Goal: Task Accomplishment & Management: Use online tool/utility

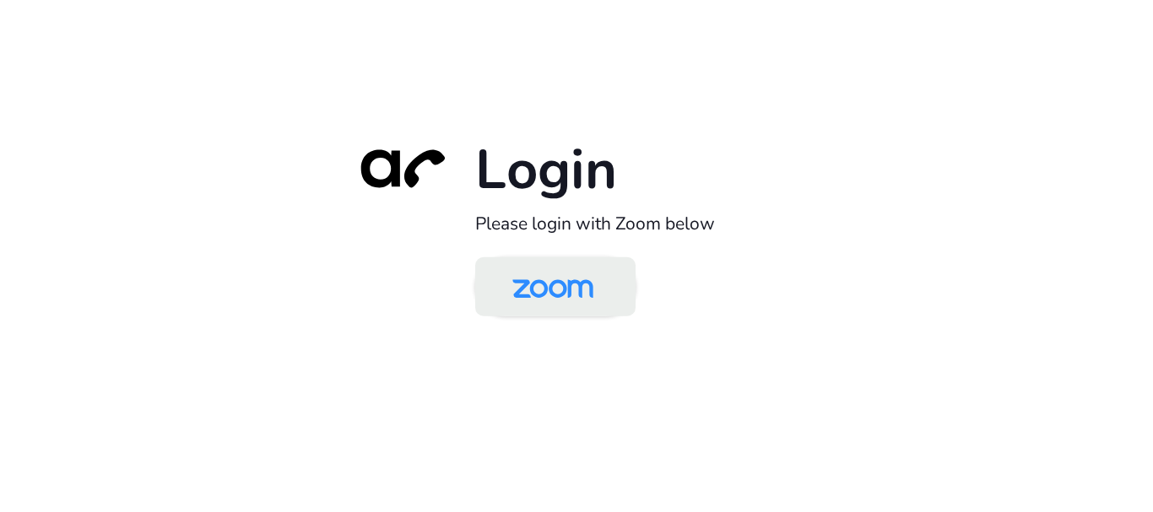
click at [550, 277] on img at bounding box center [552, 288] width 116 height 55
click at [554, 300] on img at bounding box center [552, 288] width 116 height 55
click at [588, 309] on img at bounding box center [552, 288] width 116 height 55
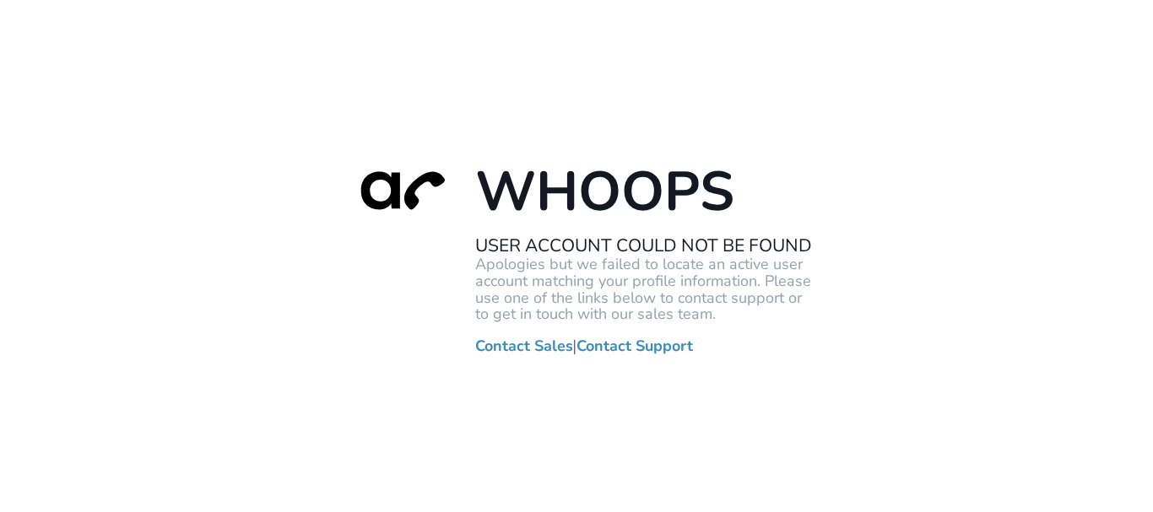
click at [775, 313] on p "Apologies but we failed to locate an active user account matching your profile …" at bounding box center [644, 290] width 338 height 67
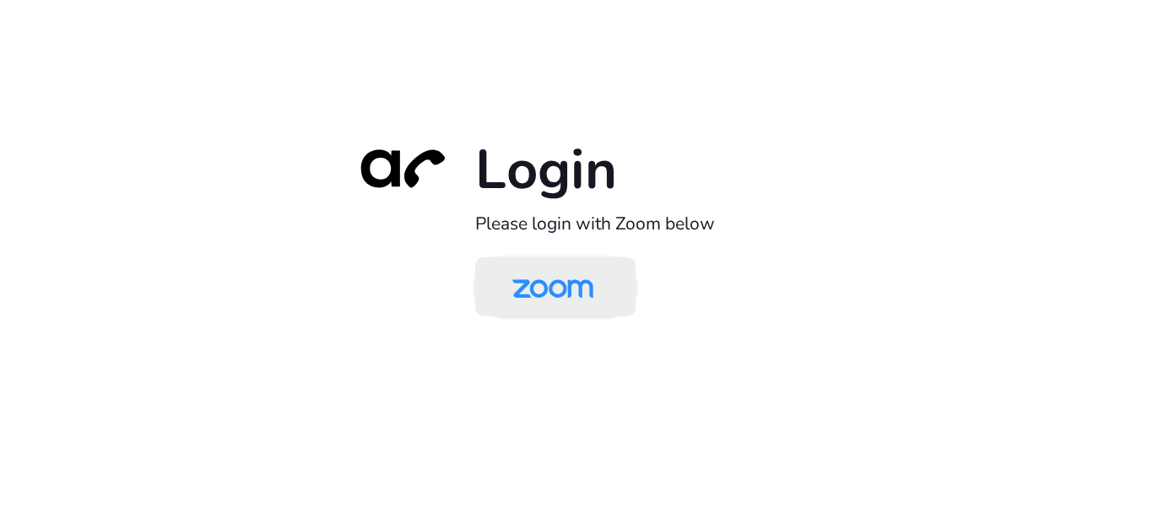
click at [593, 296] on img at bounding box center [552, 288] width 116 height 55
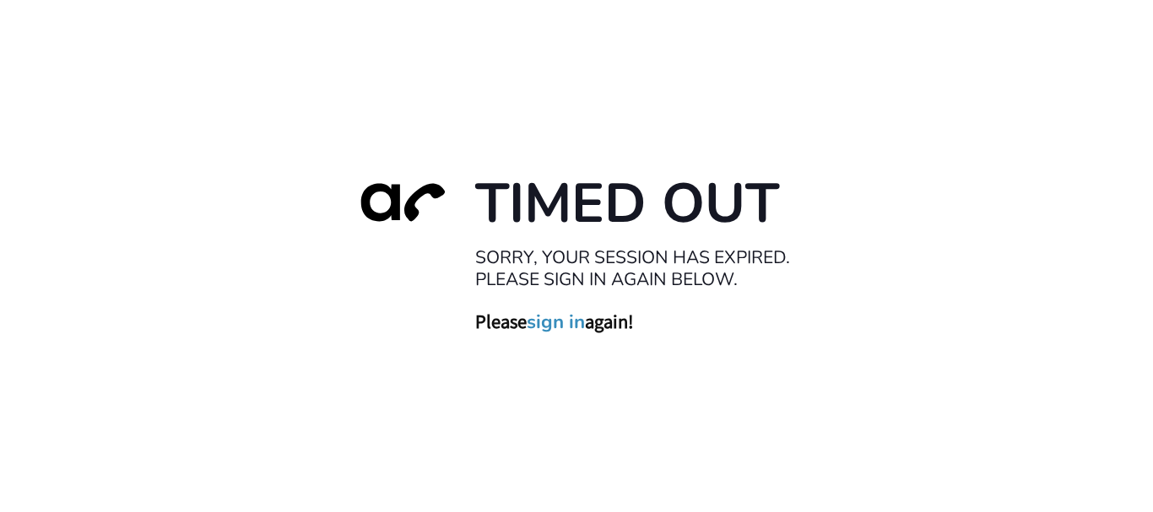
click at [571, 325] on link "sign in" at bounding box center [556, 322] width 58 height 24
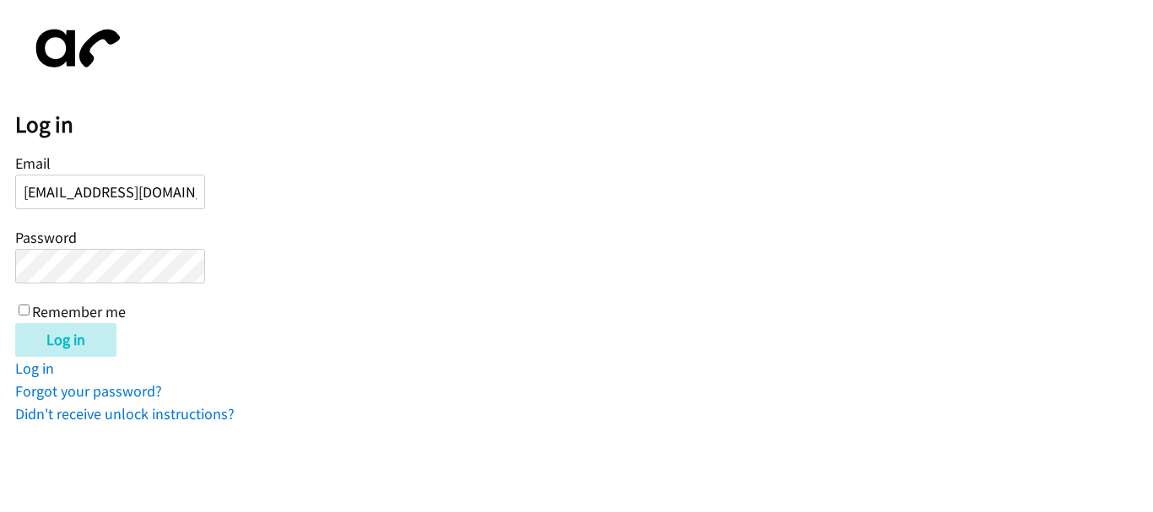
click at [148, 193] on input "abegail.smit@direcit.com" at bounding box center [110, 192] width 190 height 35
type input "abegail.smit@directit.com"
click at [15, 323] on input "Log in" at bounding box center [65, 340] width 101 height 34
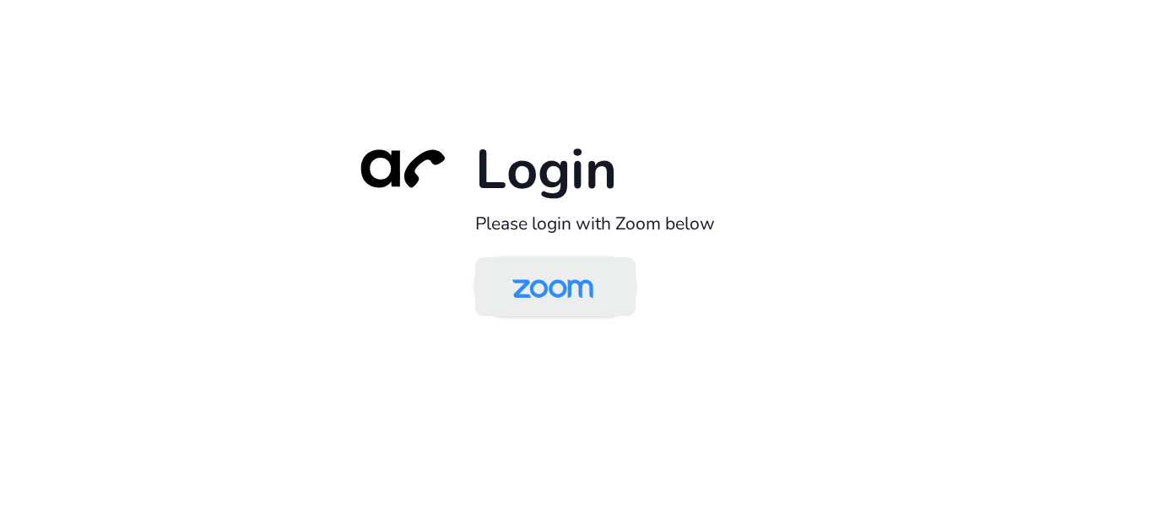
click at [565, 296] on img at bounding box center [552, 288] width 116 height 55
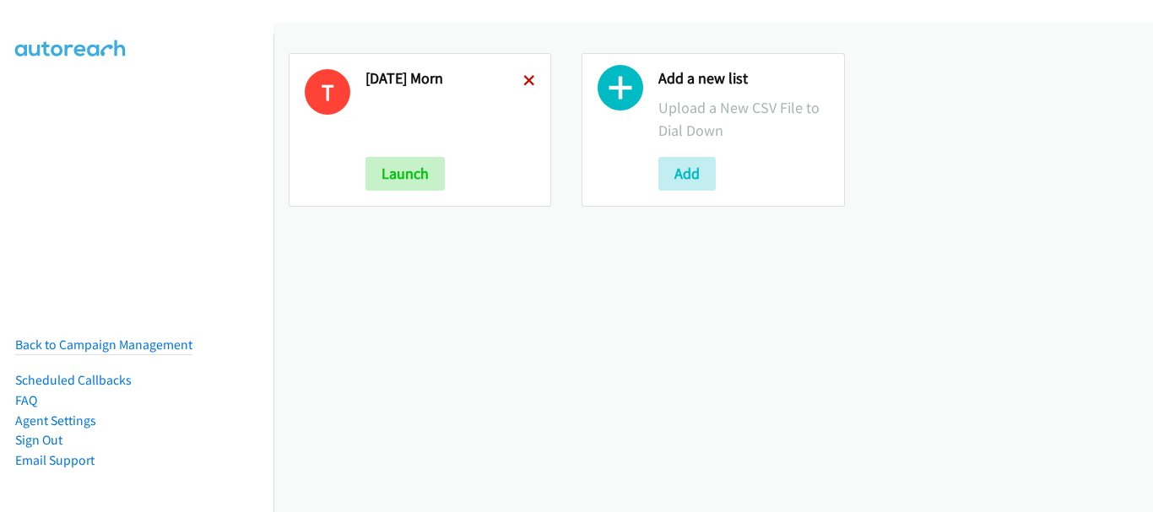
click at [523, 83] on icon at bounding box center [529, 82] width 12 height 12
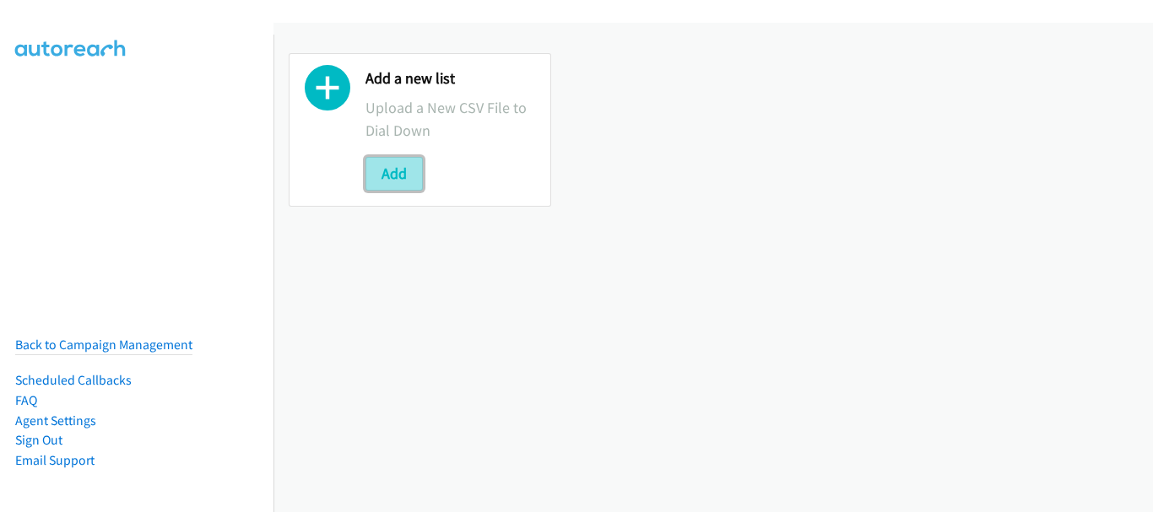
click at [385, 180] on button "Add" at bounding box center [393, 174] width 57 height 34
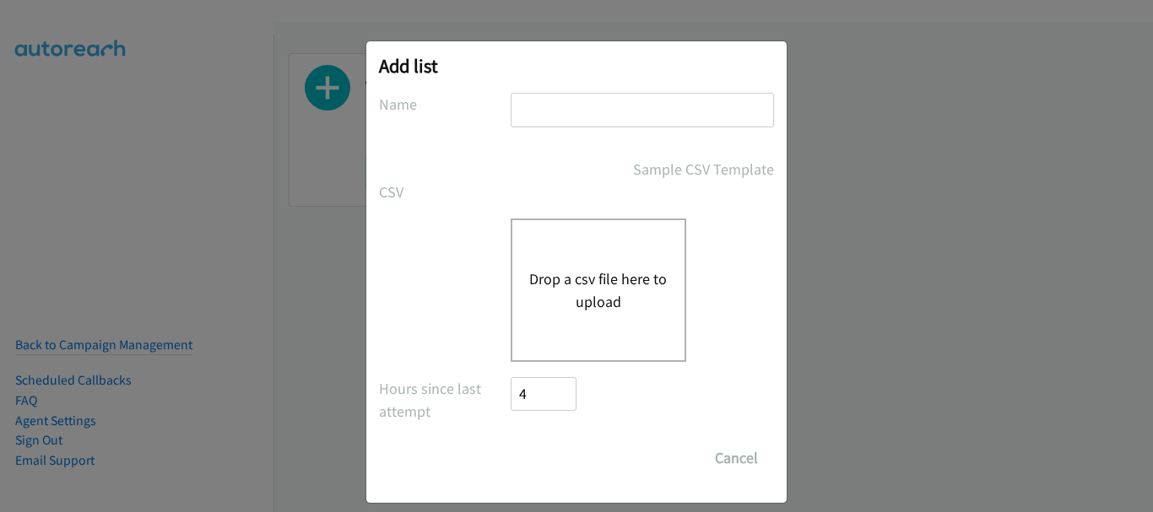
click at [563, 118] on input "text" at bounding box center [642, 110] width 263 height 35
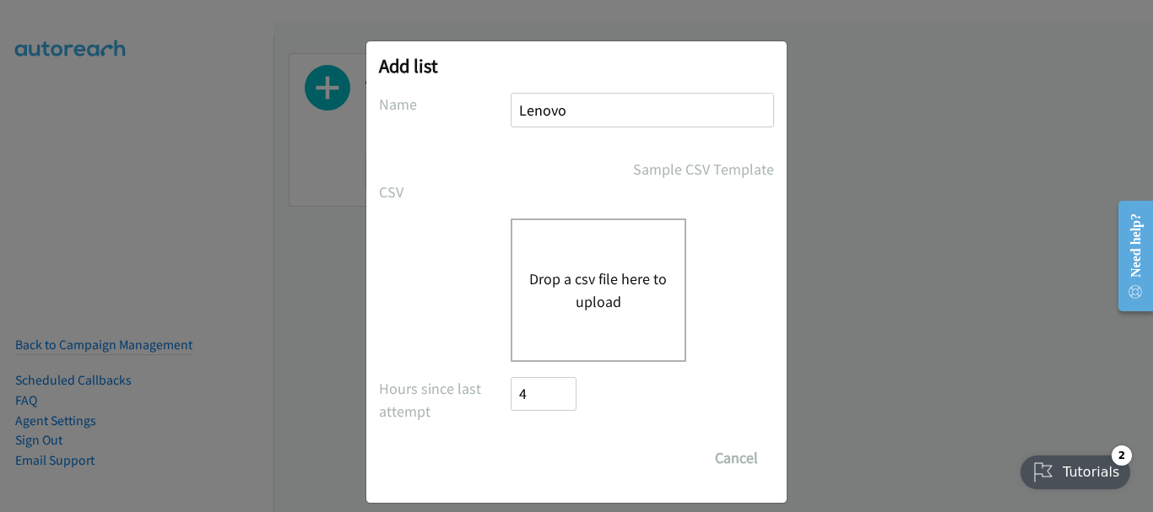
type input "Lenovo"
click at [585, 305] on button "Drop a csv file here to upload" at bounding box center [598, 290] width 138 height 46
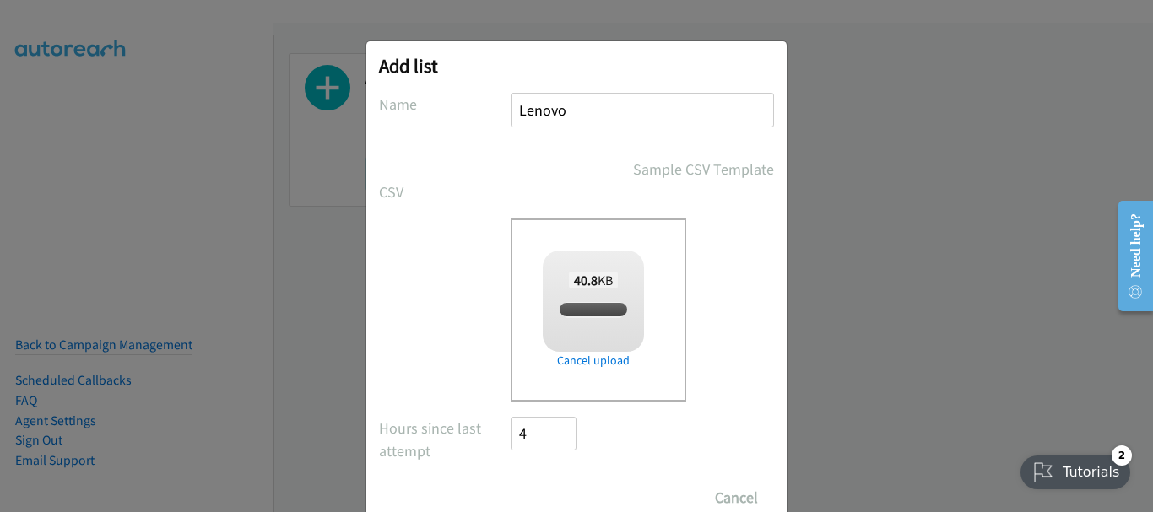
checkbox input "true"
click at [553, 496] on input "Save List" at bounding box center [555, 498] width 89 height 34
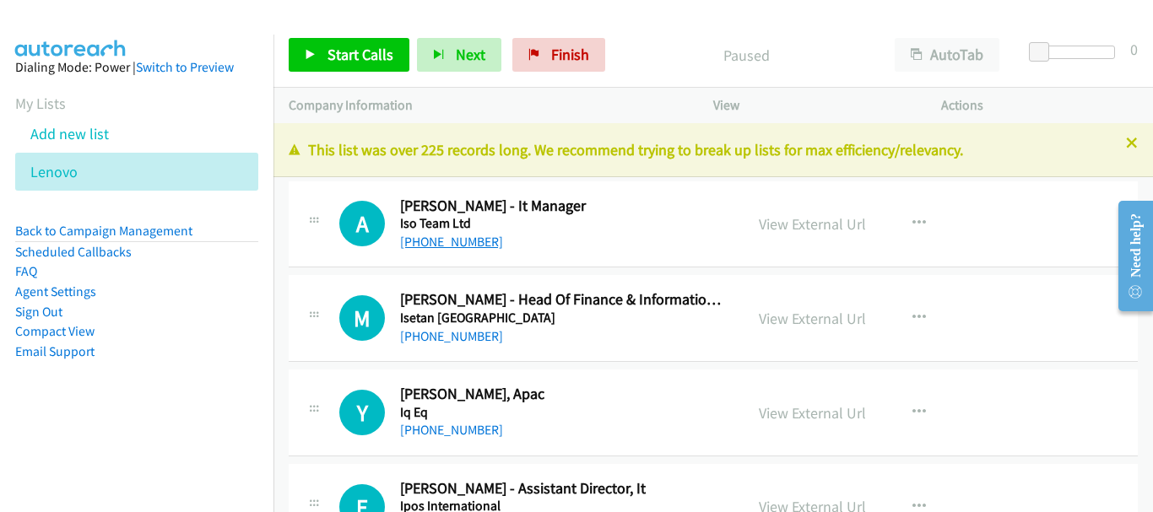
click at [471, 246] on link "+65 9647 7180" at bounding box center [451, 242] width 103 height 16
click at [843, 223] on link "View External Url" at bounding box center [812, 224] width 107 height 19
click at [462, 241] on link "+65 9647 7180" at bounding box center [451, 243] width 103 height 16
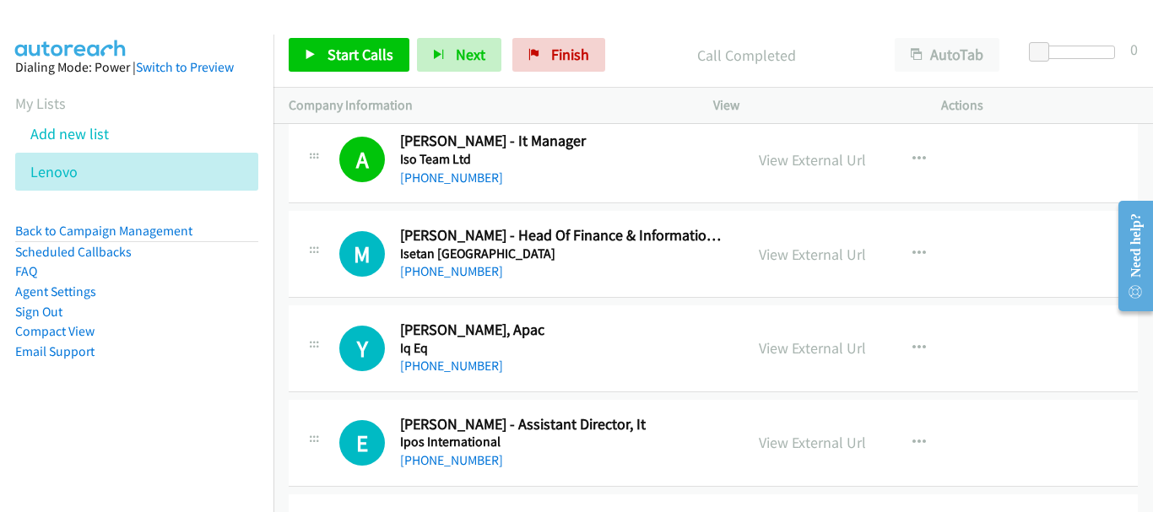
scroll to position [84, 0]
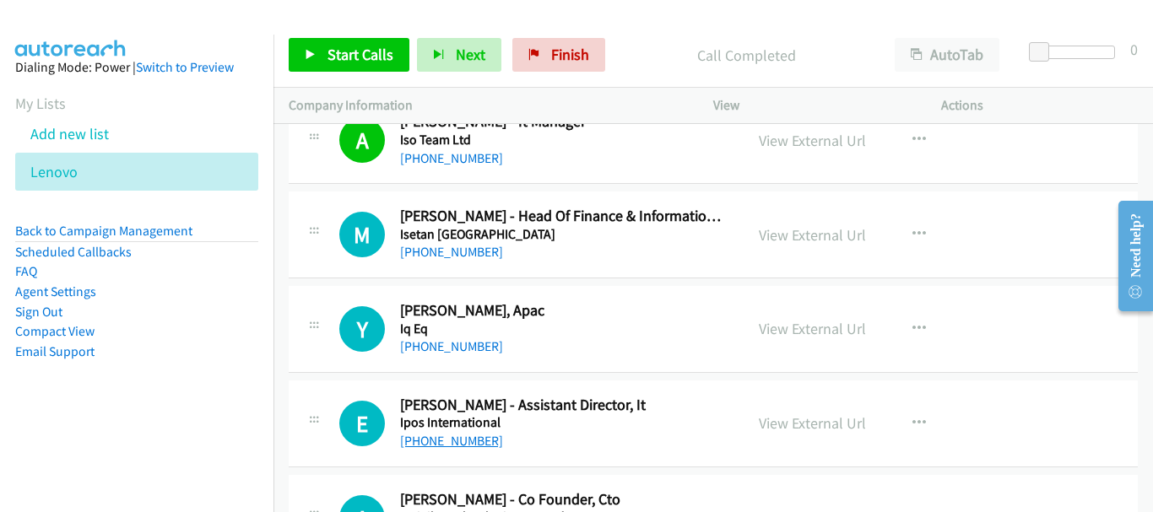
click at [469, 446] on link "+65 9735 0935" at bounding box center [451, 441] width 103 height 16
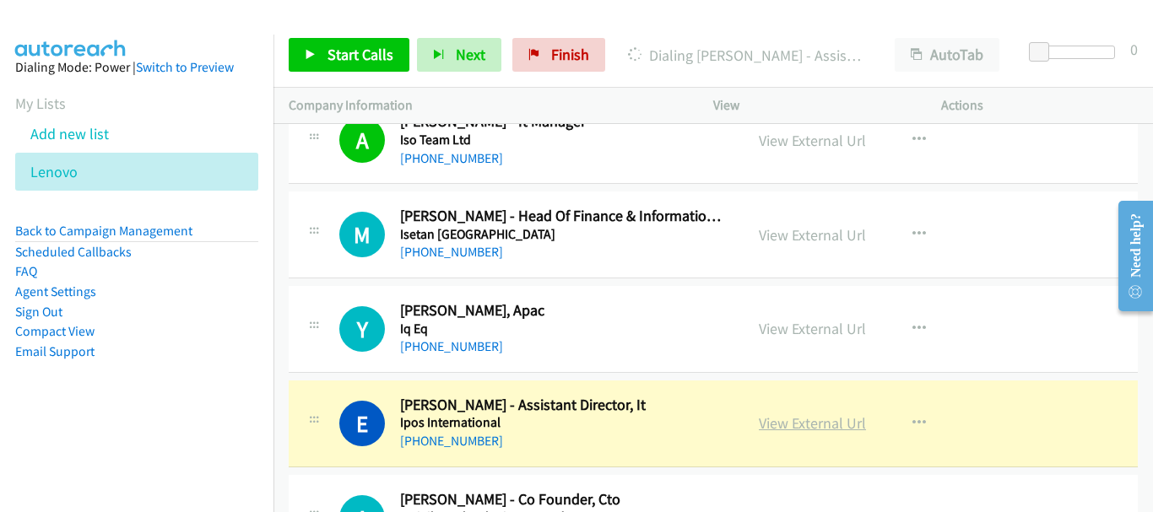
click at [820, 431] on link "View External Url" at bounding box center [812, 422] width 107 height 19
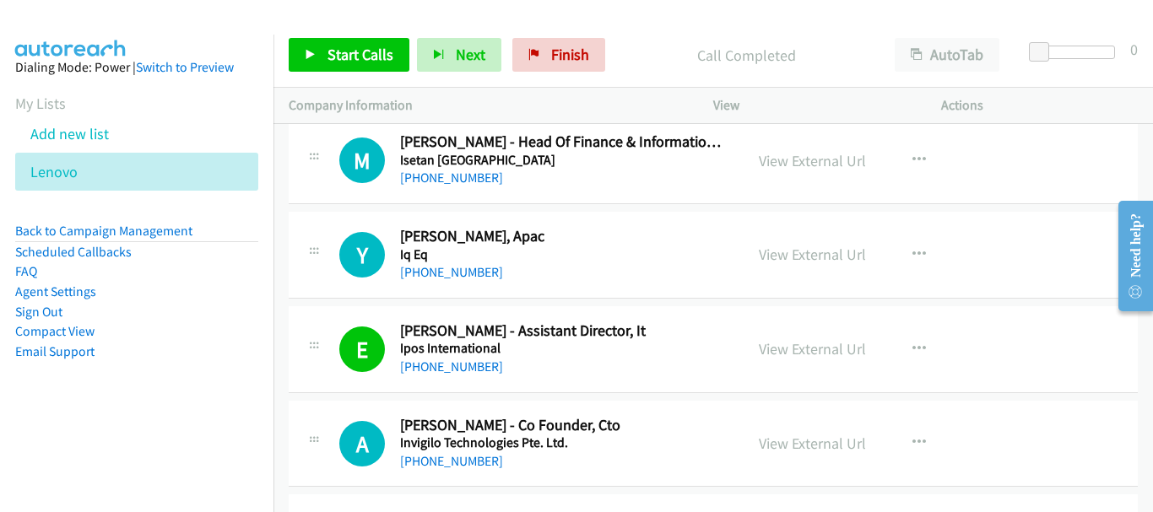
scroll to position [253, 0]
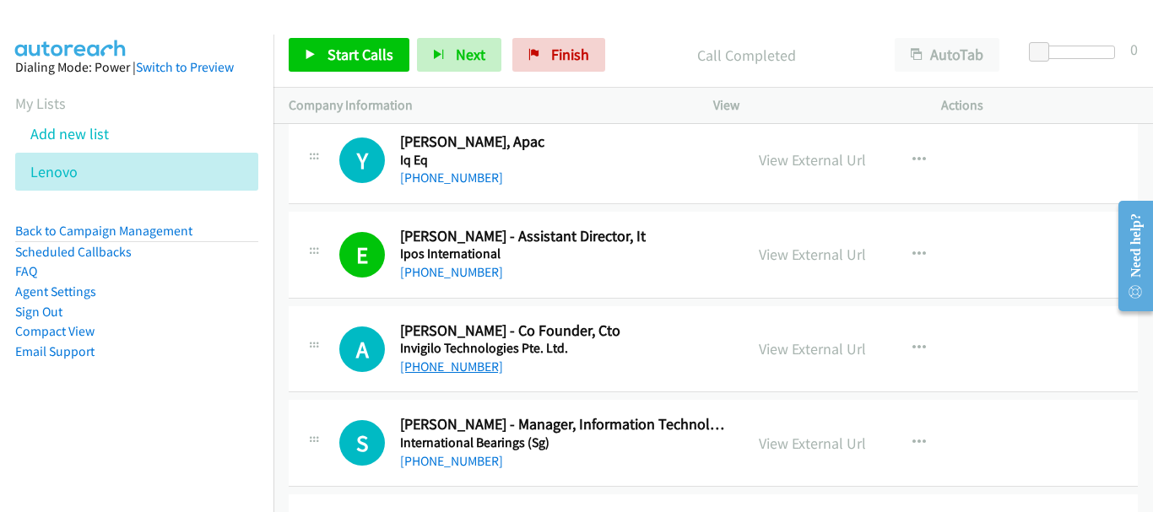
click at [456, 366] on link "+65 9127 4960" at bounding box center [451, 367] width 103 height 16
click at [419, 371] on link "+65 9127 4960" at bounding box center [451, 367] width 103 height 16
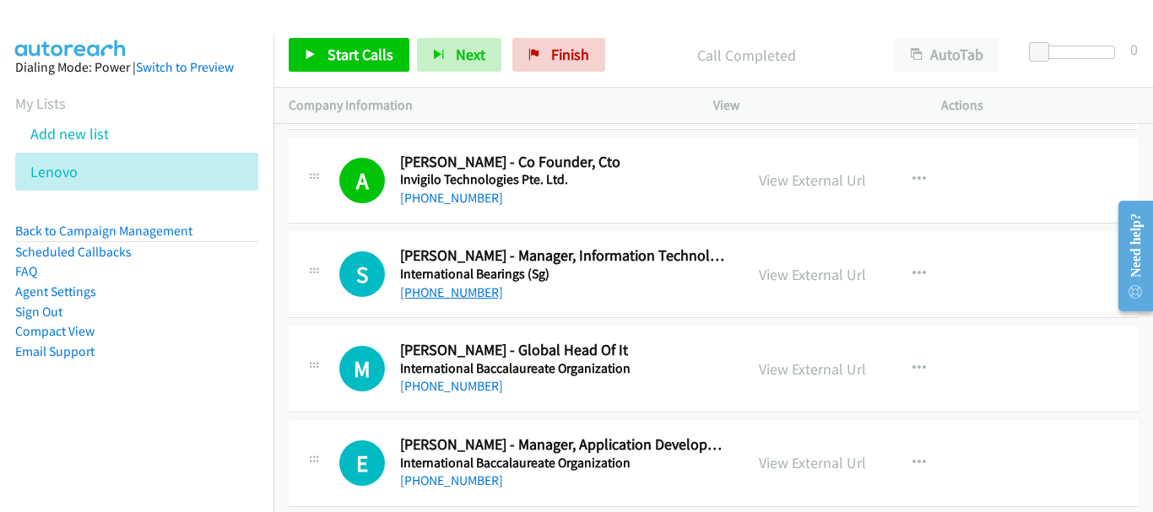
click at [462, 291] on link "+65 9727 3716" at bounding box center [451, 292] width 103 height 16
click at [454, 385] on link "+65 9697 1849" at bounding box center [451, 386] width 103 height 16
click at [464, 388] on link "+65 9697 1849" at bounding box center [451, 386] width 103 height 16
click at [413, 478] on link "+65 8382 6209" at bounding box center [451, 481] width 103 height 16
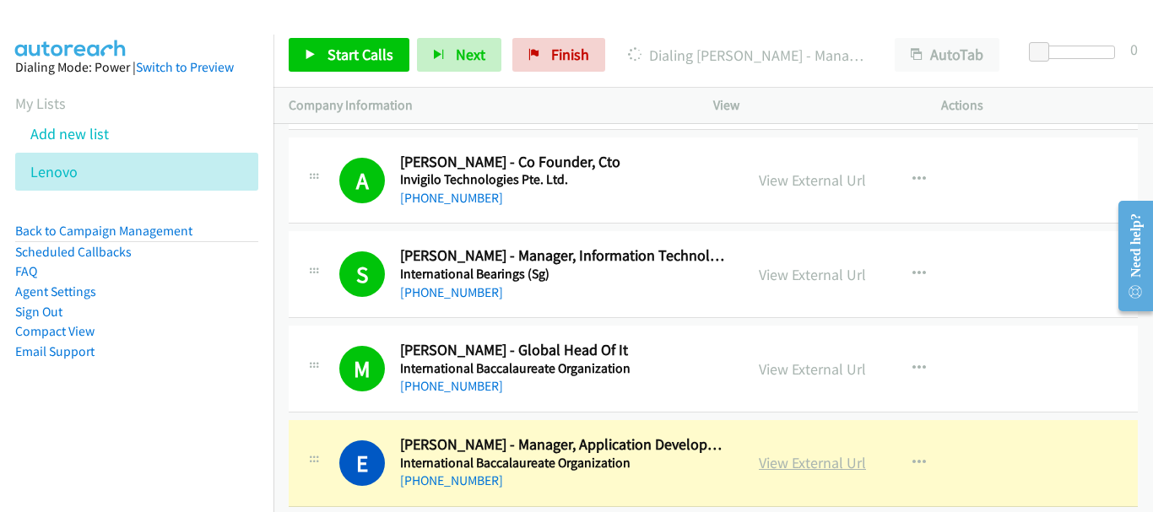
click at [842, 468] on link "View External Url" at bounding box center [812, 462] width 107 height 19
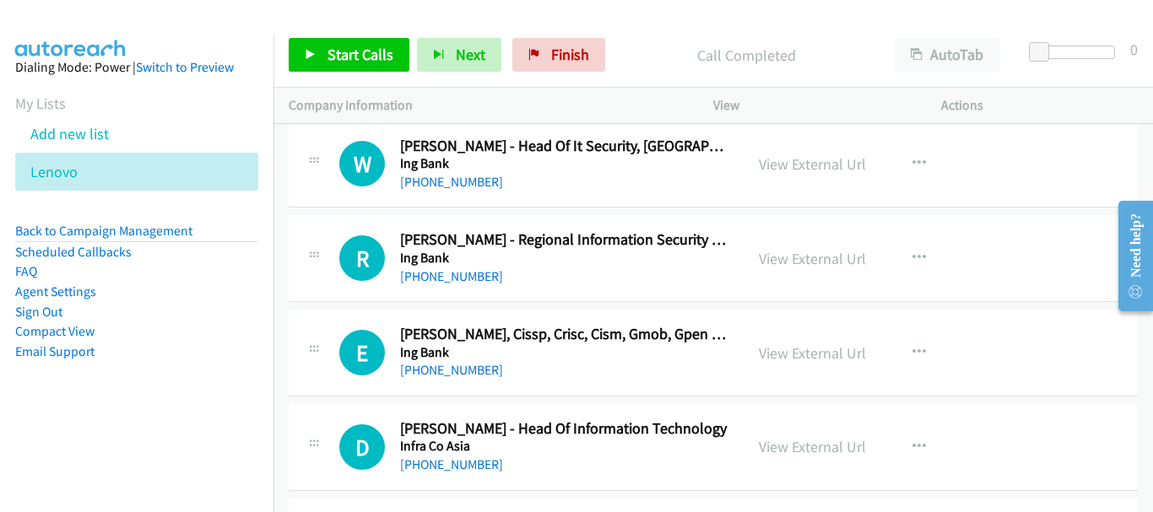
scroll to position [1097, 0]
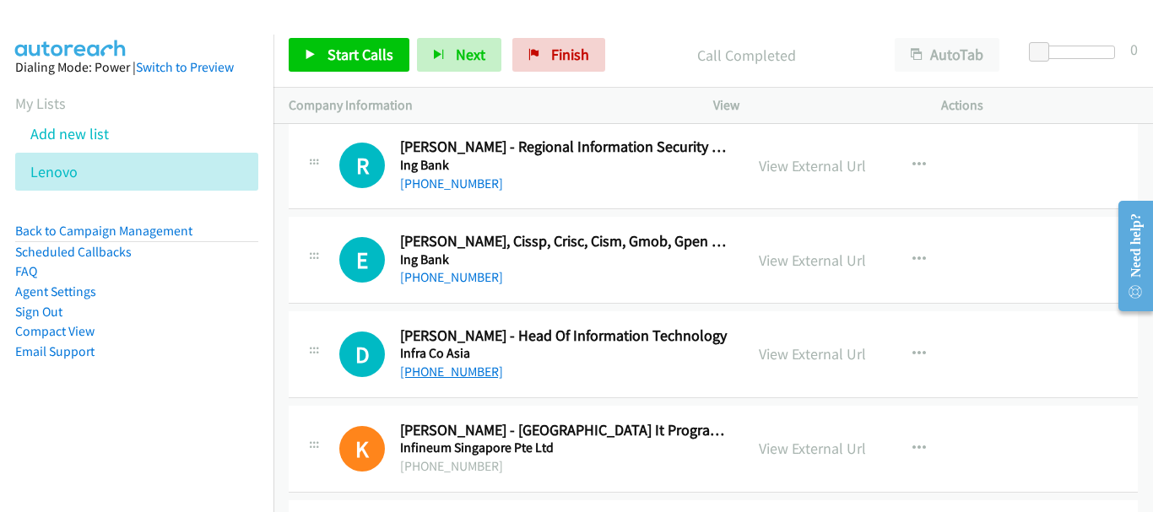
click at [458, 371] on link "+65 9777 1159" at bounding box center [451, 372] width 103 height 16
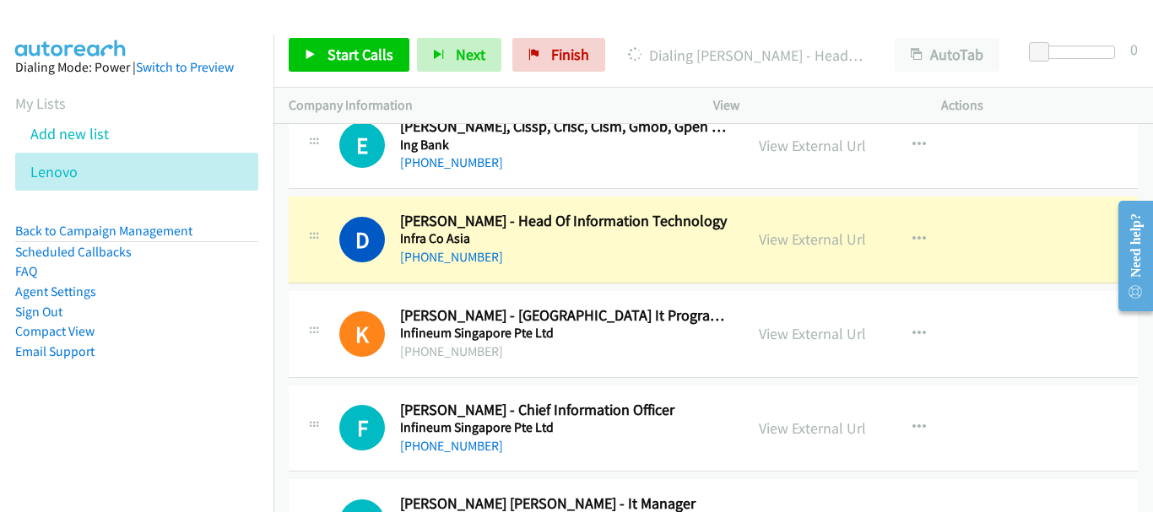
scroll to position [1266, 0]
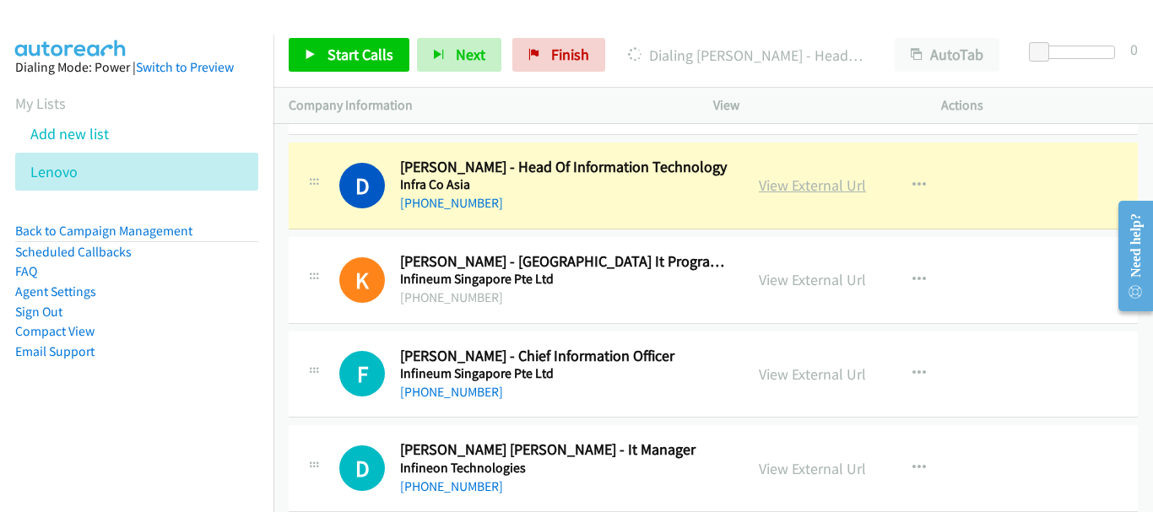
click at [840, 181] on link "View External Url" at bounding box center [812, 185] width 107 height 19
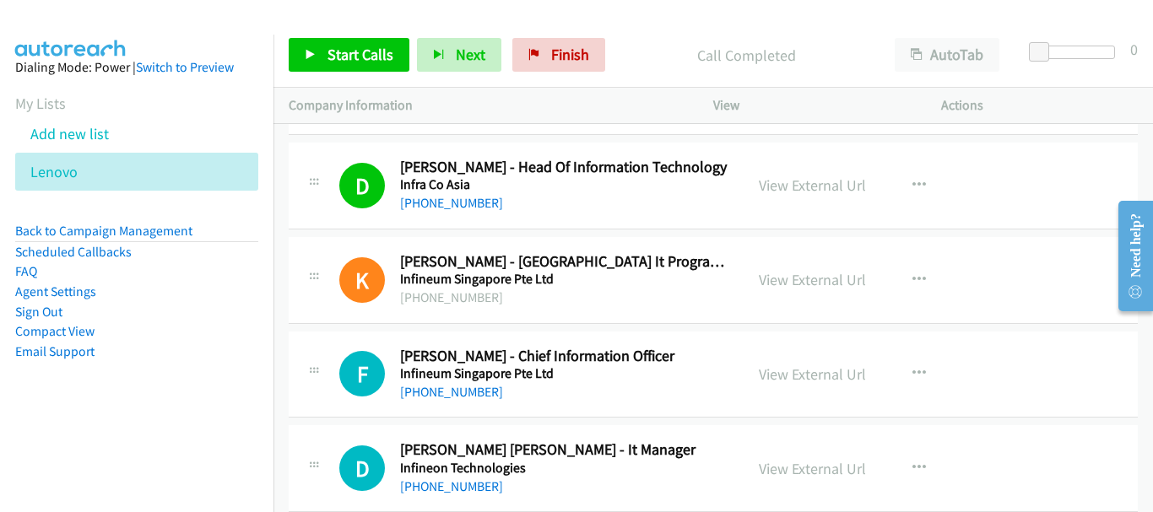
click at [444, 403] on div "F Callback Scheduled Felicia Tan - Chief Information Officer Infineum Singapore…" at bounding box center [713, 375] width 849 height 87
click at [444, 389] on link "+65 9660 6444" at bounding box center [451, 392] width 103 height 16
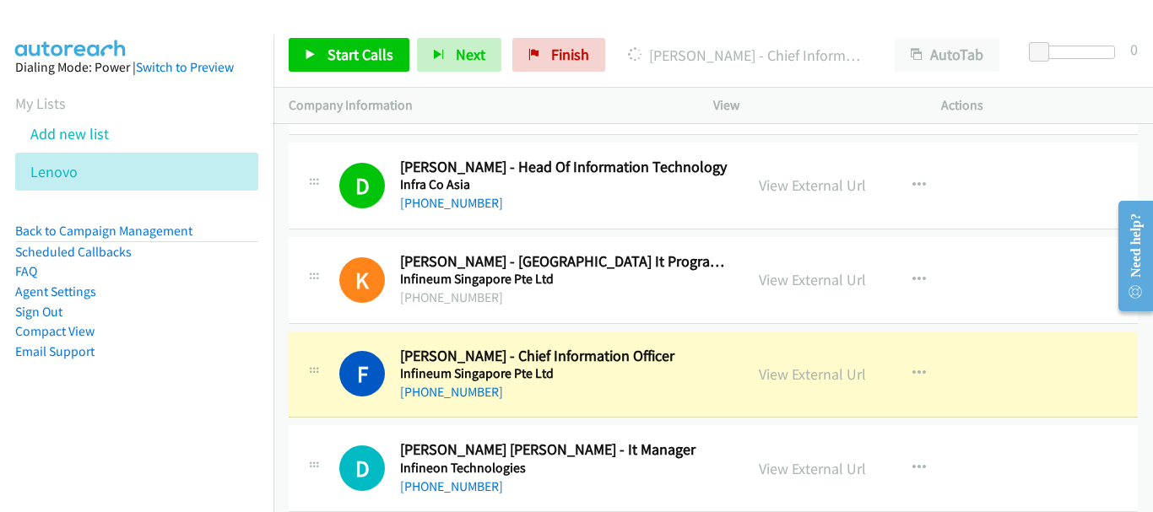
scroll to position [1435, 0]
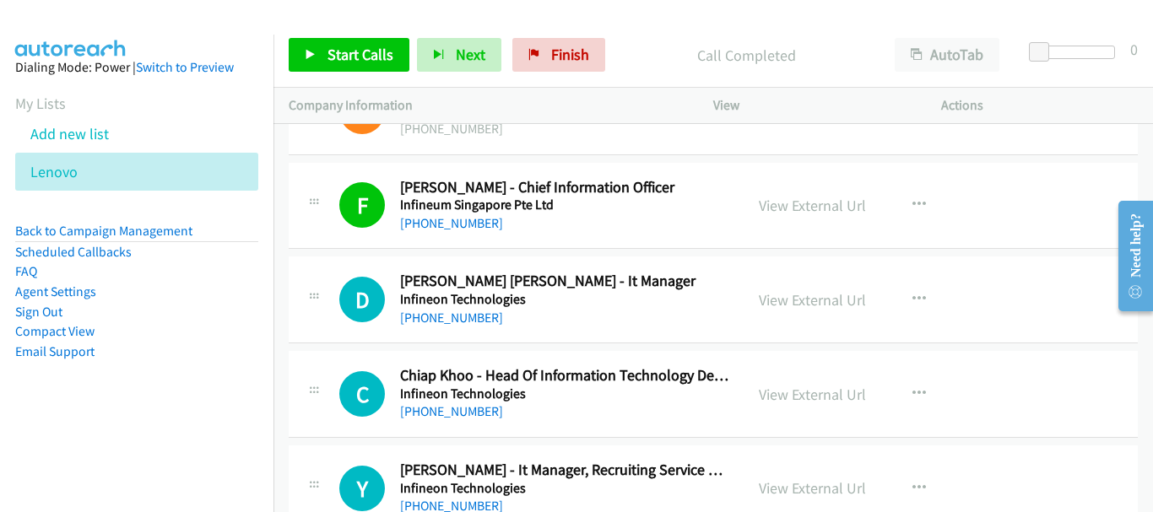
click at [463, 306] on h5 "Infineon Technologies" at bounding box center [564, 299] width 328 height 17
click at [462, 323] on link "+65 9666 5908" at bounding box center [451, 318] width 103 height 16
click at [477, 411] on link "+65 9112 1437" at bounding box center [451, 411] width 103 height 16
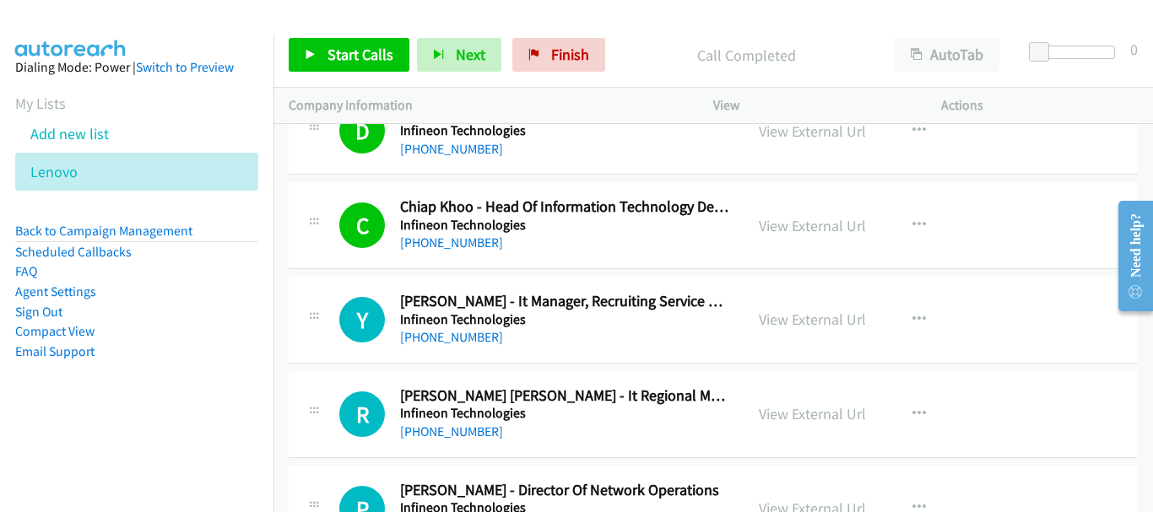
scroll to position [1688, 0]
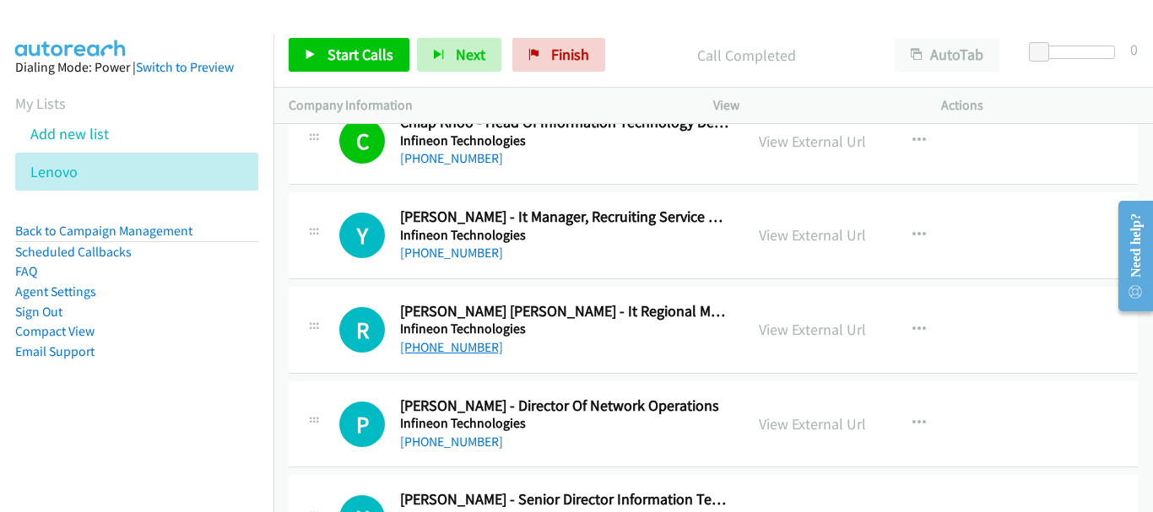
click at [450, 346] on link "+65 9128 2077" at bounding box center [451, 347] width 103 height 16
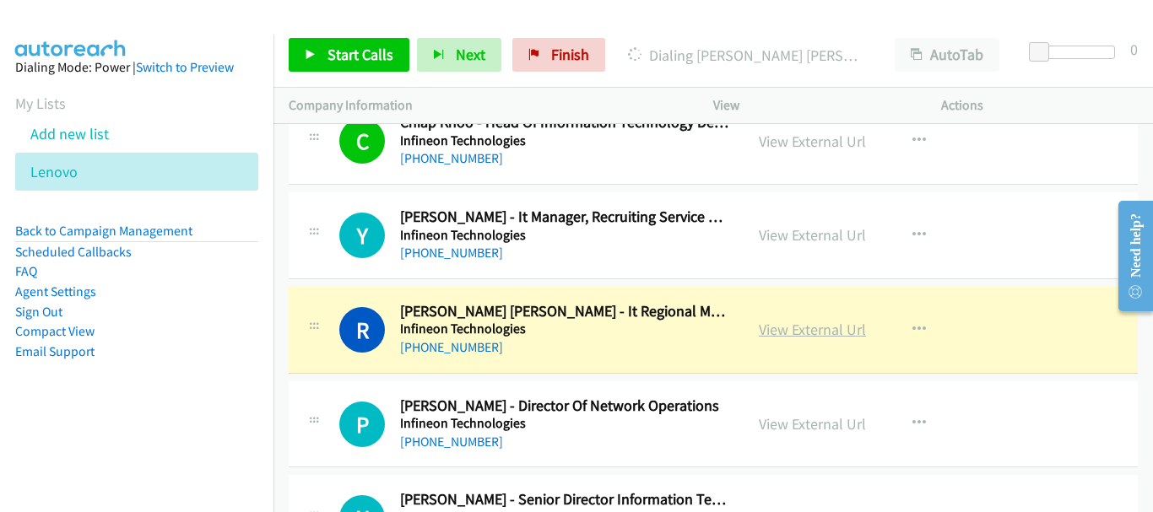
click at [796, 326] on link "View External Url" at bounding box center [812, 329] width 107 height 19
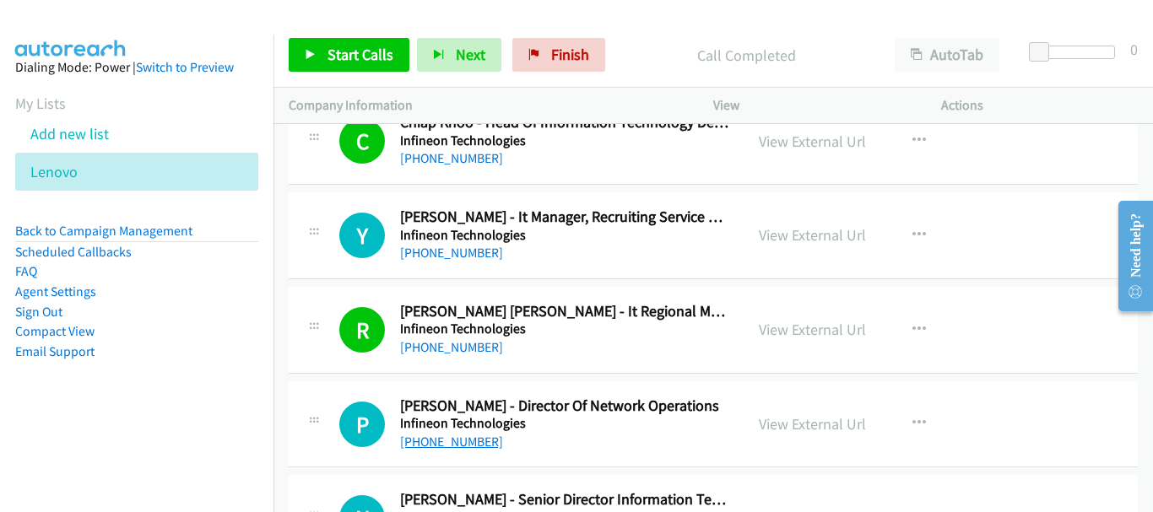
click at [441, 437] on link "+65 9621 1196" at bounding box center [451, 442] width 103 height 16
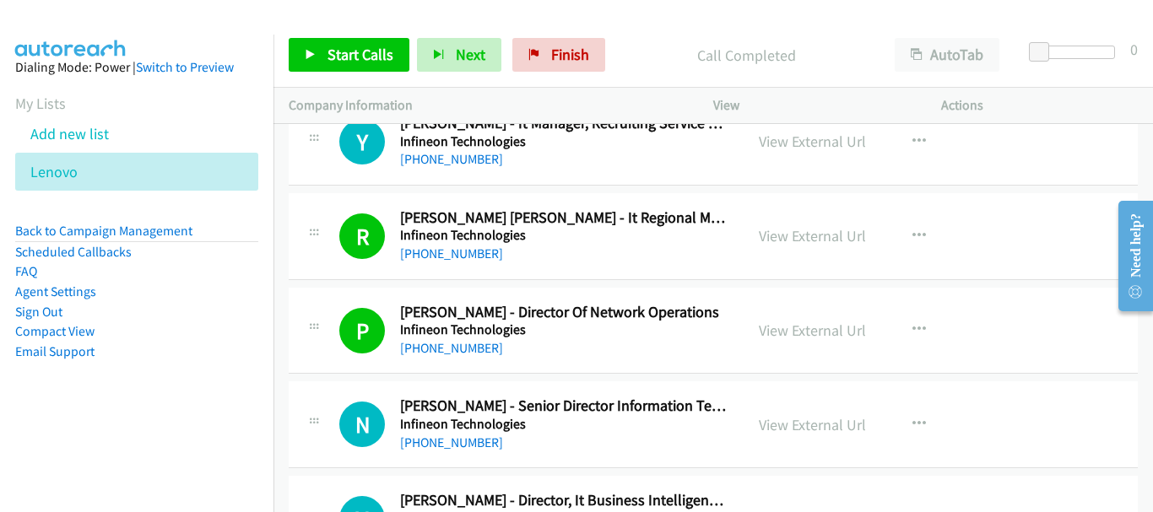
scroll to position [1772, 0]
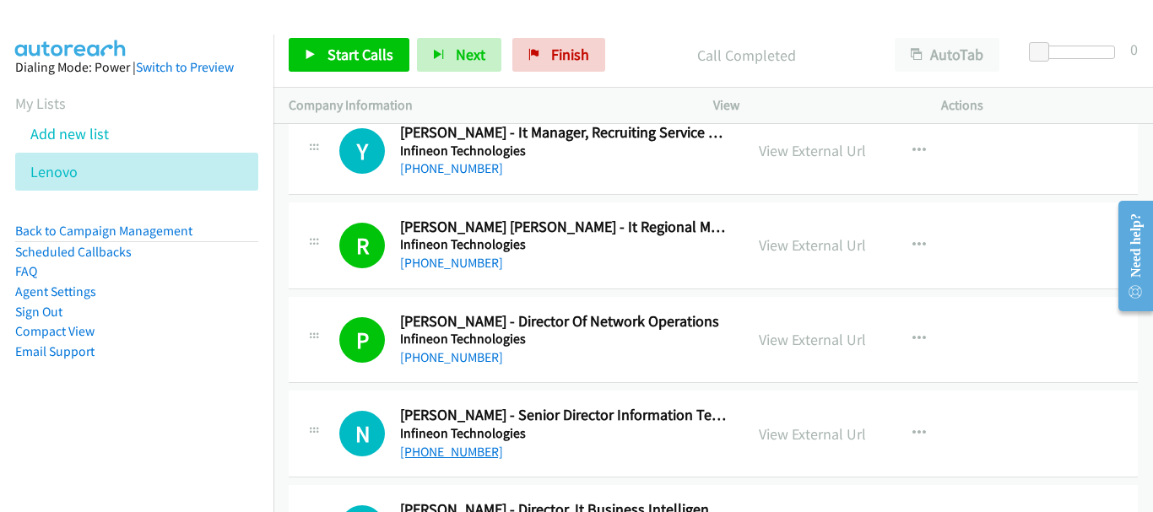
click at [457, 446] on link "+65 9673 3774" at bounding box center [451, 452] width 103 height 16
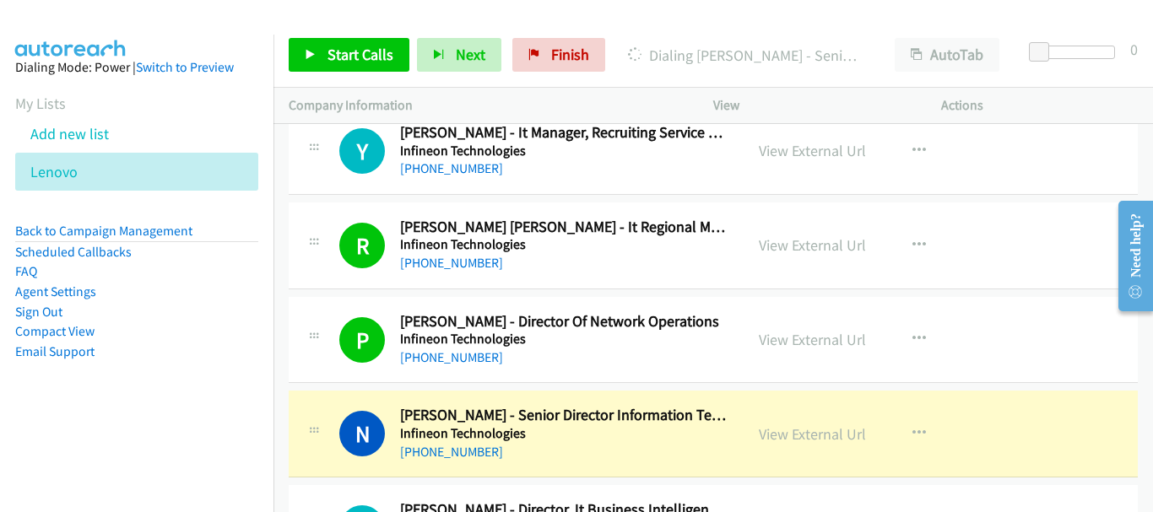
scroll to position [1856, 0]
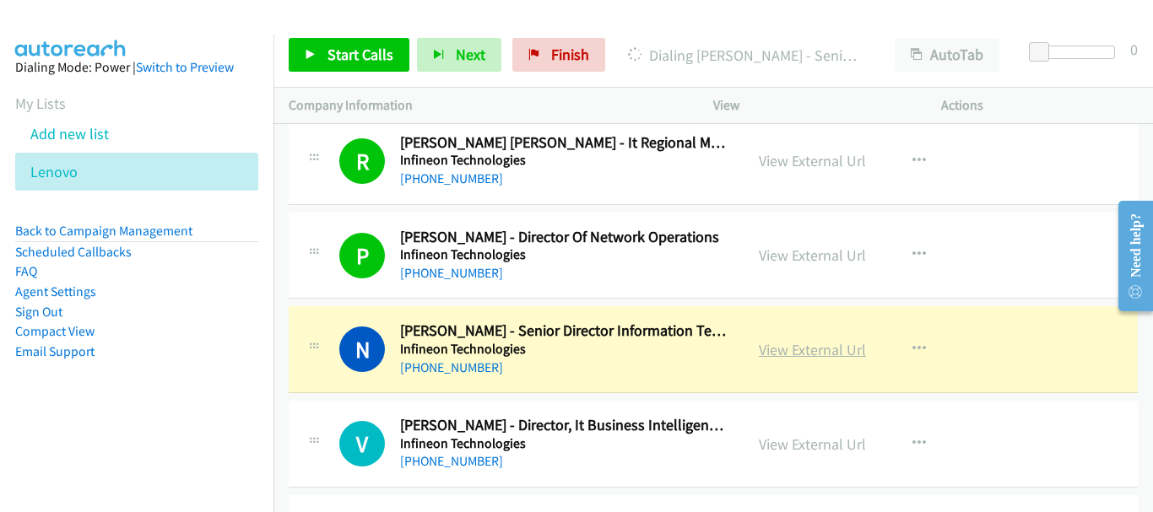
click at [810, 350] on link "View External Url" at bounding box center [812, 349] width 107 height 19
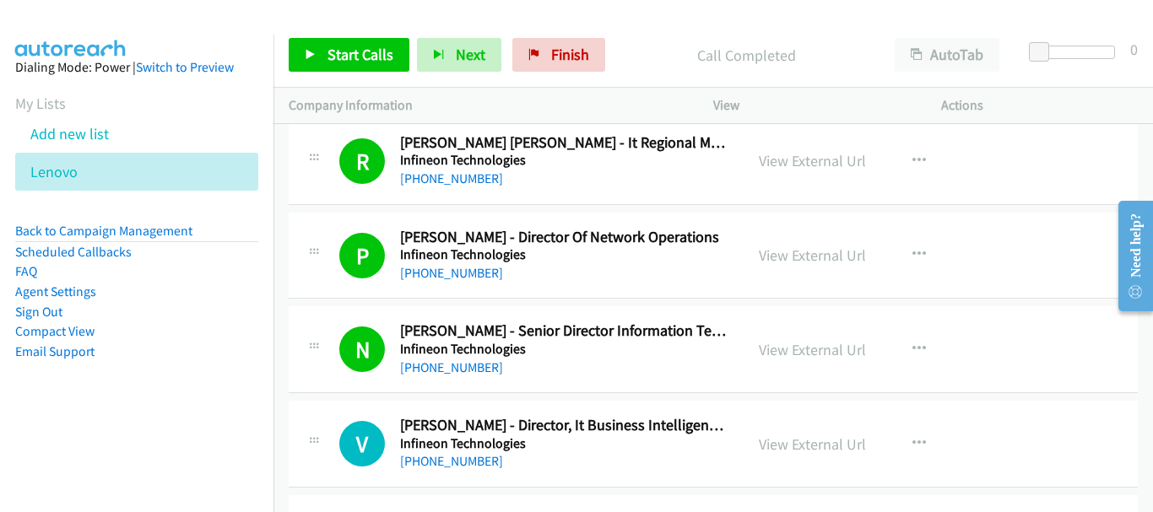
scroll to position [1941, 0]
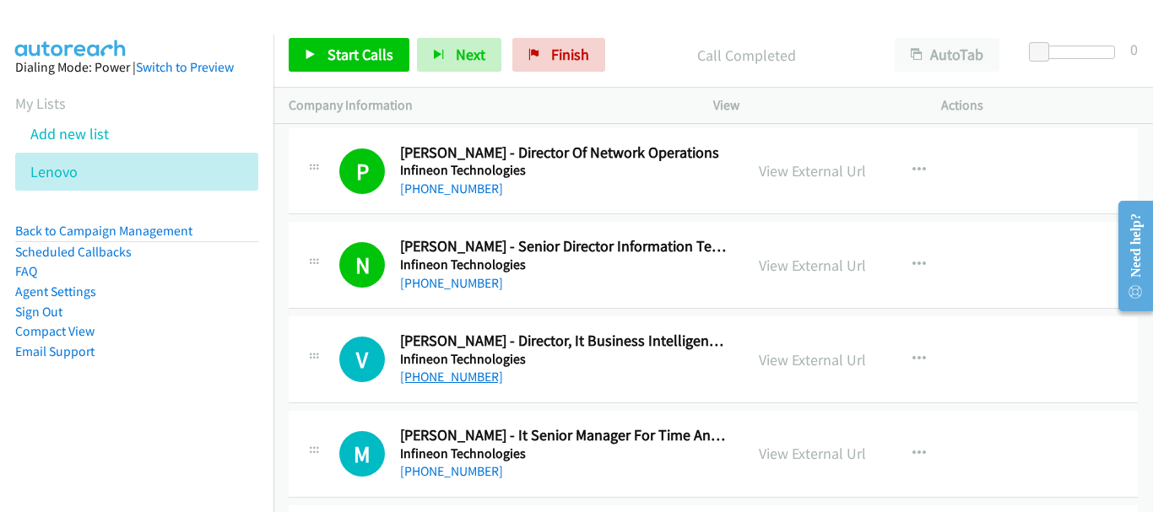
click at [463, 382] on link "+65 9004 2325" at bounding box center [451, 377] width 103 height 16
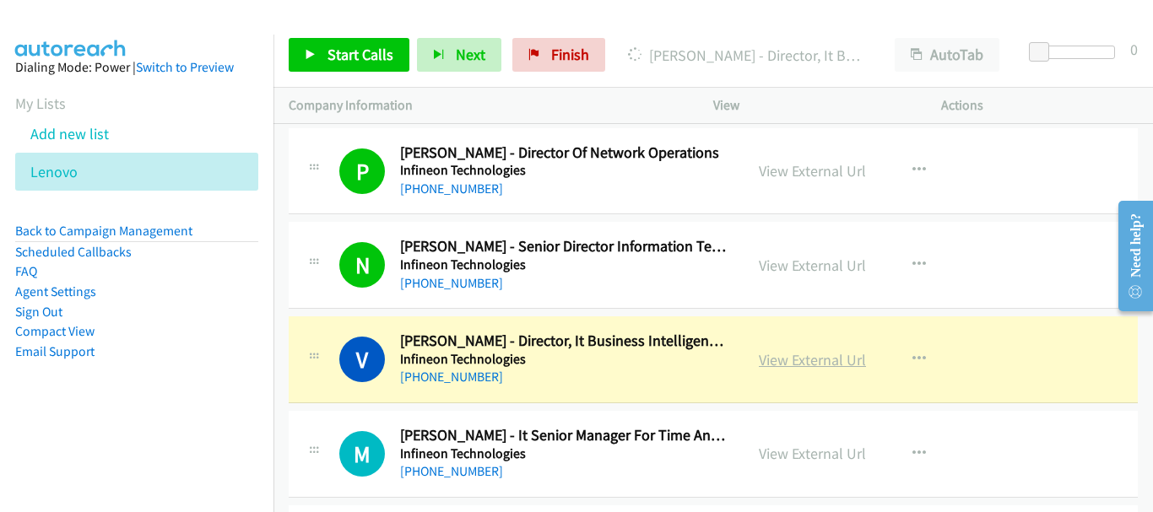
click at [809, 357] on link "View External Url" at bounding box center [812, 359] width 107 height 19
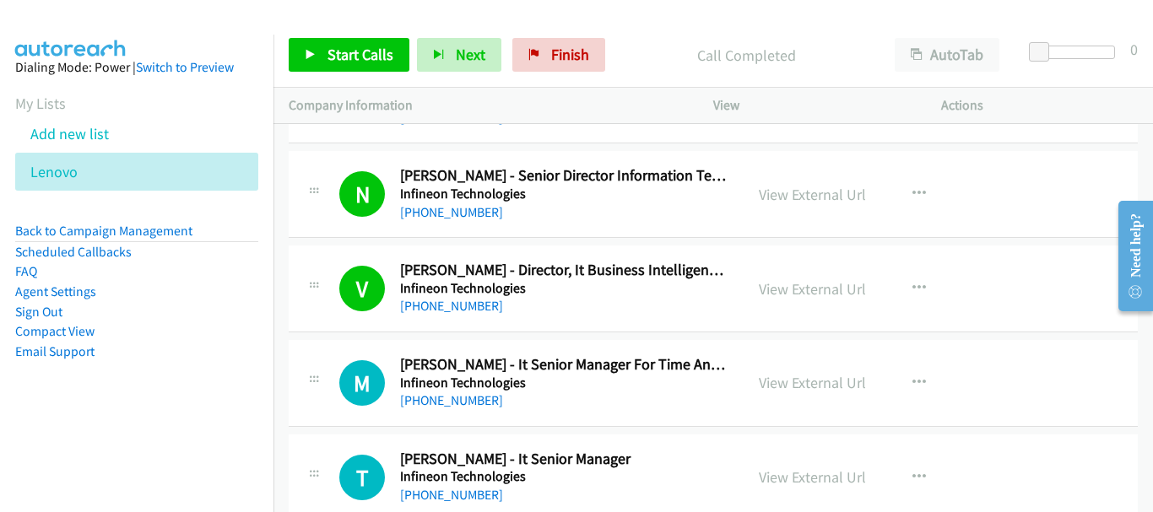
scroll to position [2110, 0]
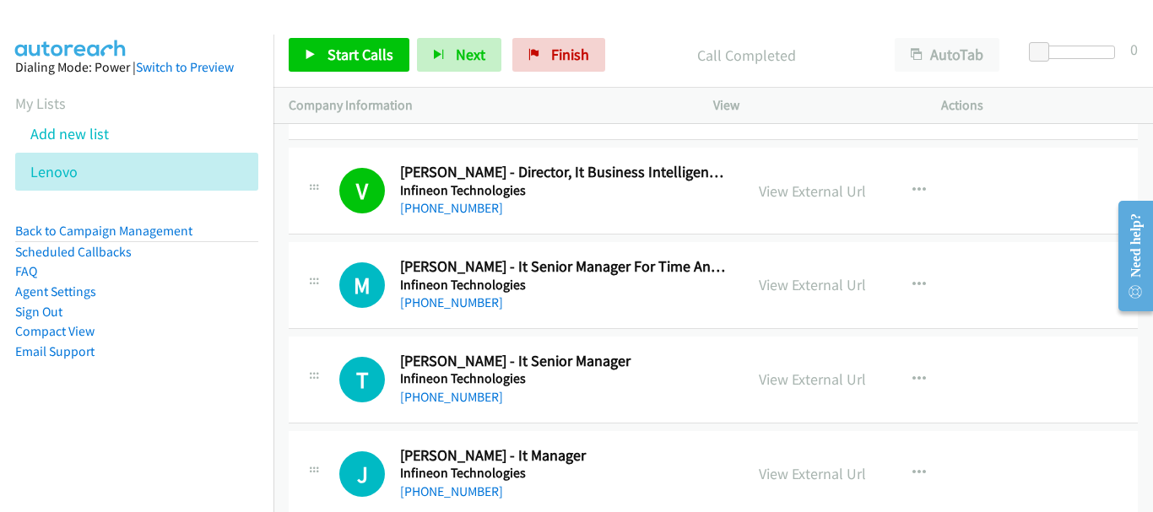
click at [445, 407] on div "+65 9833 1639" at bounding box center [564, 397] width 328 height 20
click at [445, 402] on link "+65 9833 1639" at bounding box center [451, 397] width 103 height 16
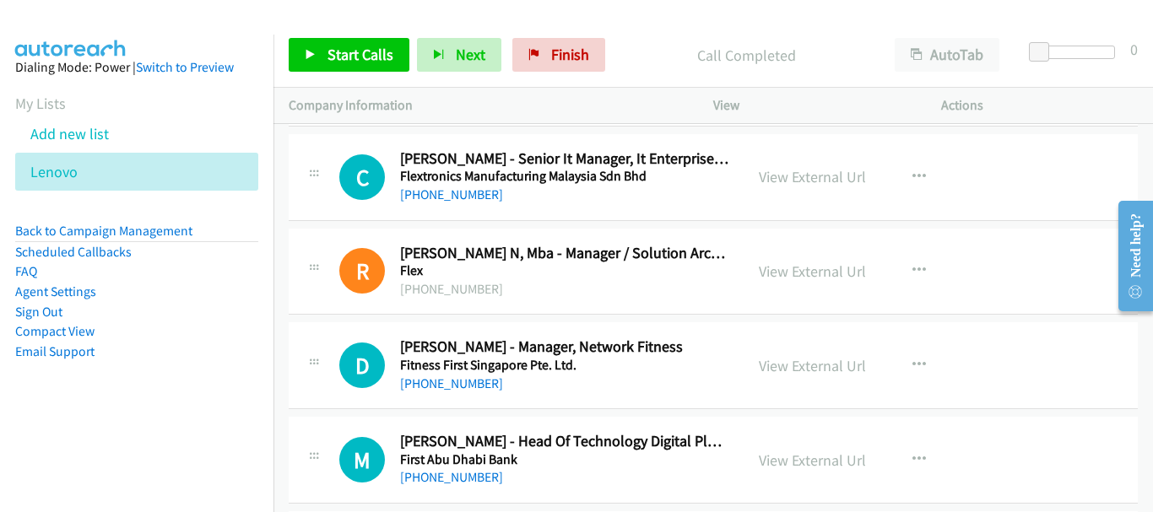
scroll to position [22331, 0]
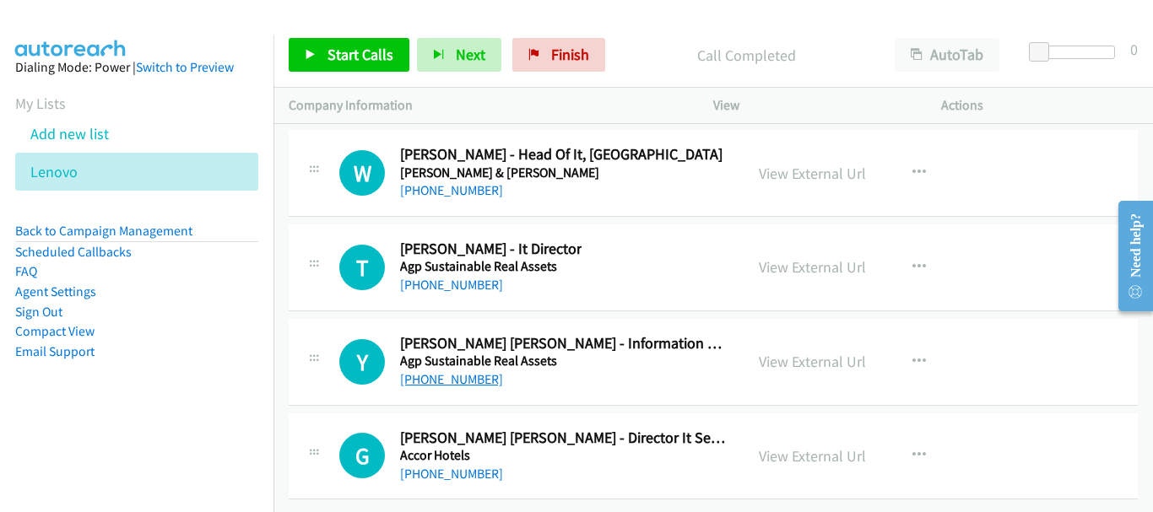
click at [467, 371] on link "+65 9177 6286" at bounding box center [451, 379] width 103 height 16
click at [447, 371] on link "+65 9177 6286" at bounding box center [451, 379] width 103 height 16
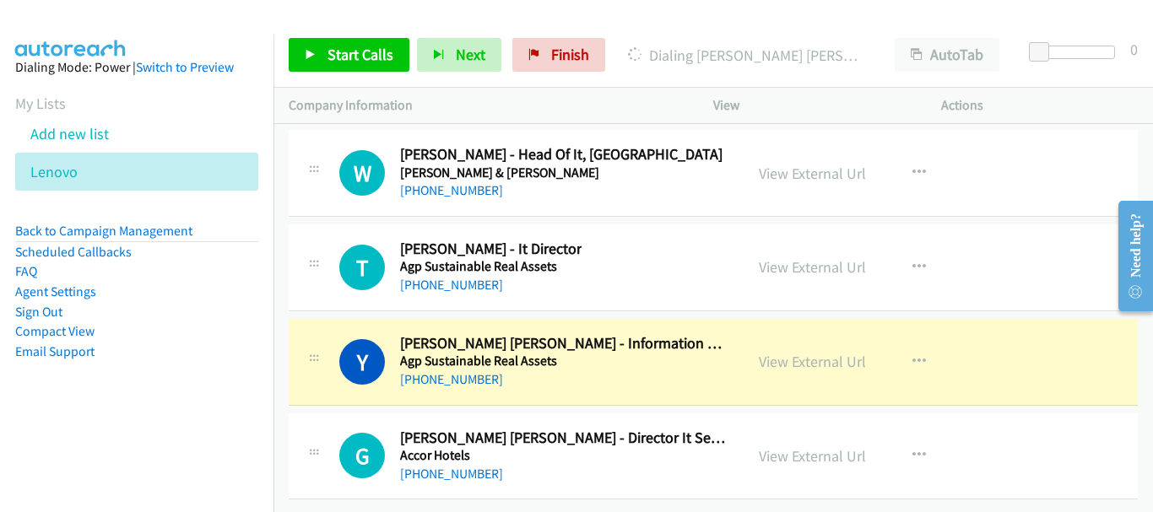
scroll to position [22247, 0]
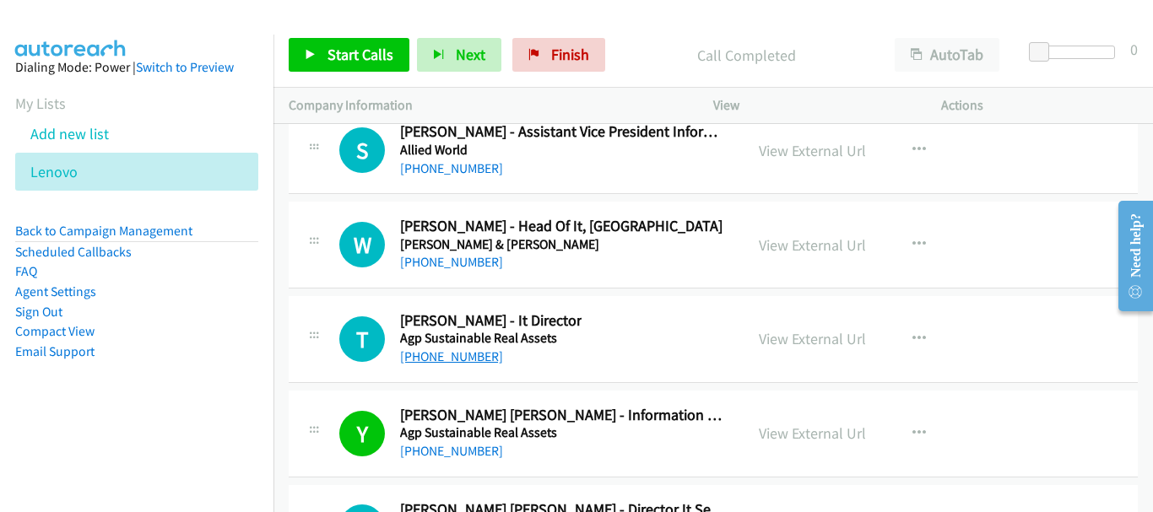
click at [451, 362] on link "+65 9644 6020" at bounding box center [451, 357] width 103 height 16
click at [473, 264] on link "+65 8498 5564" at bounding box center [451, 262] width 103 height 16
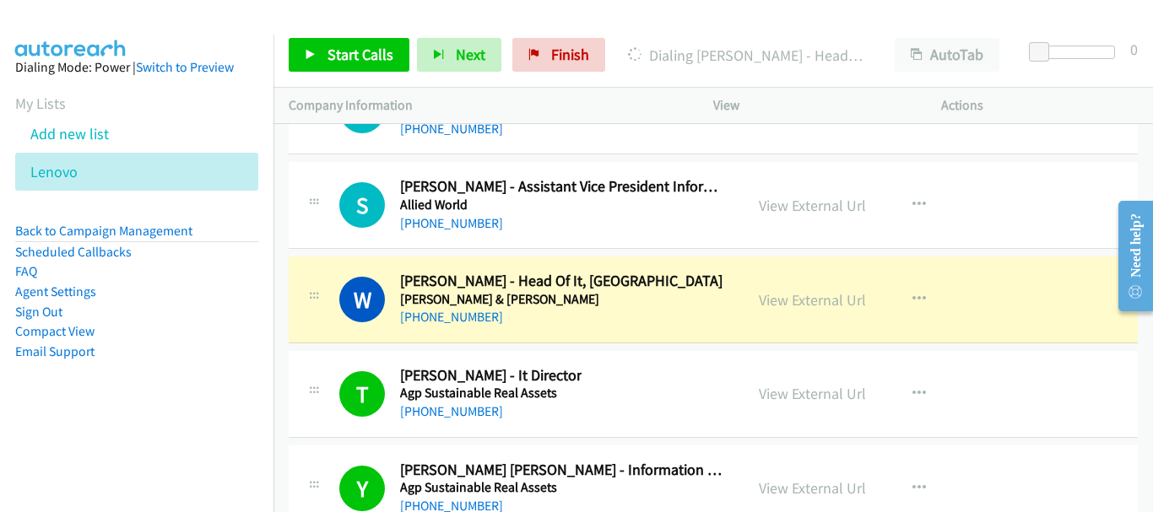
scroll to position [22162, 0]
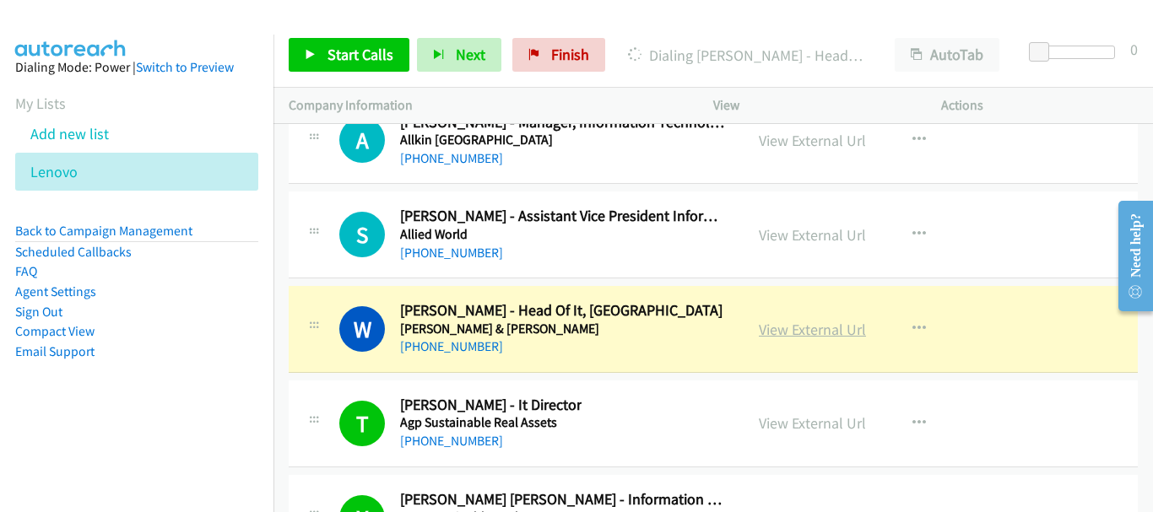
click at [823, 329] on link "View External Url" at bounding box center [812, 329] width 107 height 19
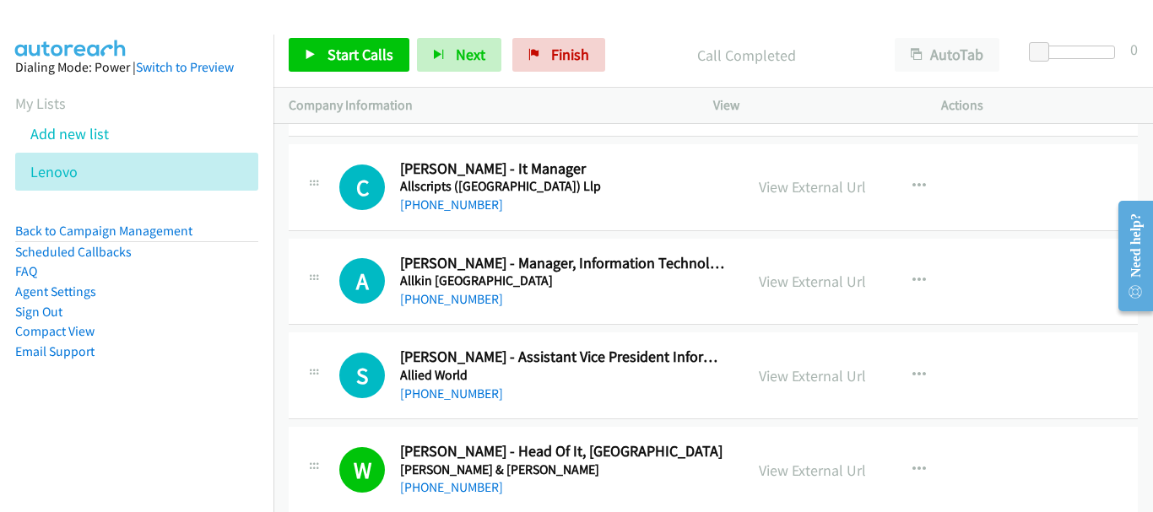
scroll to position [21994, 0]
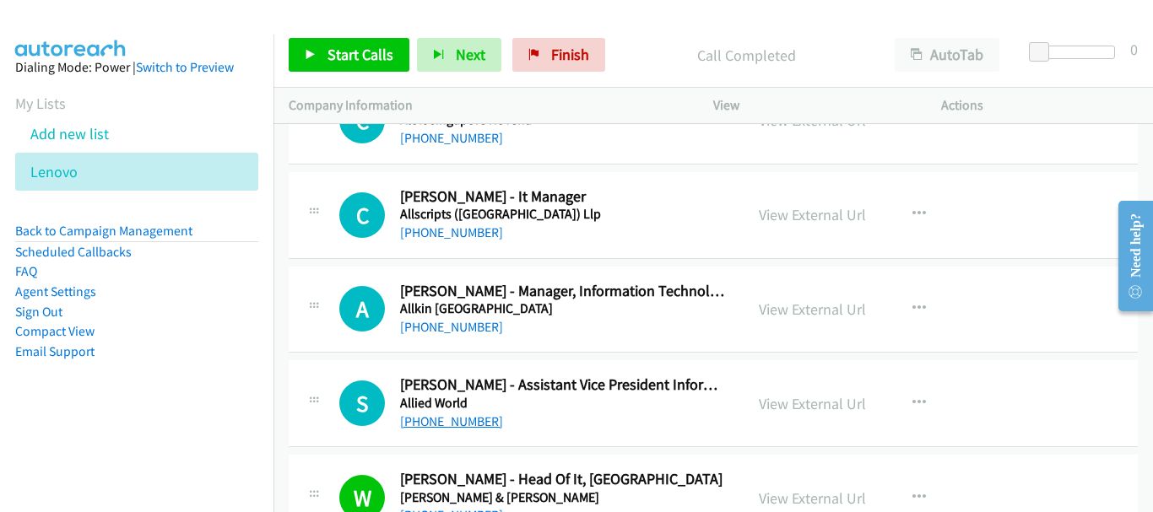
click at [449, 424] on link "+65 8116 3300" at bounding box center [451, 421] width 103 height 16
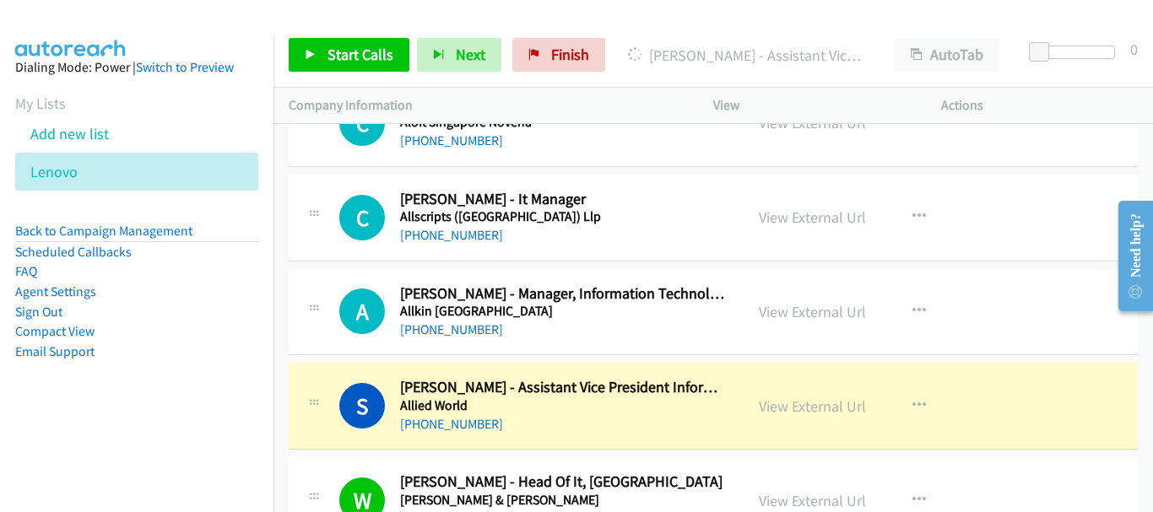
scroll to position [21909, 0]
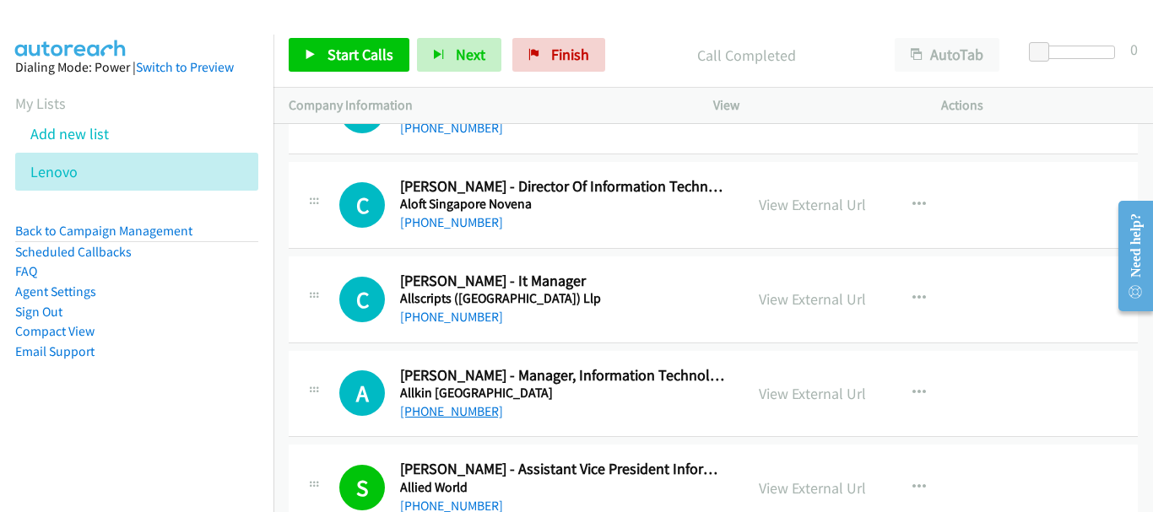
click at [447, 414] on link "+65 8244 0099" at bounding box center [451, 411] width 103 height 16
click at [458, 315] on link "+65 8518 6489" at bounding box center [451, 317] width 103 height 16
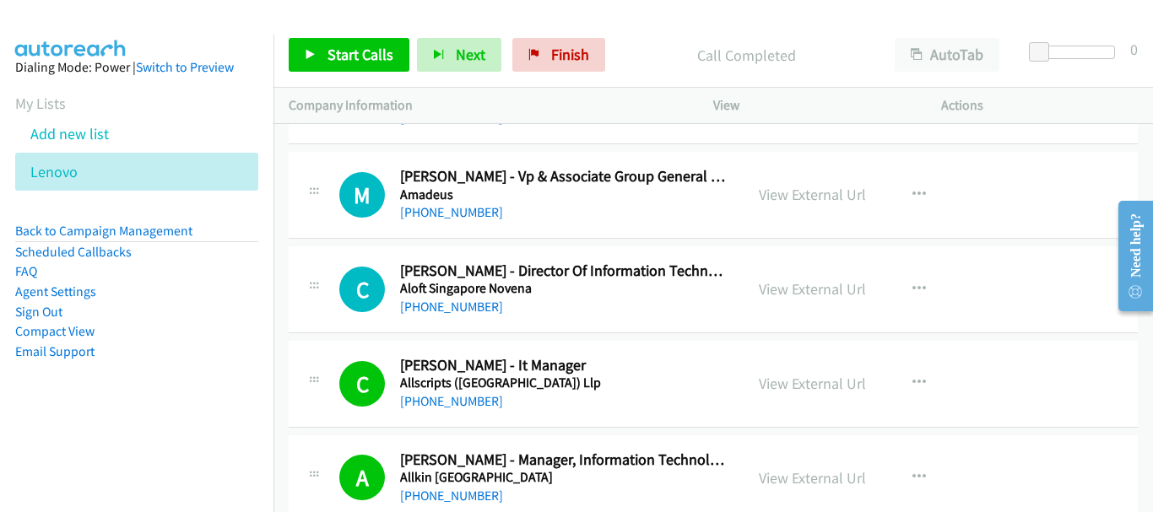
scroll to position [21741, 0]
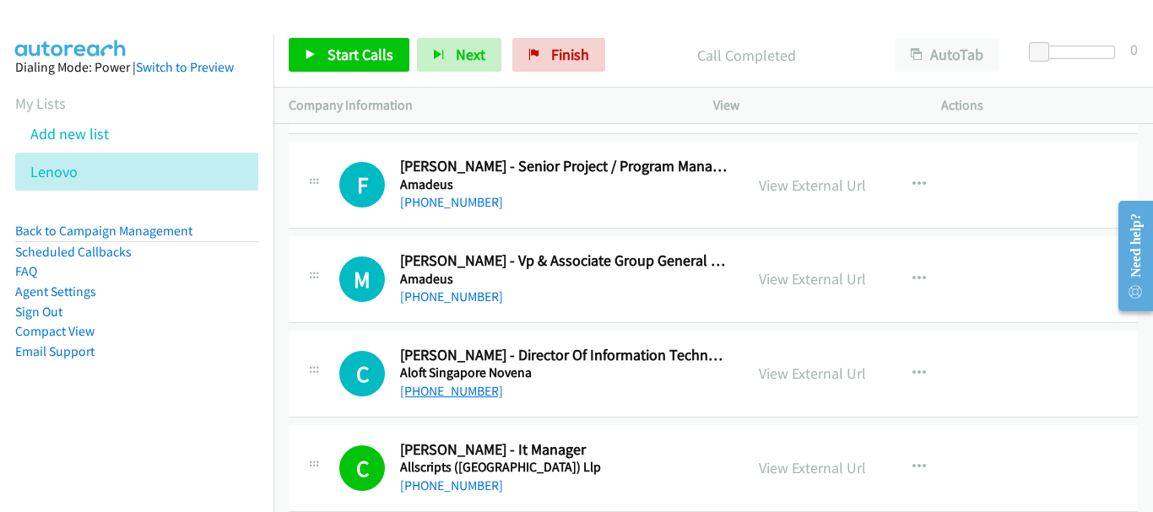
click at [470, 387] on link "+65 9850 4084" at bounding box center [451, 391] width 103 height 16
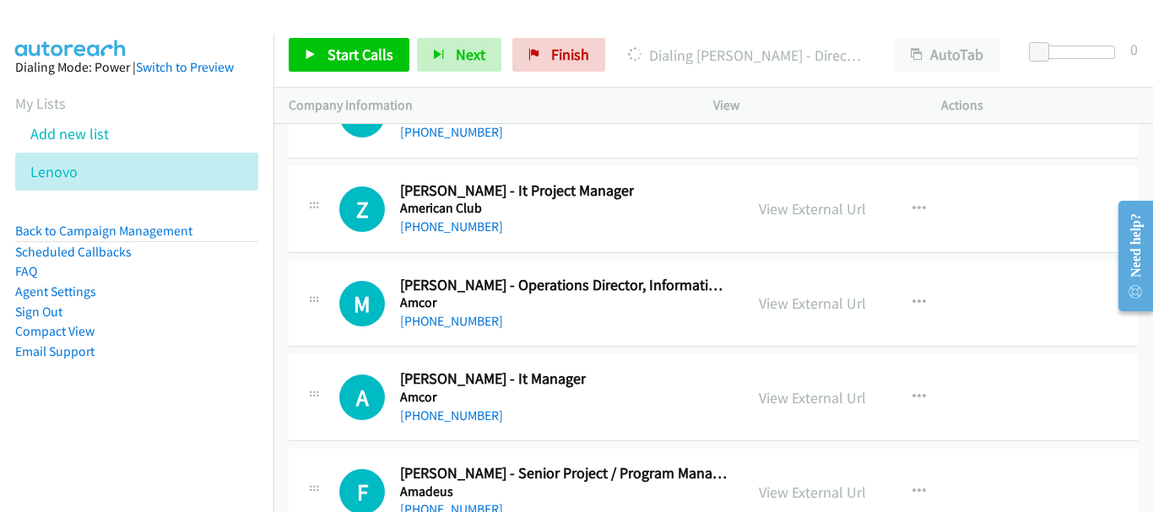
scroll to position [21403, 0]
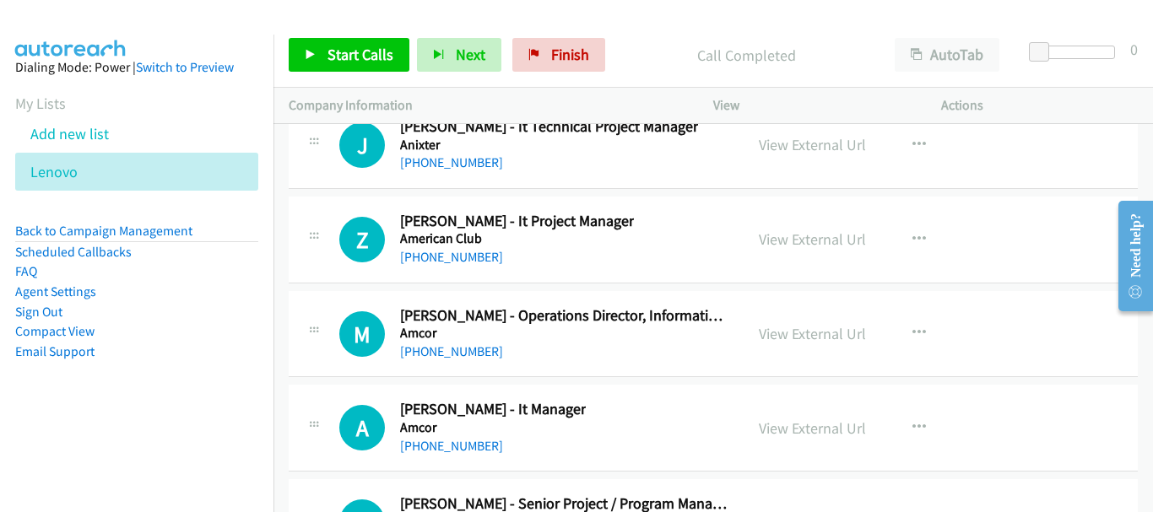
click at [451, 459] on div "A Callback Scheduled Alex Koh - It Manager Amcor Asia/Singapore +65 8181 9243 V…" at bounding box center [713, 428] width 849 height 87
click at [453, 449] on link "+65 8181 9243" at bounding box center [451, 446] width 103 height 16
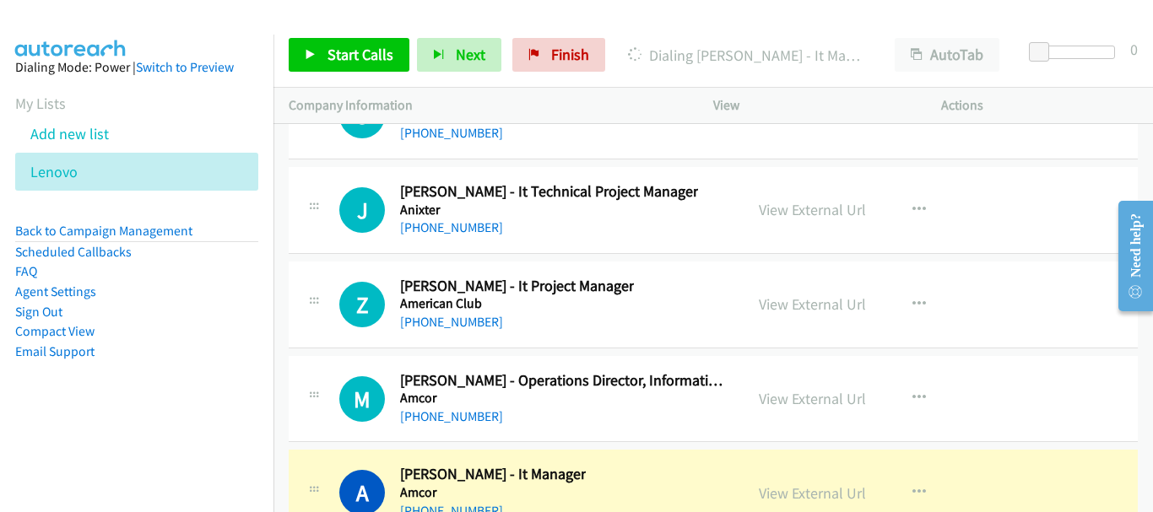
scroll to position [21319, 0]
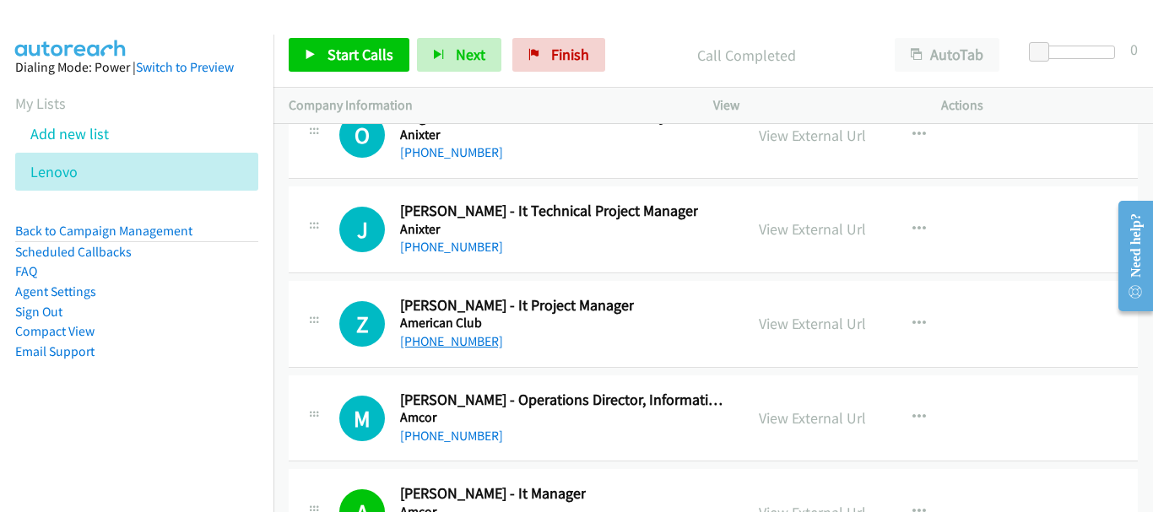
click at [462, 343] on link "+65 9745 2707" at bounding box center [451, 341] width 103 height 16
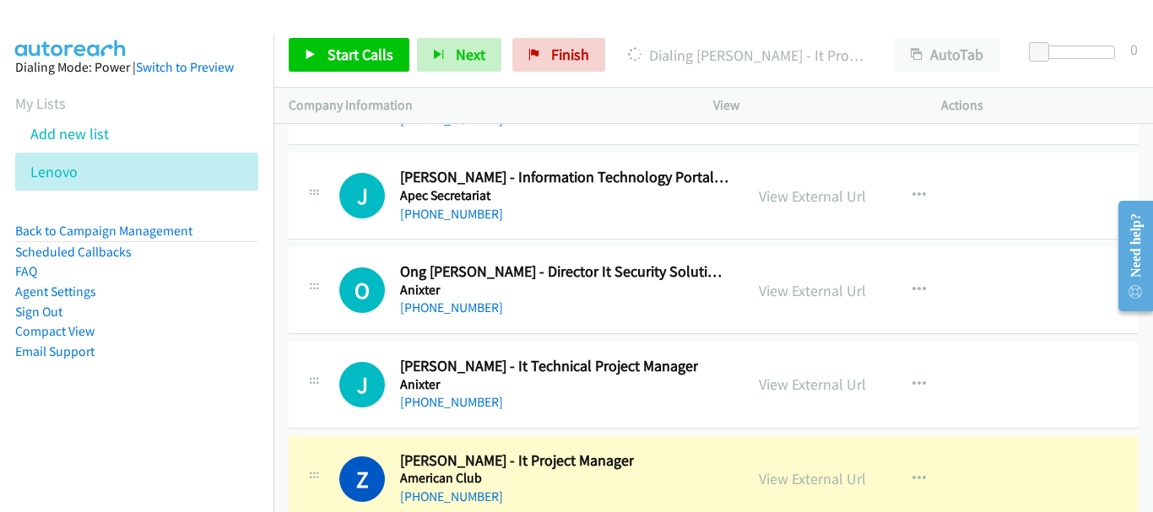
scroll to position [21150, 0]
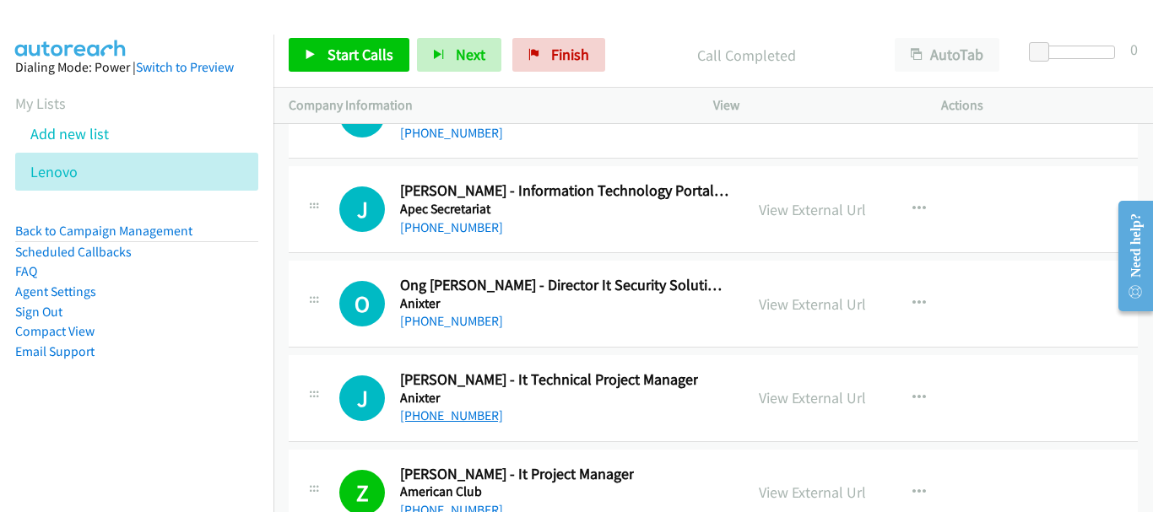
click at [450, 420] on link "+65 9181 8912" at bounding box center [451, 416] width 103 height 16
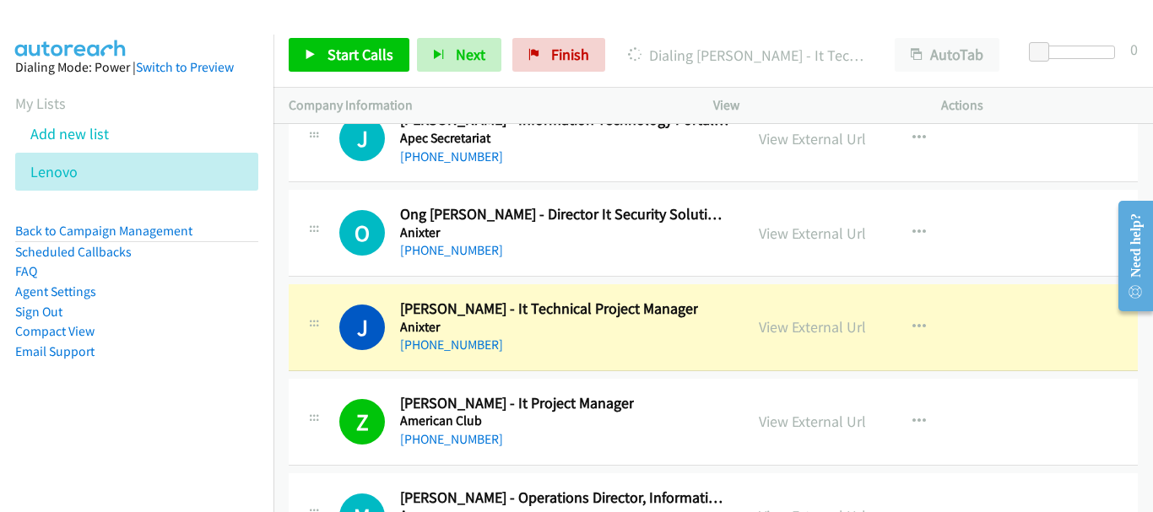
scroll to position [21234, 0]
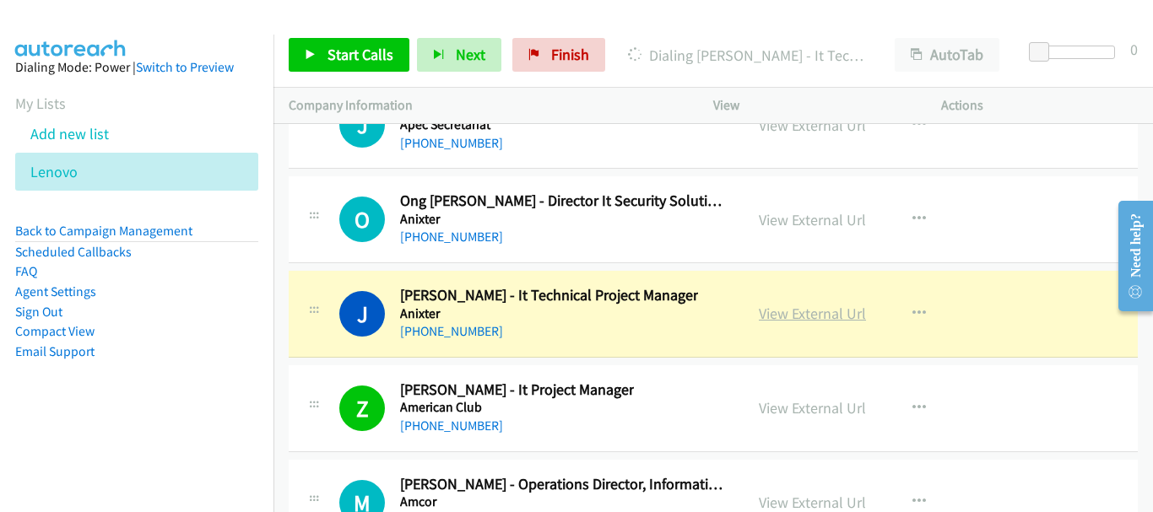
click at [816, 316] on link "View External Url" at bounding box center [812, 313] width 107 height 19
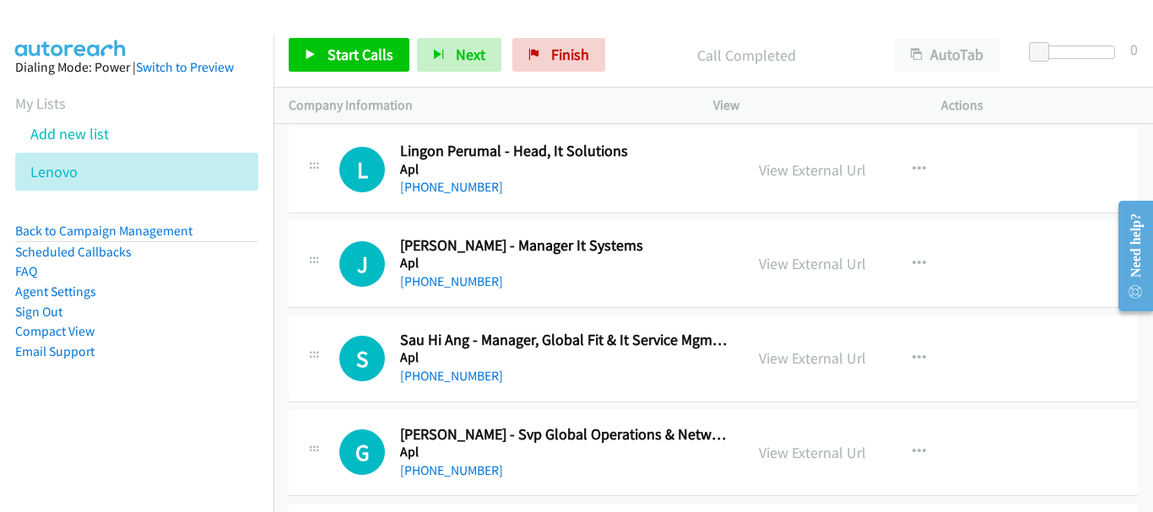
scroll to position [20728, 0]
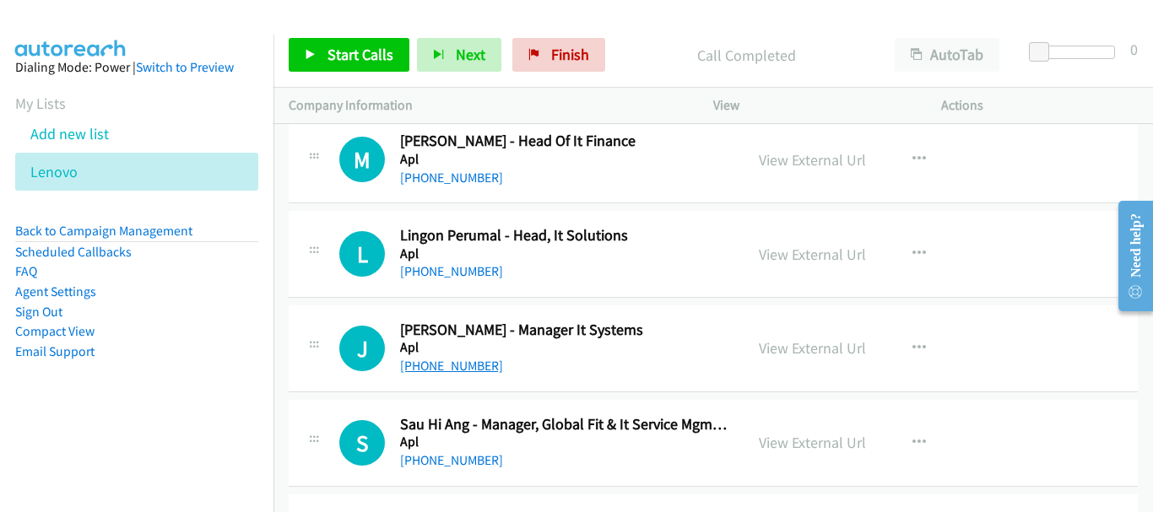
click at [452, 368] on link "+65 8137 0101" at bounding box center [451, 366] width 103 height 16
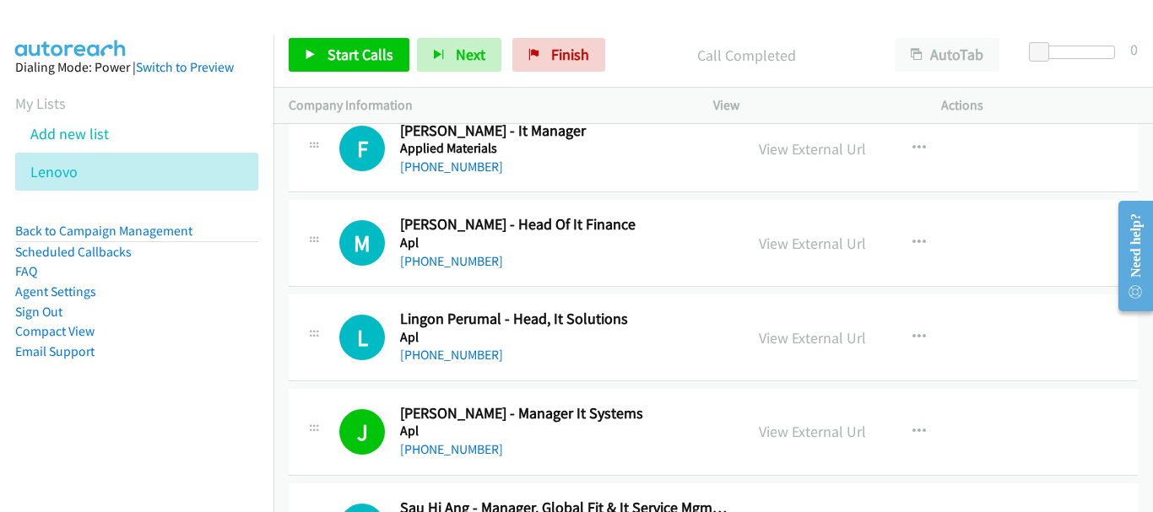
scroll to position [20644, 0]
click at [457, 354] on link "+65 9182 9334" at bounding box center [451, 356] width 103 height 16
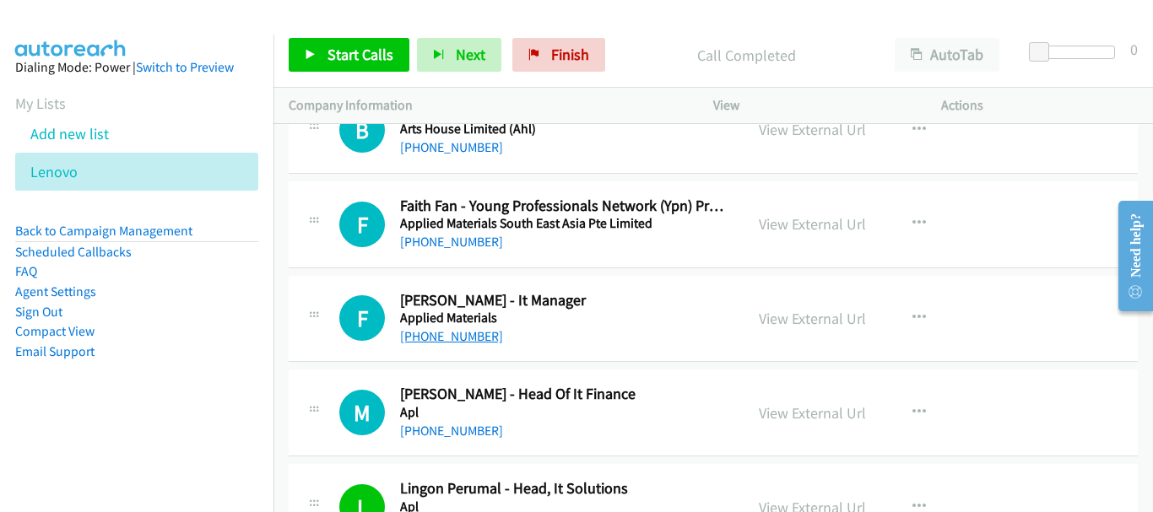
scroll to position [20390, 0]
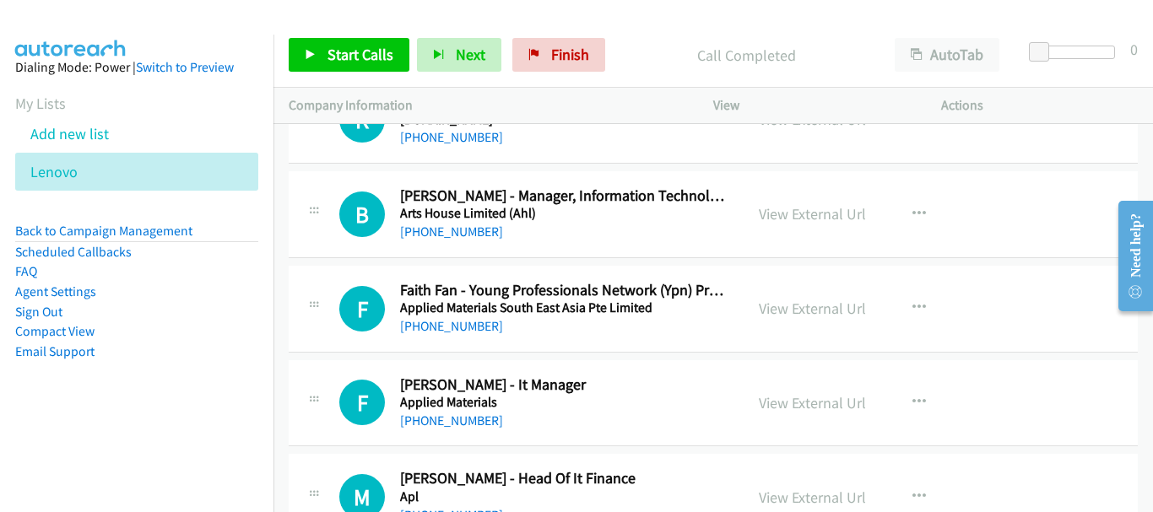
click at [442, 429] on div "+65 9824 5942" at bounding box center [564, 421] width 328 height 20
click at [443, 417] on link "+65 9824 5942" at bounding box center [451, 421] width 103 height 16
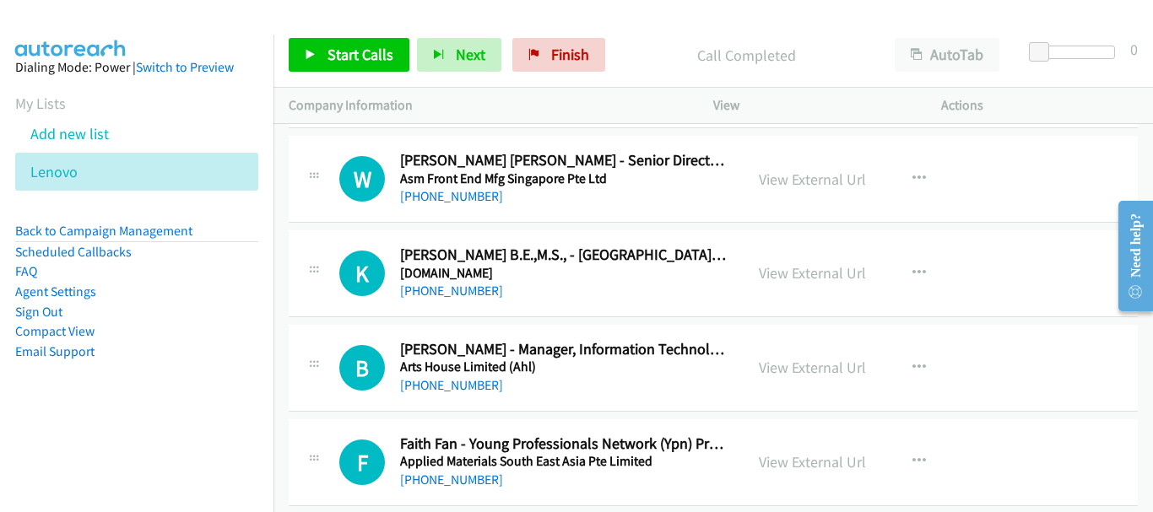
scroll to position [20222, 0]
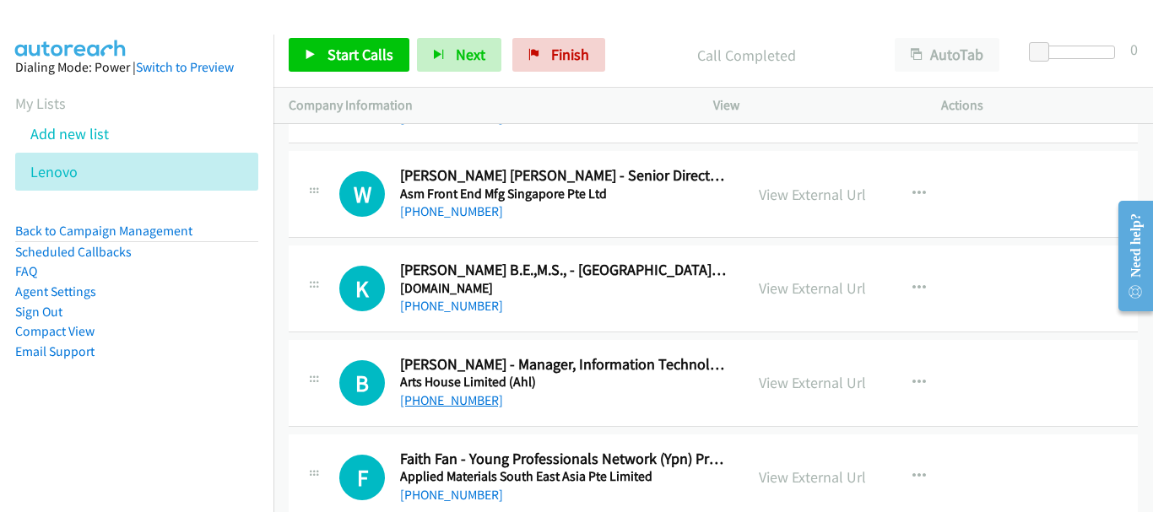
click at [471, 401] on link "+65 9336 8662" at bounding box center [451, 400] width 103 height 16
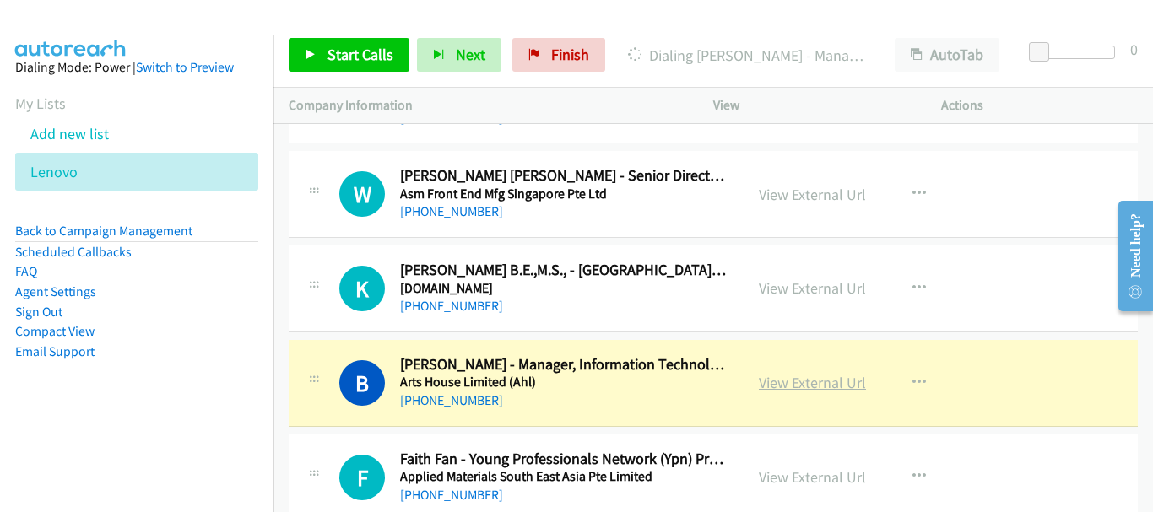
click at [804, 385] on link "View External Url" at bounding box center [812, 382] width 107 height 19
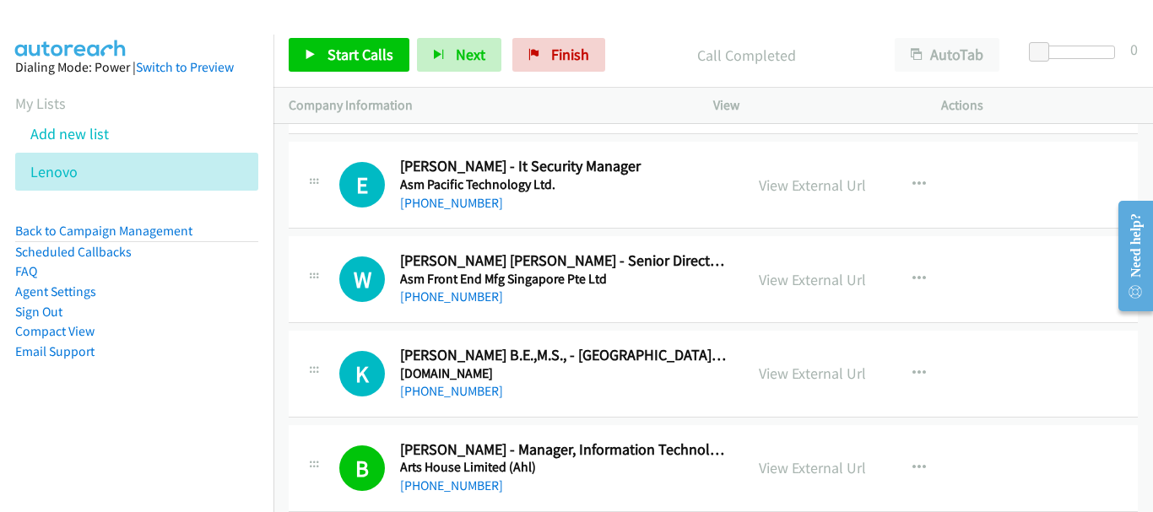
scroll to position [20053, 0]
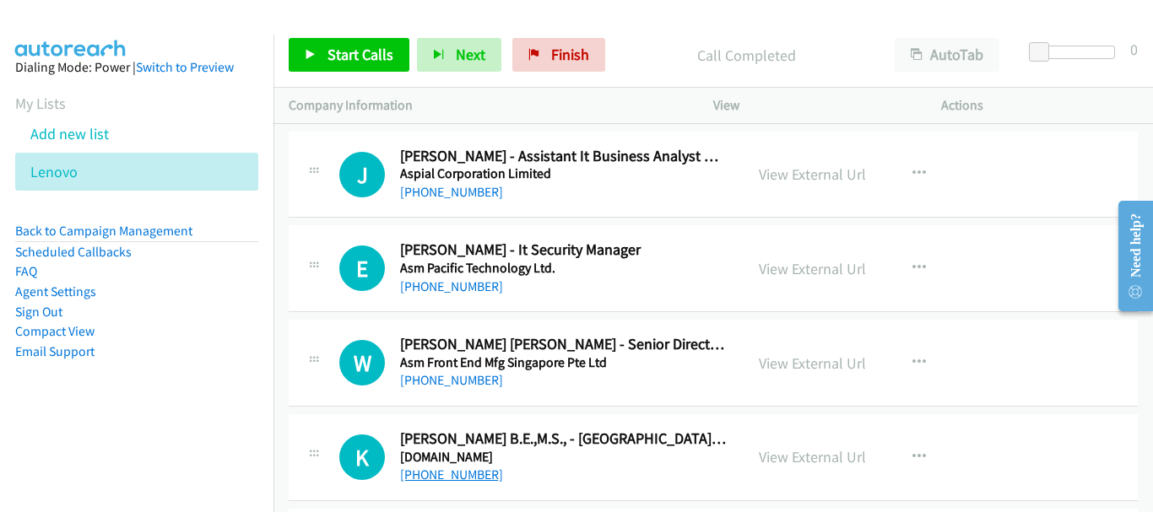
click at [441, 476] on link "+65 9692 3704" at bounding box center [451, 475] width 103 height 16
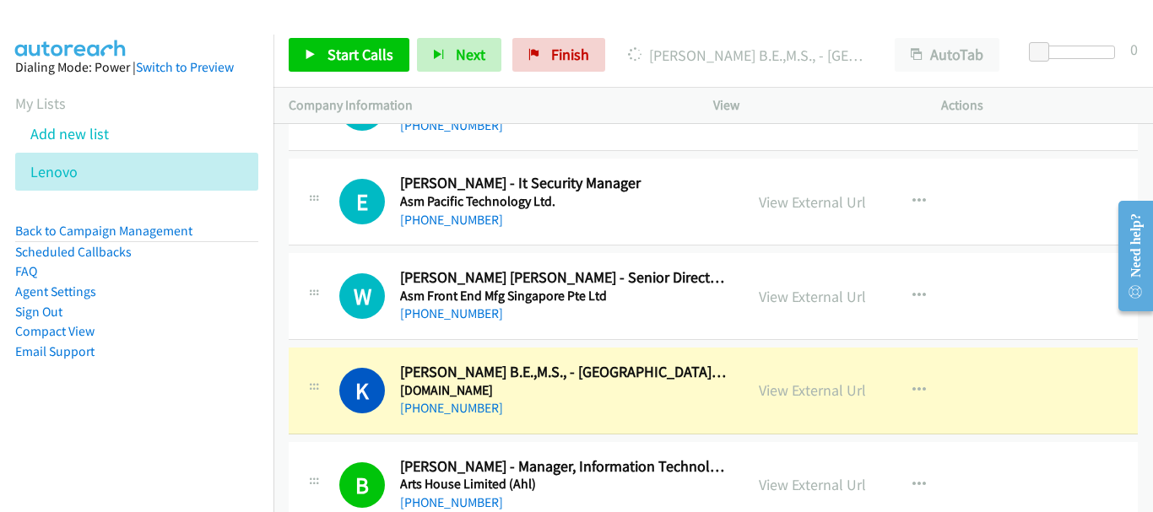
scroll to position [20222, 0]
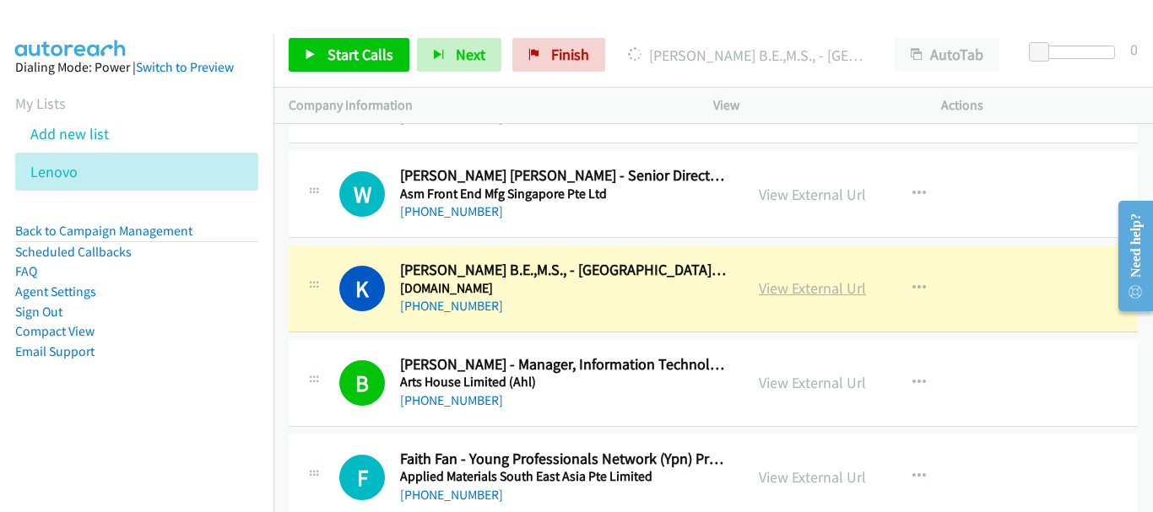
click at [834, 289] on link "View External Url" at bounding box center [812, 287] width 107 height 19
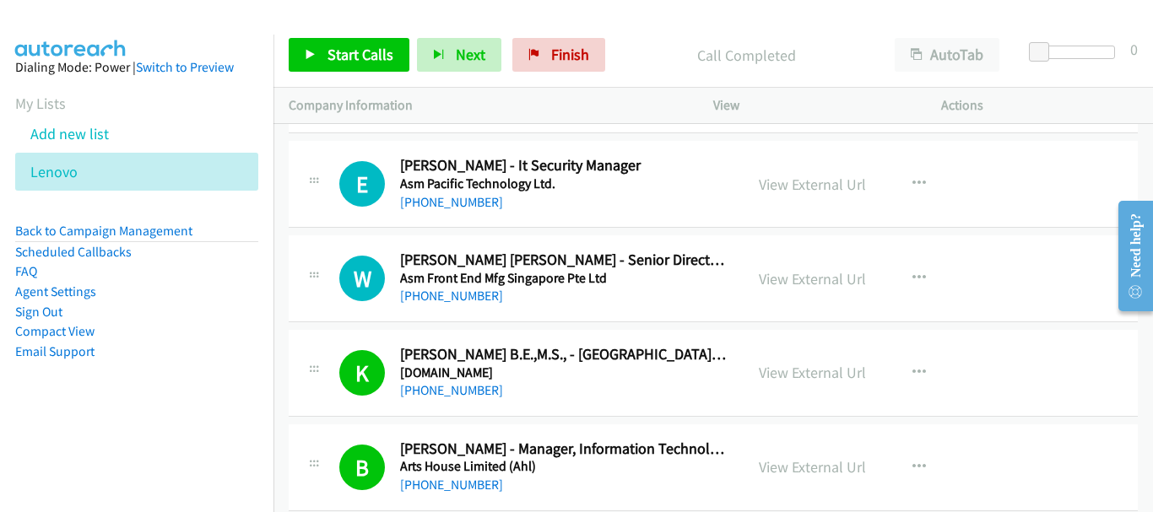
scroll to position [20053, 0]
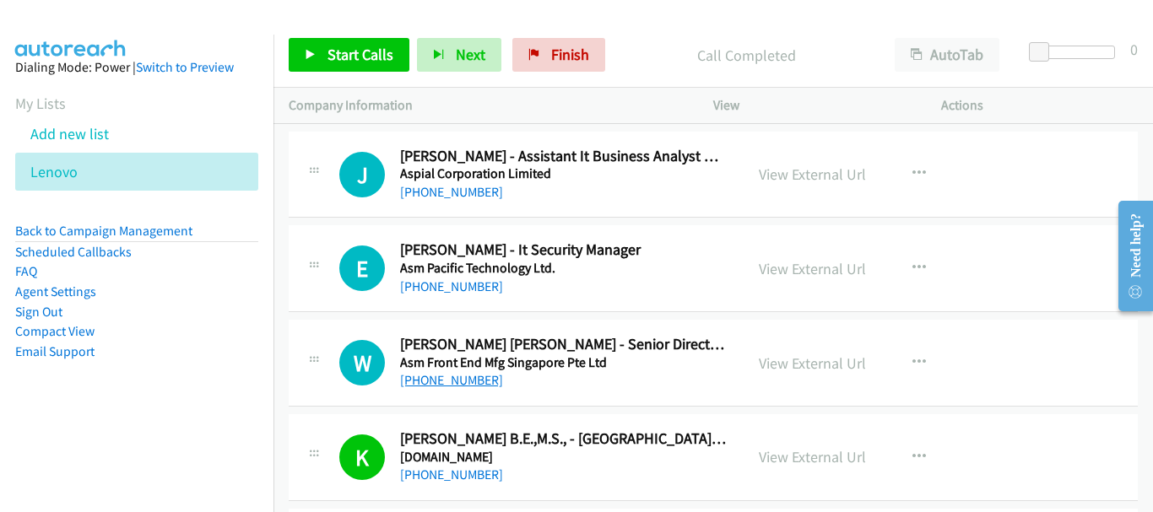
click at [466, 381] on link "+65 9010 1062" at bounding box center [451, 380] width 103 height 16
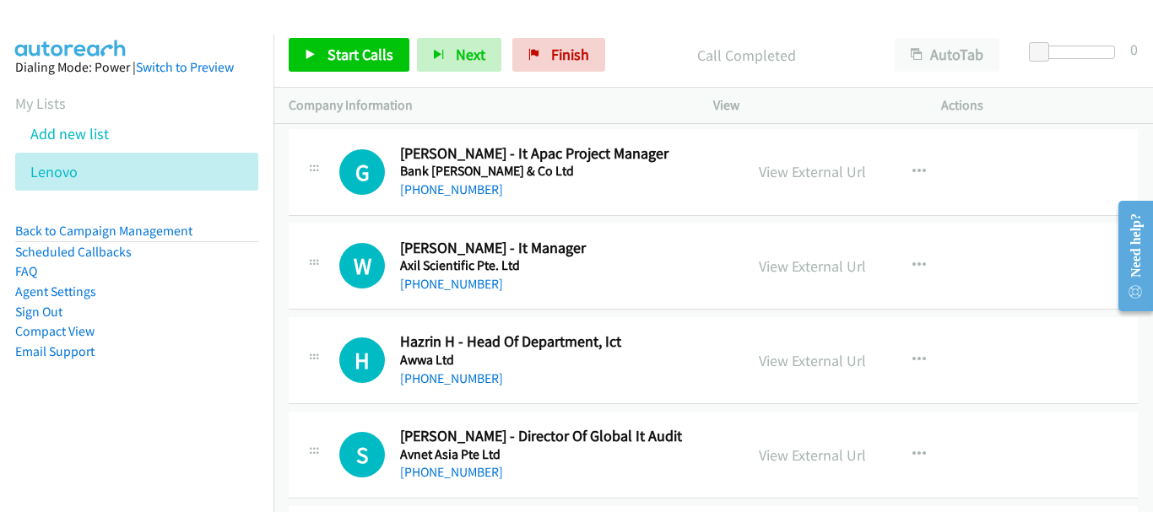
scroll to position [19462, 0]
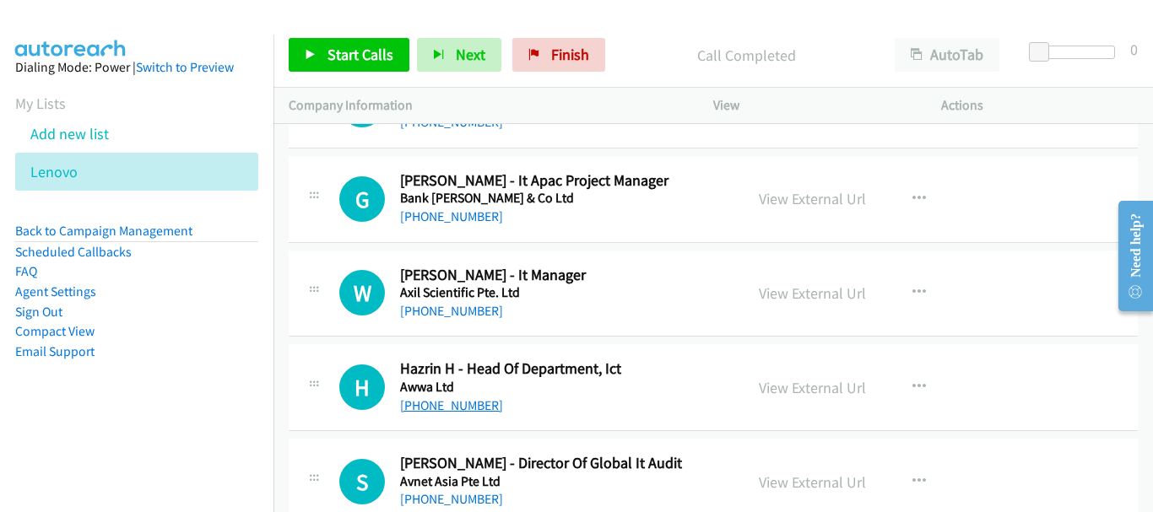
click at [457, 405] on link "+65 8182 6374" at bounding box center [451, 405] width 103 height 16
click at [445, 311] on link "+65 9699 8984" at bounding box center [451, 311] width 103 height 16
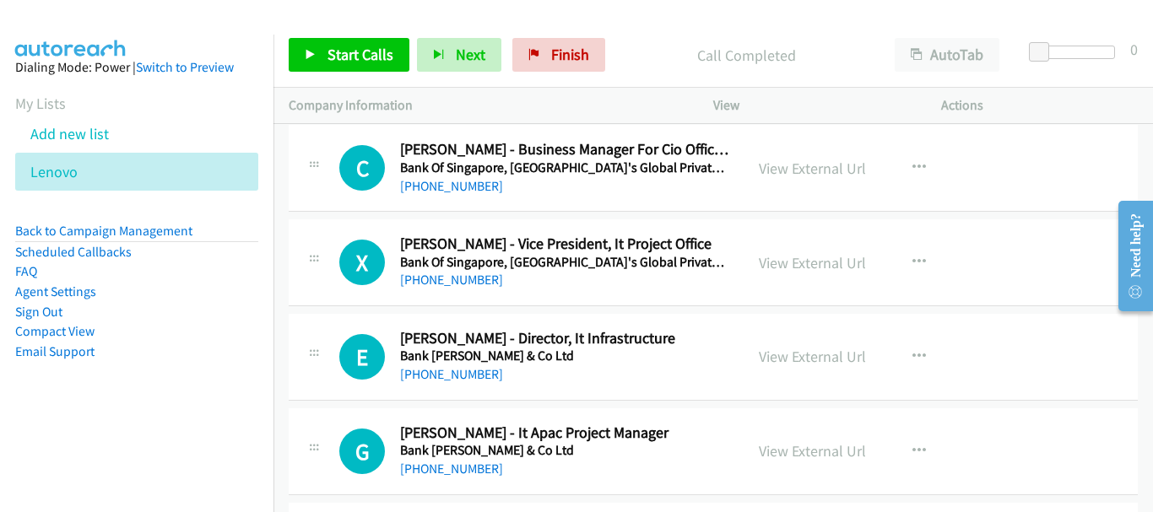
scroll to position [19209, 0]
click at [458, 473] on link "+65 9724 2642" at bounding box center [451, 470] width 103 height 16
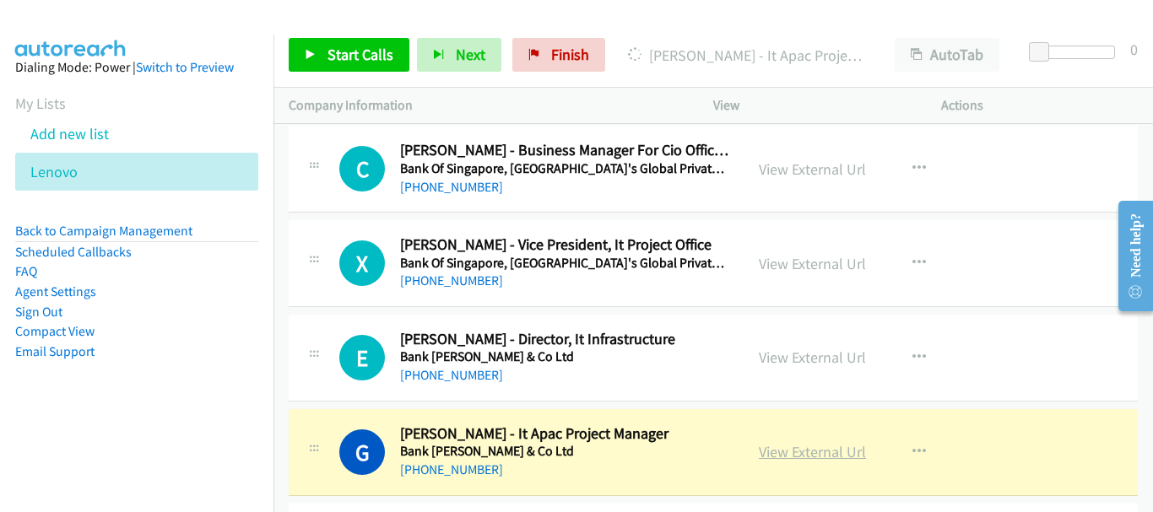
click at [849, 451] on link "View External Url" at bounding box center [812, 451] width 107 height 19
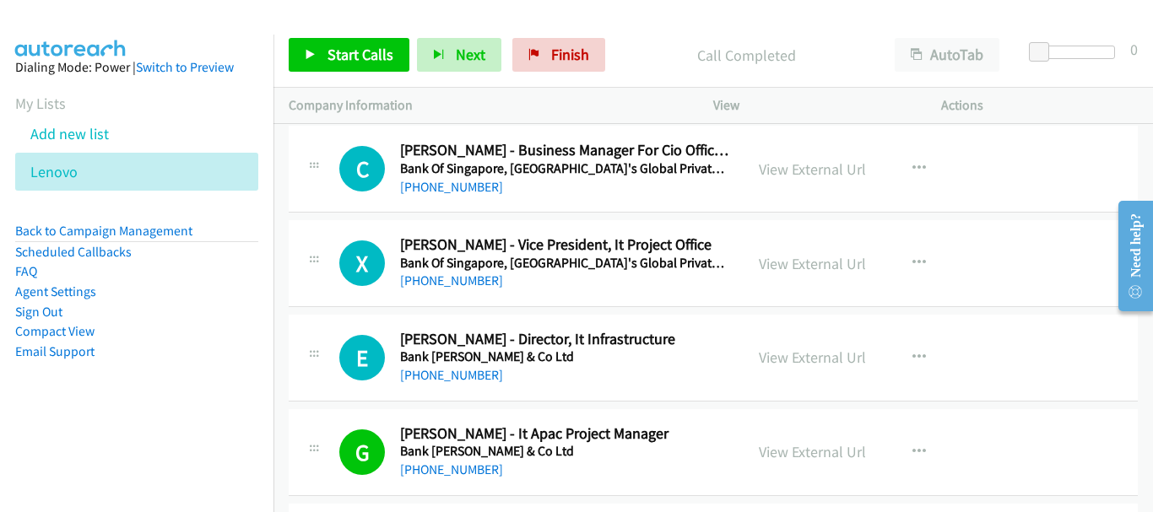
click at [489, 376] on div "+65 9003 4729" at bounding box center [564, 375] width 328 height 20
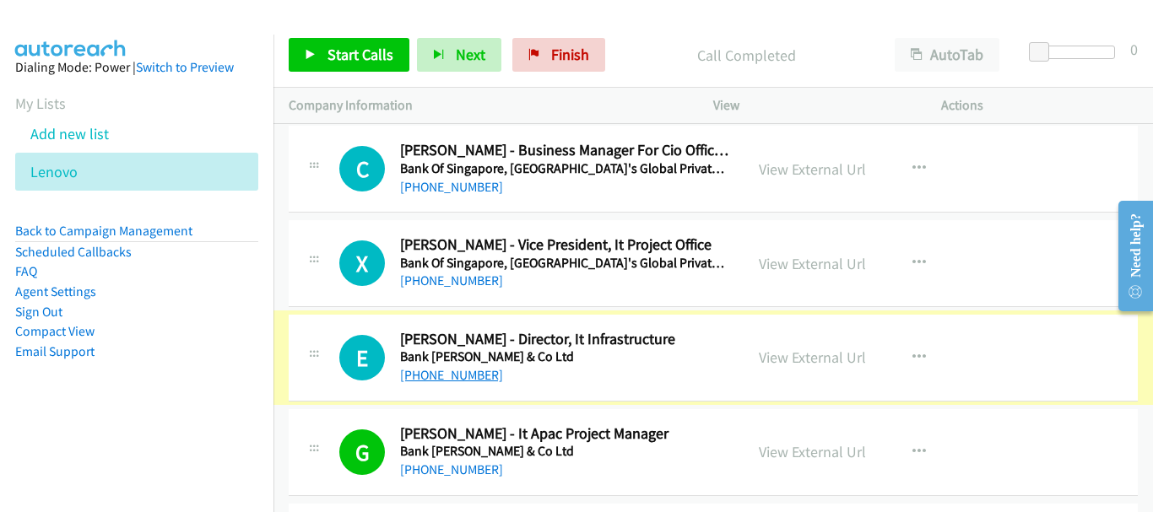
click at [463, 376] on link "+65 9003 4729" at bounding box center [451, 375] width 103 height 16
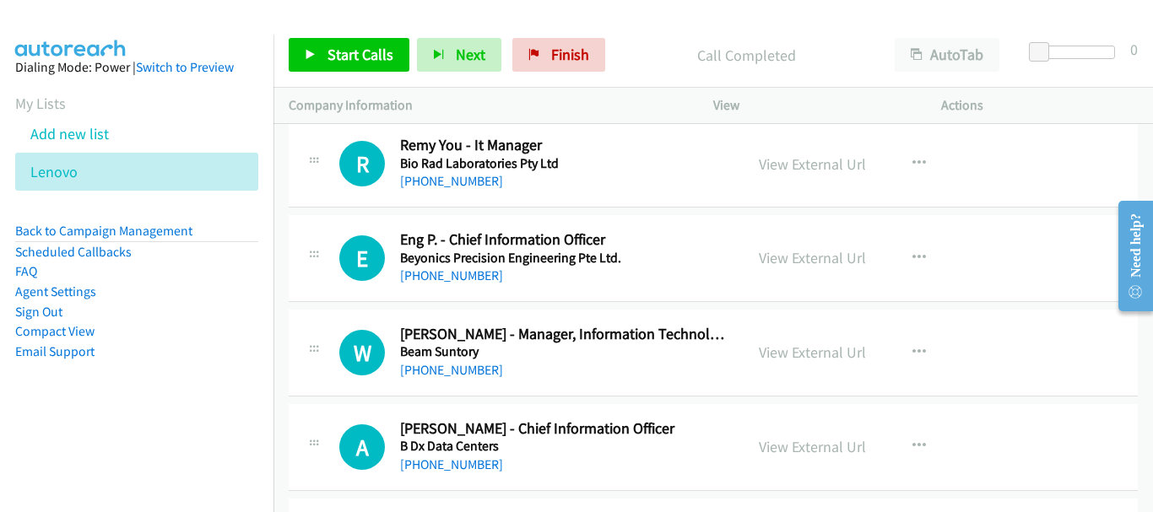
scroll to position [18703, 0]
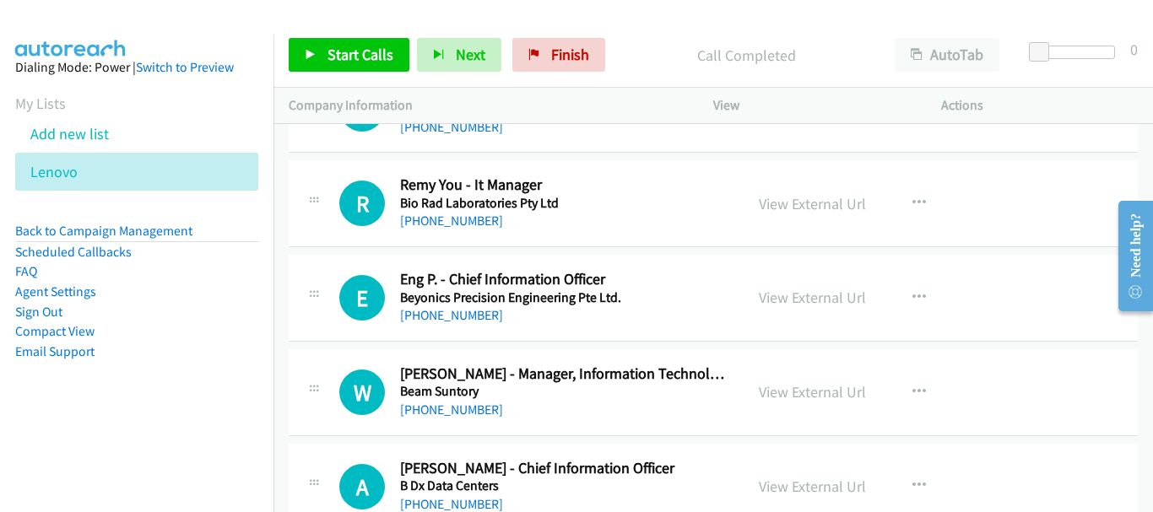
click at [440, 419] on div "+65 9792 9431" at bounding box center [564, 410] width 328 height 20
click at [440, 412] on link "+65 9792 9431" at bounding box center [451, 410] width 103 height 16
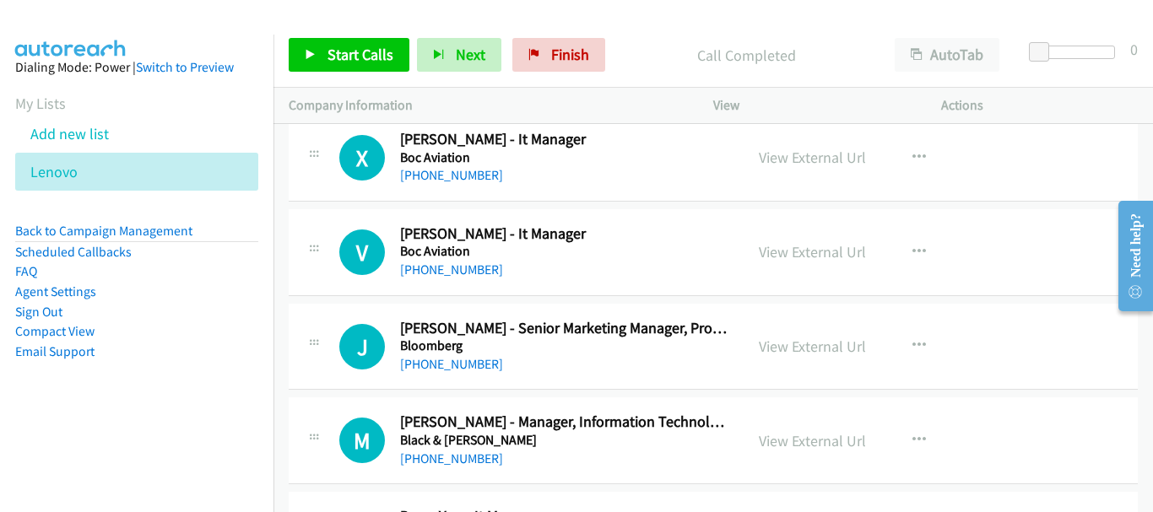
scroll to position [18281, 0]
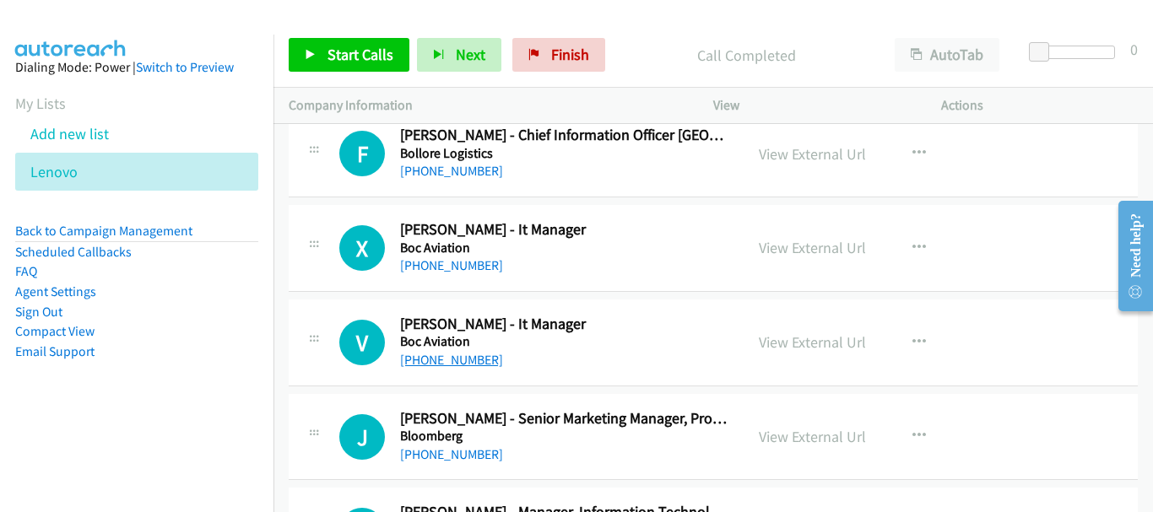
click at [444, 359] on link "+65 8127 4596" at bounding box center [451, 360] width 103 height 16
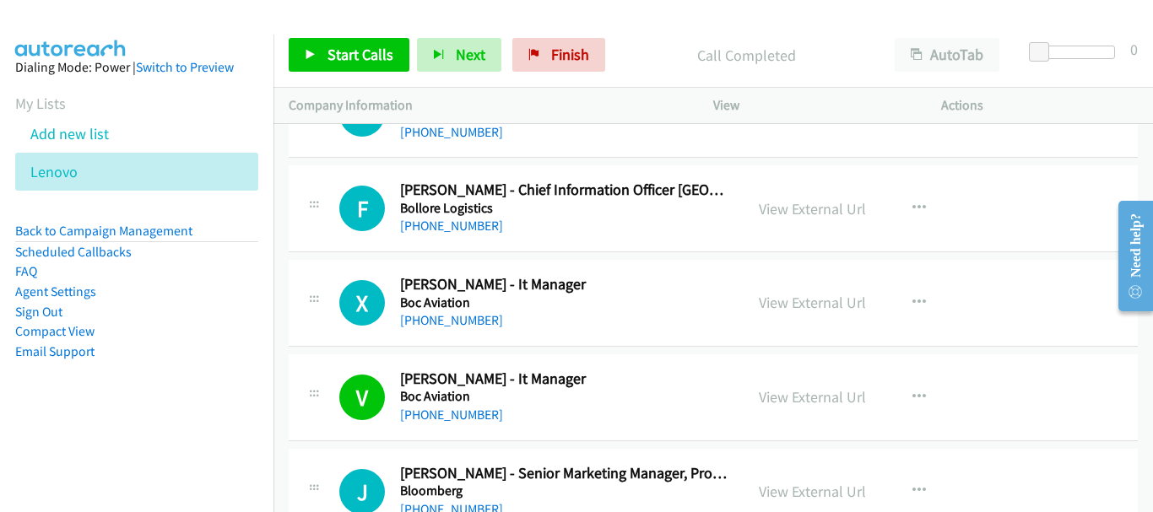
scroll to position [18196, 0]
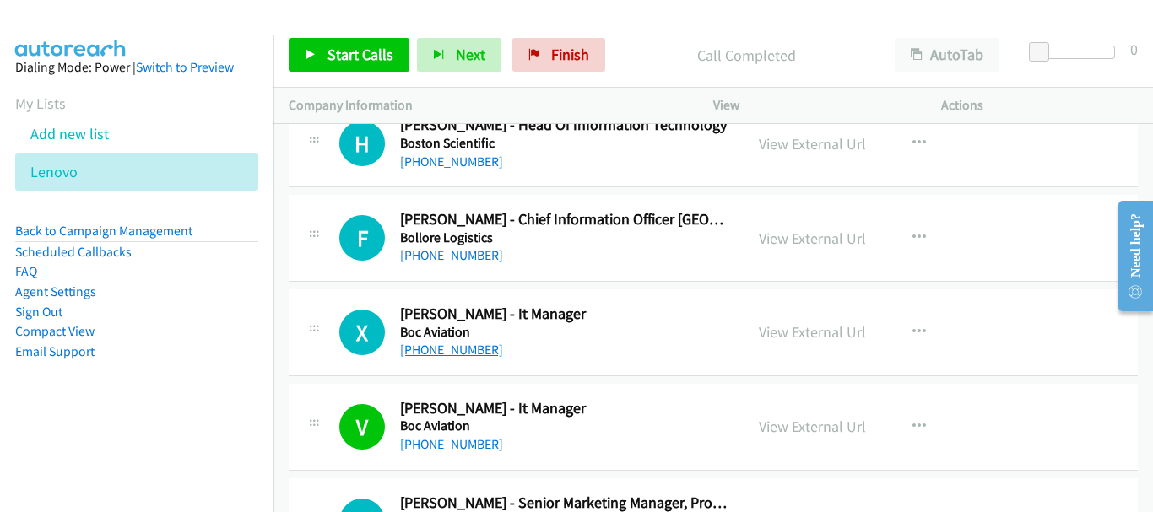
click at [448, 347] on link "+65 9722 5534" at bounding box center [451, 350] width 103 height 16
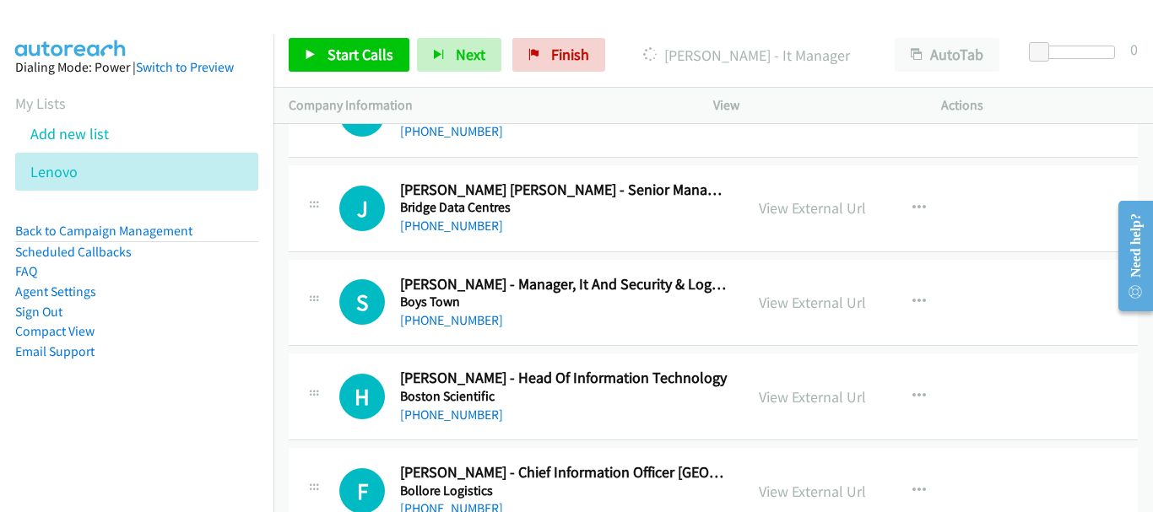
scroll to position [18028, 0]
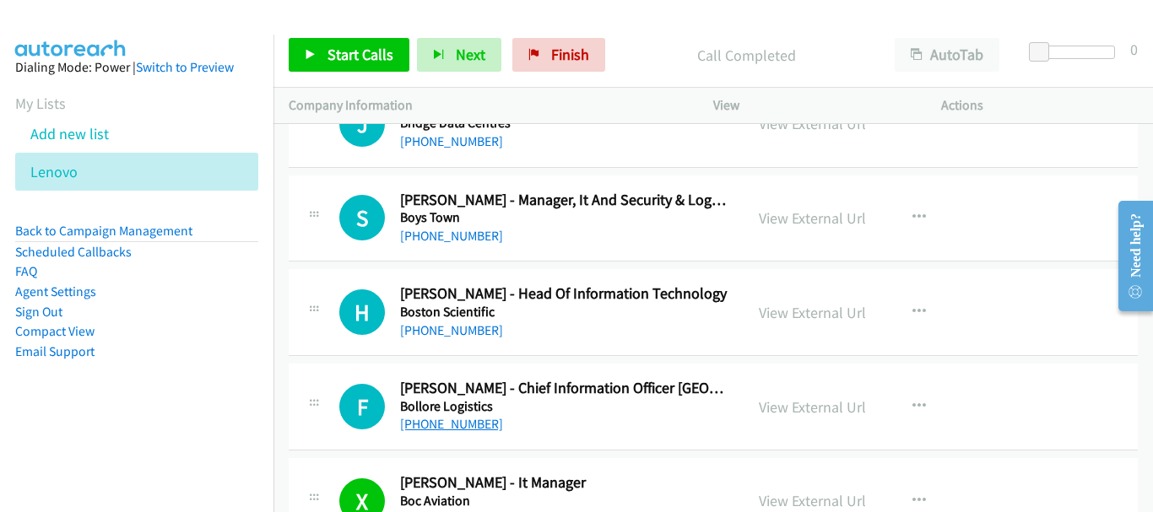
click at [457, 420] on link "+65 8125 6318" at bounding box center [451, 424] width 103 height 16
click at [451, 336] on link "+65 9848 3887" at bounding box center [451, 330] width 103 height 16
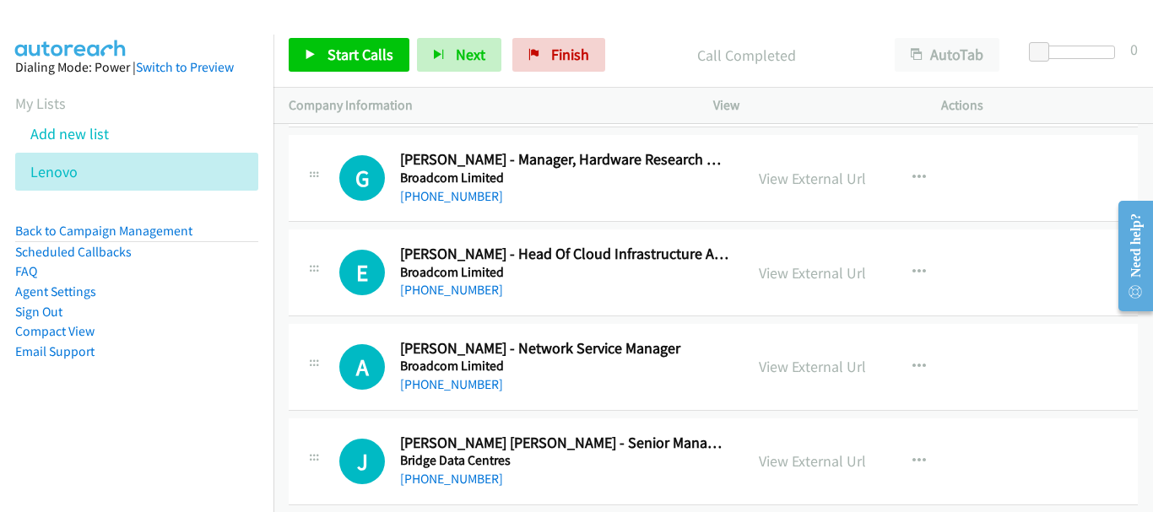
scroll to position [17775, 0]
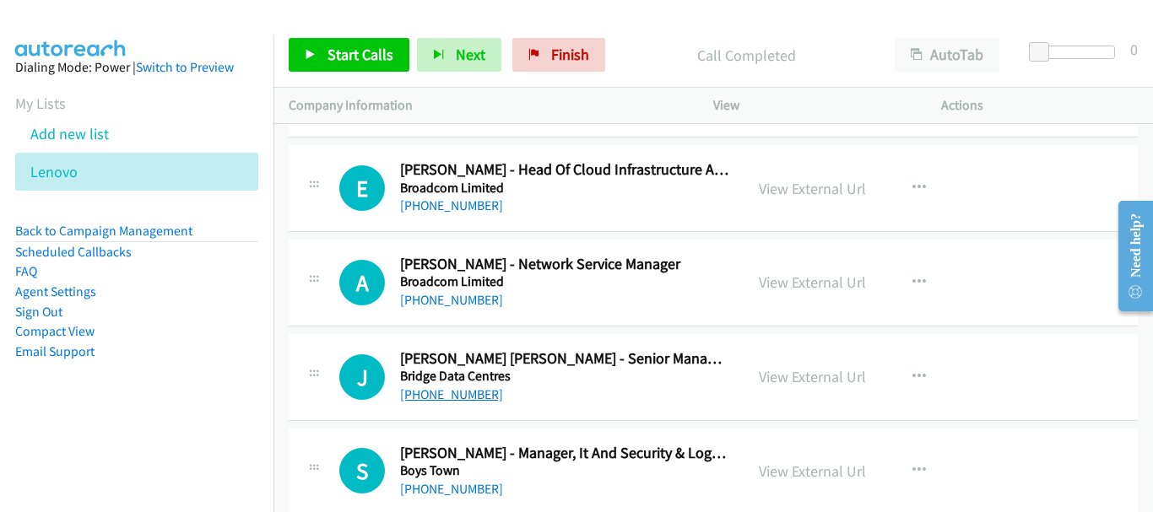
click at [473, 395] on link "+65 8138 0265" at bounding box center [451, 394] width 103 height 16
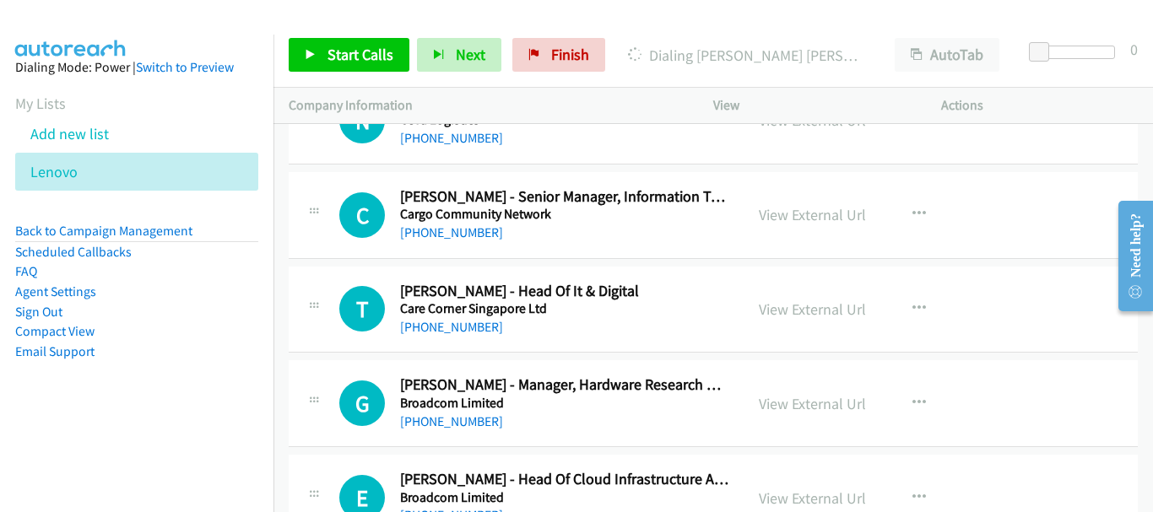
scroll to position [17437, 0]
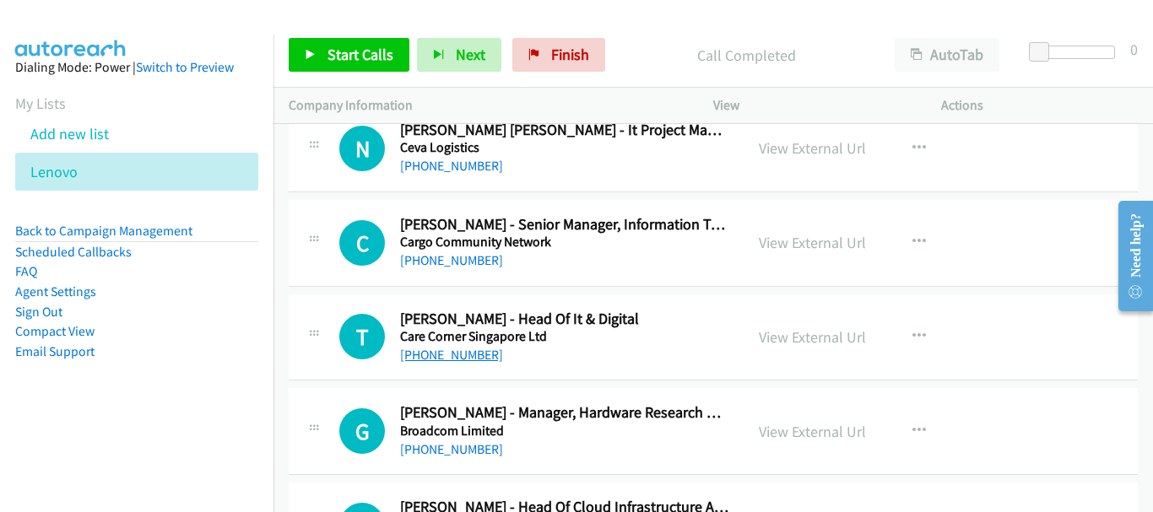
click at [469, 350] on link "+65 9691 8740" at bounding box center [451, 355] width 103 height 16
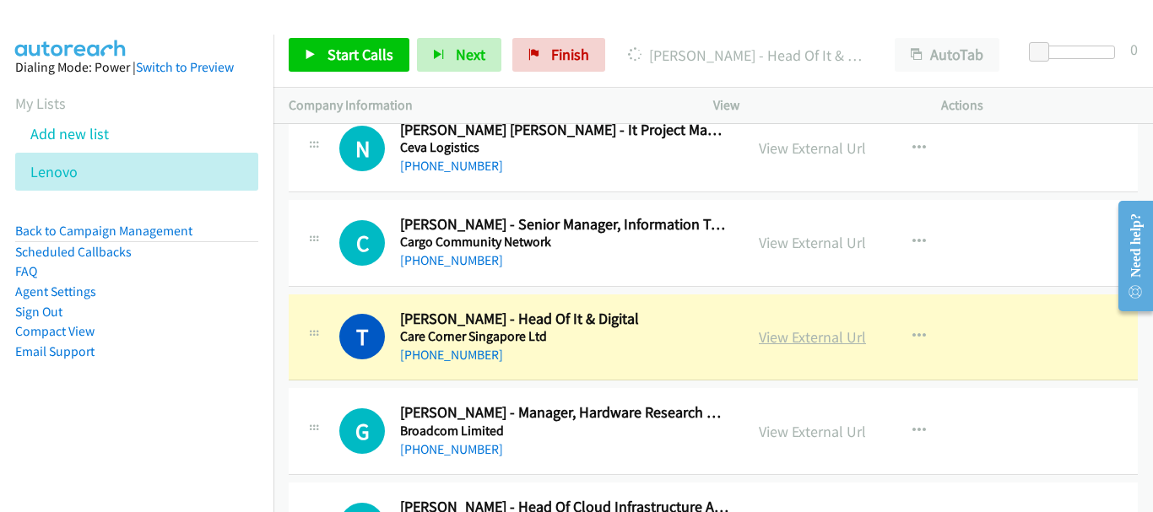
click at [800, 344] on link "View External Url" at bounding box center [812, 336] width 107 height 19
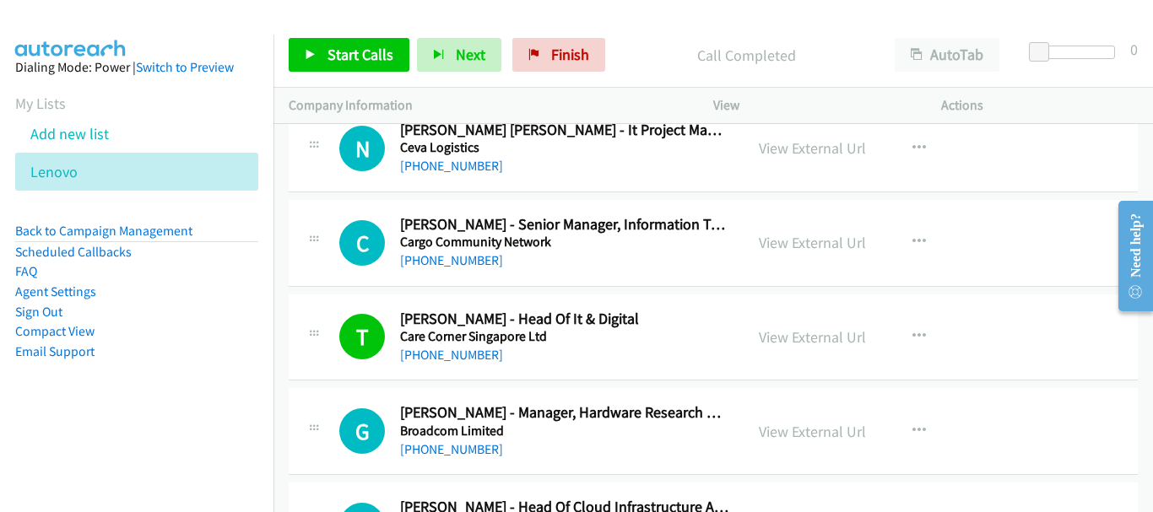
scroll to position [17353, 0]
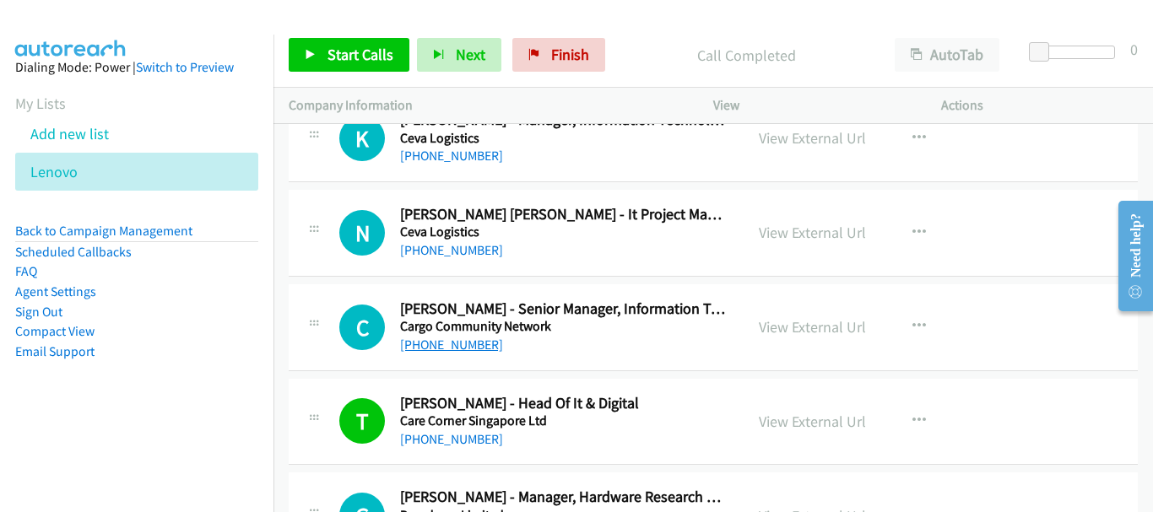
click at [459, 348] on link "+65 9833 8945" at bounding box center [451, 345] width 103 height 16
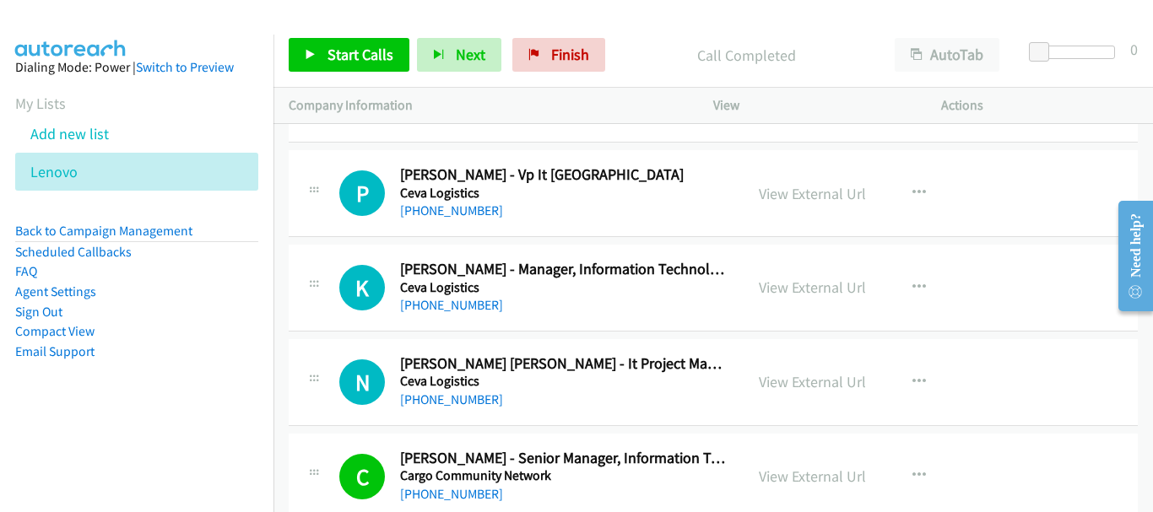
scroll to position [17184, 0]
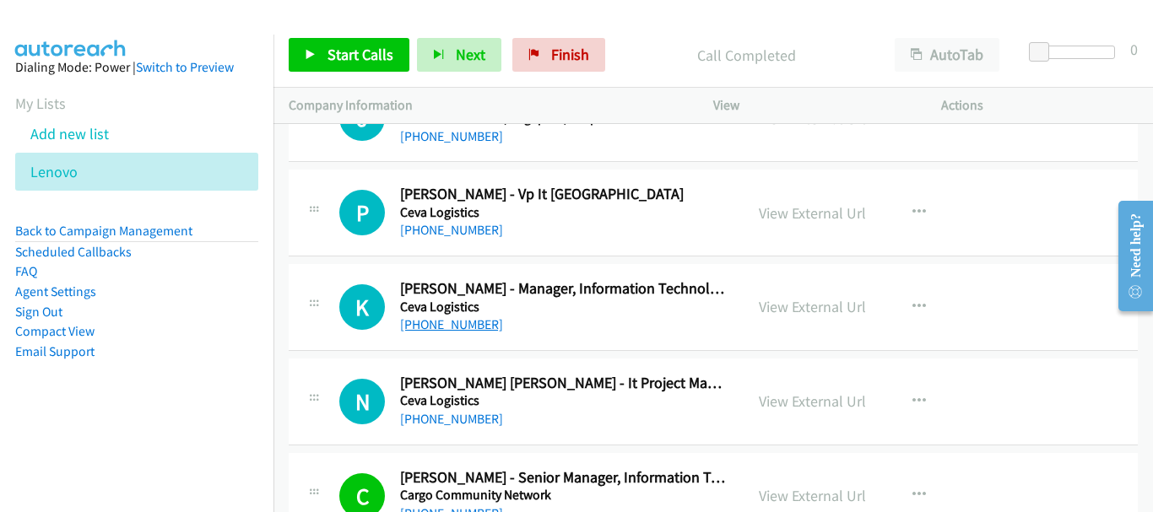
click at [468, 326] on link "+65 9455 9226" at bounding box center [451, 324] width 103 height 16
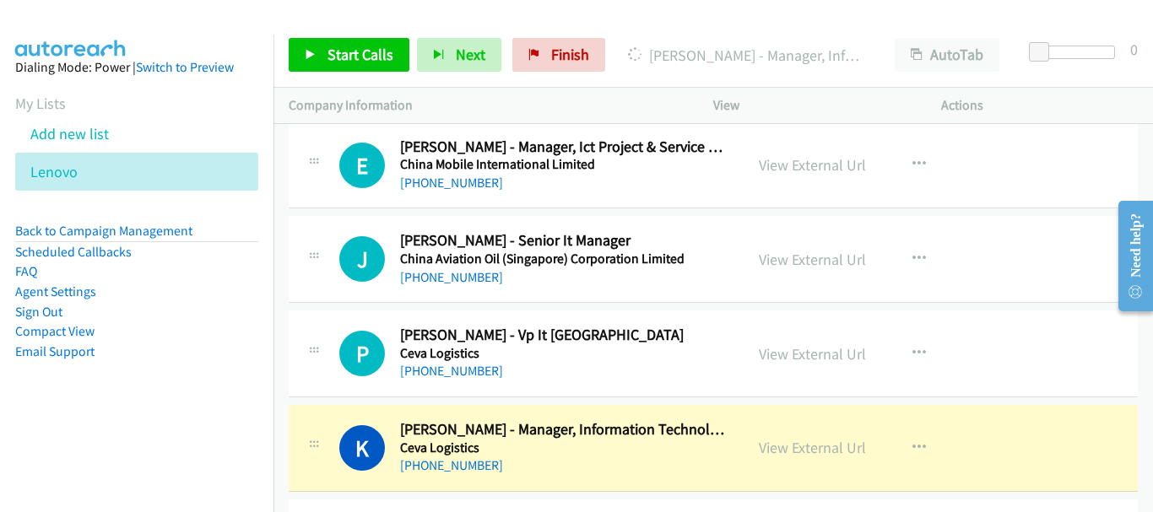
scroll to position [17015, 0]
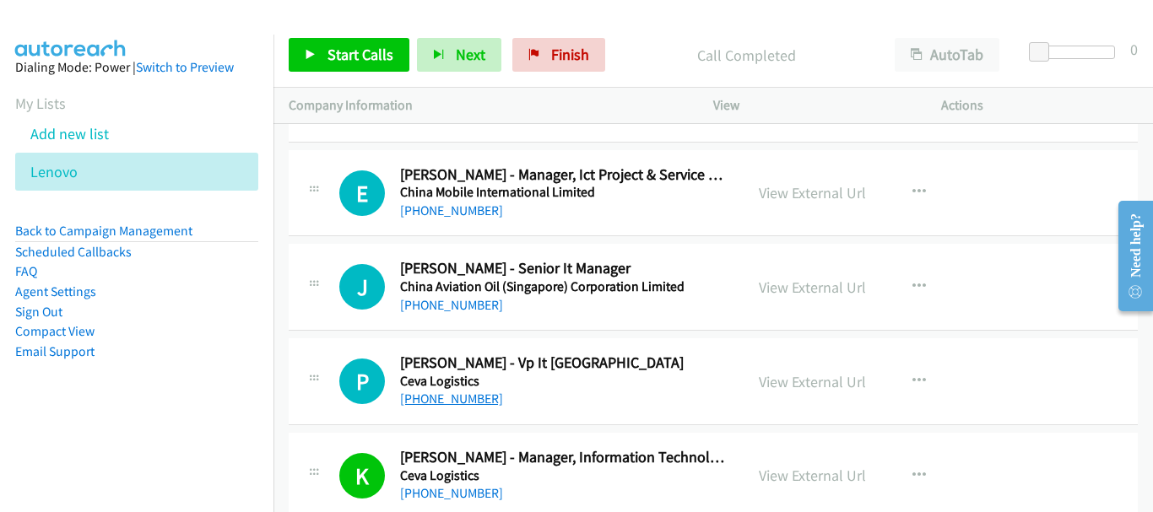
click at [456, 399] on link "+65 8488 5433" at bounding box center [451, 399] width 103 height 16
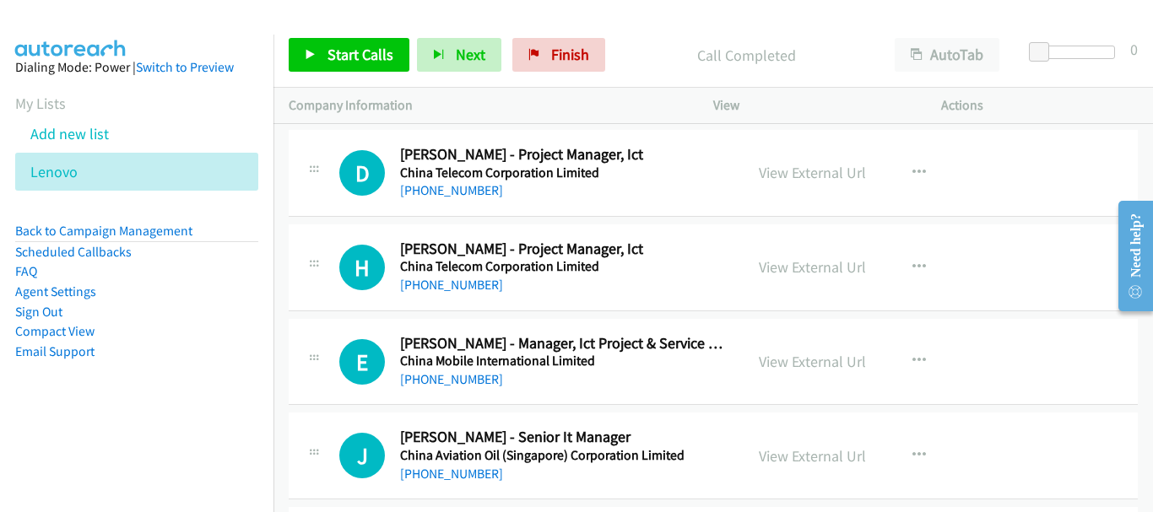
scroll to position [16931, 0]
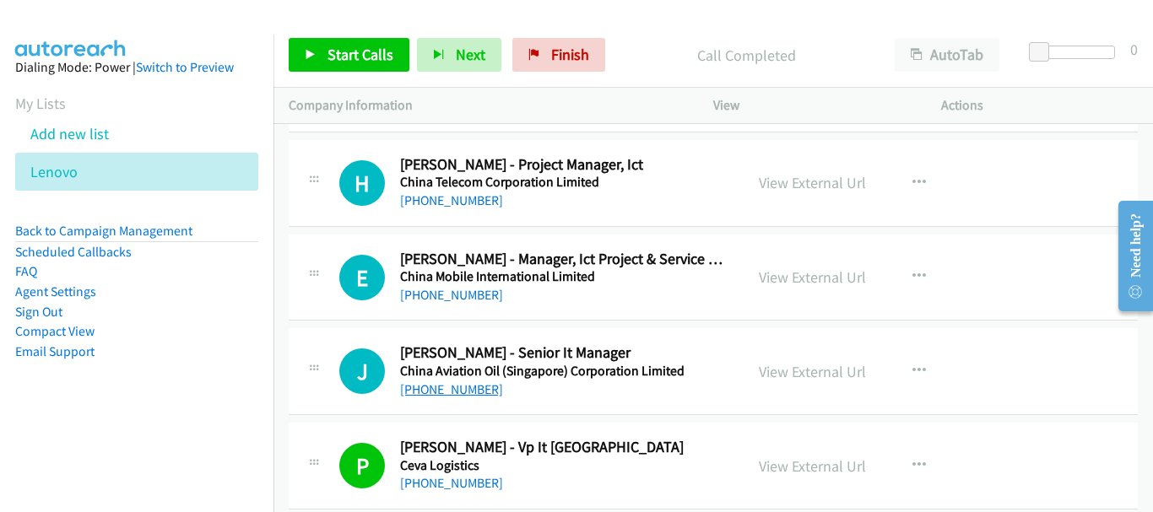
click at [456, 397] on link "+65 9650 6970" at bounding box center [451, 389] width 103 height 16
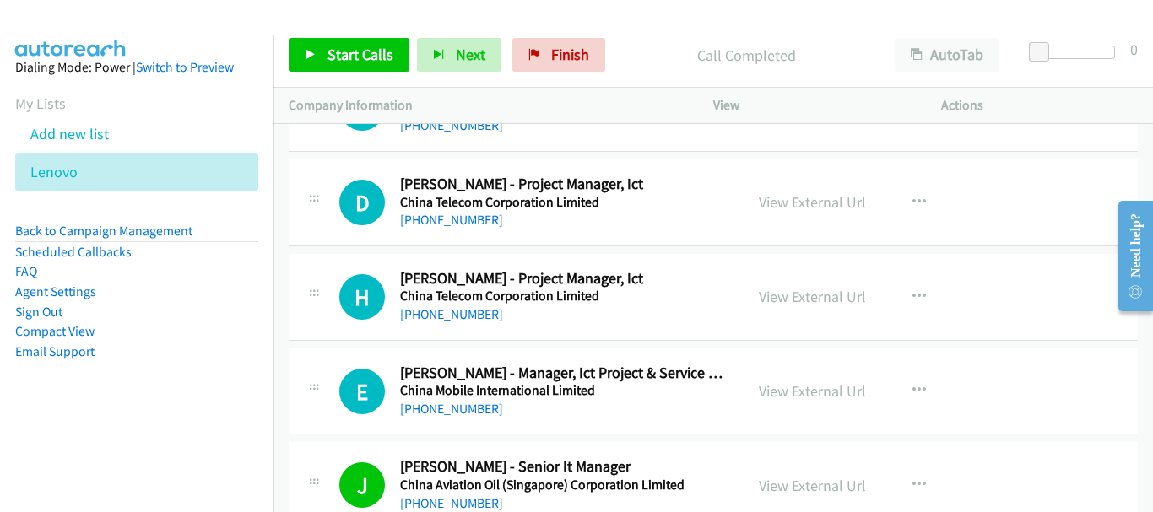
scroll to position [16846, 0]
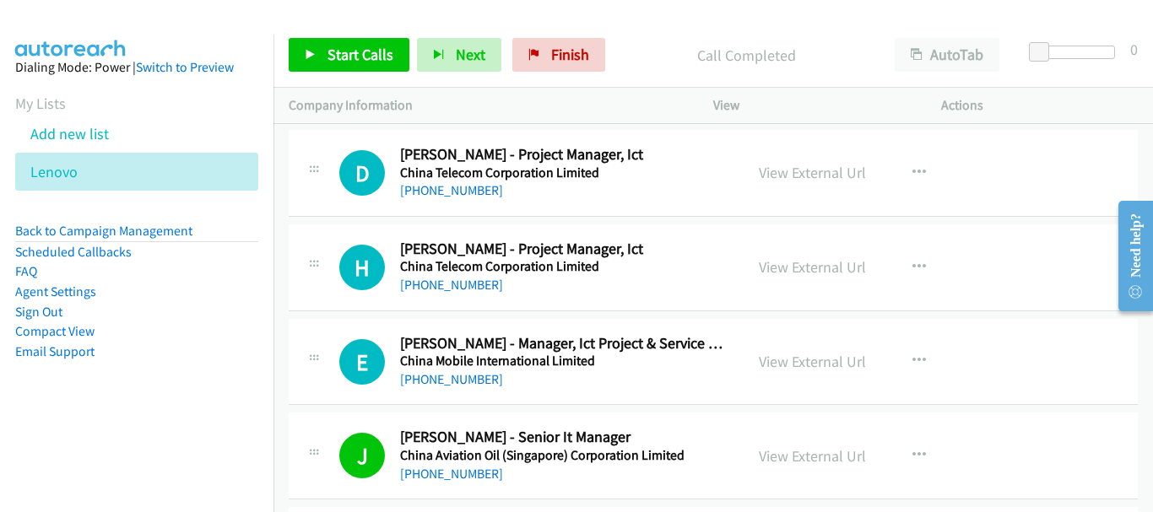
click at [459, 392] on div "E Callback Scheduled Evelyn Tan - Manager, Ict Project & Service Delivery China…" at bounding box center [713, 362] width 849 height 87
click at [459, 382] on link "+65 8518 0288" at bounding box center [451, 379] width 103 height 16
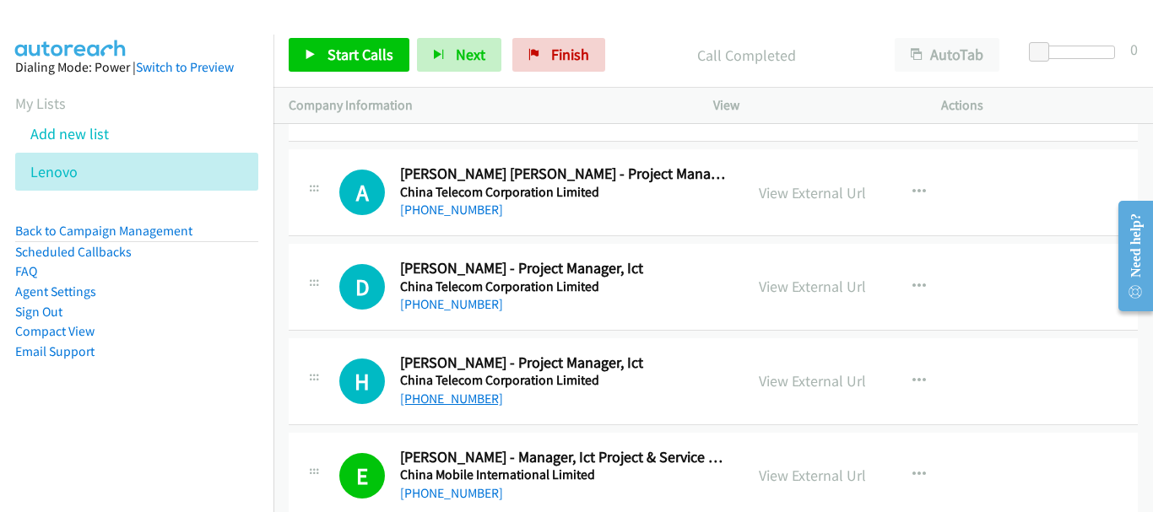
scroll to position [16762, 0]
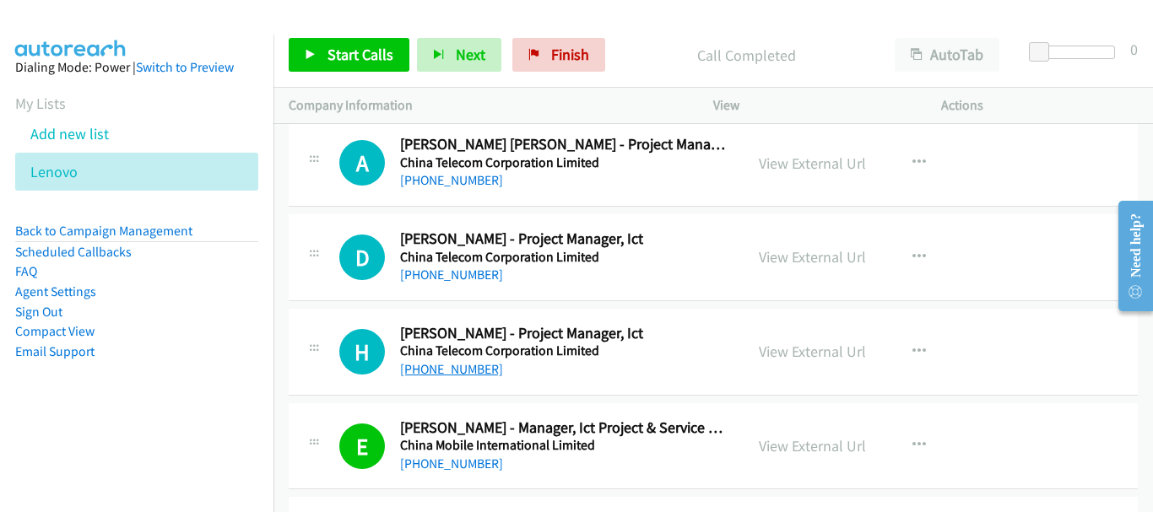
click at [467, 374] on link "+65 9795 9669" at bounding box center [451, 369] width 103 height 16
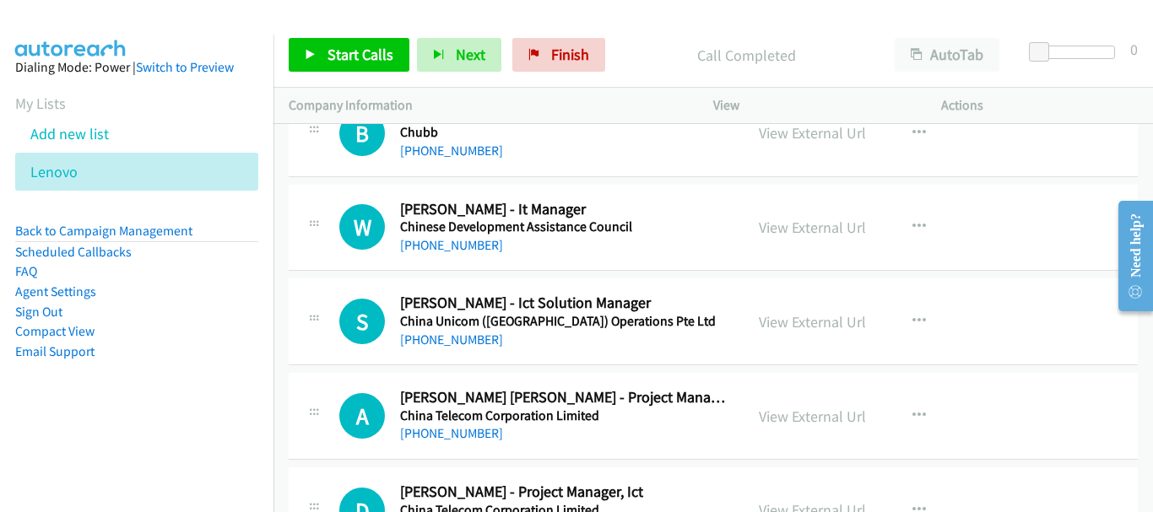
scroll to position [16424, 0]
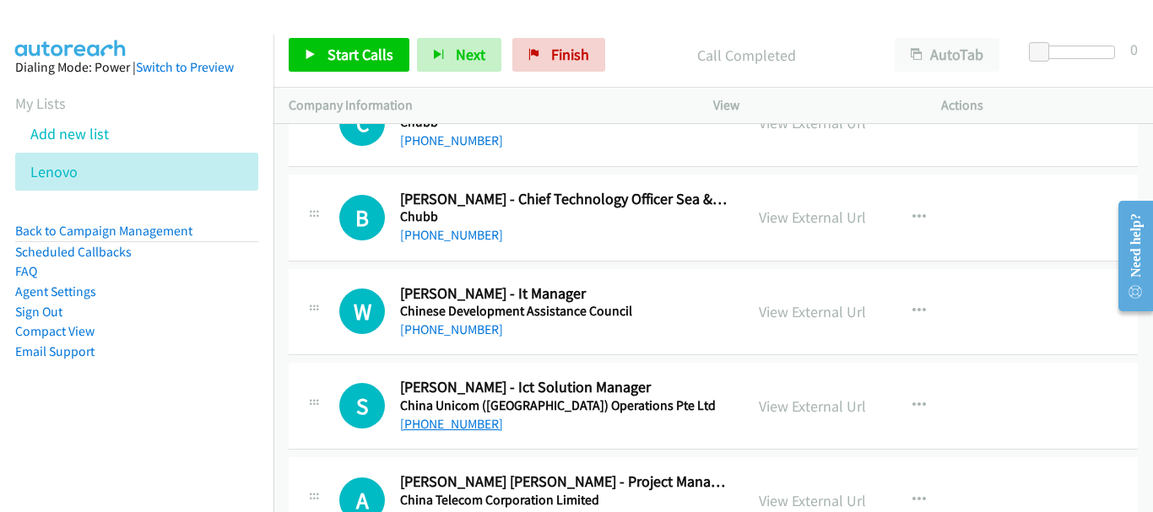
click at [456, 430] on link "+65 9106 7315" at bounding box center [451, 424] width 103 height 16
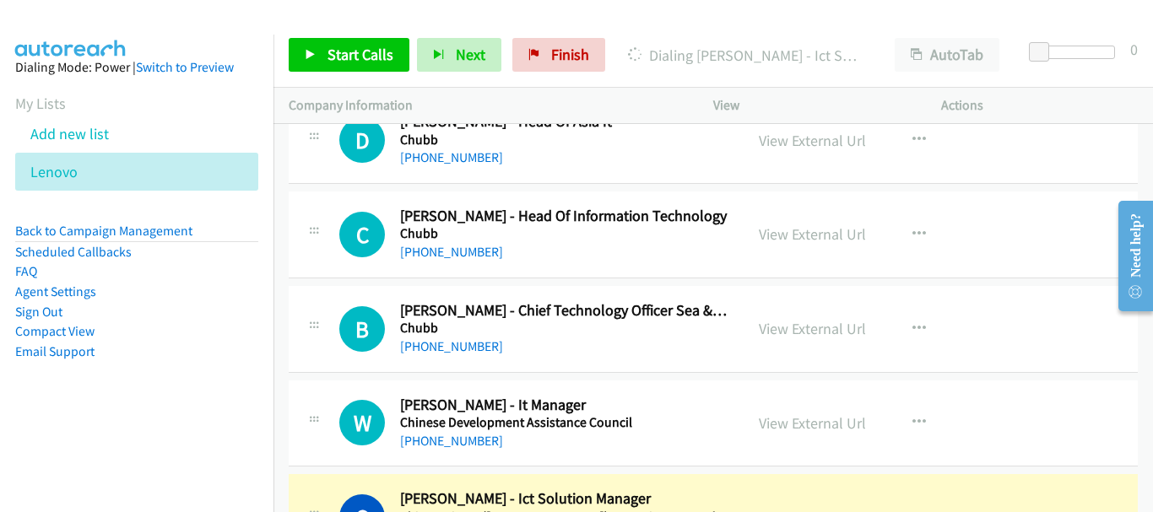
scroll to position [16340, 0]
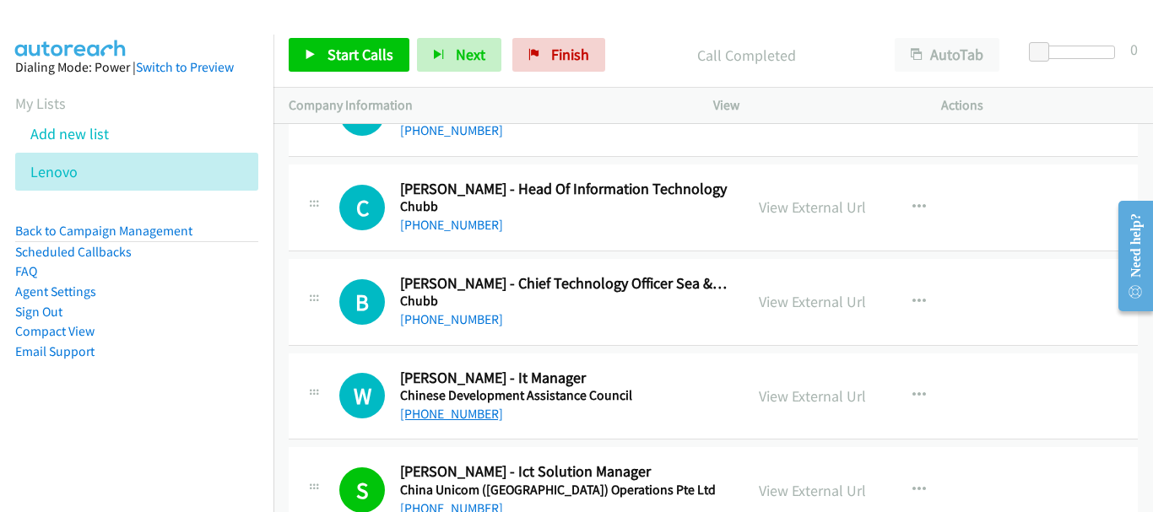
click at [461, 416] on link "+65 9088 4840" at bounding box center [451, 414] width 103 height 16
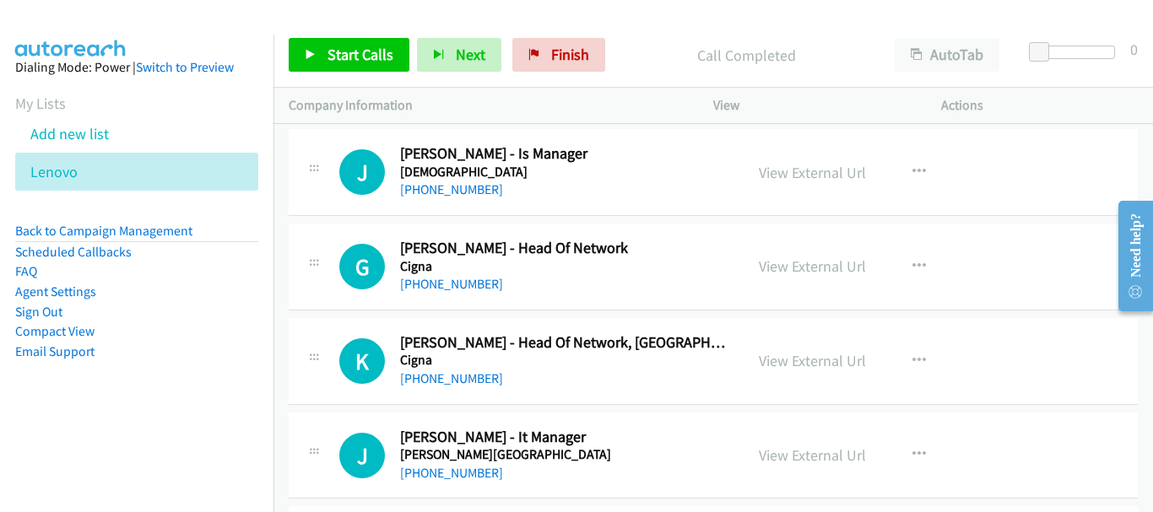
scroll to position [15327, 0]
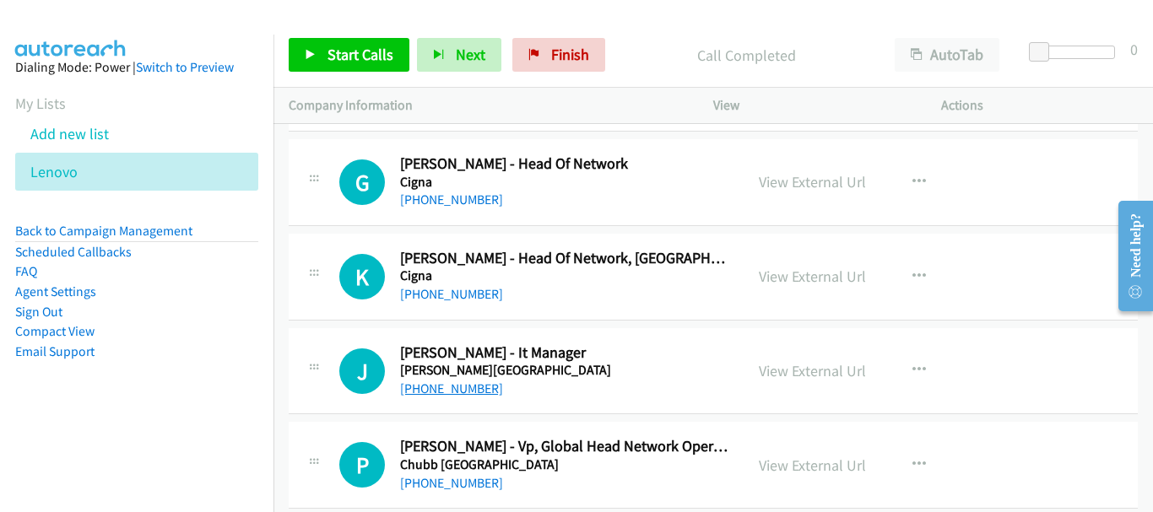
click at [445, 394] on link "+65 9228 9892" at bounding box center [451, 389] width 103 height 16
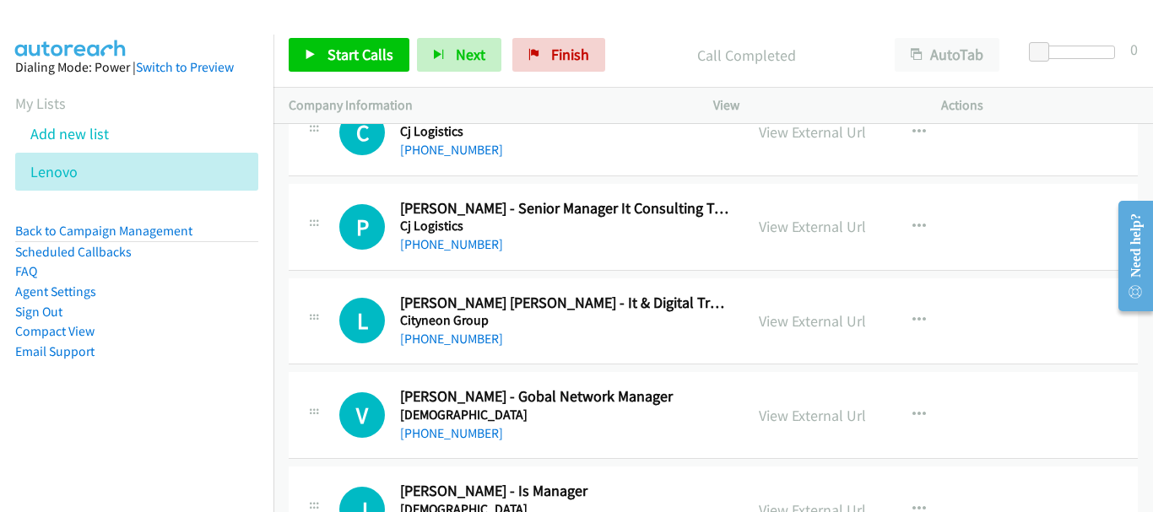
scroll to position [14821, 0]
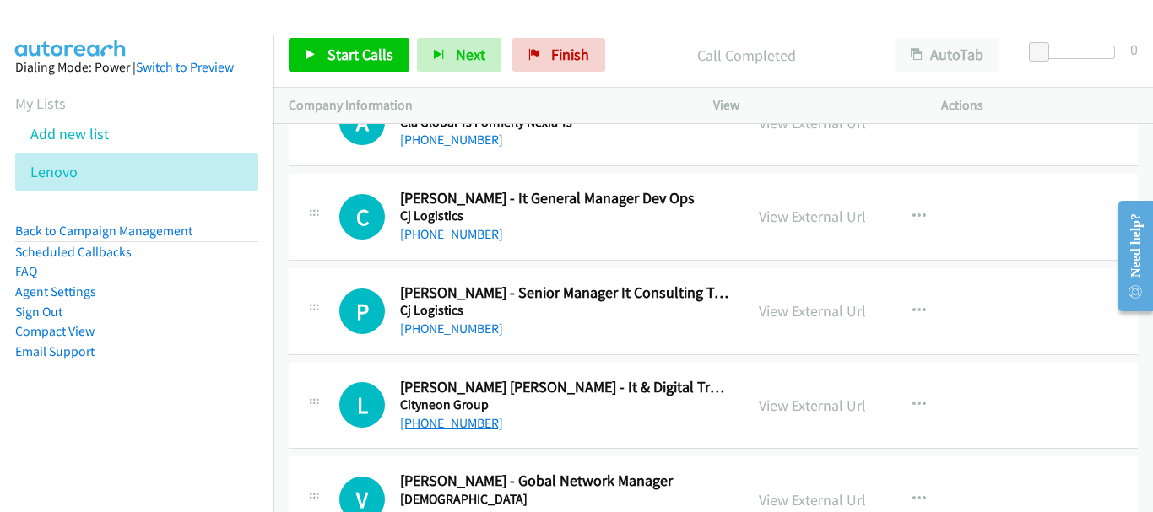
click at [454, 422] on link "+65 9833 9423" at bounding box center [451, 423] width 103 height 16
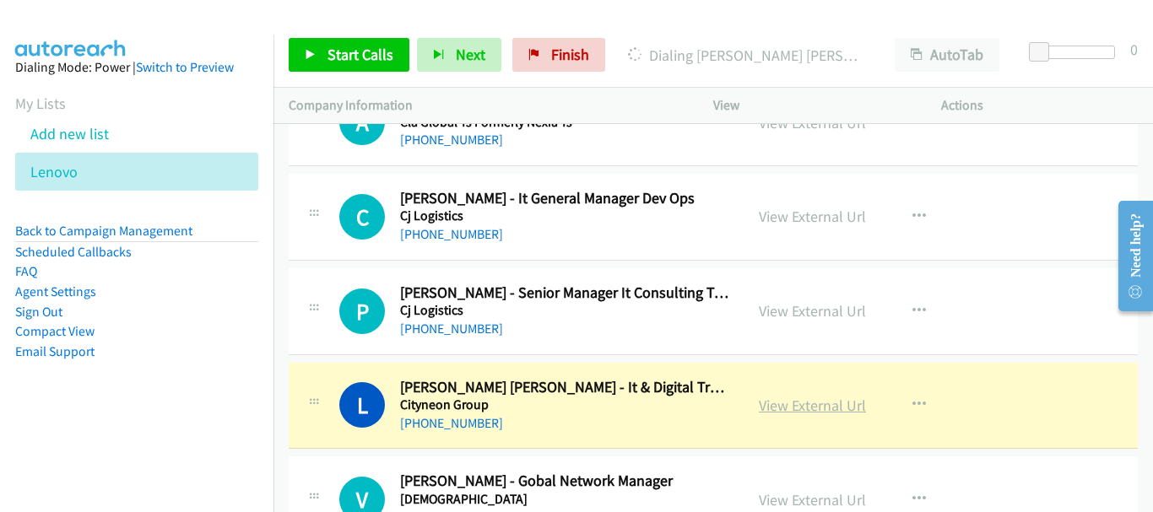
click at [828, 407] on link "View External Url" at bounding box center [812, 405] width 107 height 19
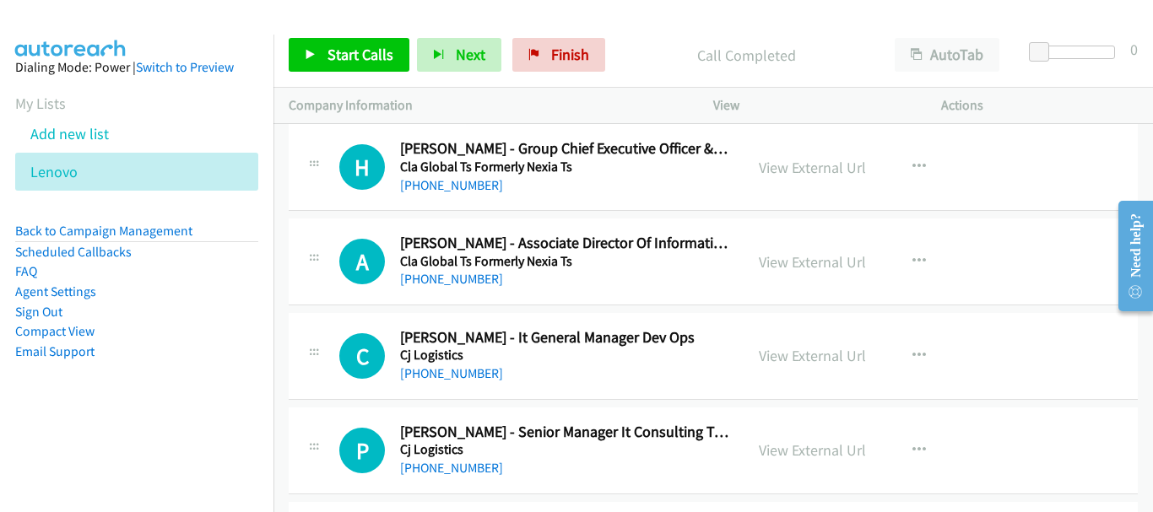
scroll to position [14652, 0]
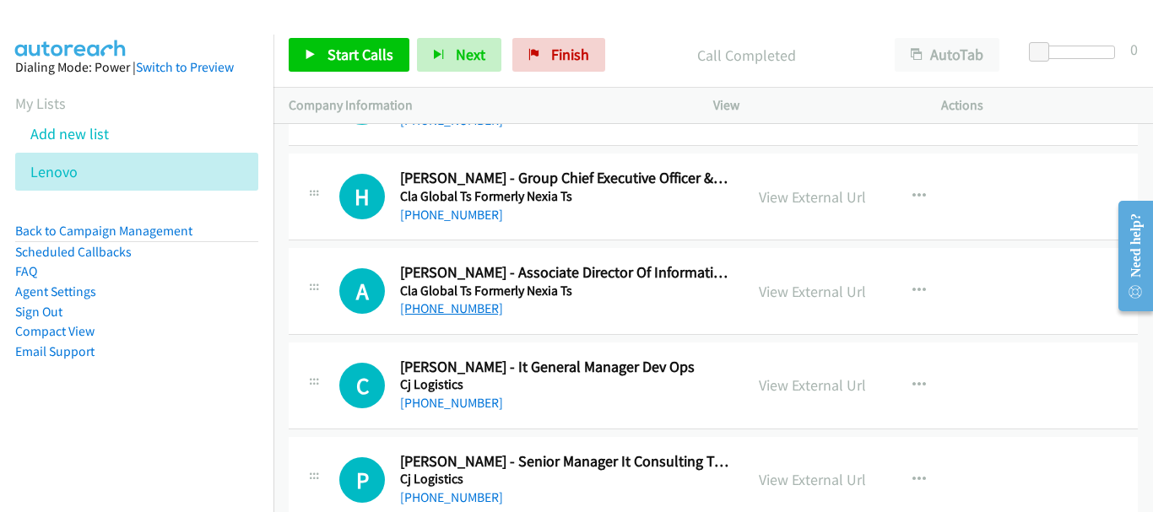
click at [444, 310] on link "+65 8383 0313" at bounding box center [451, 308] width 103 height 16
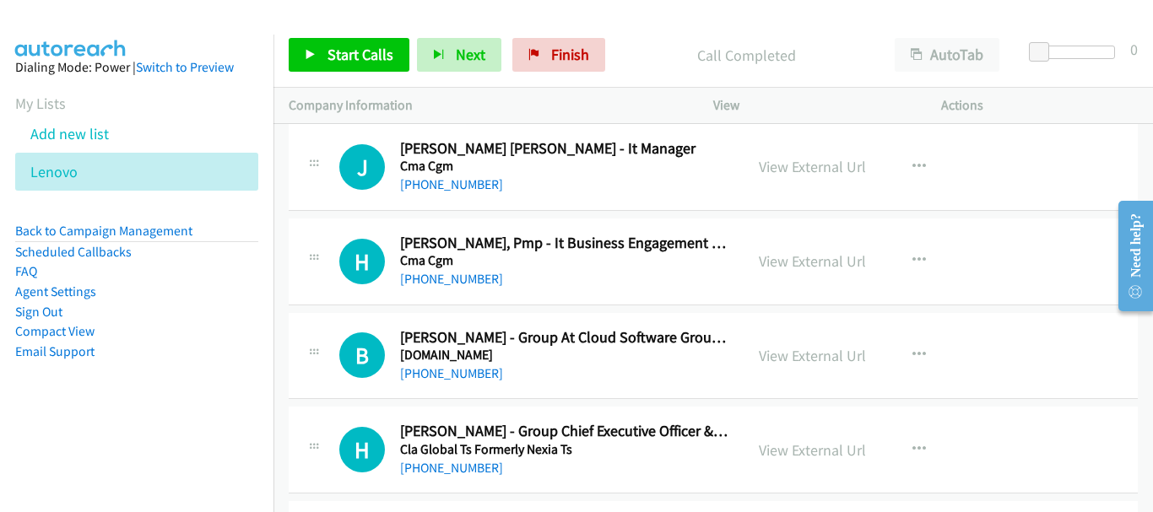
scroll to position [14230, 0]
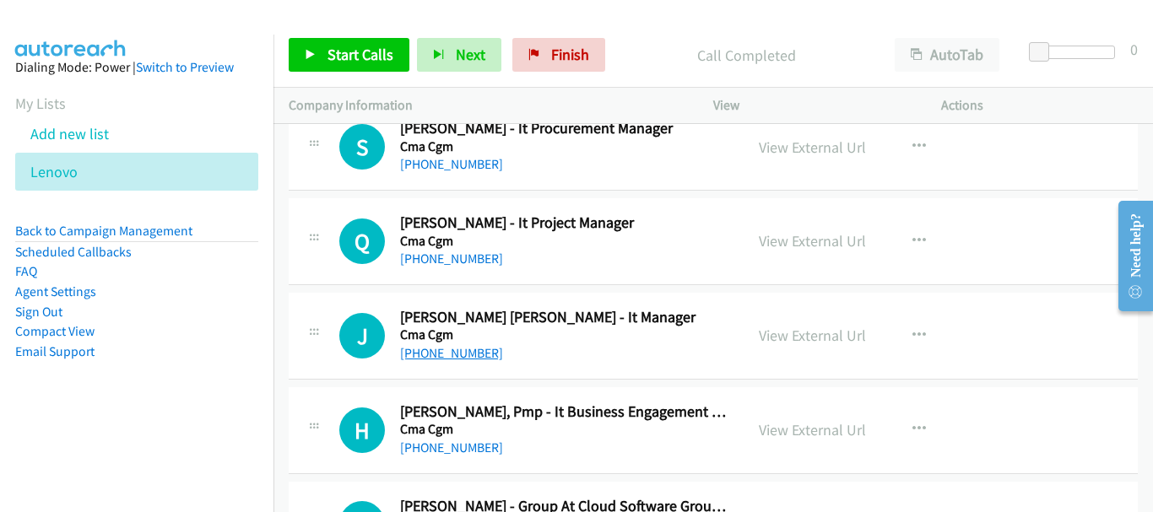
click at [451, 357] on link "+65 9337 2679" at bounding box center [451, 353] width 103 height 16
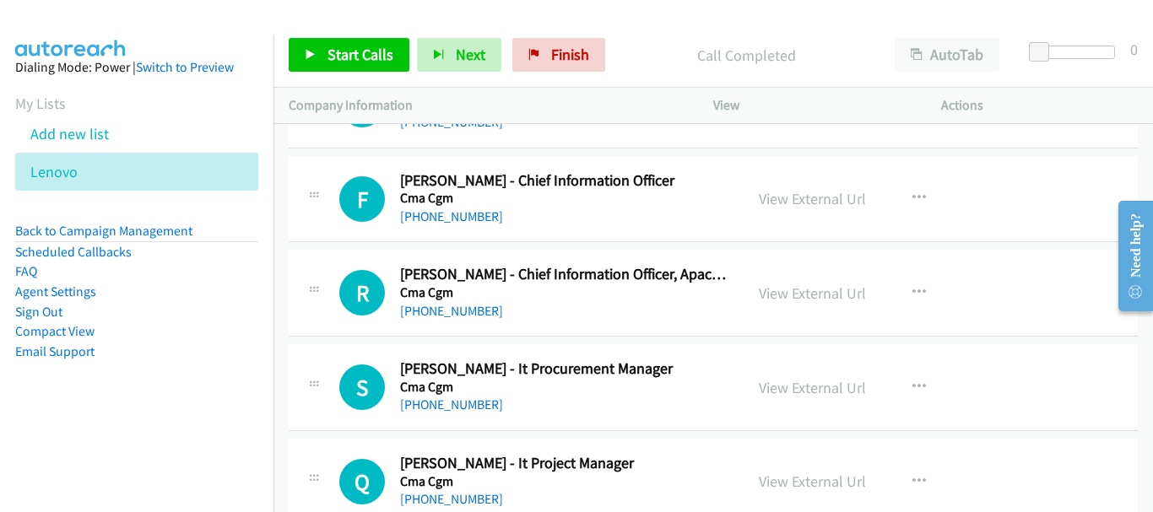
scroll to position [13893, 0]
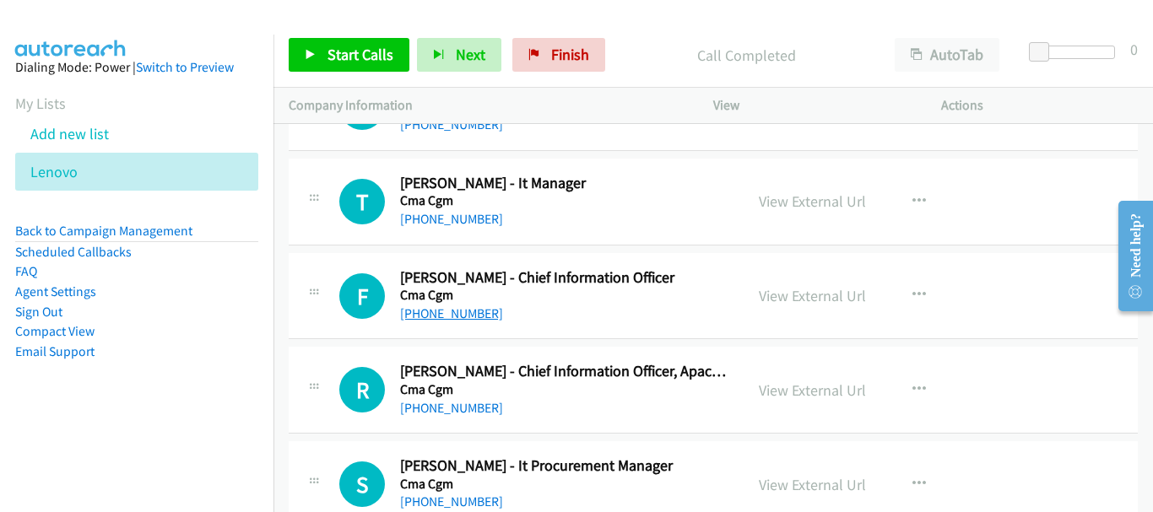
click at [454, 316] on link "+65 9795 5033" at bounding box center [451, 313] width 103 height 16
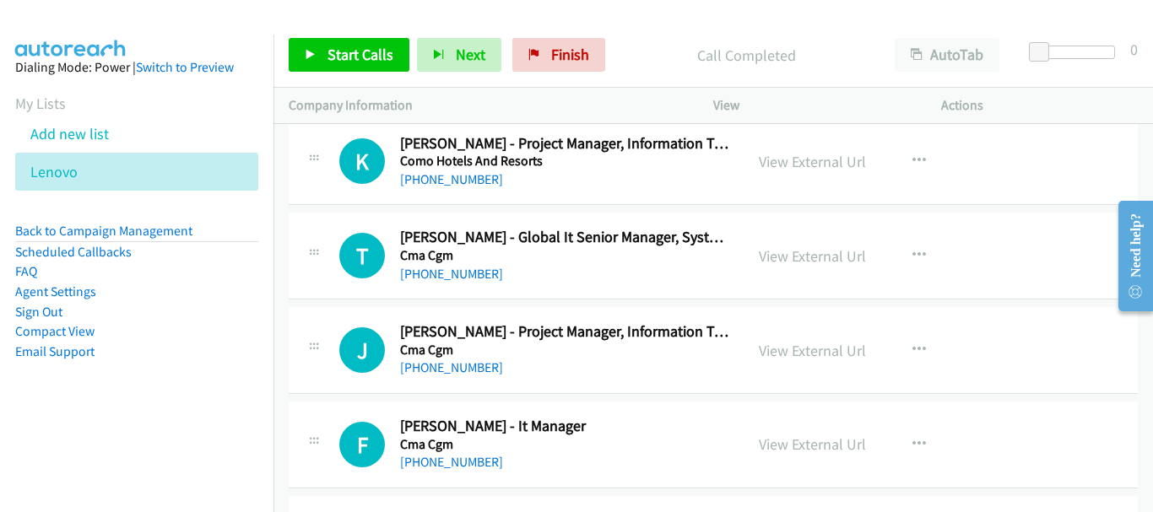
scroll to position [13387, 0]
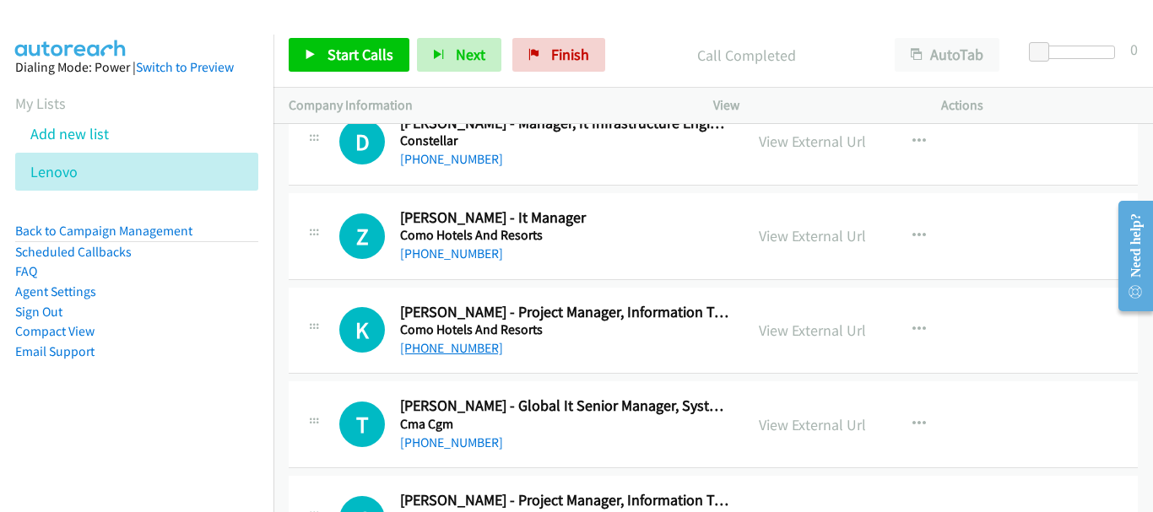
click at [452, 349] on link "+65 8121 9640" at bounding box center [451, 348] width 103 height 16
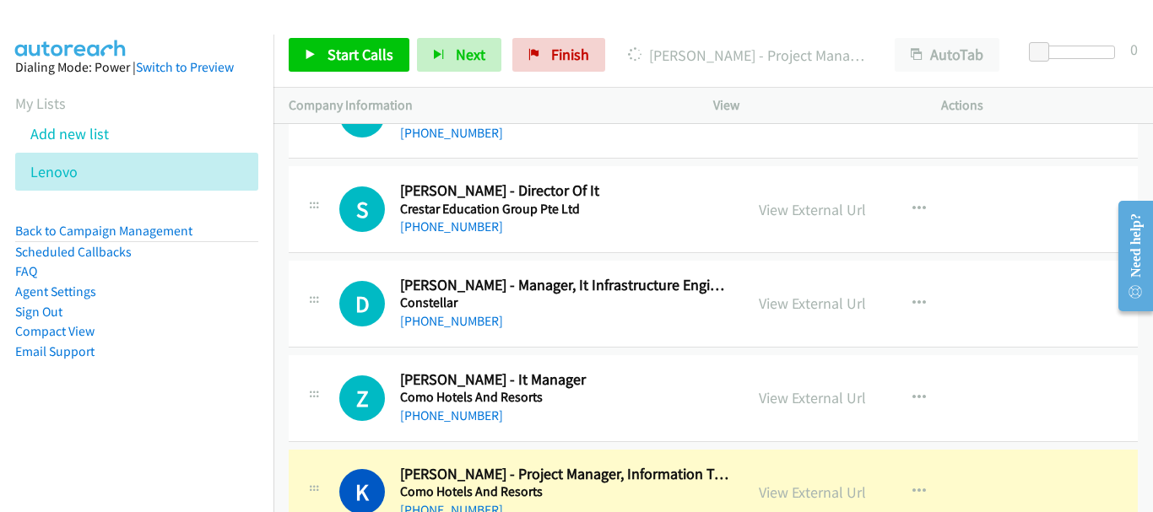
scroll to position [13218, 0]
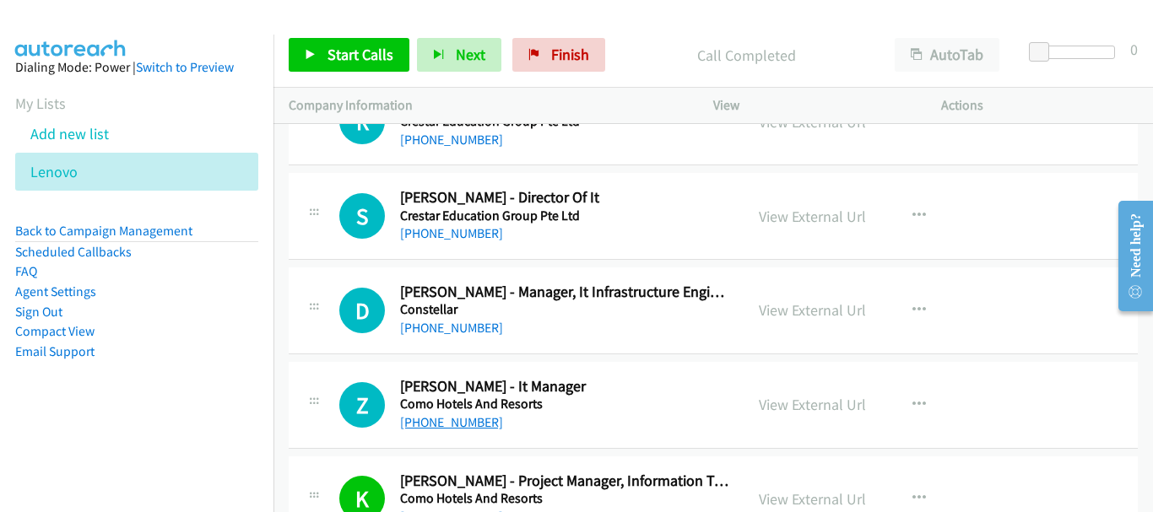
click at [461, 420] on link "+65 8842 1322" at bounding box center [451, 422] width 103 height 16
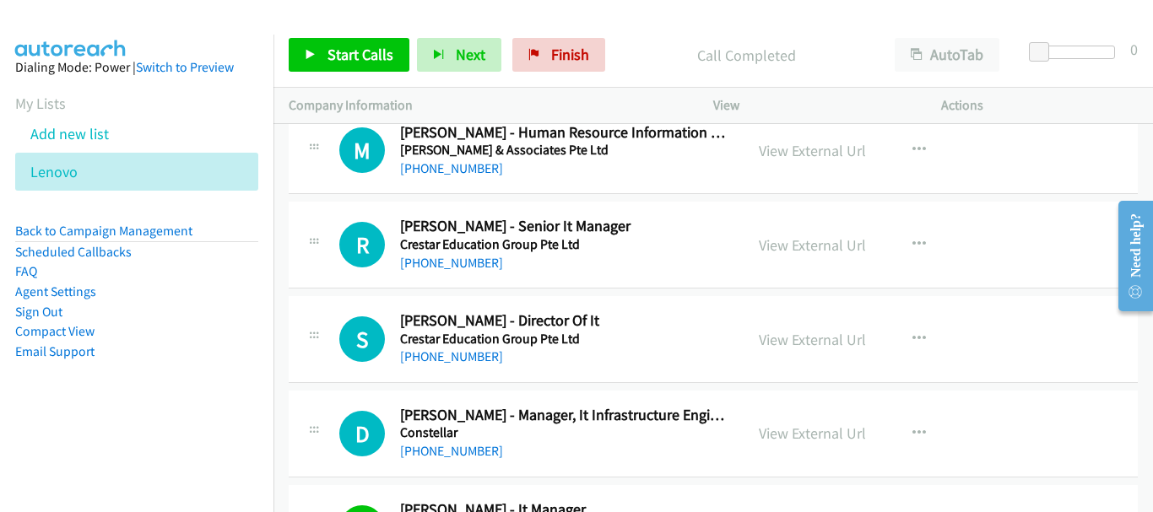
scroll to position [13133, 0]
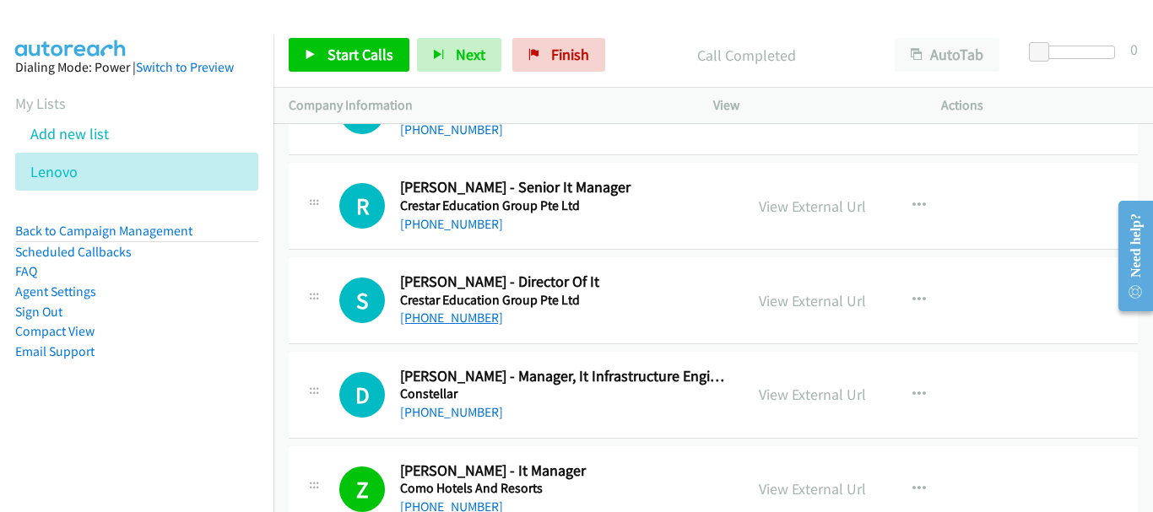
click at [461, 316] on link "+65 9735 3396" at bounding box center [451, 318] width 103 height 16
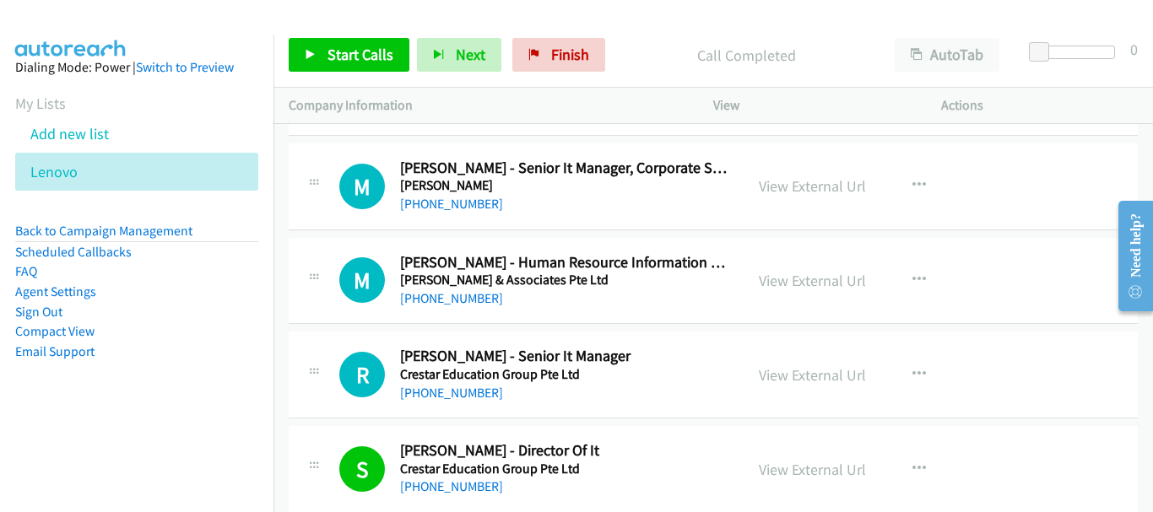
scroll to position [12880, 0]
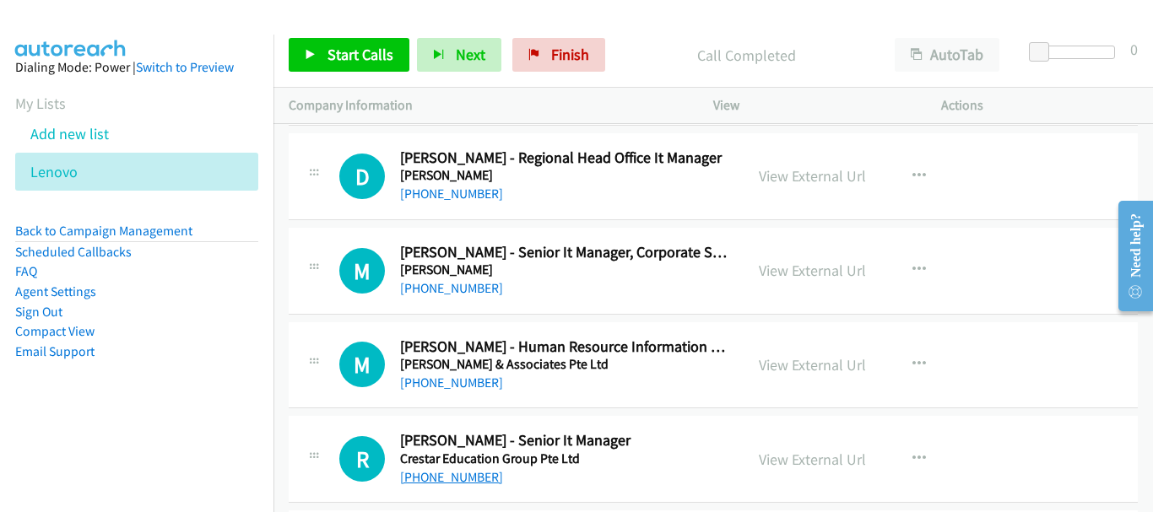
click at [453, 473] on link "+65 9091 6898" at bounding box center [451, 477] width 103 height 16
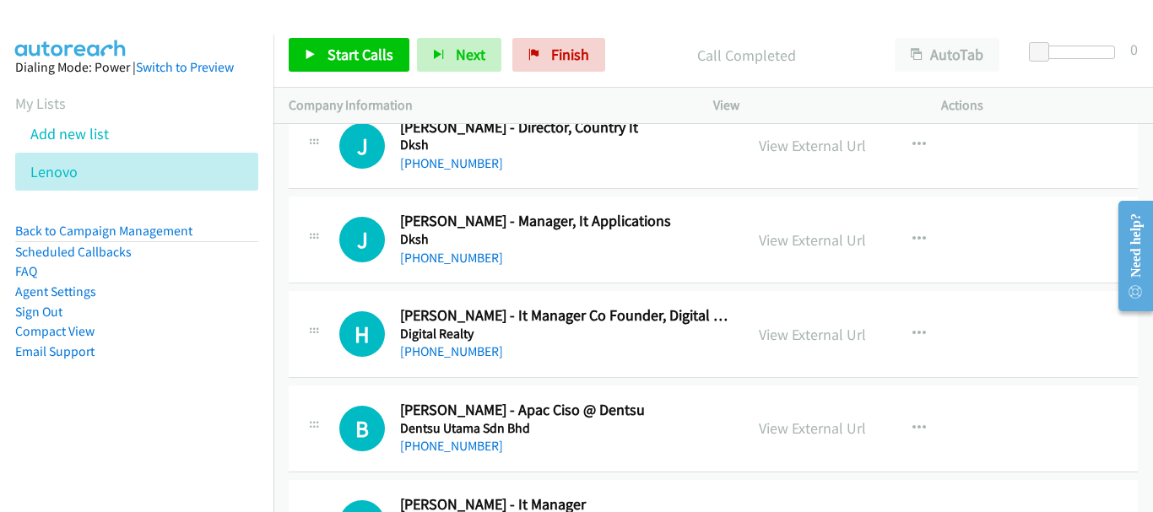
scroll to position [11108, 0]
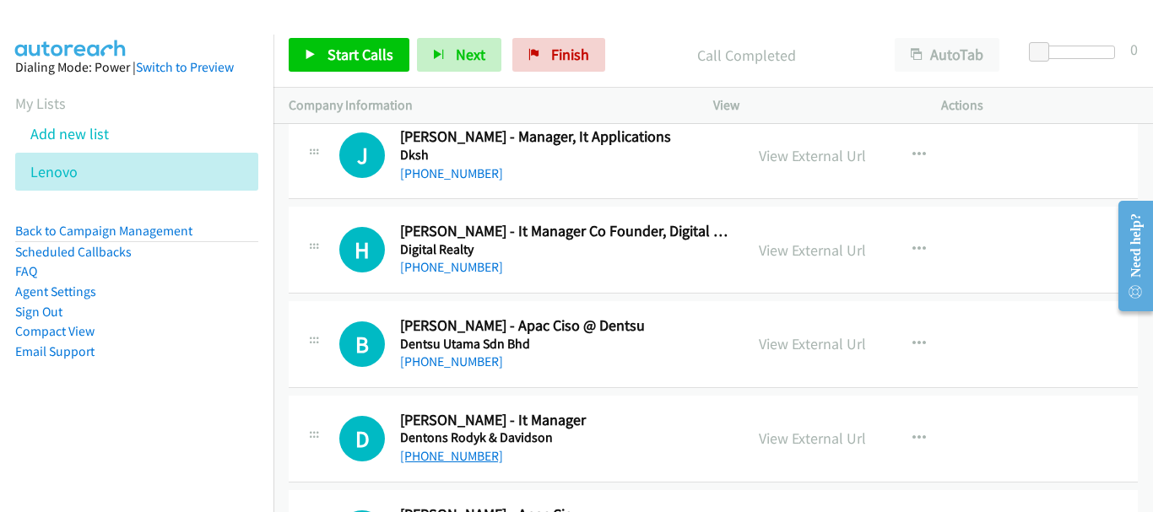
click at [467, 456] on link "+65 9852 3119" at bounding box center [451, 456] width 103 height 16
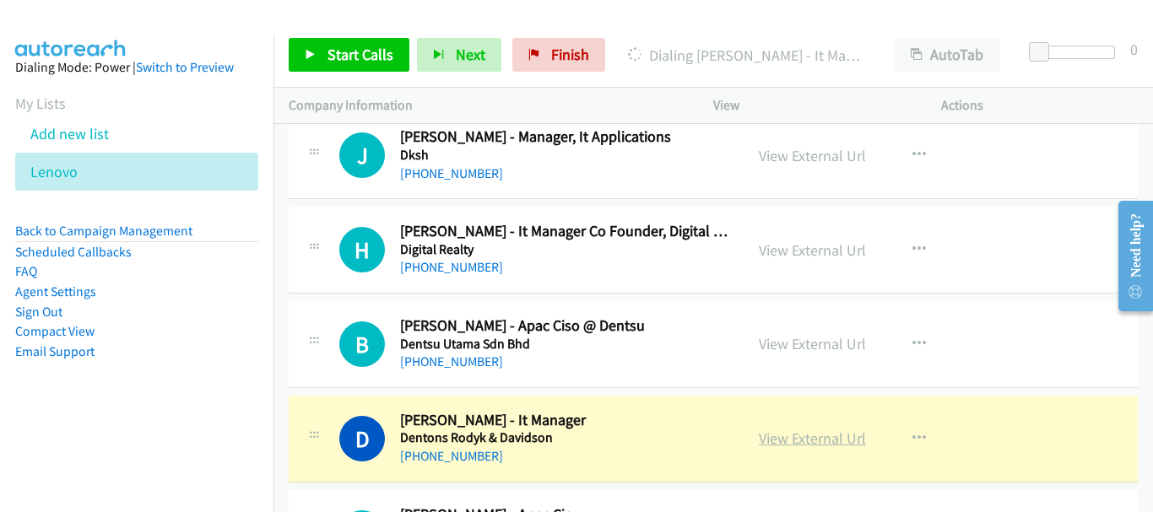
click at [771, 438] on link "View External Url" at bounding box center [812, 438] width 107 height 19
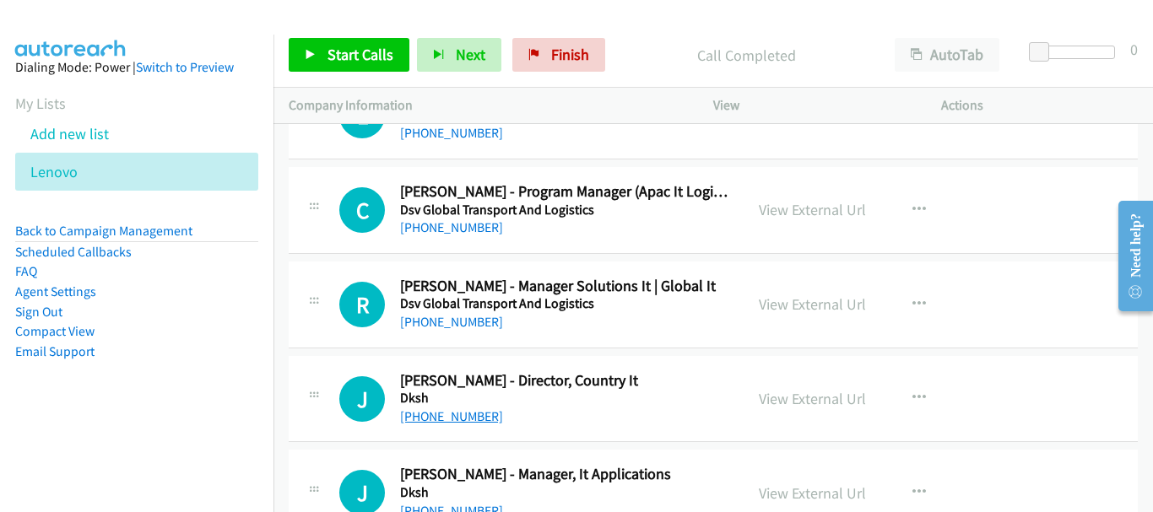
scroll to position [10686, 0]
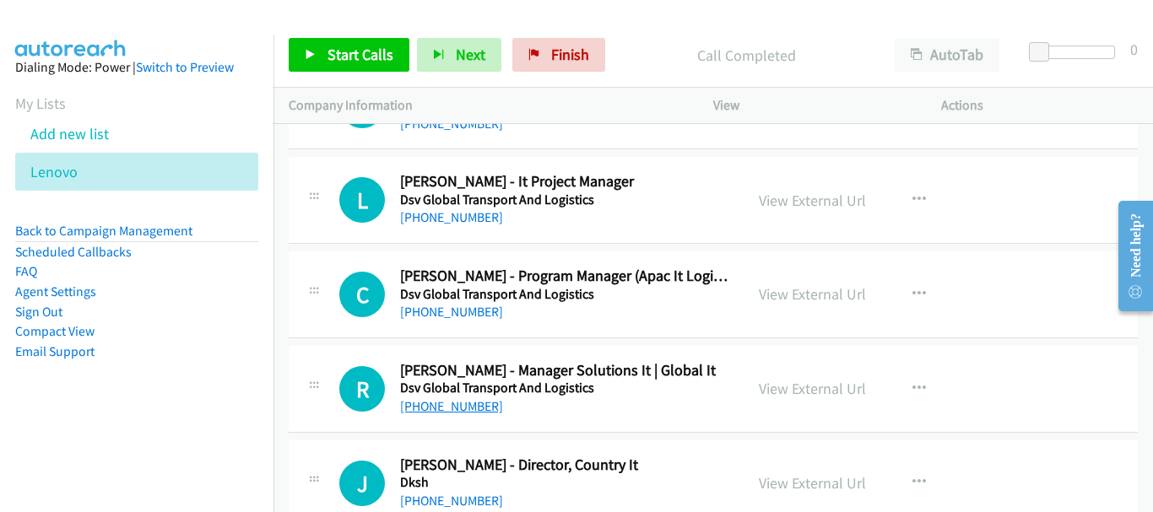
click at [457, 408] on link "+65 9777 5999" at bounding box center [451, 406] width 103 height 16
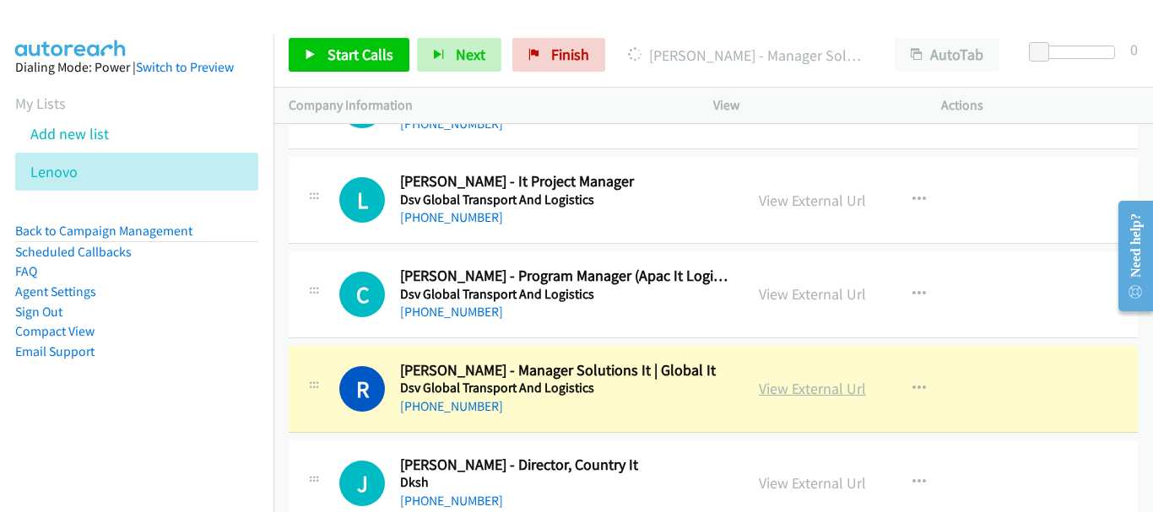
click at [789, 388] on link "View External Url" at bounding box center [812, 388] width 107 height 19
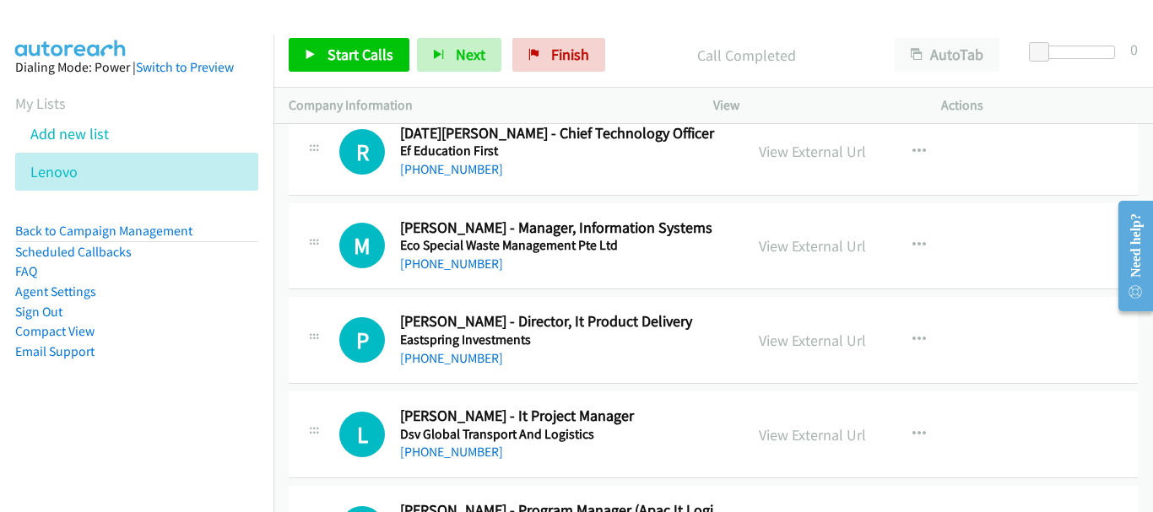
scroll to position [10433, 0]
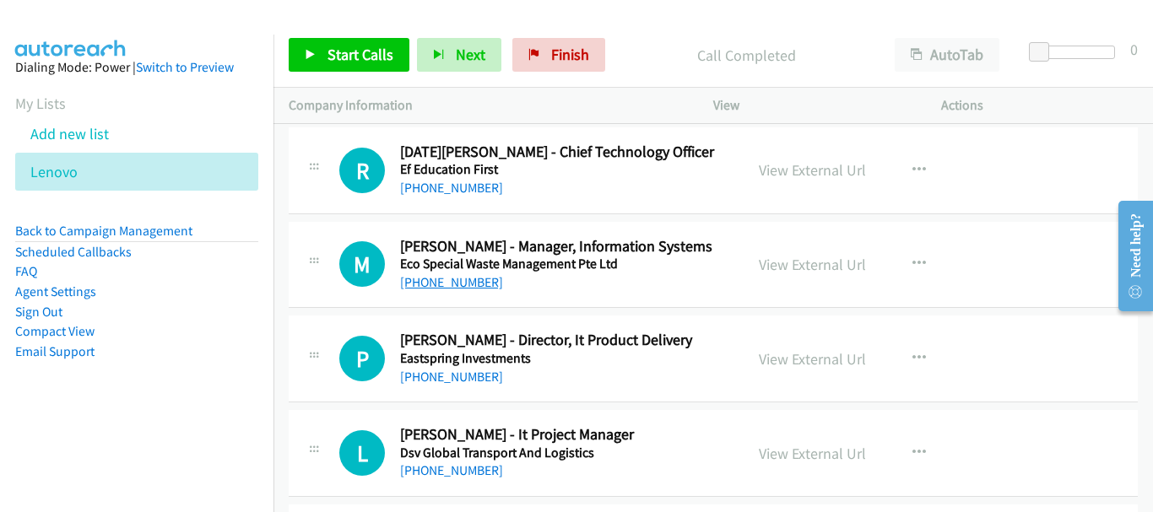
click at [446, 283] on link "+65 9673 7362" at bounding box center [451, 282] width 103 height 16
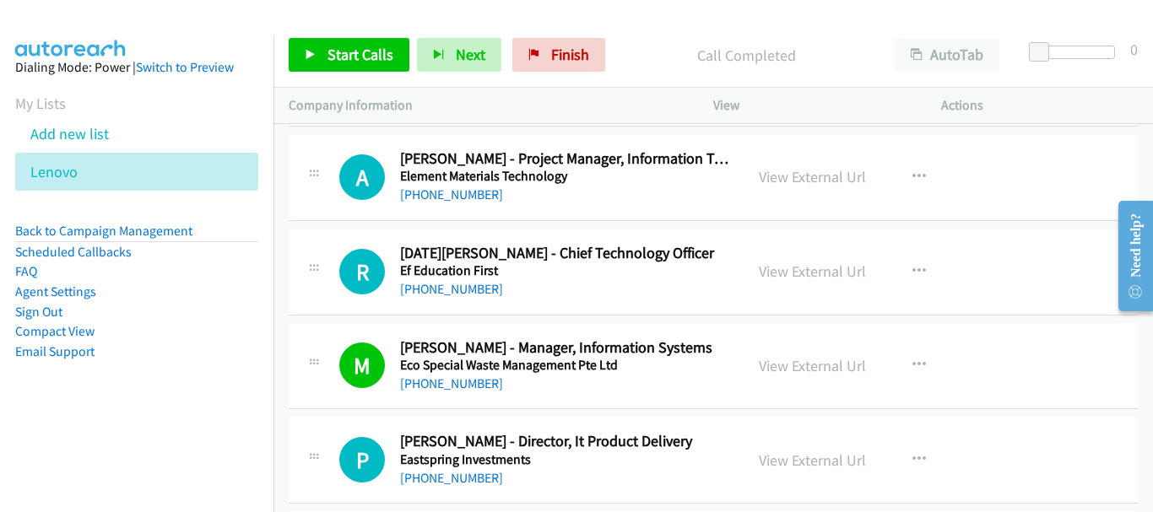
scroll to position [10264, 0]
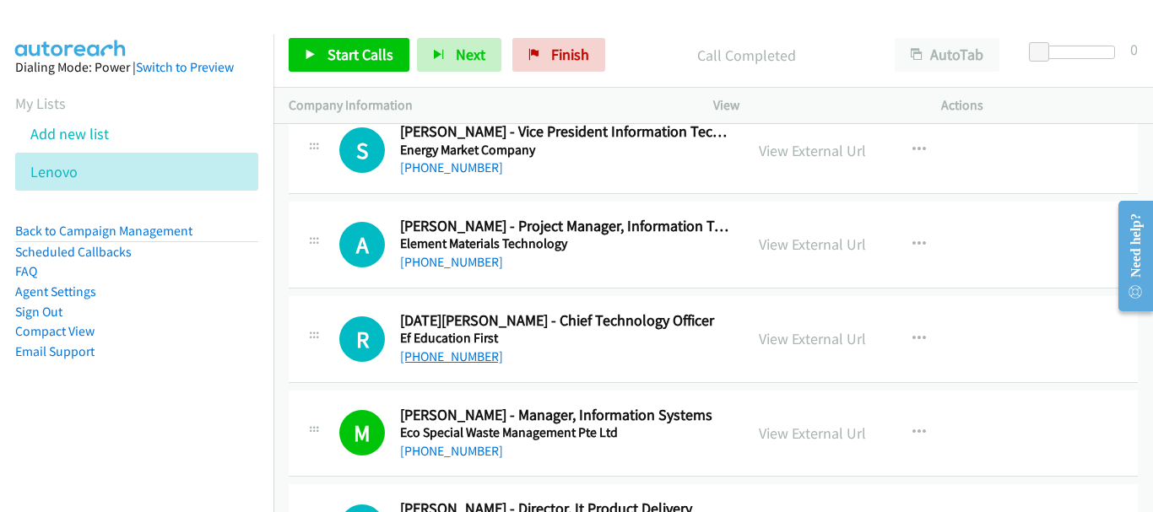
click at [434, 354] on link "+65 9653 7030" at bounding box center [451, 357] width 103 height 16
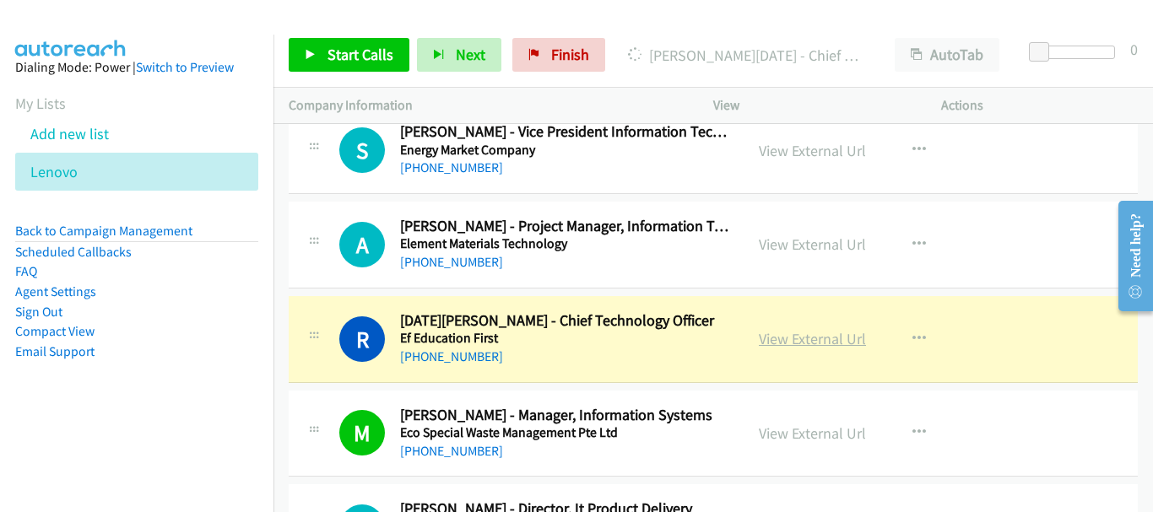
click at [802, 346] on link "View External Url" at bounding box center [812, 338] width 107 height 19
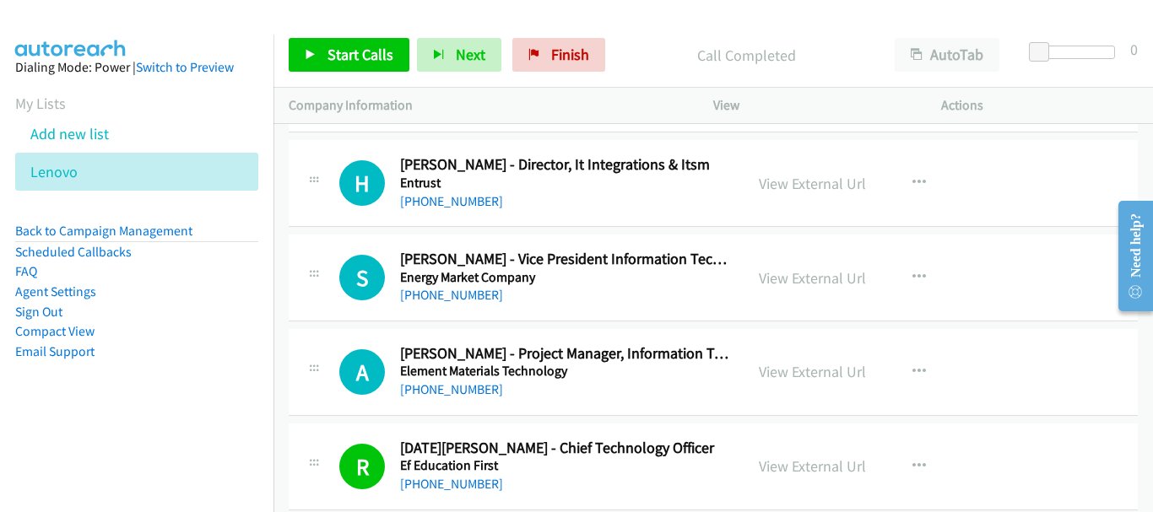
scroll to position [10096, 0]
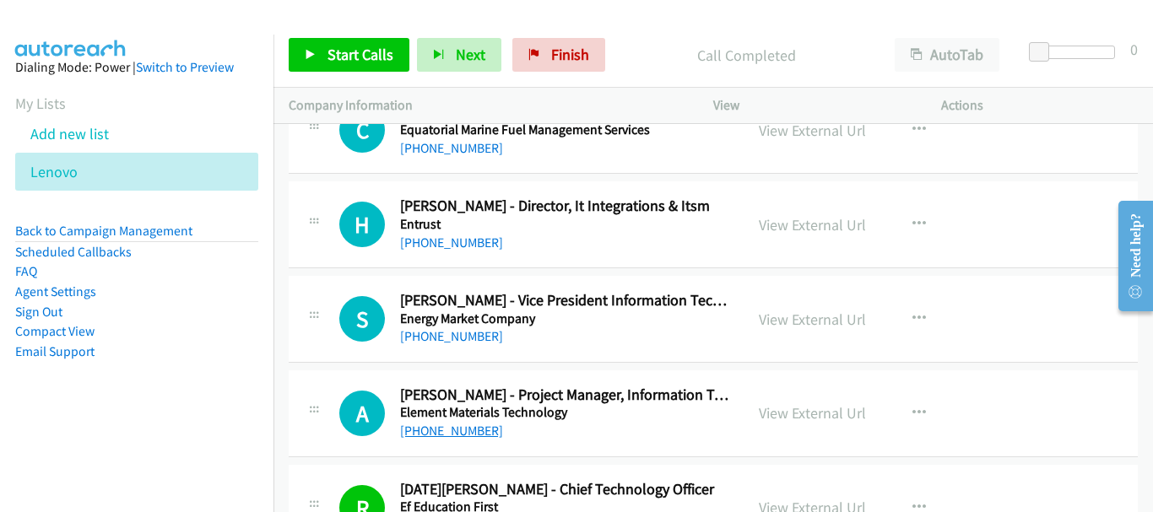
click at [444, 434] on link "+65 9438 7976" at bounding box center [451, 431] width 103 height 16
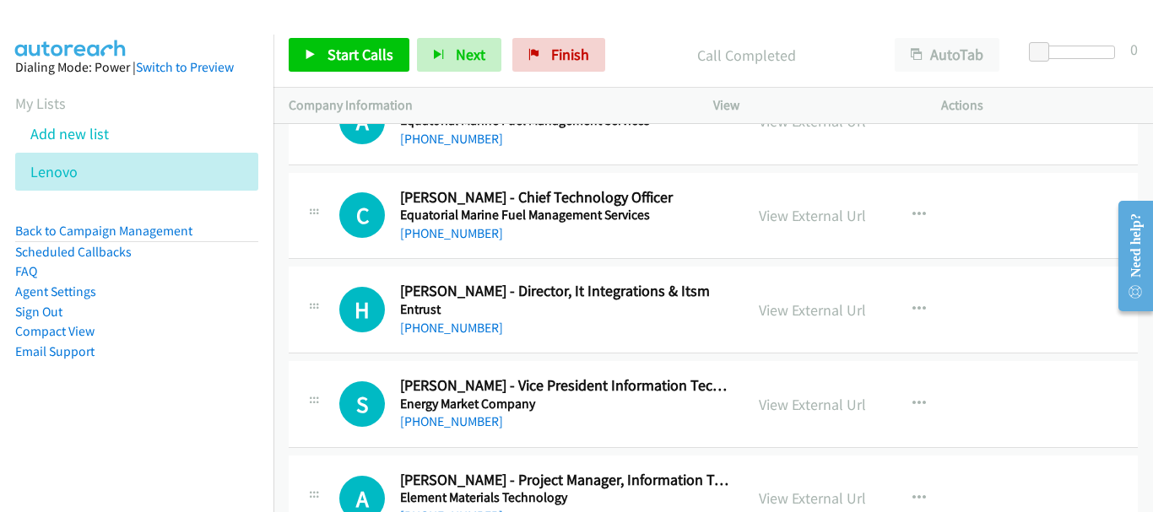
scroll to position [9927, 0]
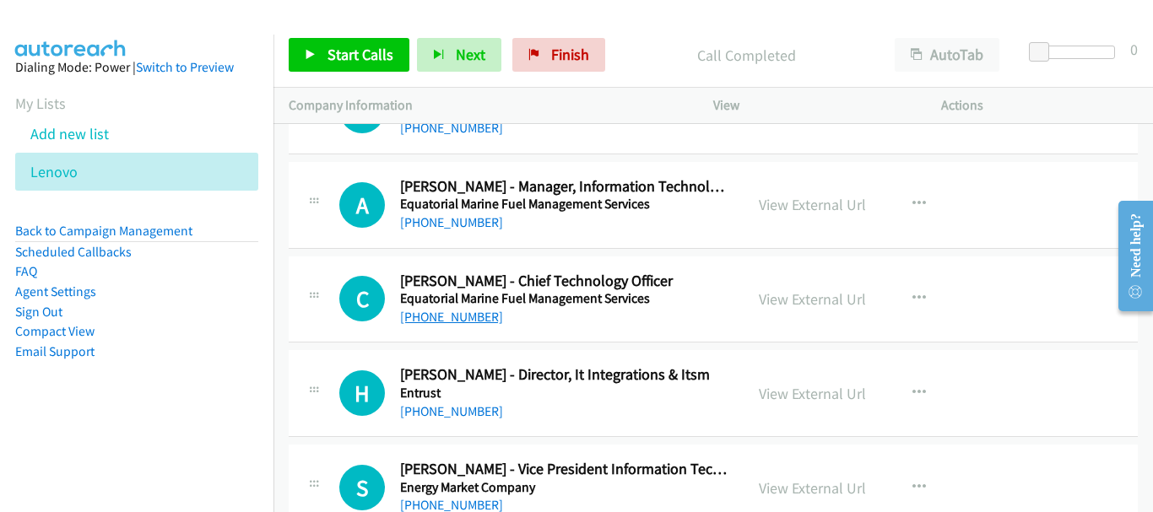
click at [443, 316] on link "+65 8128 9685" at bounding box center [451, 317] width 103 height 16
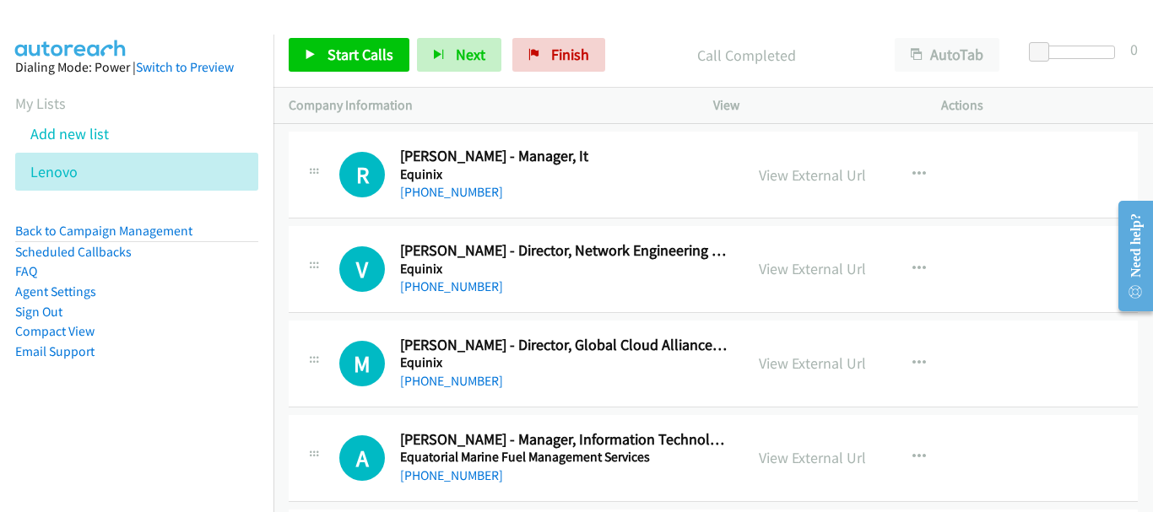
scroll to position [9758, 0]
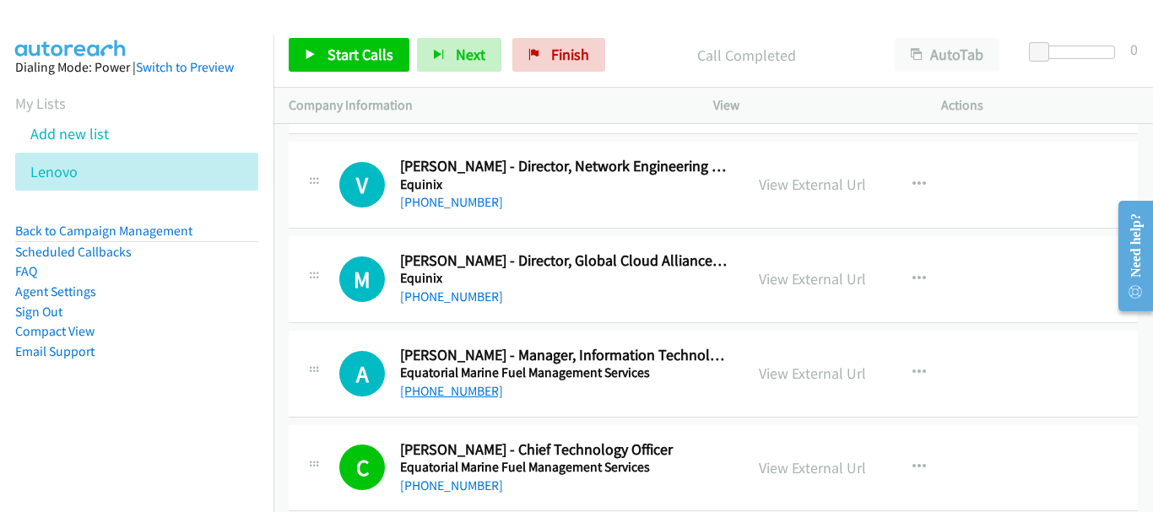
click at [438, 394] on link "+65 9106 1011" at bounding box center [451, 391] width 103 height 16
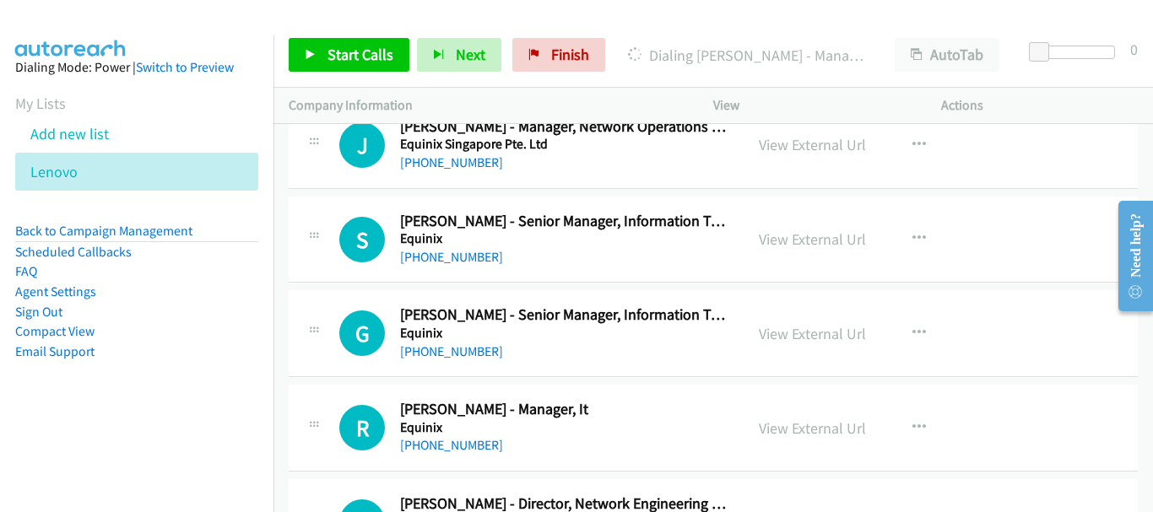
scroll to position [9842, 0]
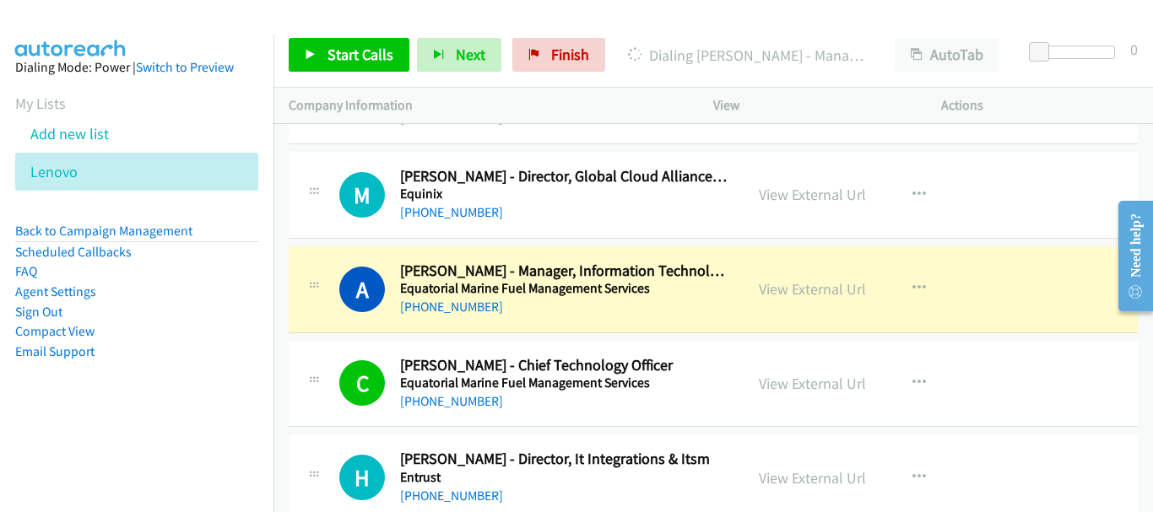
click at [809, 290] on link "View External Url" at bounding box center [812, 288] width 107 height 19
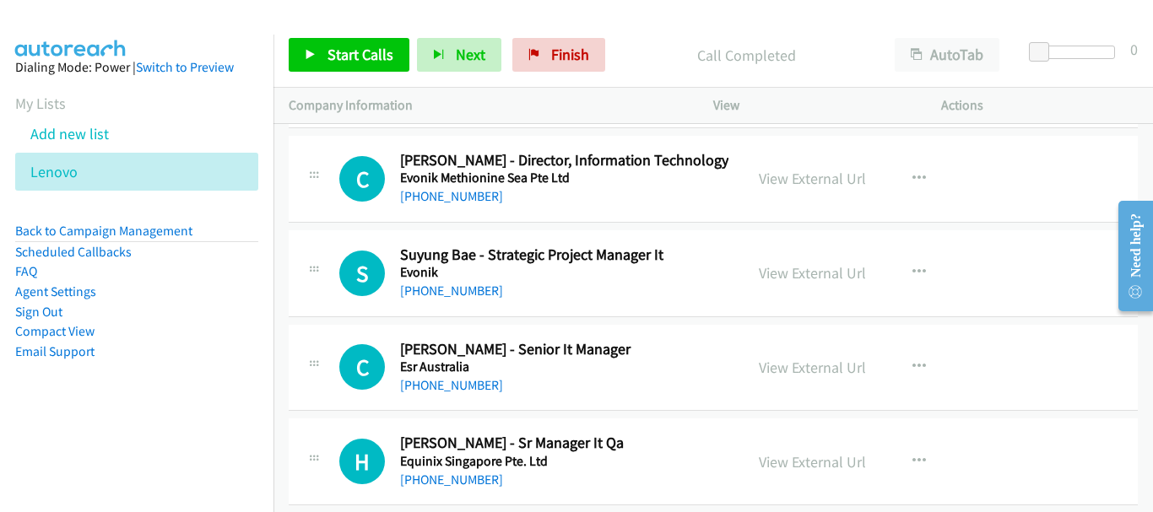
scroll to position [8324, 0]
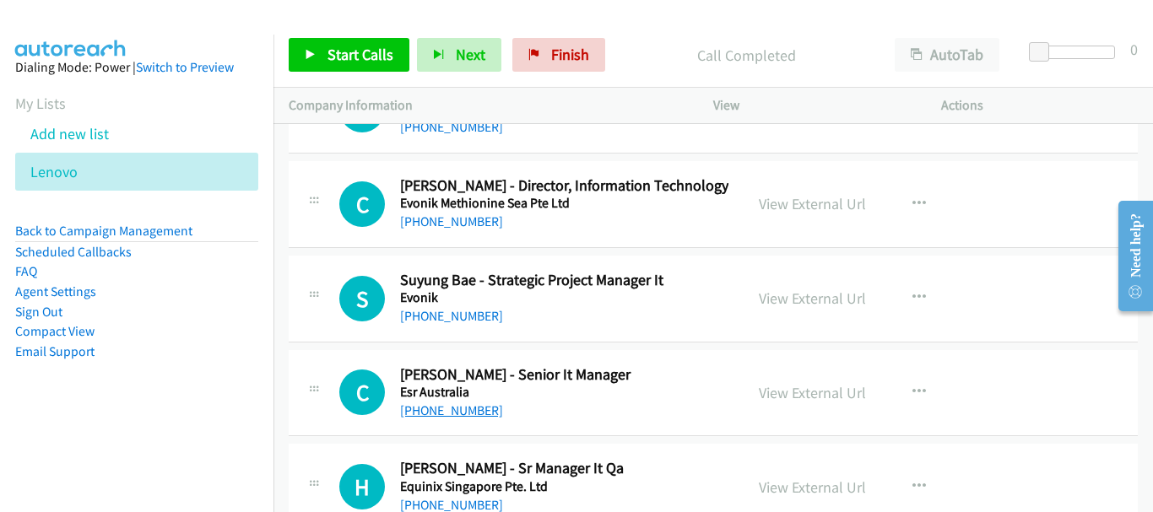
click at [451, 408] on link "+65 9677 1006" at bounding box center [451, 411] width 103 height 16
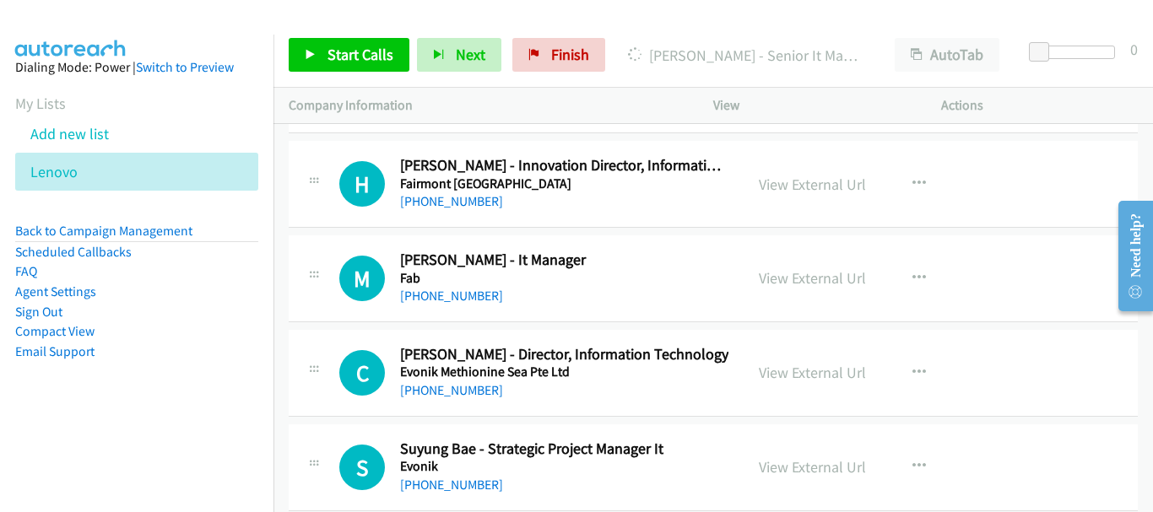
scroll to position [8070, 0]
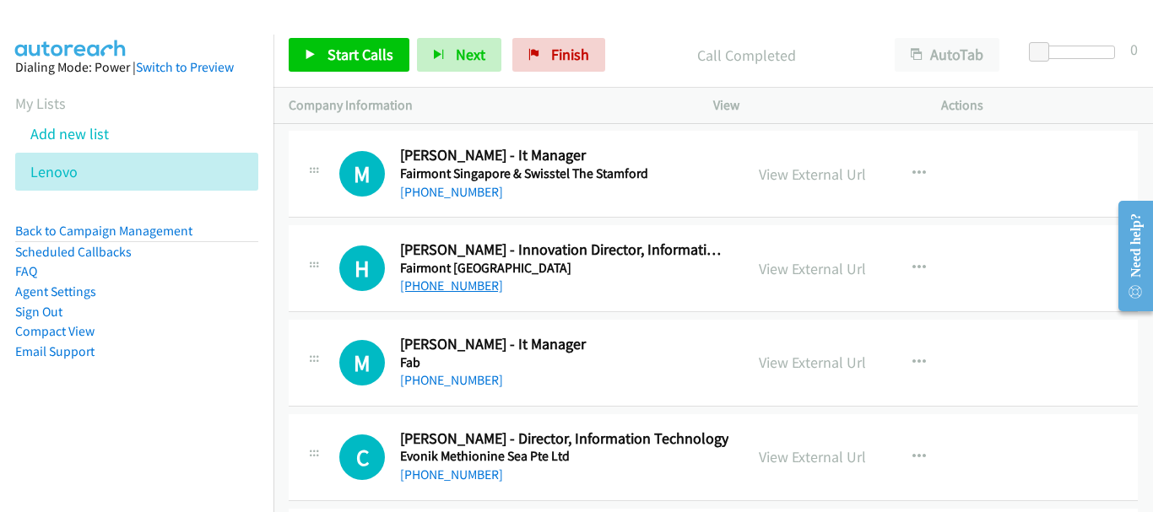
click at [449, 289] on link "+65 9435 8866" at bounding box center [451, 286] width 103 height 16
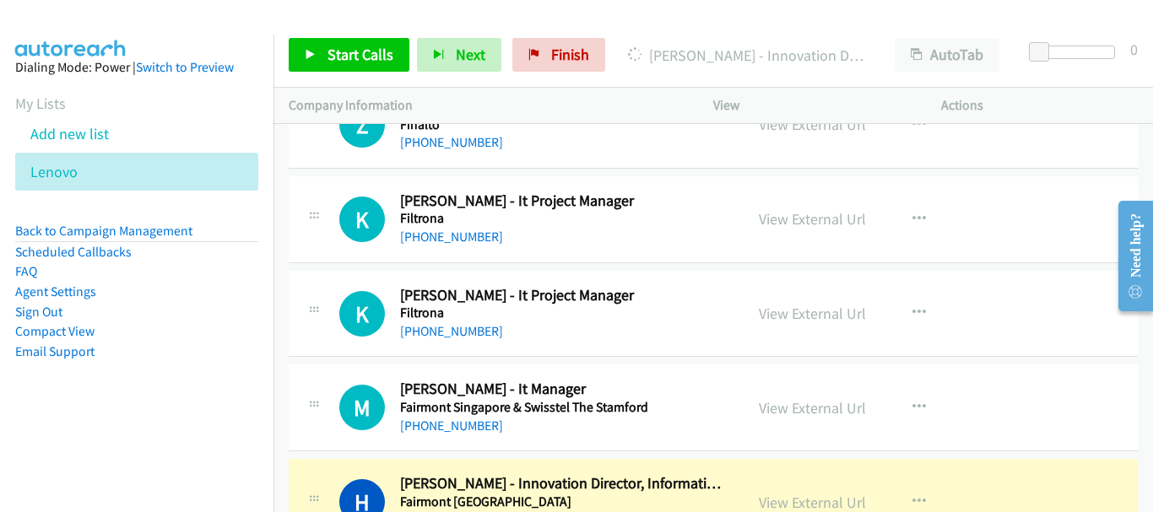
scroll to position [7817, 0]
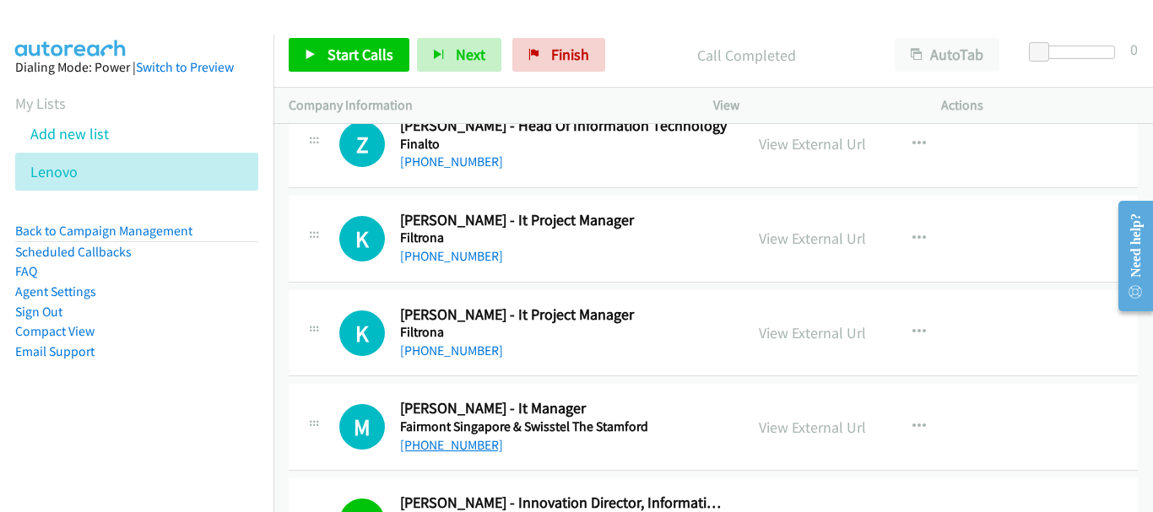
click at [460, 448] on link "+65 9139 2644" at bounding box center [451, 445] width 103 height 16
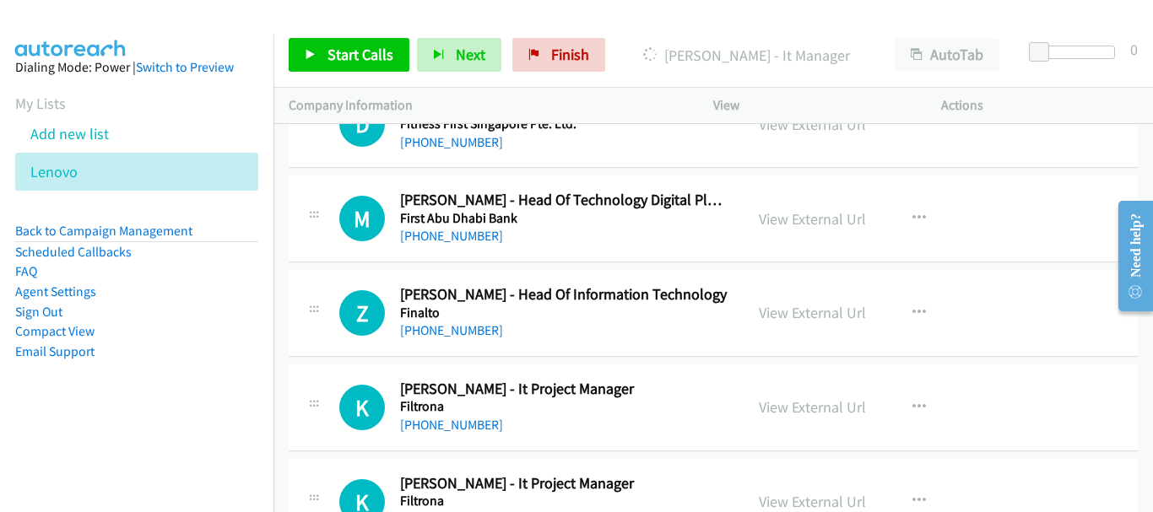
scroll to position [7733, 0]
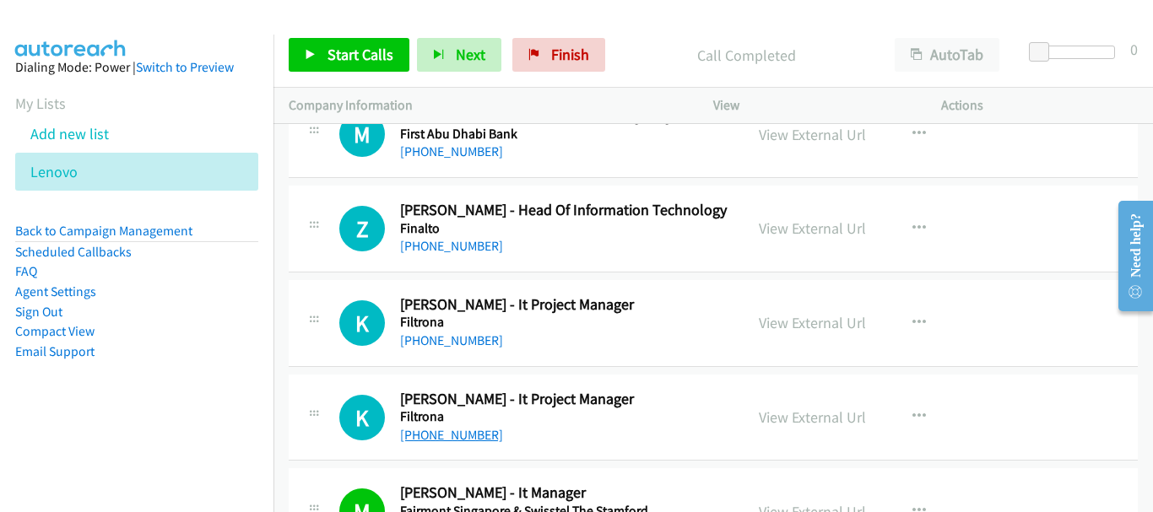
click at [417, 439] on link "+65 9879 6975" at bounding box center [451, 435] width 103 height 16
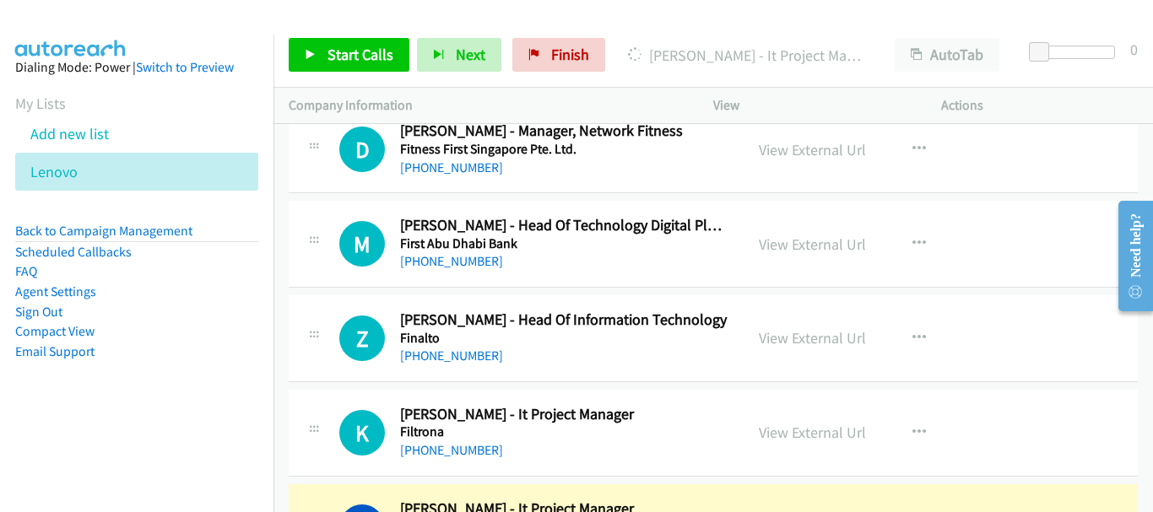
scroll to position [7649, 0]
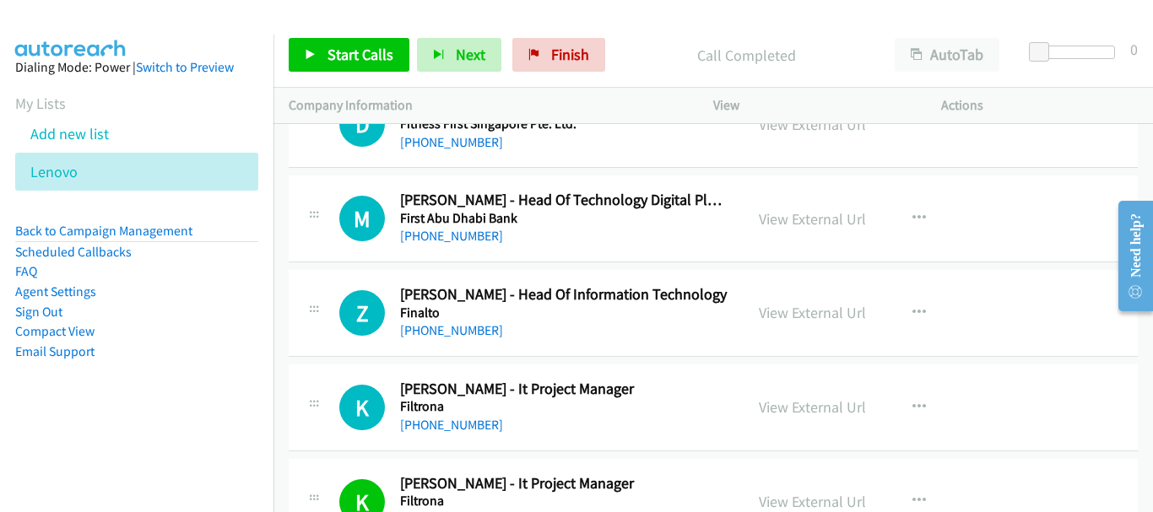
click at [453, 415] on div "+65 9862 0256" at bounding box center [564, 425] width 328 height 20
click at [453, 424] on link "+65 9862 0256" at bounding box center [451, 425] width 103 height 16
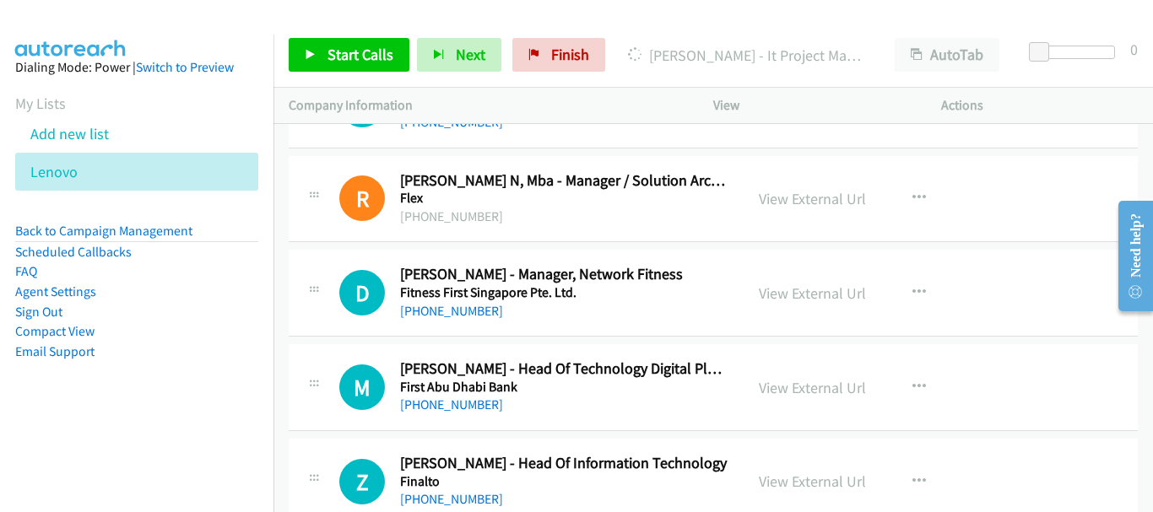
scroll to position [7564, 0]
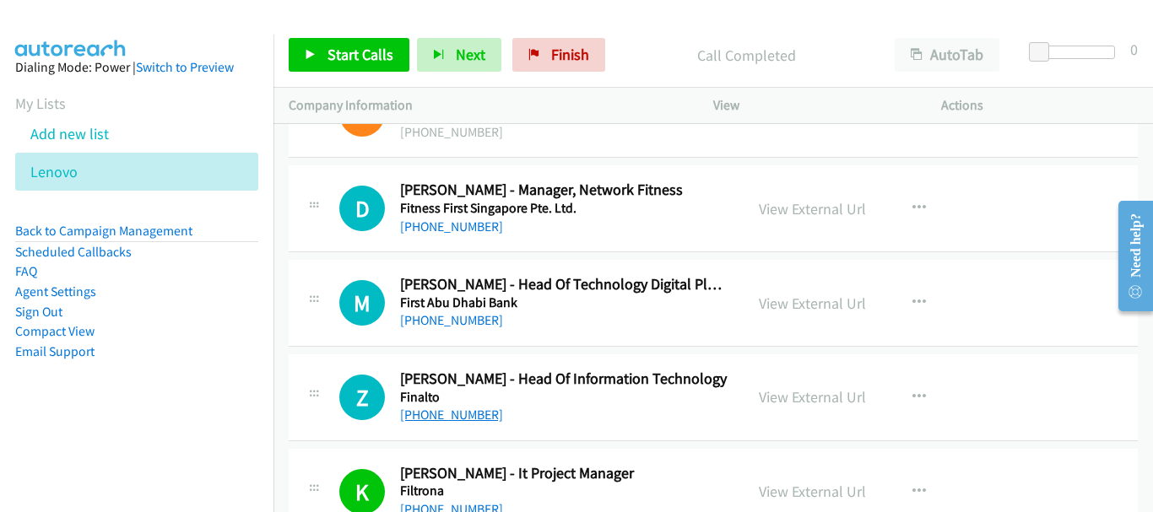
click at [424, 423] on link "+65 9722 0265" at bounding box center [451, 415] width 103 height 16
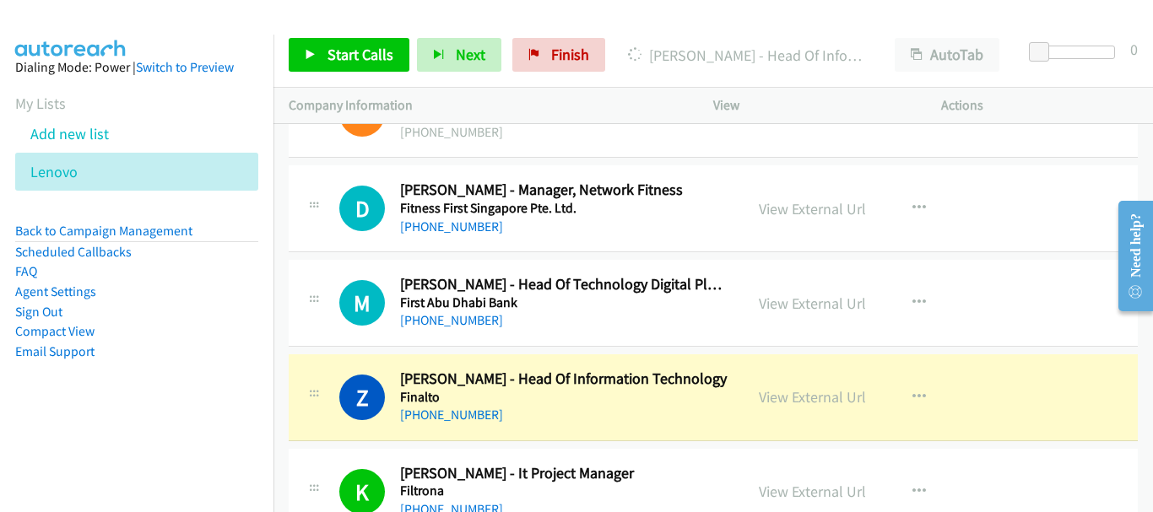
scroll to position [7480, 0]
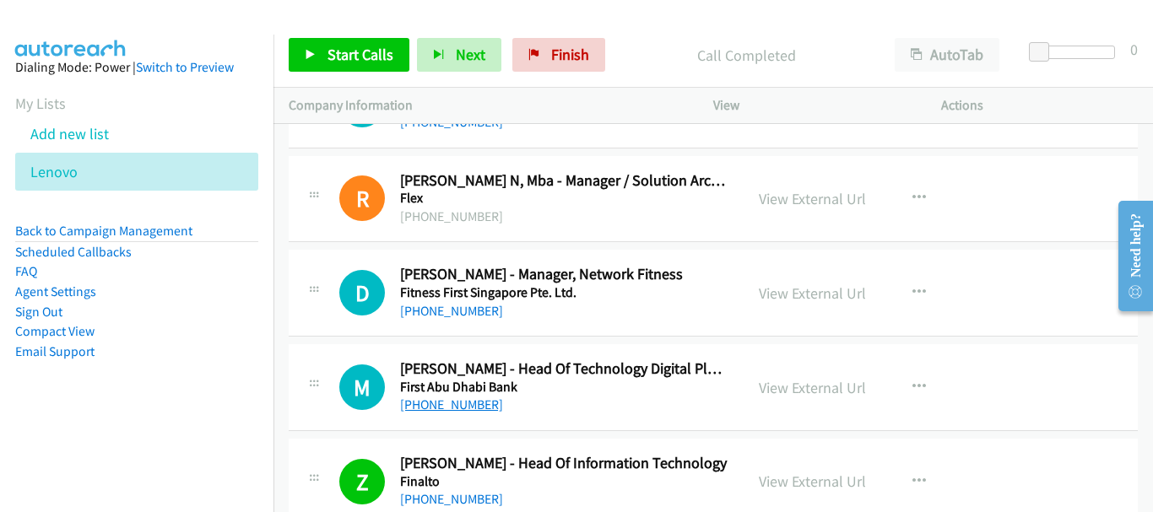
click at [430, 400] on link "+65 8228 2167" at bounding box center [451, 405] width 103 height 16
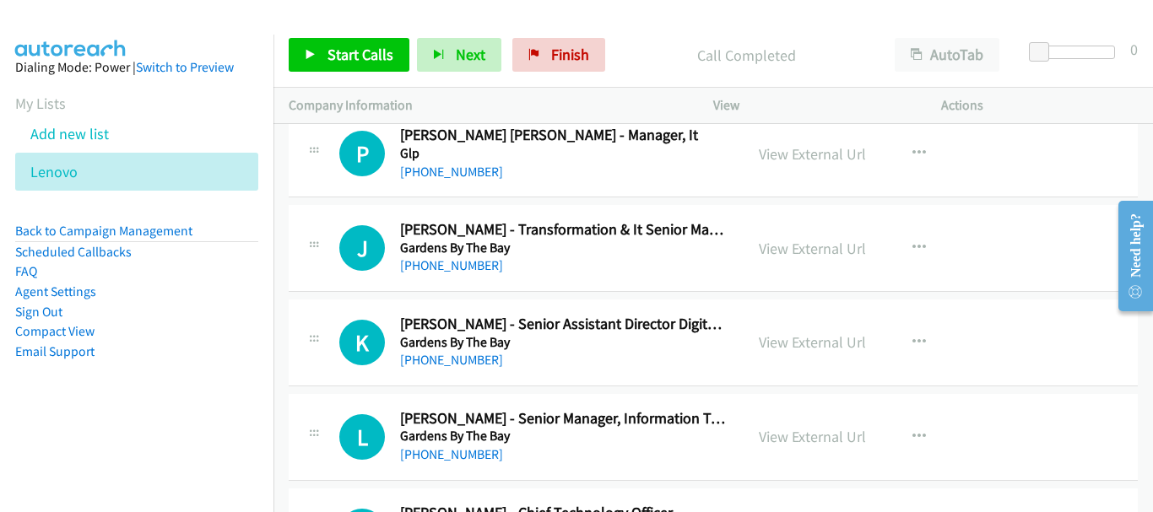
scroll to position [6552, 0]
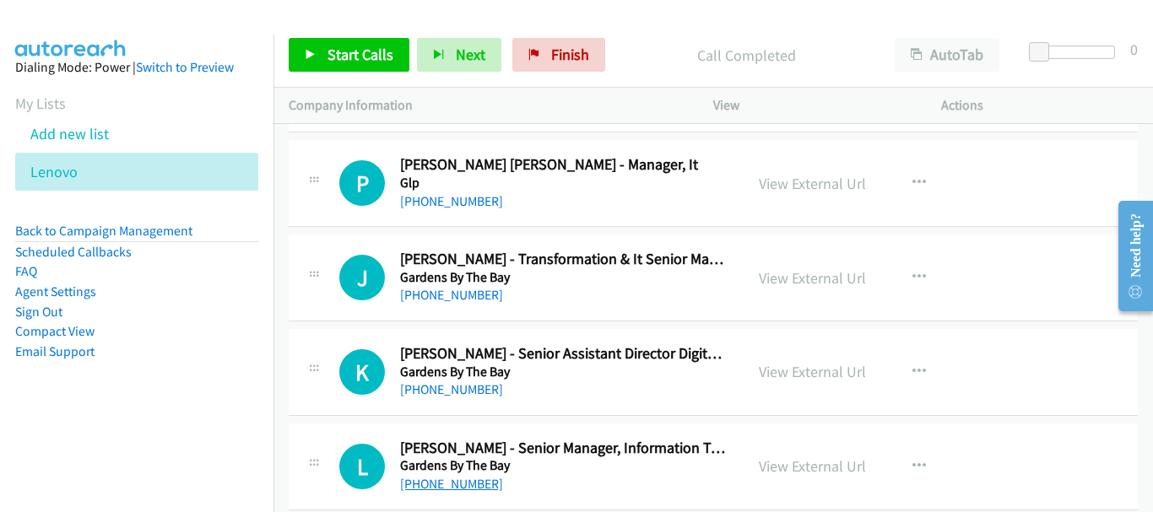
click at [457, 485] on link "+65 9697 3715" at bounding box center [451, 484] width 103 height 16
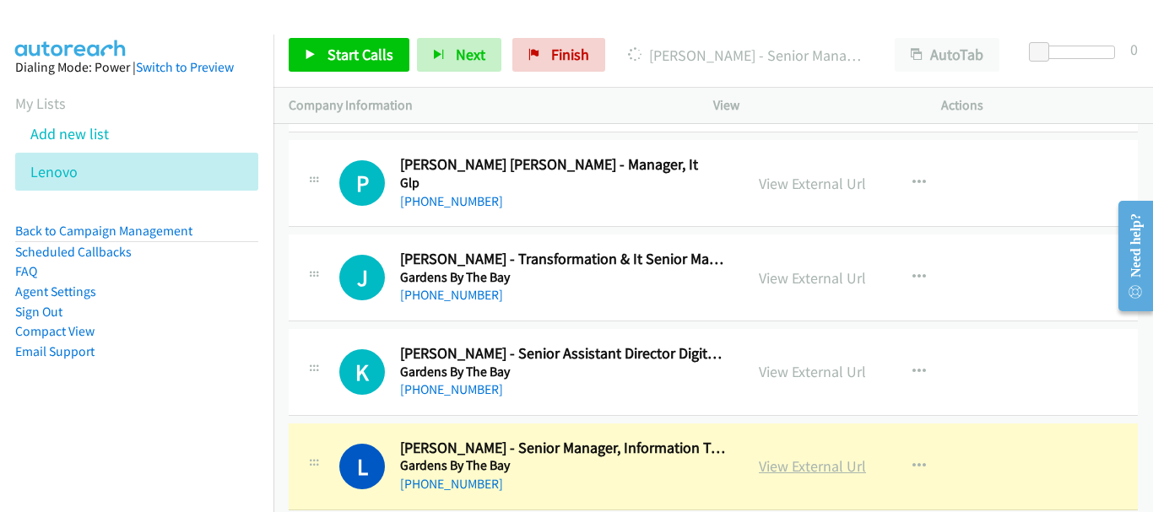
click at [786, 467] on link "View External Url" at bounding box center [812, 466] width 107 height 19
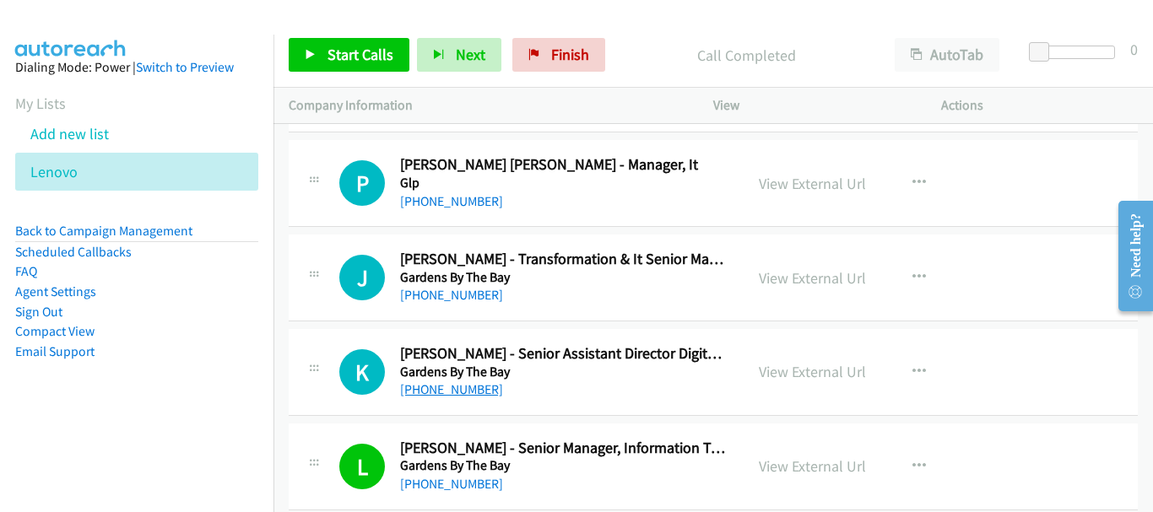
click at [456, 386] on link "+65 8168 9303" at bounding box center [451, 389] width 103 height 16
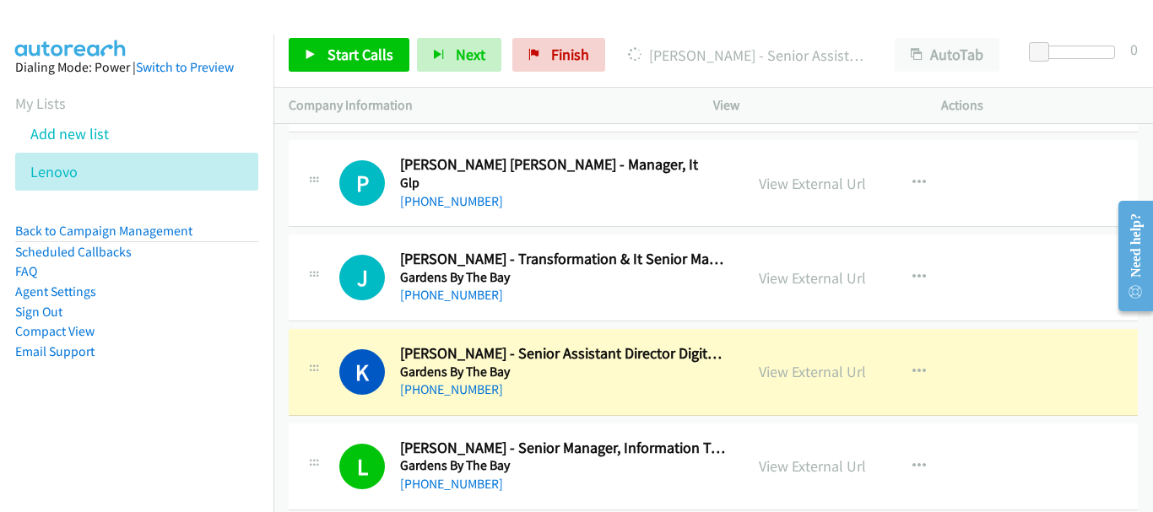
scroll to position [6467, 0]
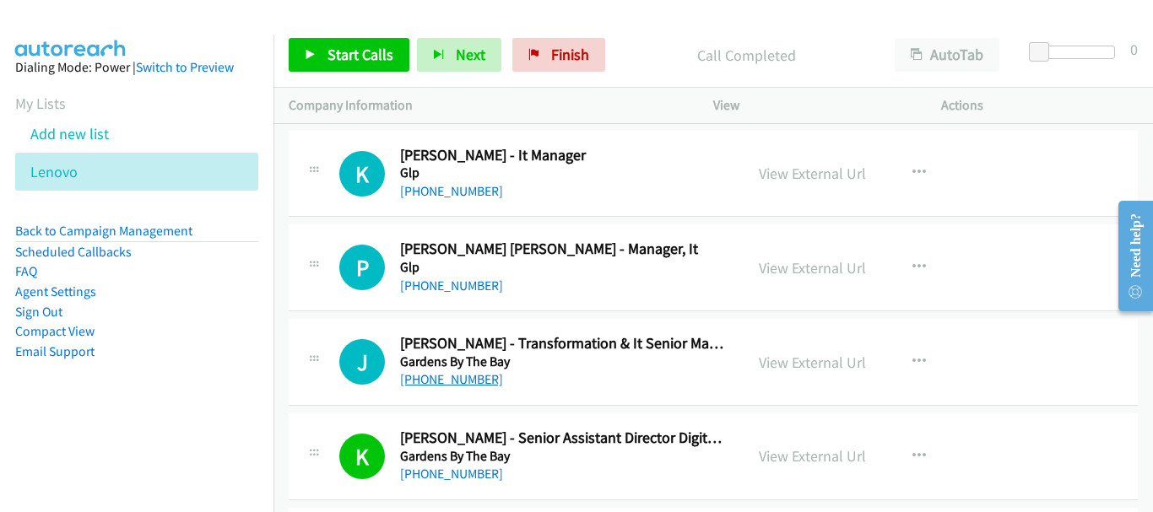
click at [463, 377] on link "+65 9170 8291" at bounding box center [451, 379] width 103 height 16
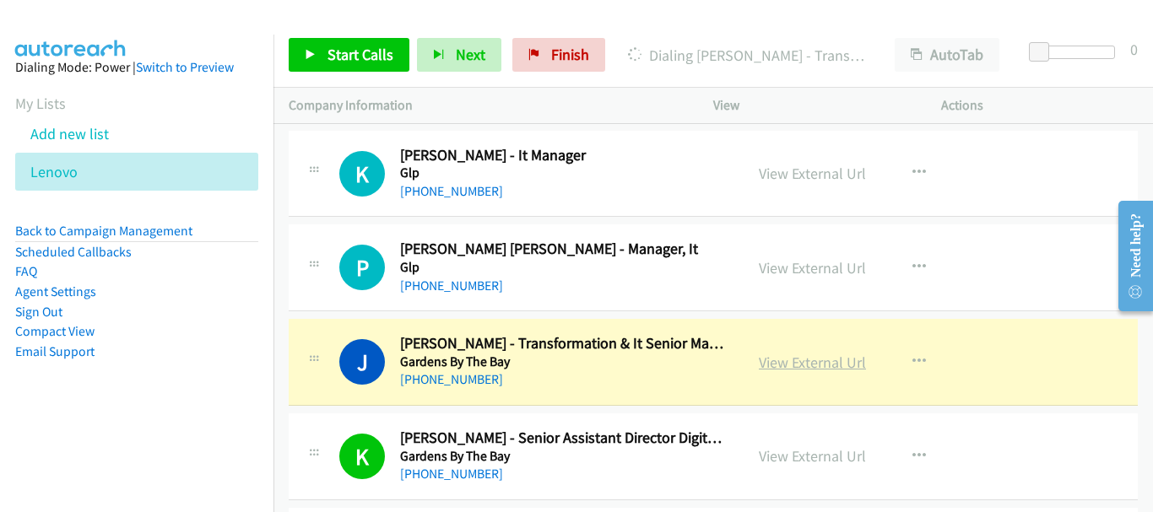
click at [788, 363] on link "View External Url" at bounding box center [812, 362] width 107 height 19
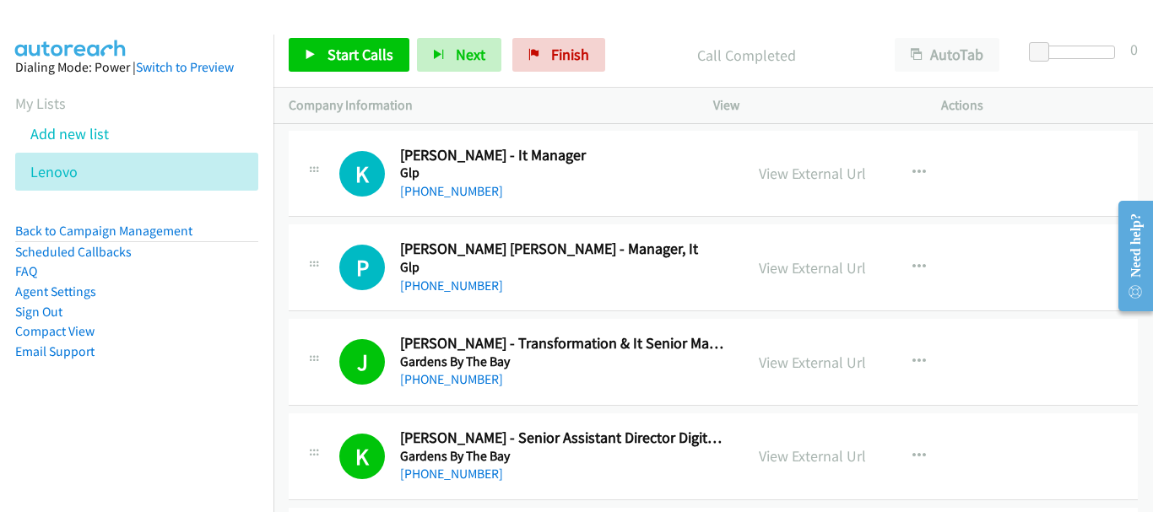
scroll to position [6383, 0]
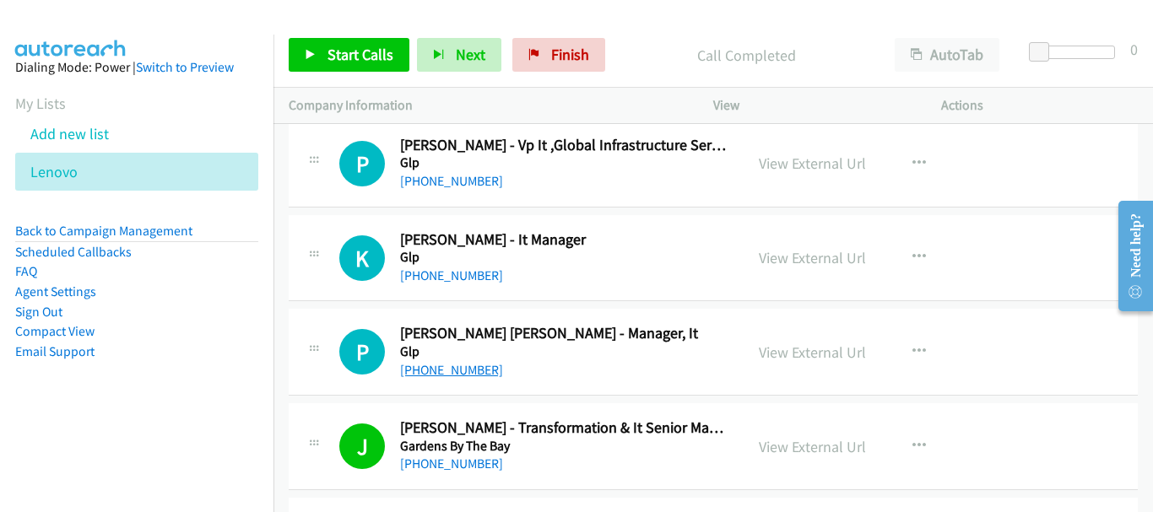
click at [464, 376] on link "+65 8684 0919" at bounding box center [451, 370] width 103 height 16
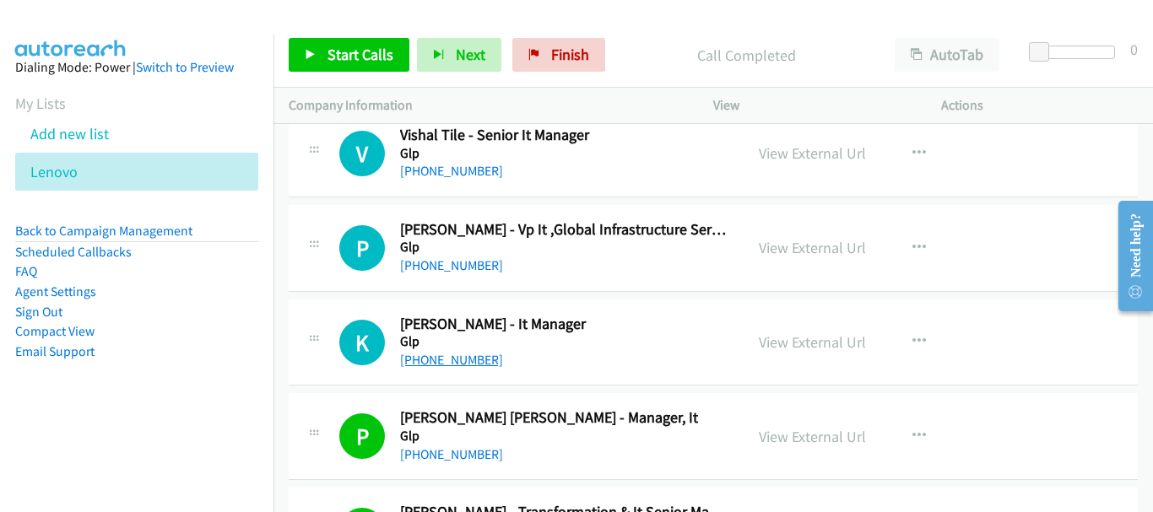
click at [451, 363] on link "+65 9114 1286" at bounding box center [451, 360] width 103 height 16
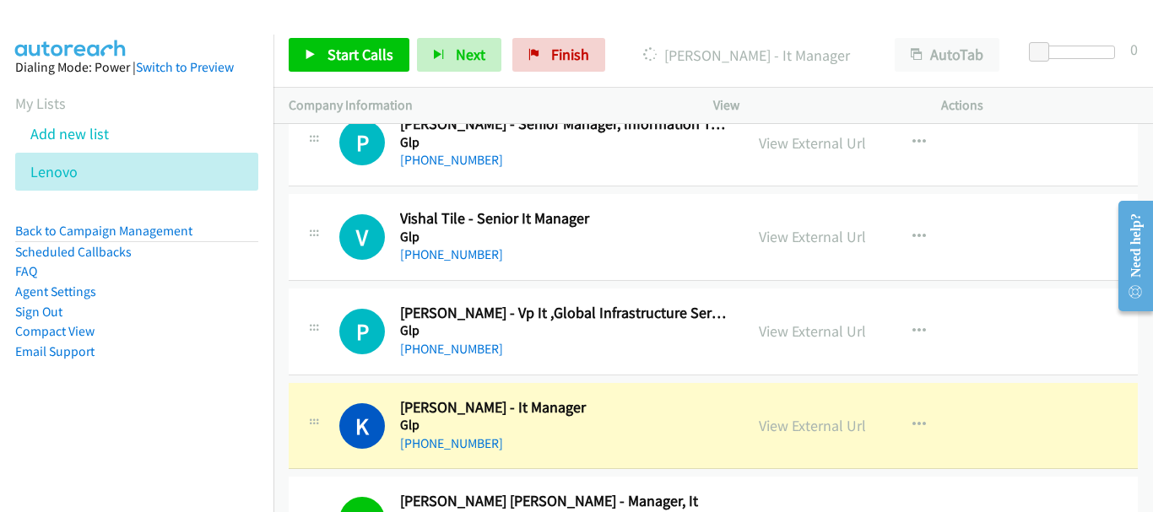
scroll to position [6214, 0]
click at [767, 430] on link "View External Url" at bounding box center [812, 426] width 107 height 19
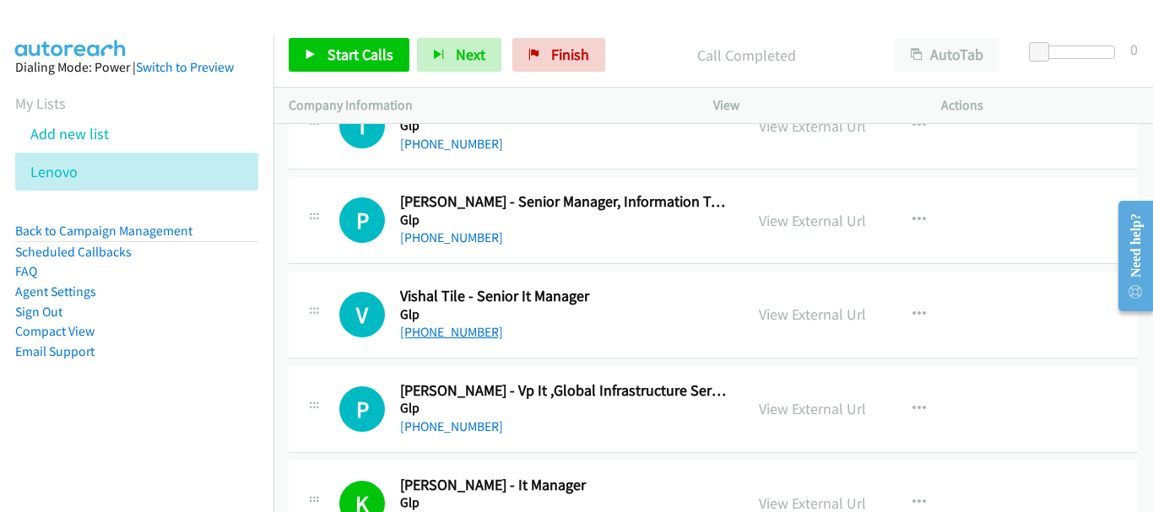
scroll to position [6130, 0]
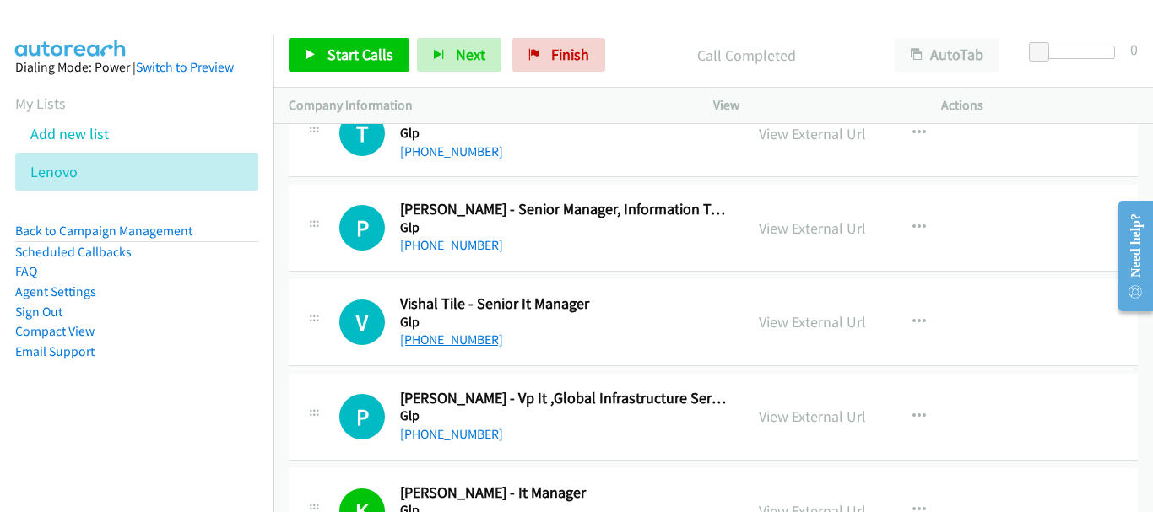
click at [461, 337] on link "+65 9623 2021" at bounding box center [451, 340] width 103 height 16
click at [452, 242] on link "+65 8363 1087" at bounding box center [451, 245] width 103 height 16
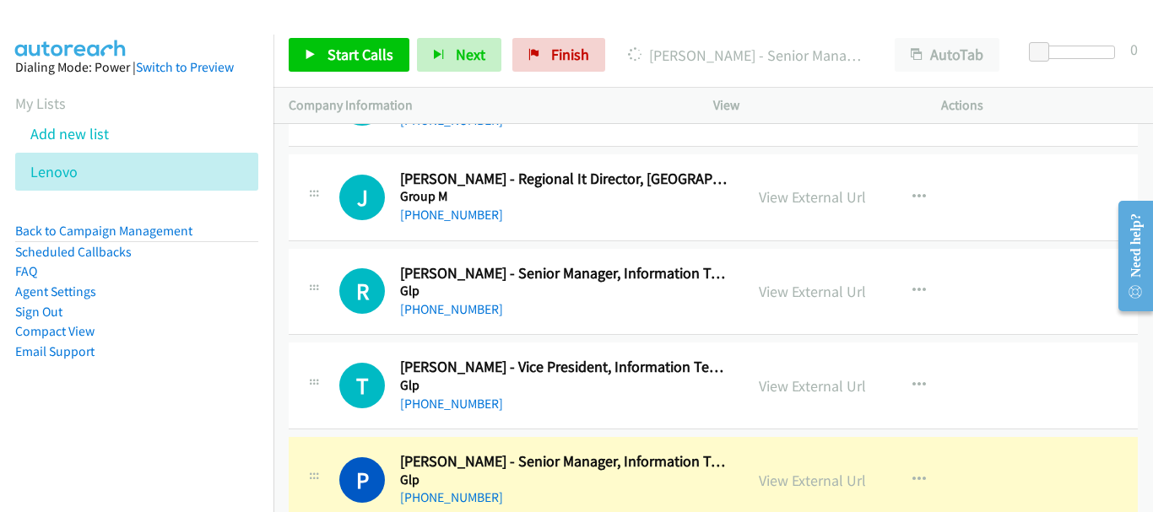
scroll to position [5876, 0]
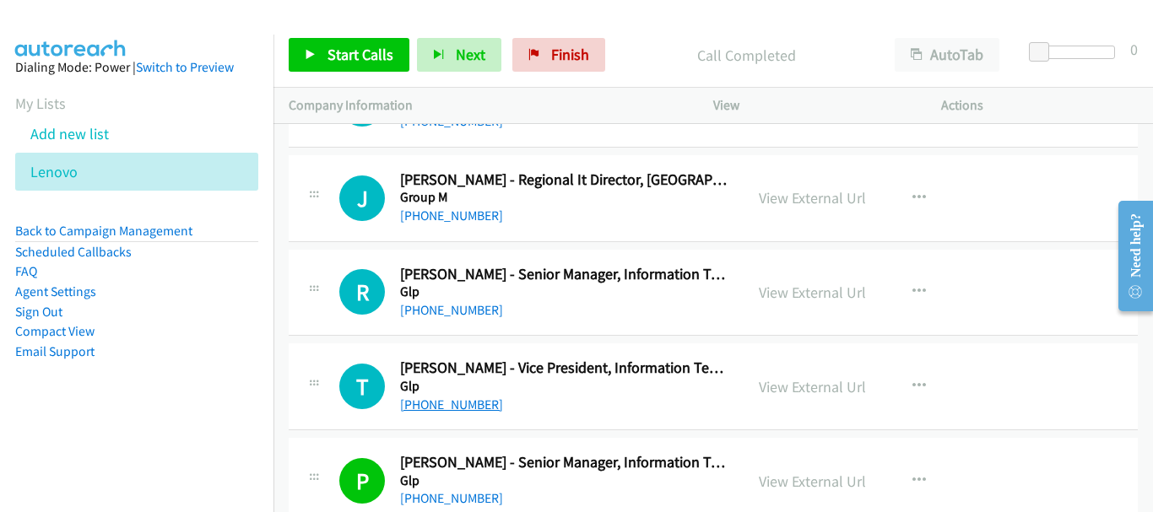
click at [457, 408] on link "+65 8798 7541" at bounding box center [451, 405] width 103 height 16
click at [451, 307] on link "+65 8292 0841" at bounding box center [451, 310] width 103 height 16
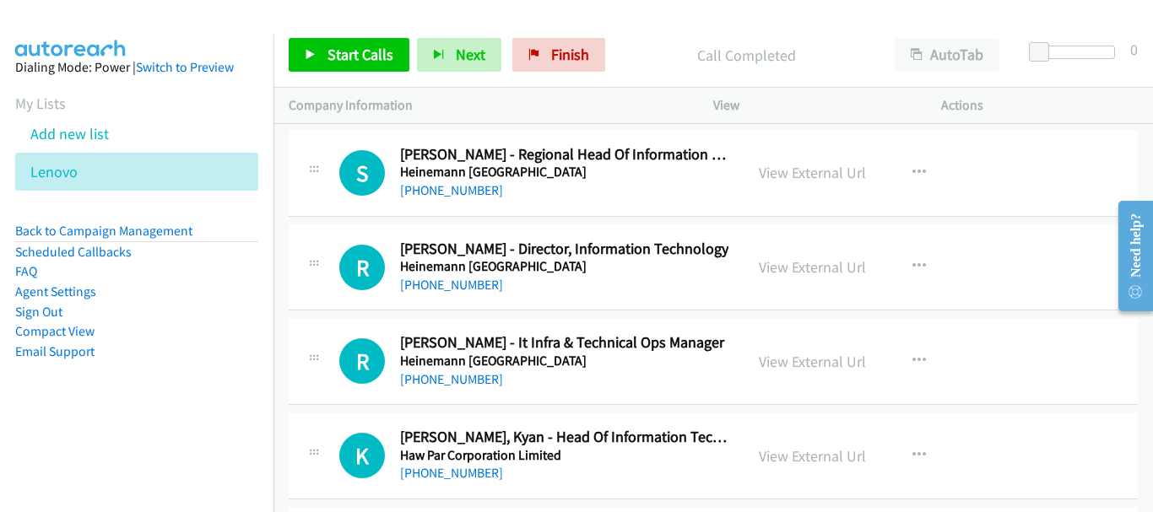
scroll to position [4948, 0]
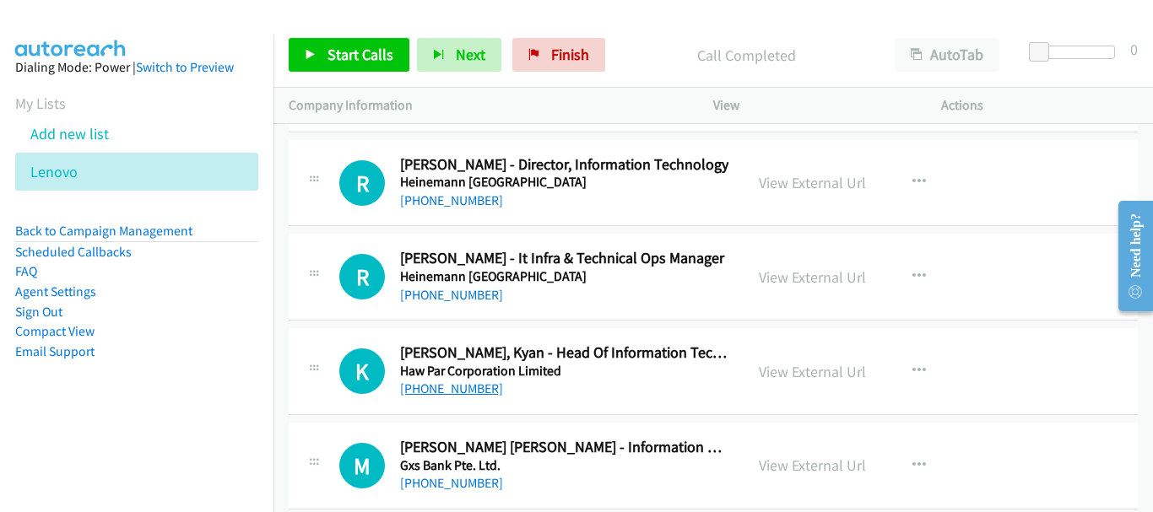
click at [454, 390] on link "+65 9760 3325" at bounding box center [451, 389] width 103 height 16
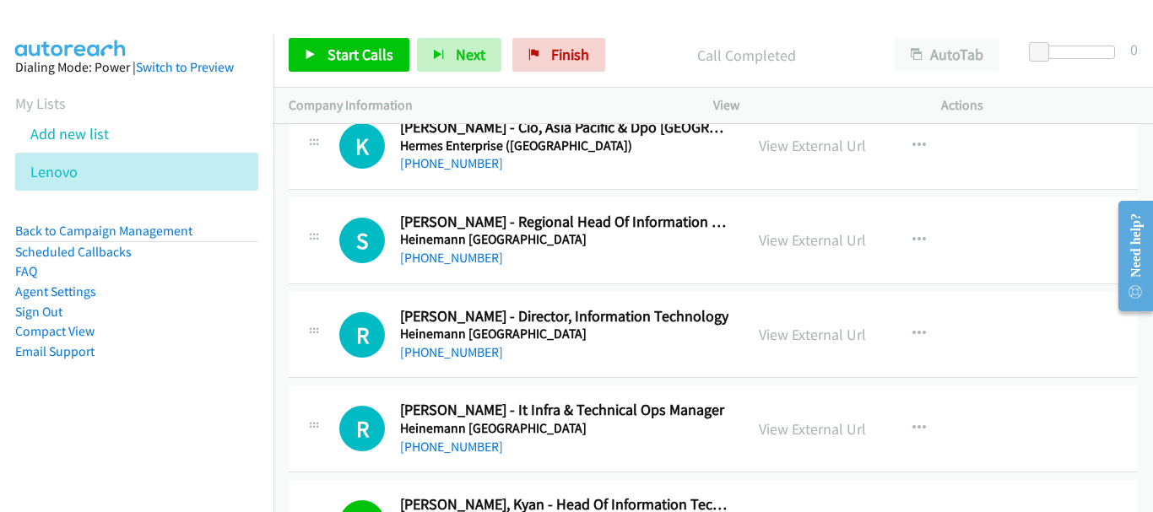
scroll to position [4779, 0]
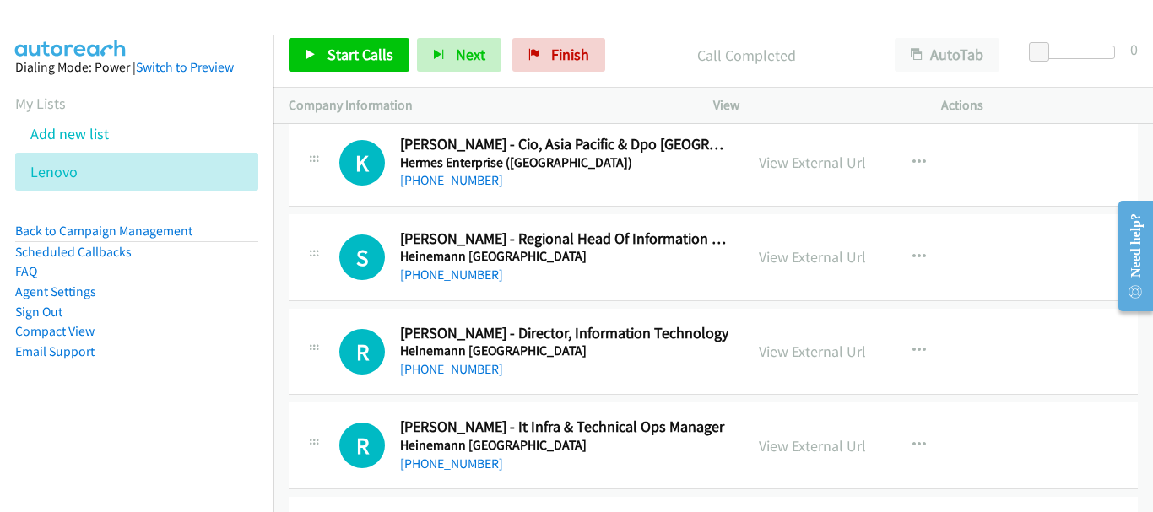
click at [467, 364] on link "+65 9457 1506" at bounding box center [451, 369] width 103 height 16
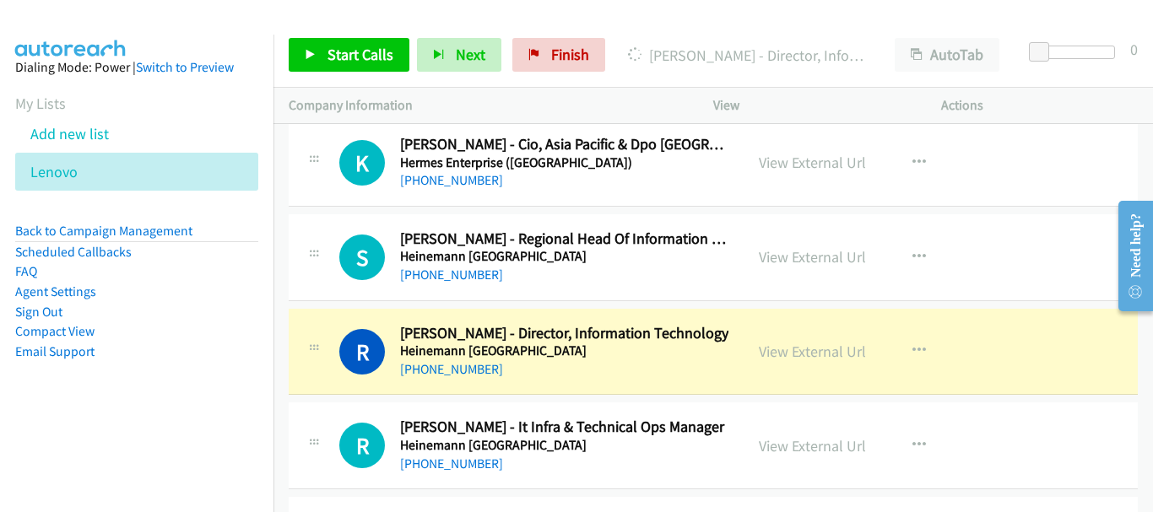
scroll to position [4695, 0]
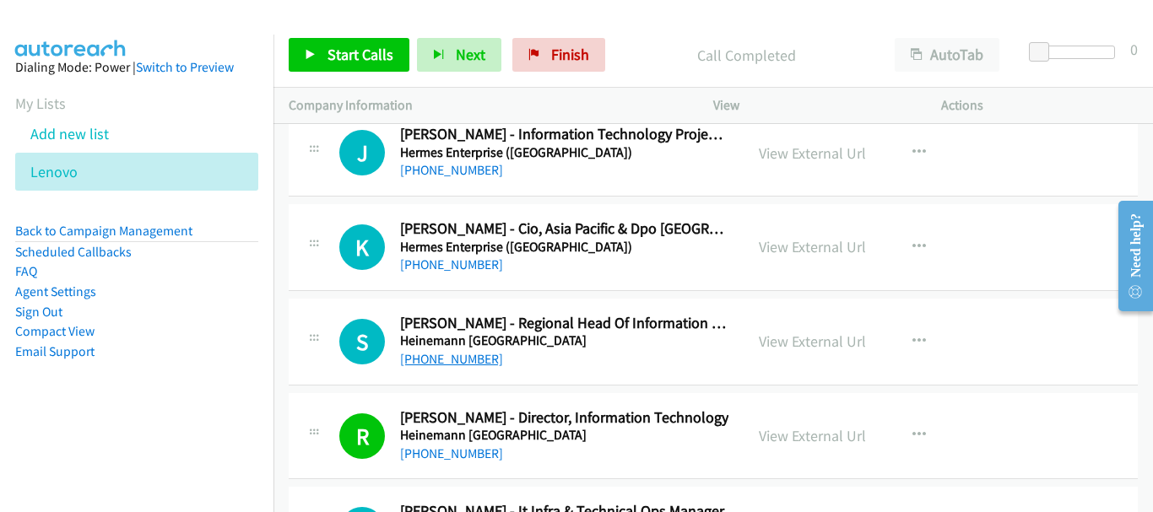
click at [452, 360] on link "+65 8722 1952" at bounding box center [451, 359] width 103 height 16
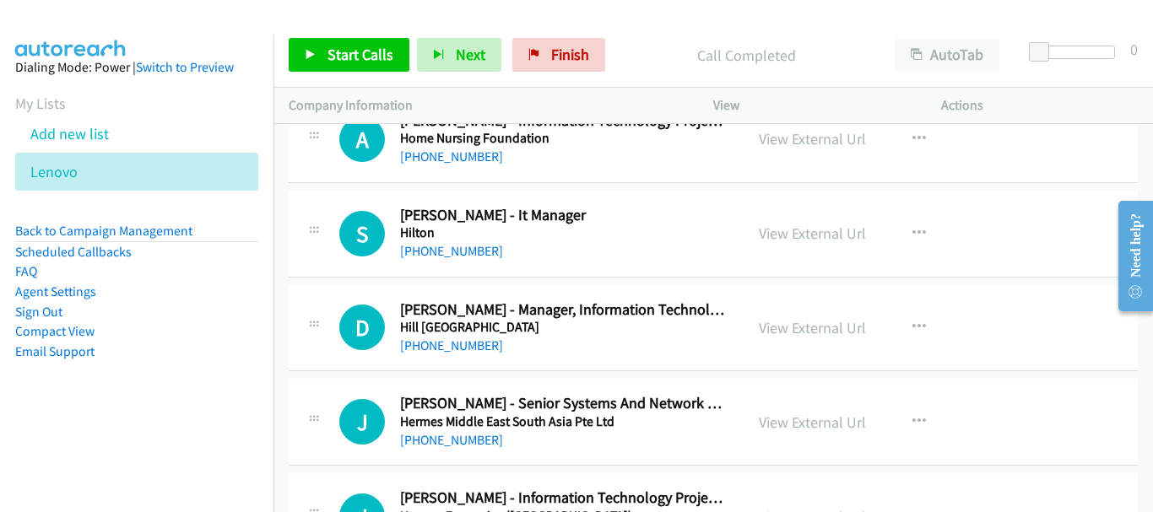
scroll to position [4358, 0]
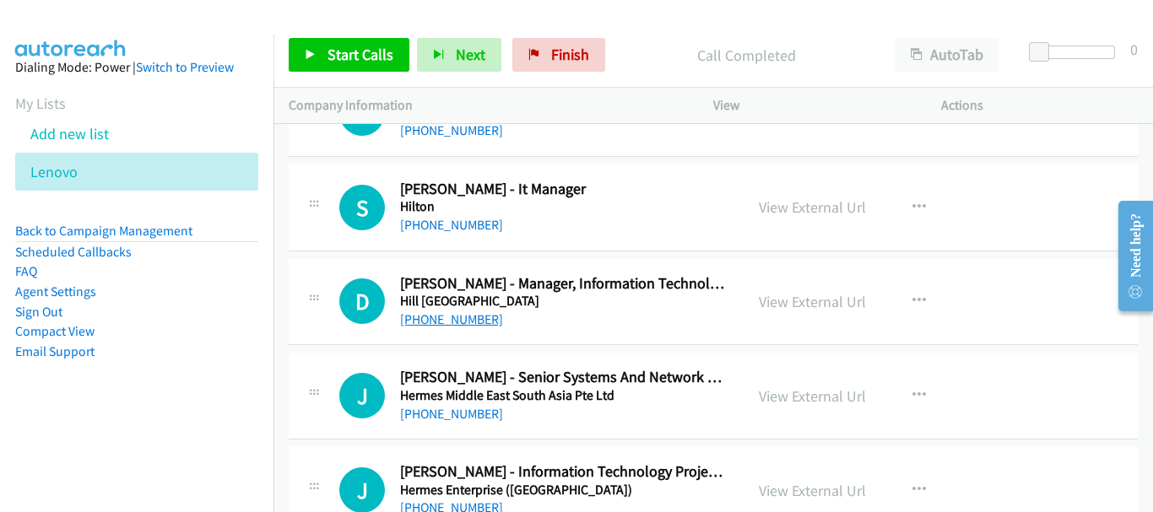
click at [465, 320] on link "+65 9090 6062" at bounding box center [451, 319] width 103 height 16
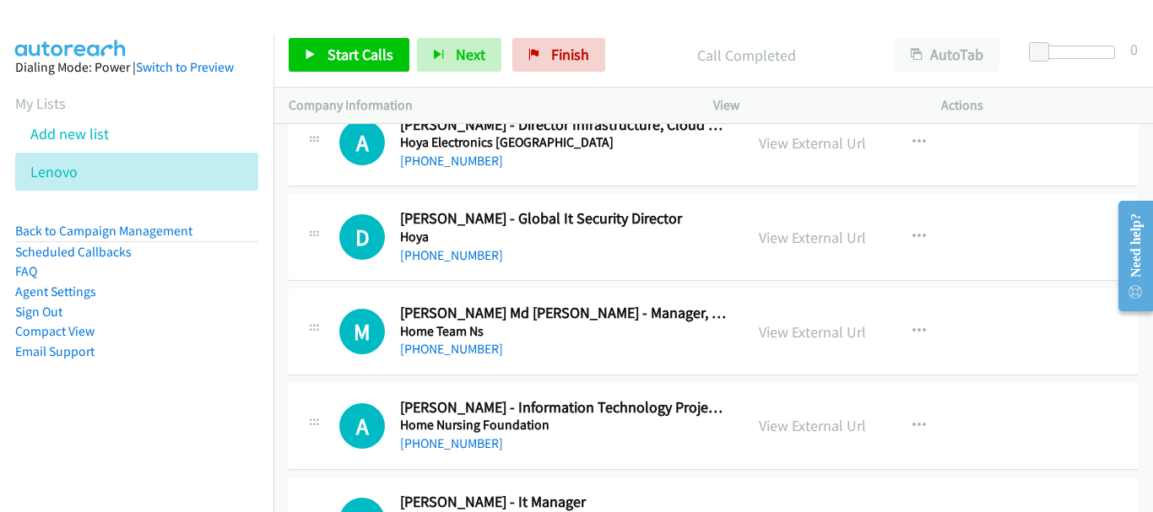
scroll to position [4020, 0]
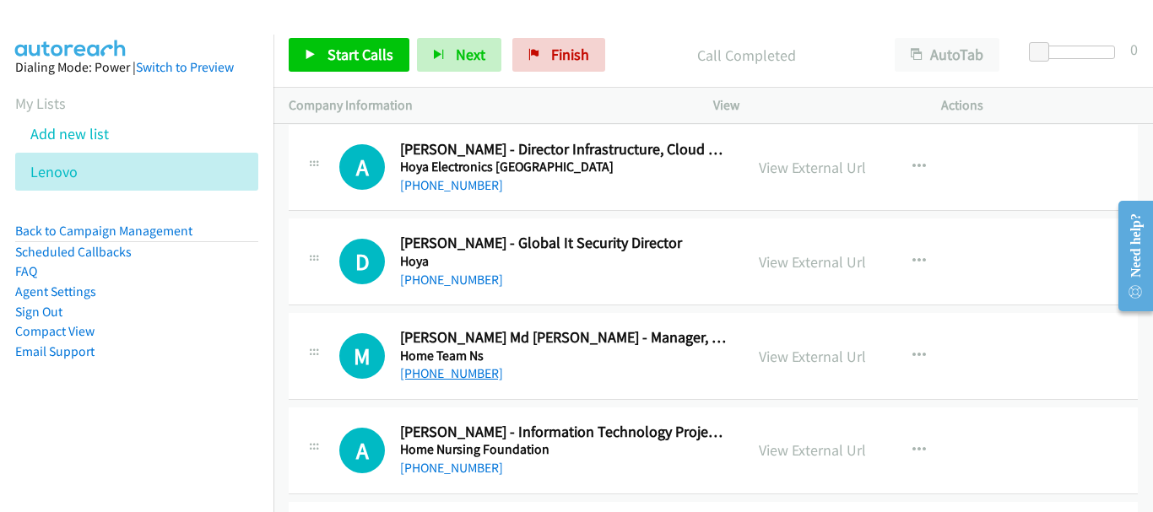
click at [472, 376] on link "+65 9846 5676" at bounding box center [451, 373] width 103 height 16
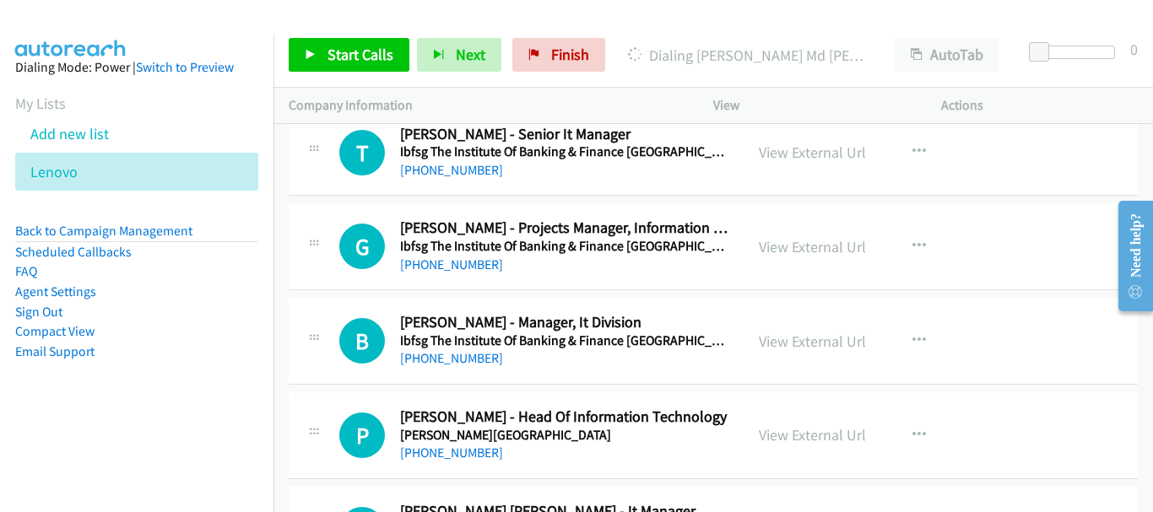
scroll to position [3514, 0]
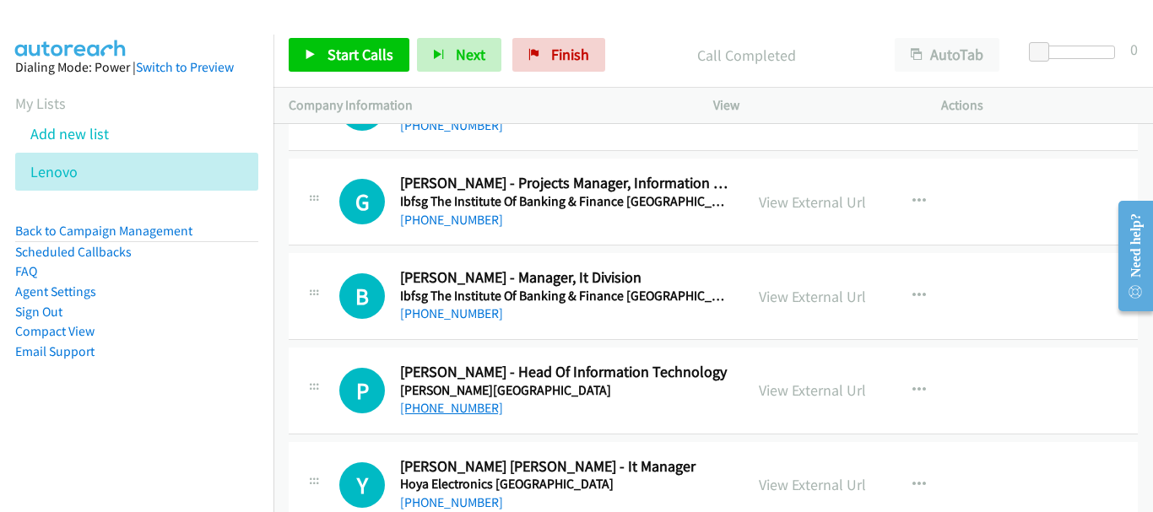
click at [454, 415] on link "+65 9003 3764" at bounding box center [451, 408] width 103 height 16
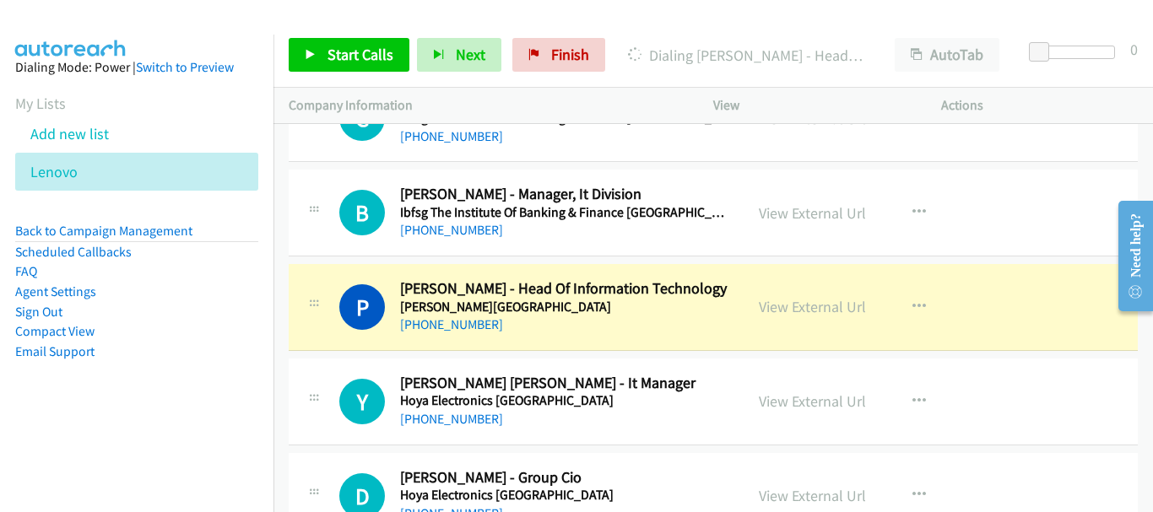
scroll to position [3598, 0]
click at [780, 306] on link "View External Url" at bounding box center [812, 305] width 107 height 19
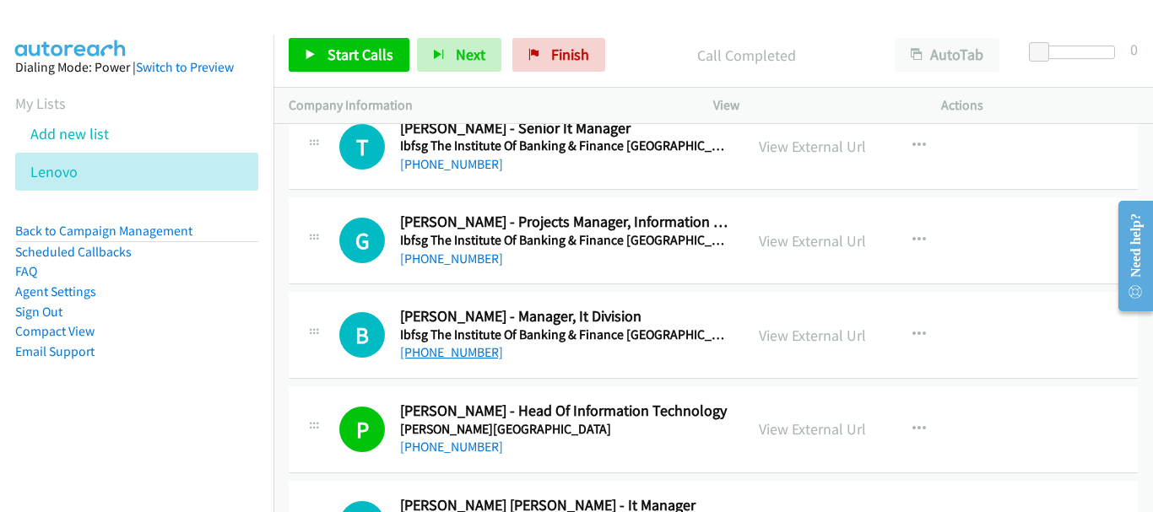
scroll to position [3429, 0]
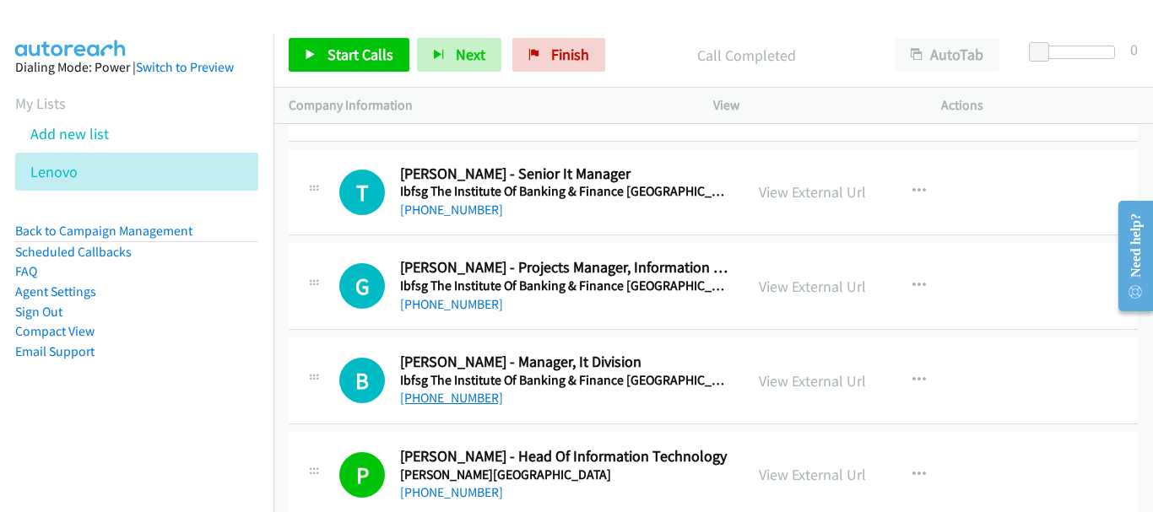
click at [436, 402] on link "+65 9636 6218" at bounding box center [451, 398] width 103 height 16
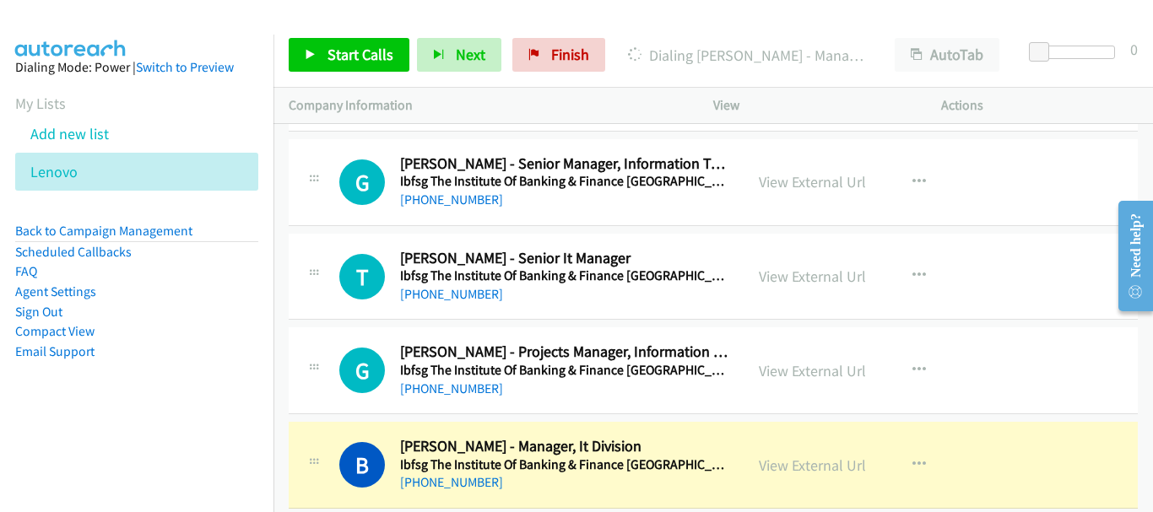
scroll to position [3261, 0]
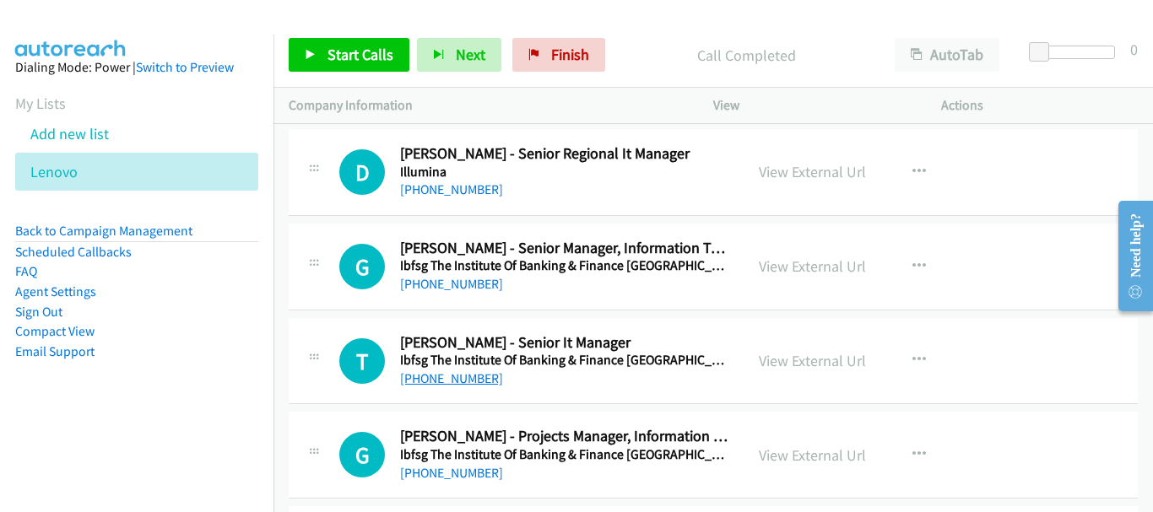
click at [408, 374] on link "+65 9746 9429" at bounding box center [451, 378] width 103 height 16
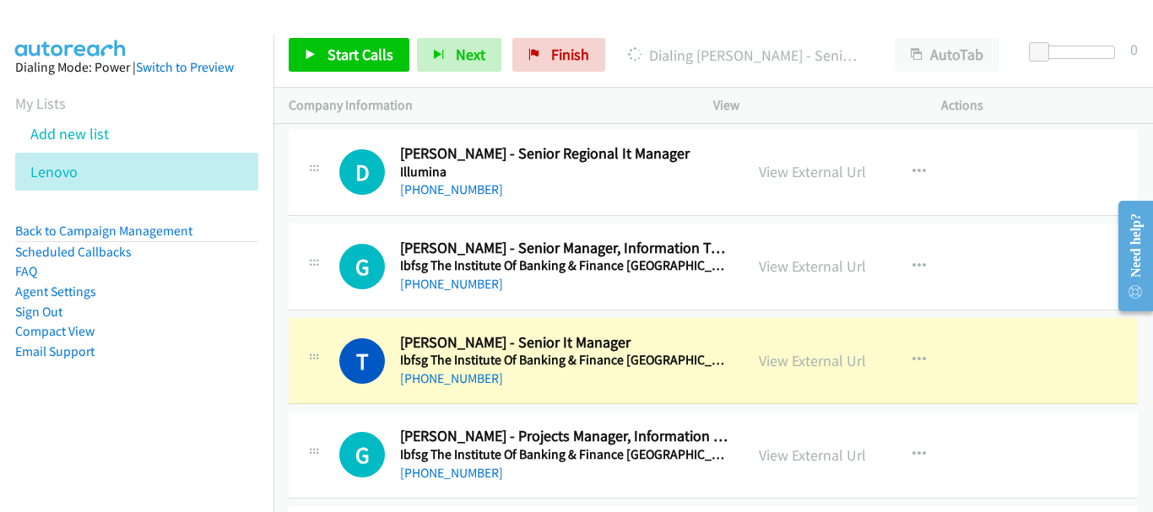
scroll to position [3176, 0]
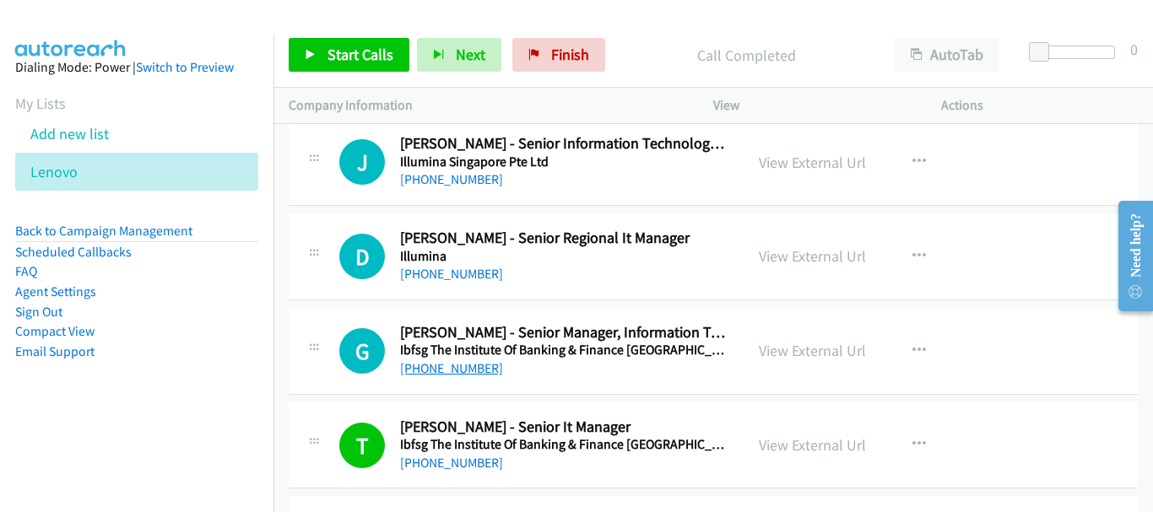
click at [465, 372] on link "+65 9836 6076" at bounding box center [451, 368] width 103 height 16
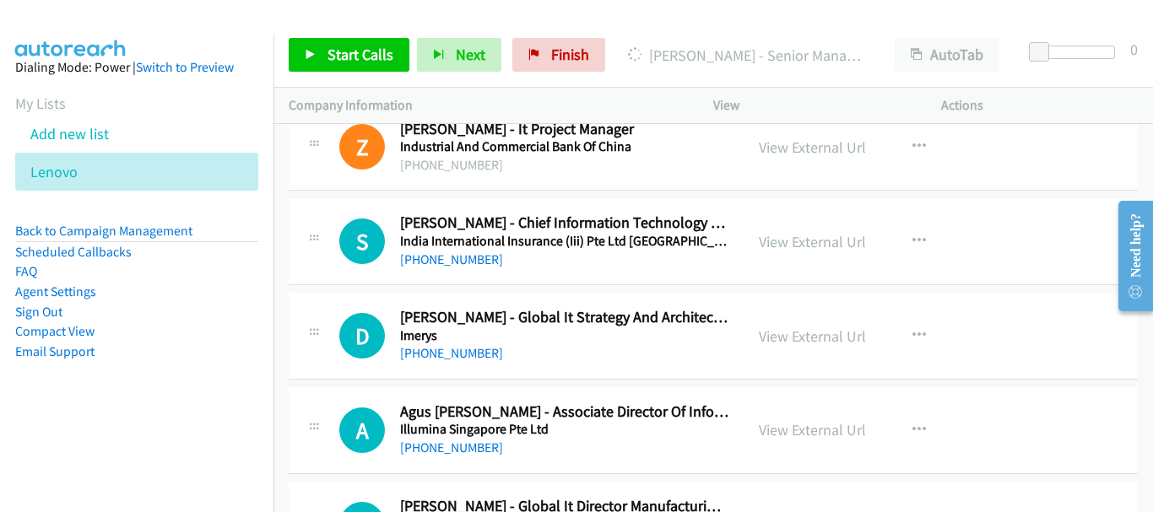
scroll to position [2501, 0]
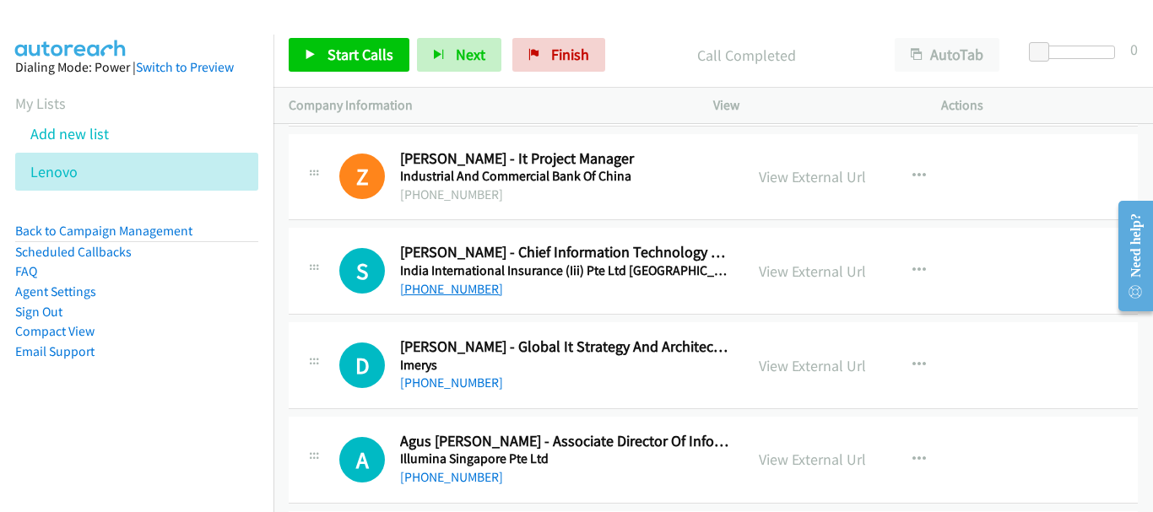
click at [457, 293] on link "+65 8100 2125" at bounding box center [451, 289] width 103 height 16
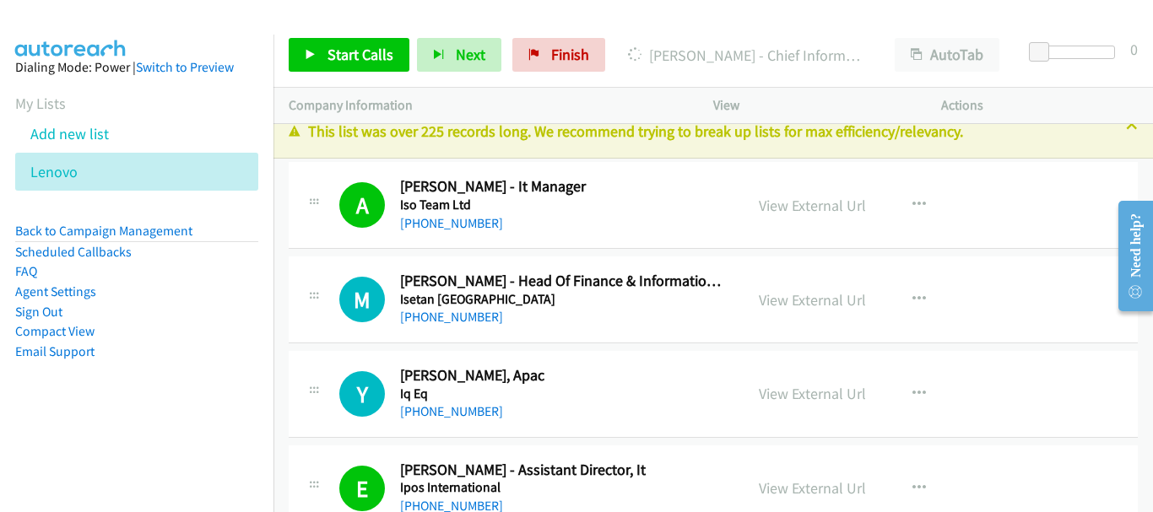
scroll to position [0, 0]
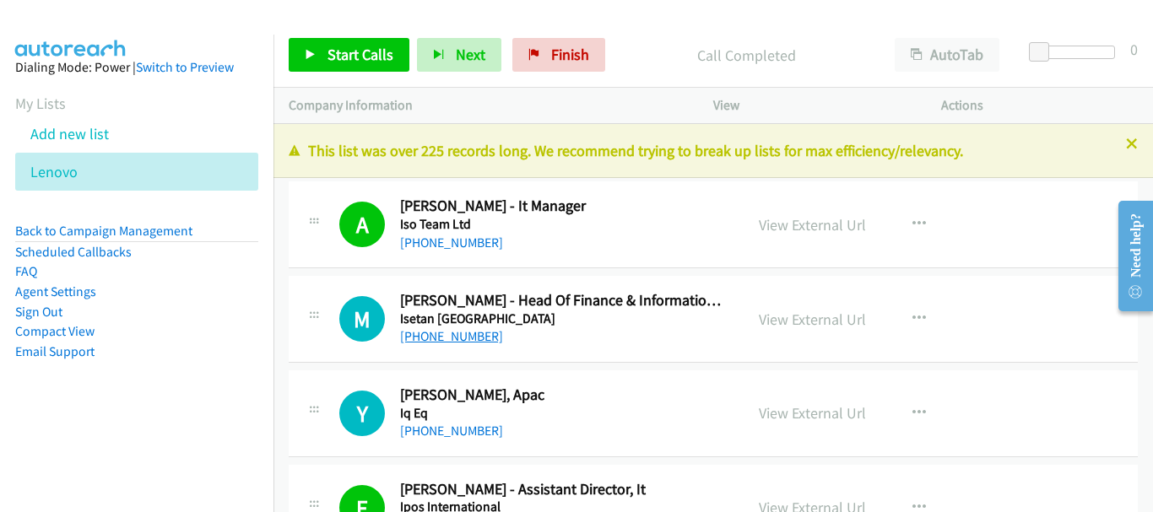
click at [428, 332] on link "+65 8453 2490" at bounding box center [451, 336] width 103 height 16
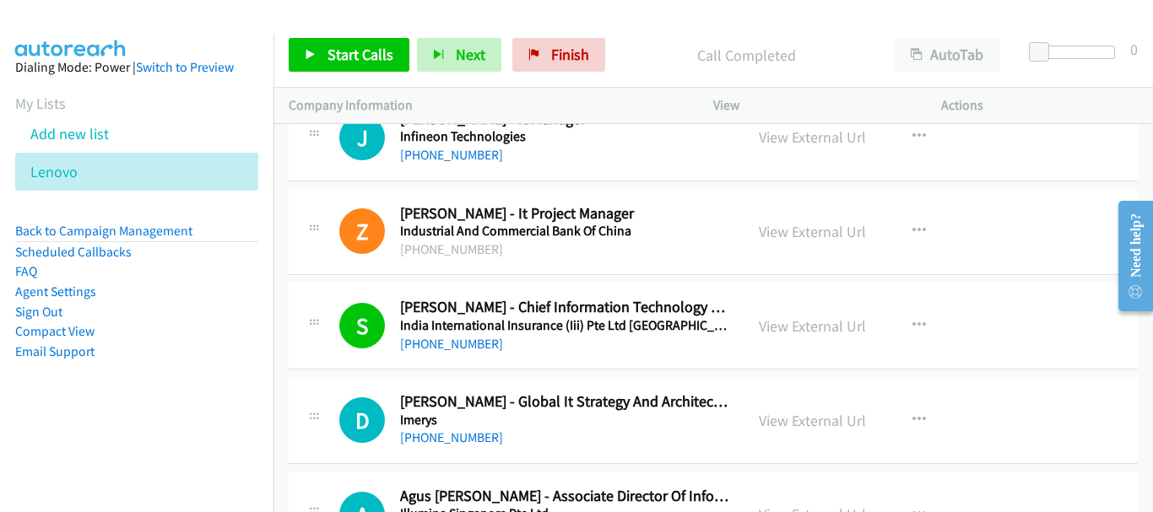
scroll to position [2447, 0]
click at [452, 444] on link "+65 9452 6370" at bounding box center [451, 437] width 103 height 16
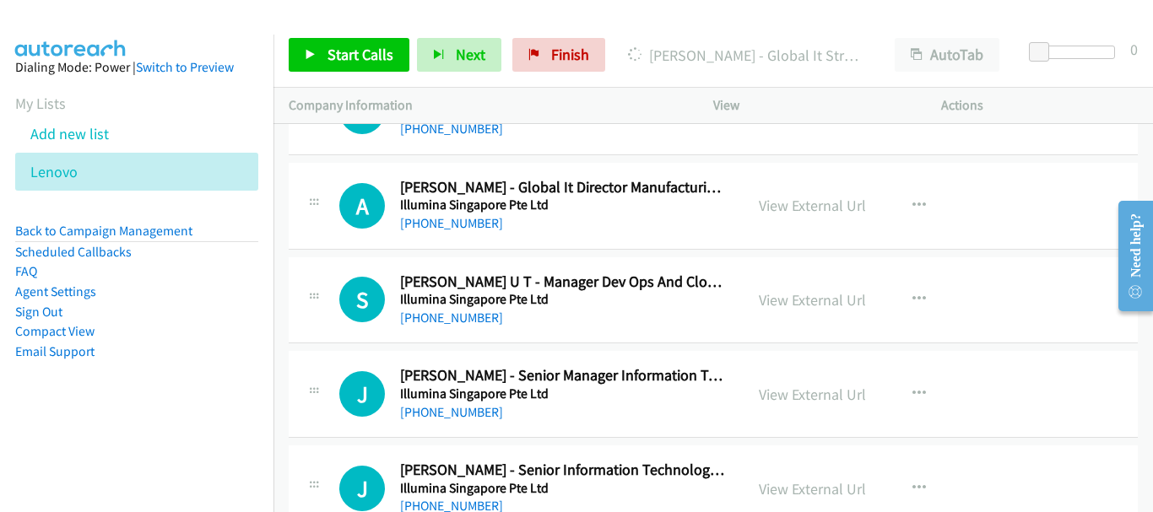
scroll to position [2869, 0]
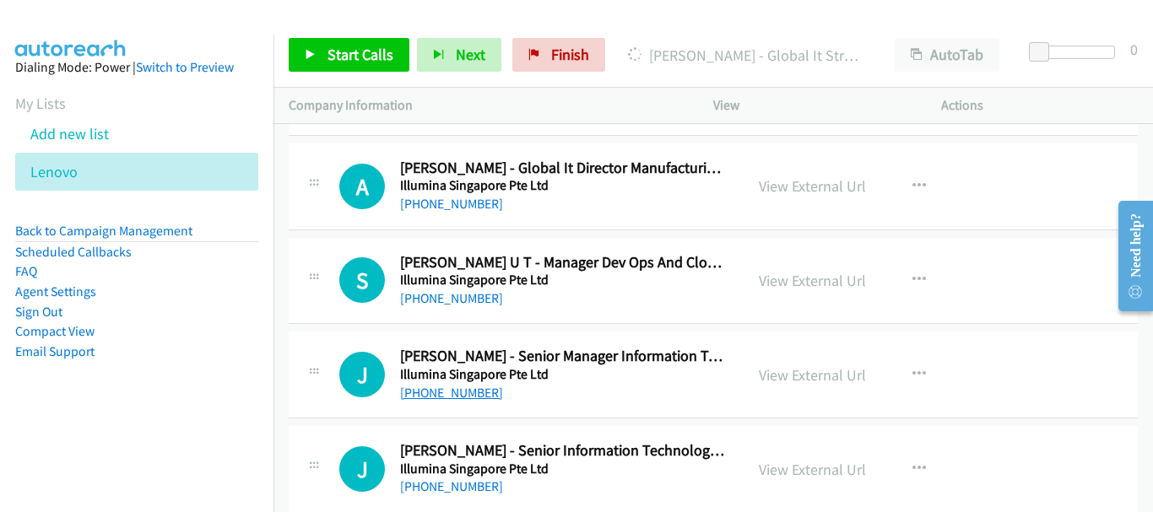
click at [462, 391] on link "+65 9226 7243" at bounding box center [451, 393] width 103 height 16
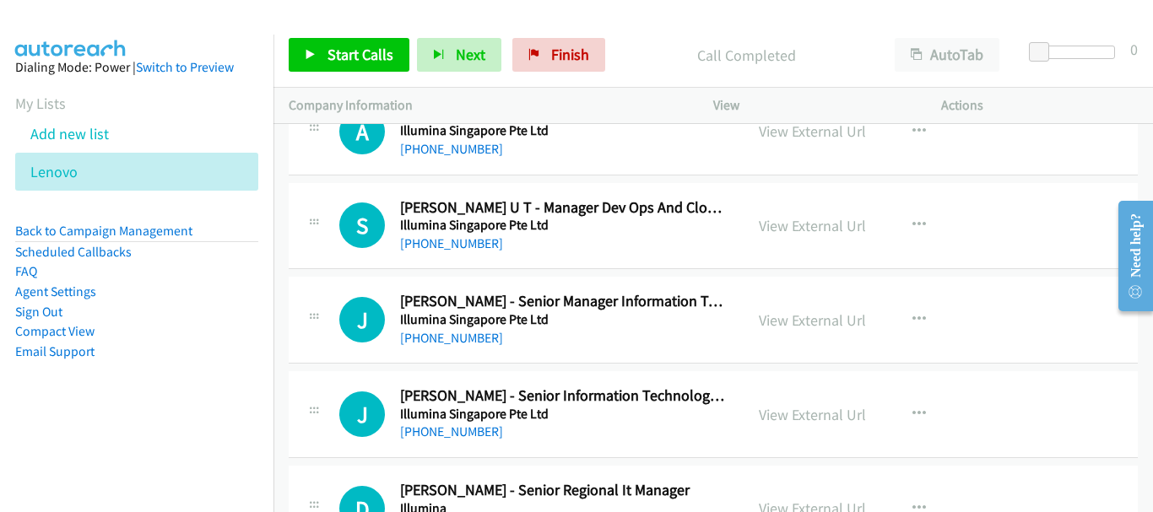
scroll to position [2953, 0]
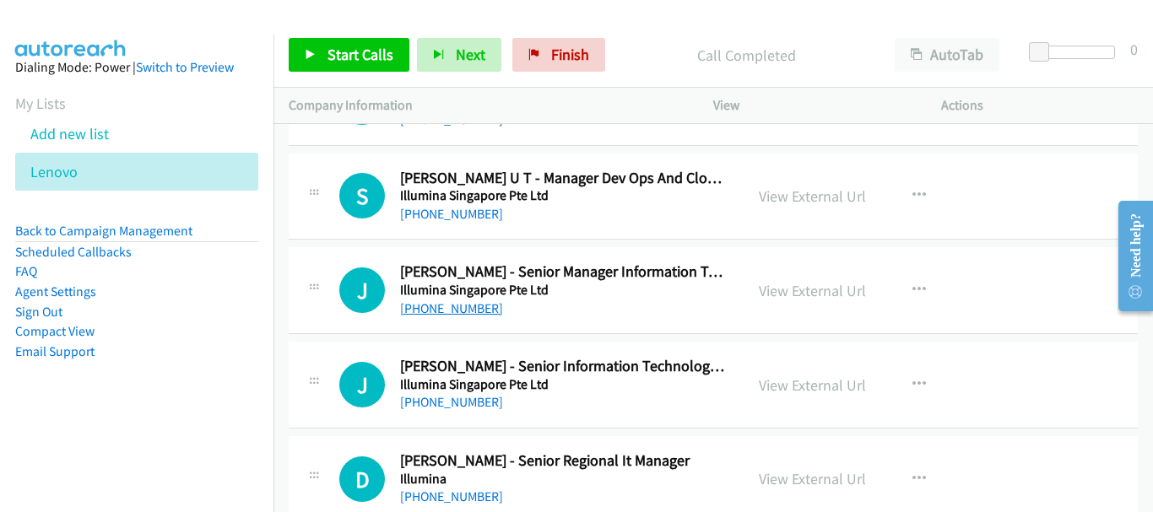
click at [454, 304] on link "+65 9226 7243" at bounding box center [451, 308] width 103 height 16
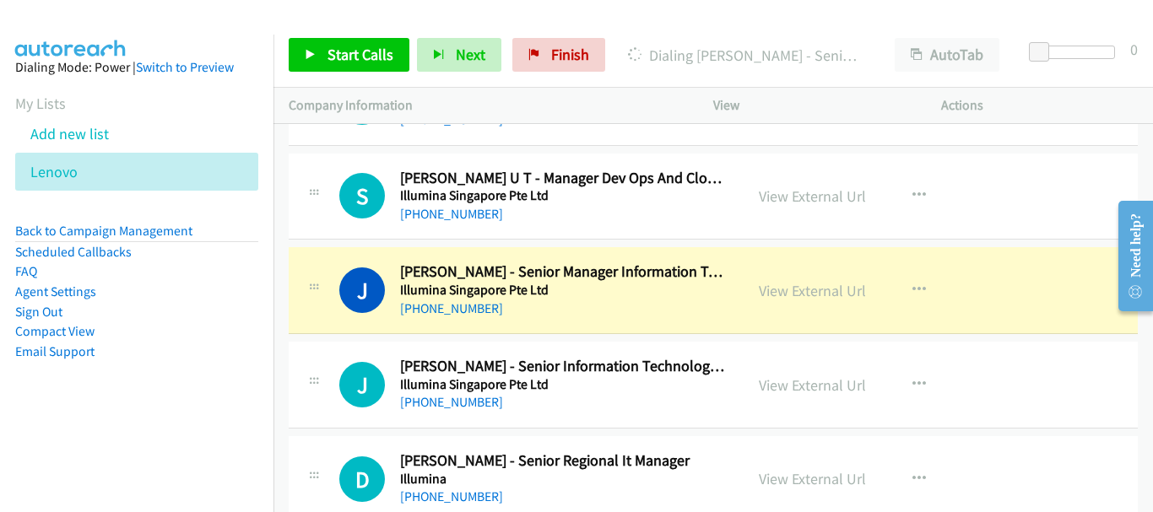
scroll to position [3038, 0]
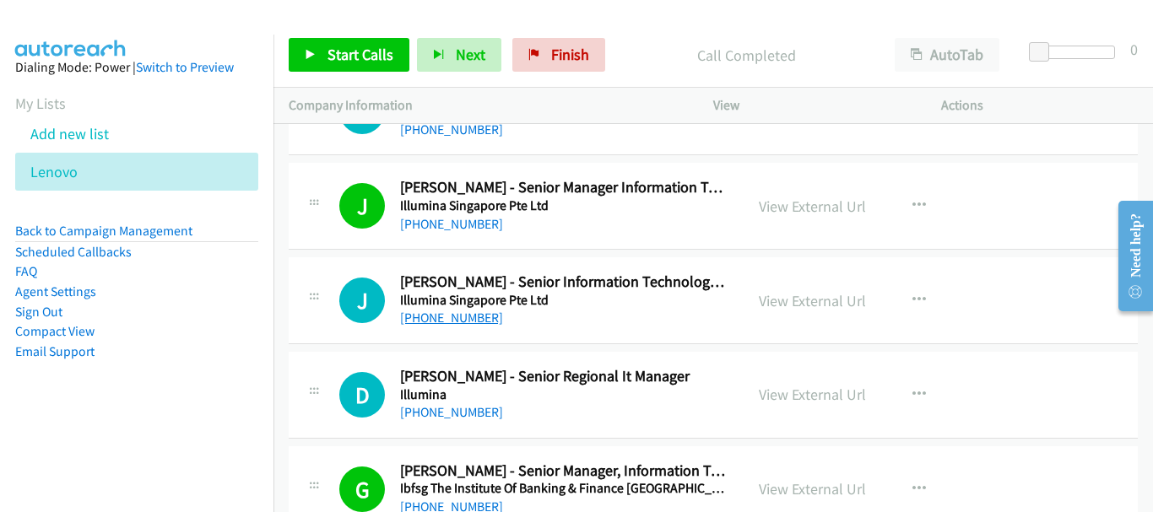
click at [446, 322] on link "+65 9695 8992" at bounding box center [451, 318] width 103 height 16
click at [441, 415] on link "+65 9674 4999" at bounding box center [451, 412] width 103 height 16
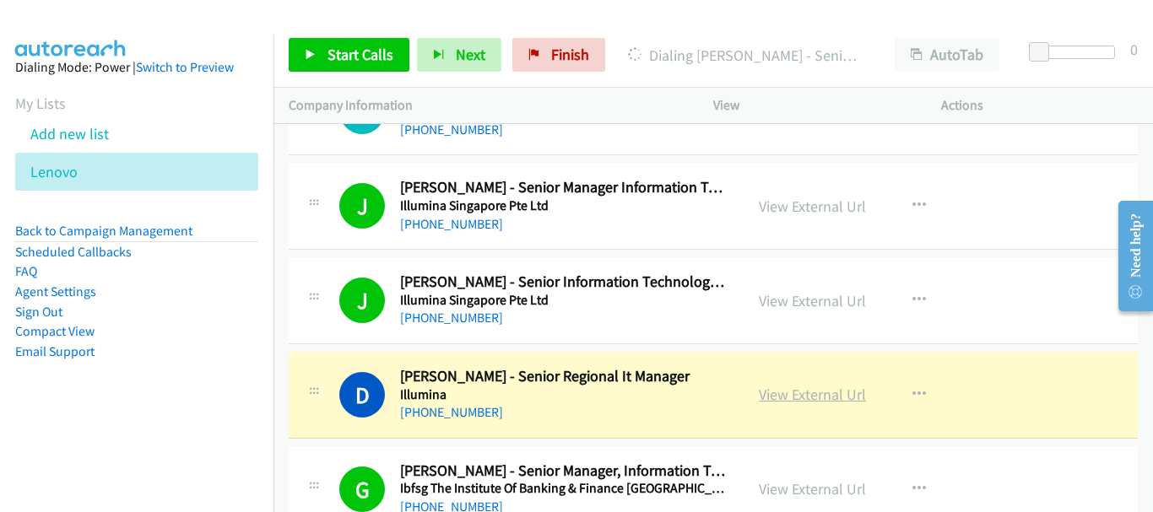
click at [798, 397] on link "View External Url" at bounding box center [812, 394] width 107 height 19
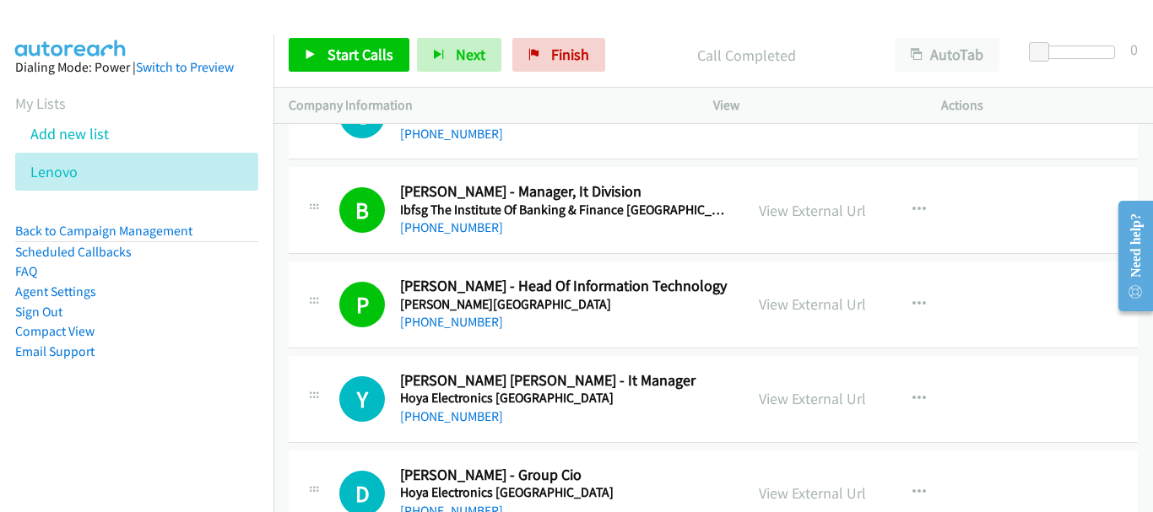
scroll to position [3628, 0]
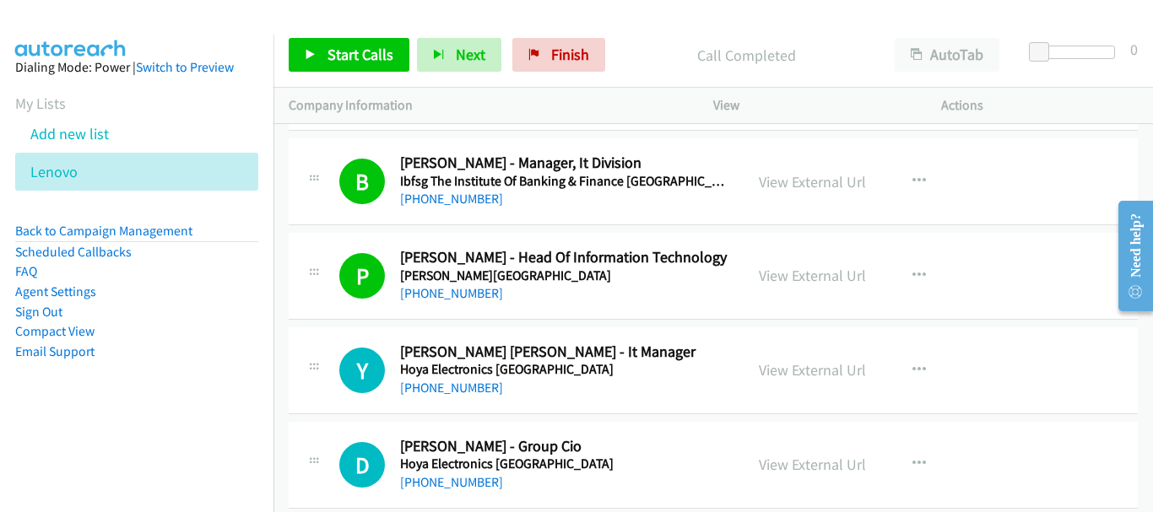
click at [451, 372] on h5 "Hoya Electronics Singapore" at bounding box center [564, 369] width 328 height 17
click at [450, 386] on link "+65 8468 1076" at bounding box center [451, 388] width 103 height 16
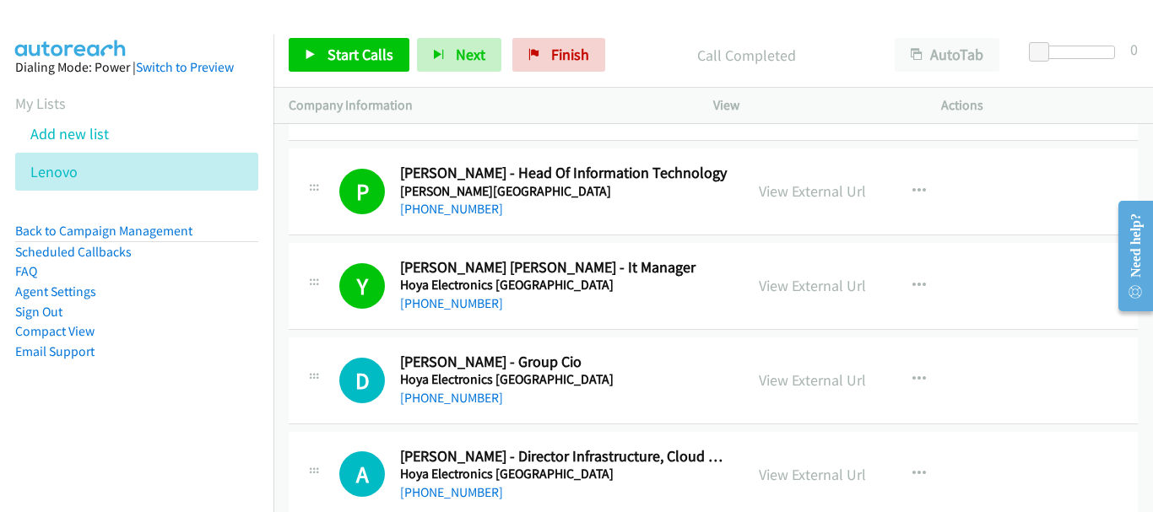
scroll to position [3797, 0]
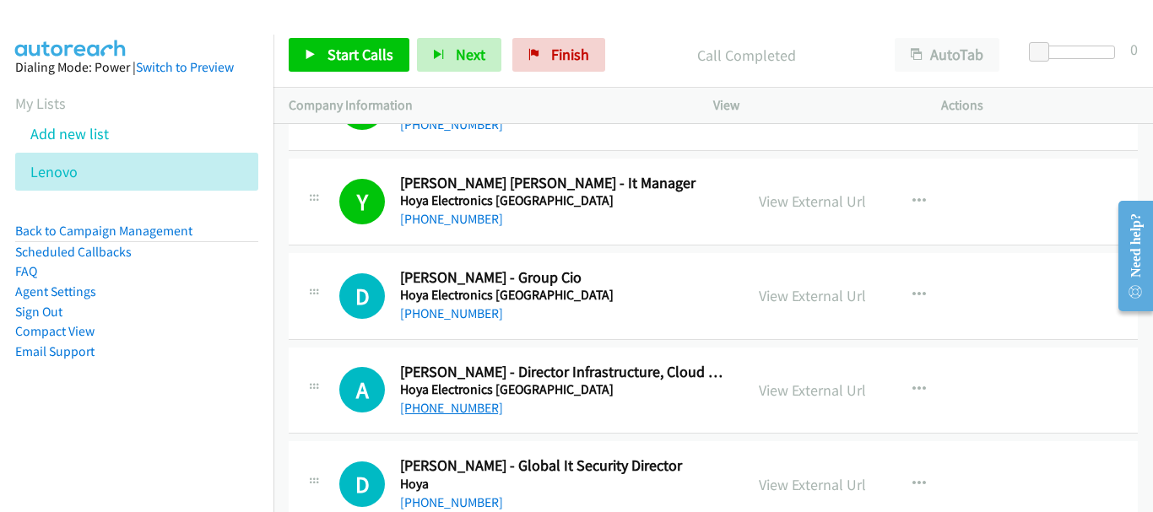
click at [457, 410] on link "+65 9117 1025" at bounding box center [451, 408] width 103 height 16
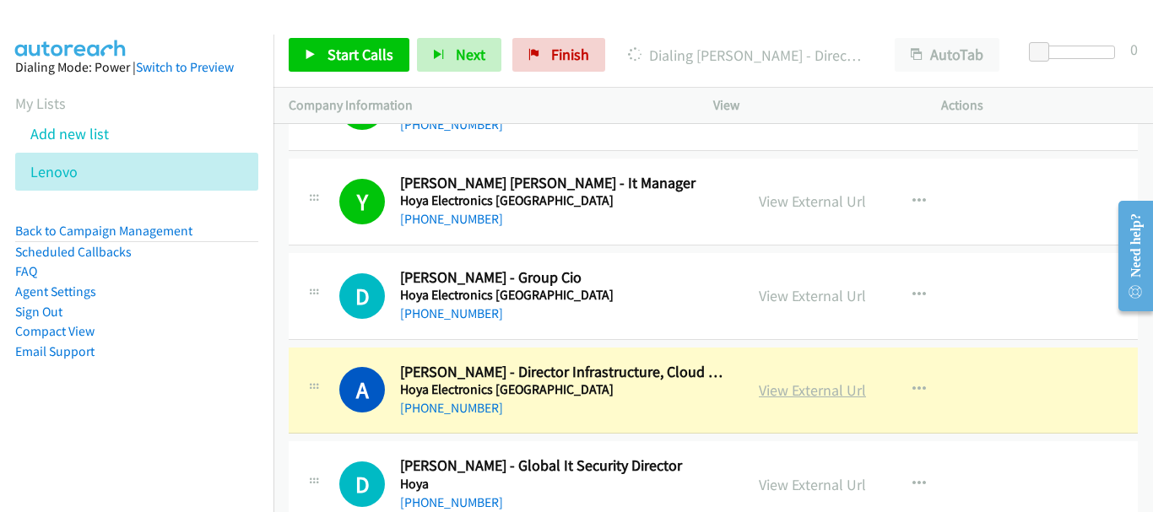
click at [770, 399] on link "View External Url" at bounding box center [812, 390] width 107 height 19
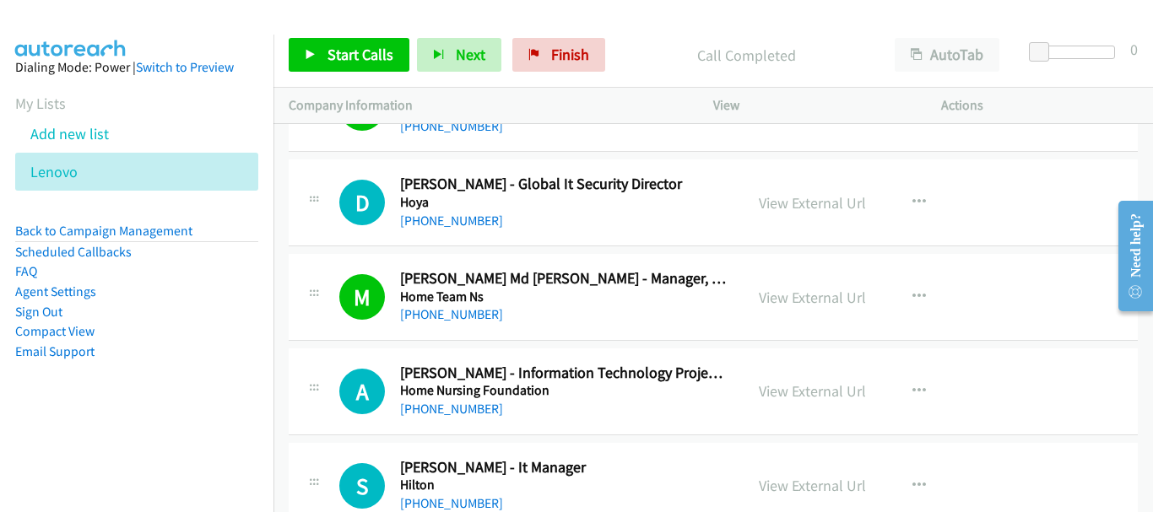
scroll to position [4050, 0]
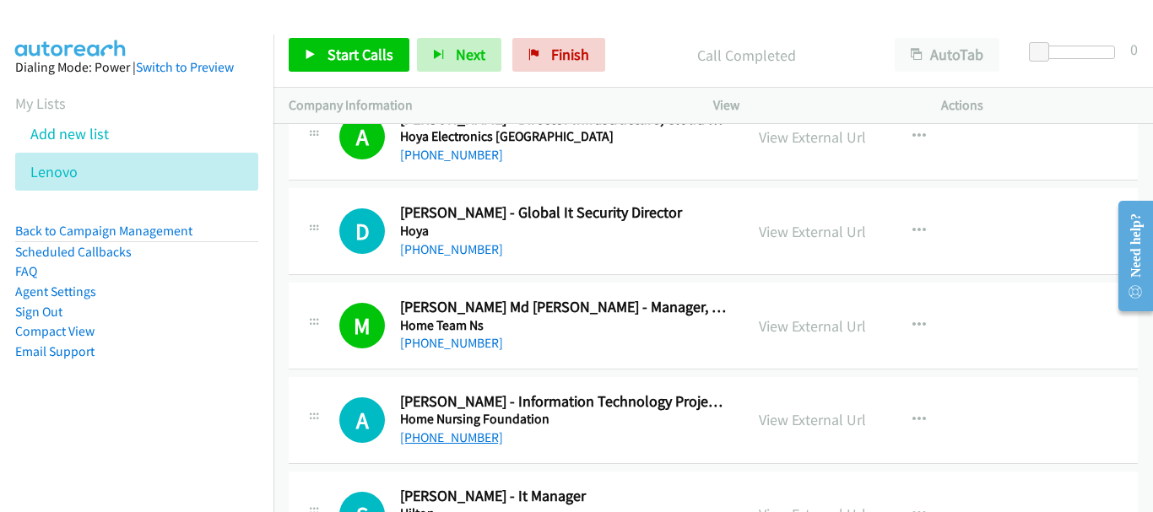
click at [463, 440] on link "+65 9105 7142" at bounding box center [451, 438] width 103 height 16
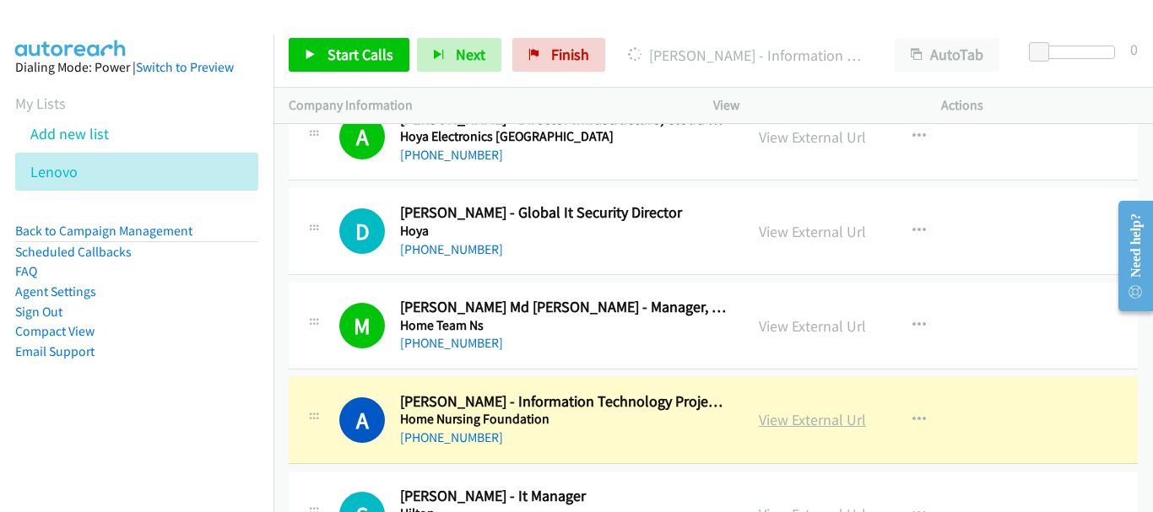
click at [781, 420] on link "View External Url" at bounding box center [812, 419] width 107 height 19
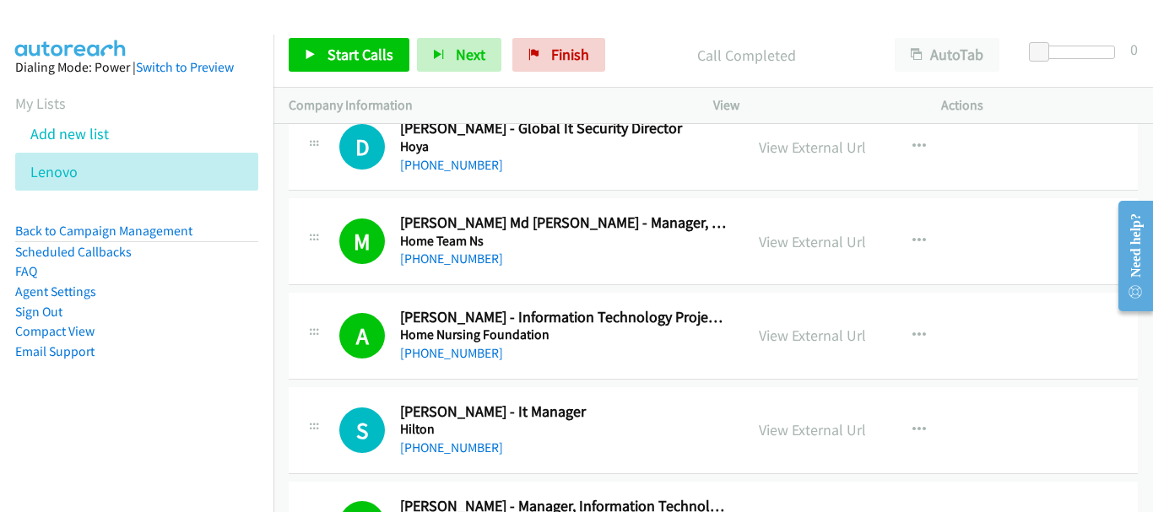
scroll to position [4219, 0]
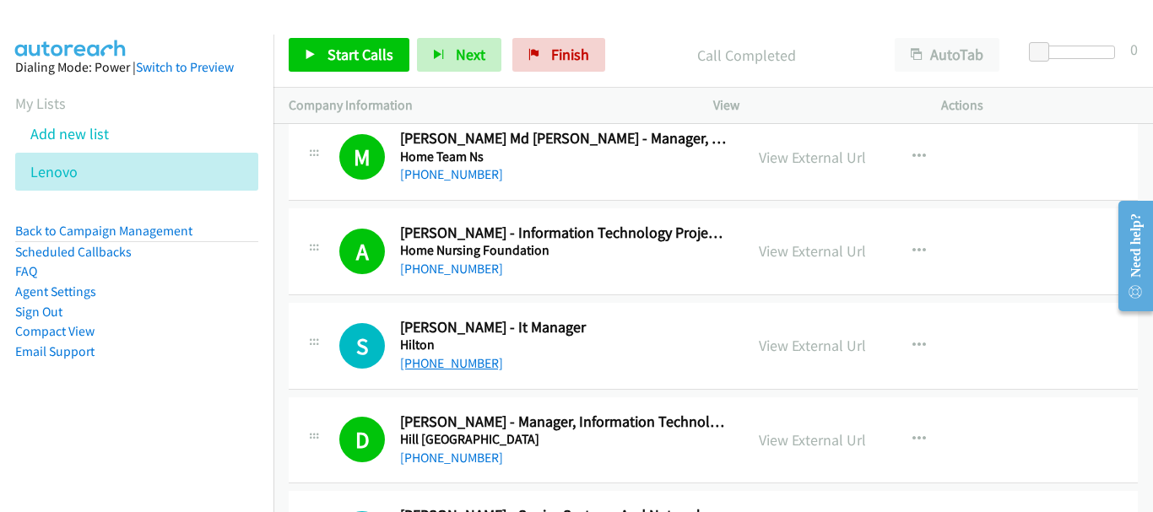
click at [433, 362] on link "+65 9725 0219" at bounding box center [451, 363] width 103 height 16
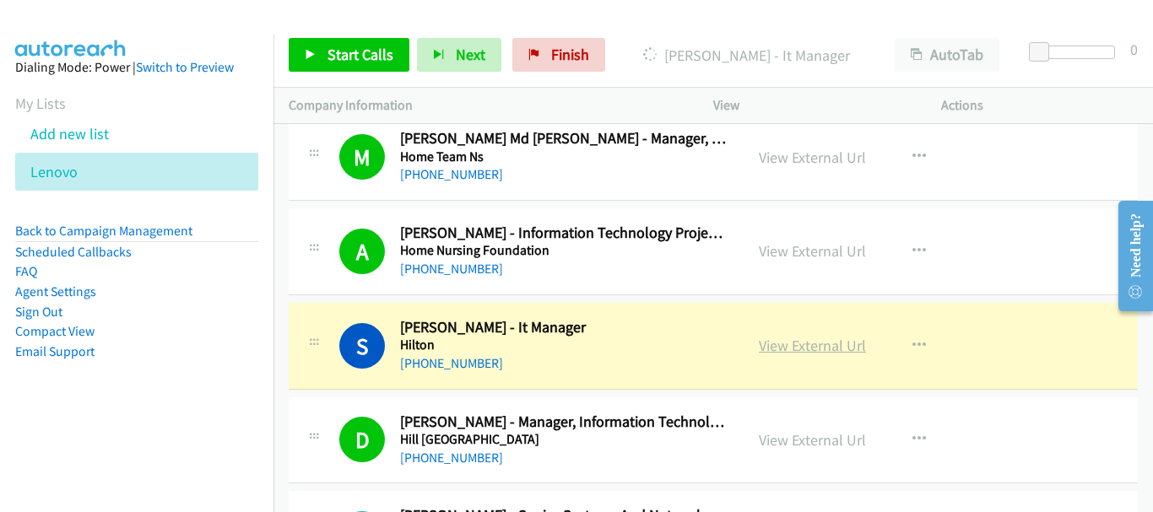
click at [850, 344] on link "View External Url" at bounding box center [812, 345] width 107 height 19
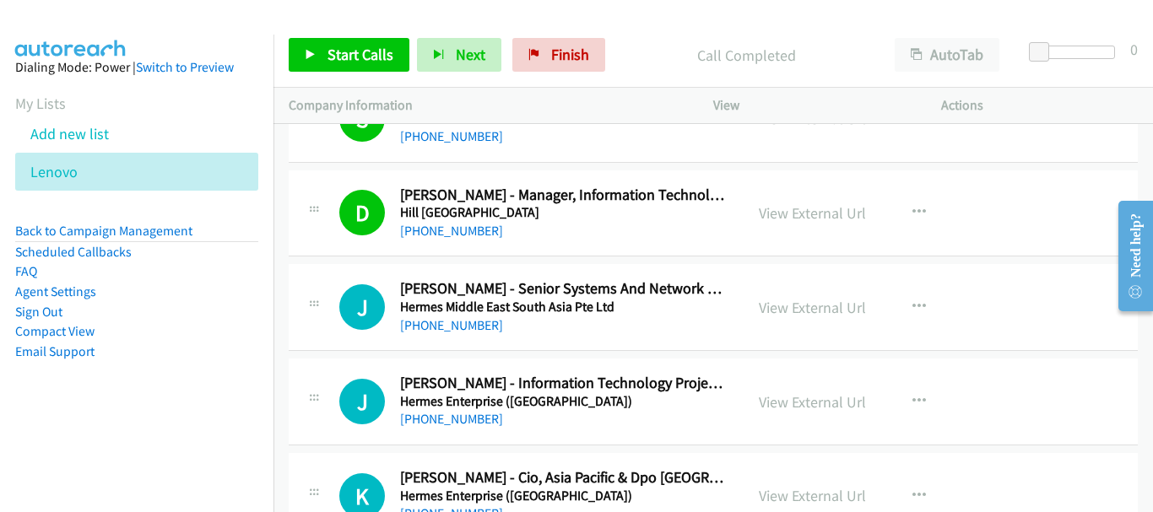
scroll to position [4472, 0]
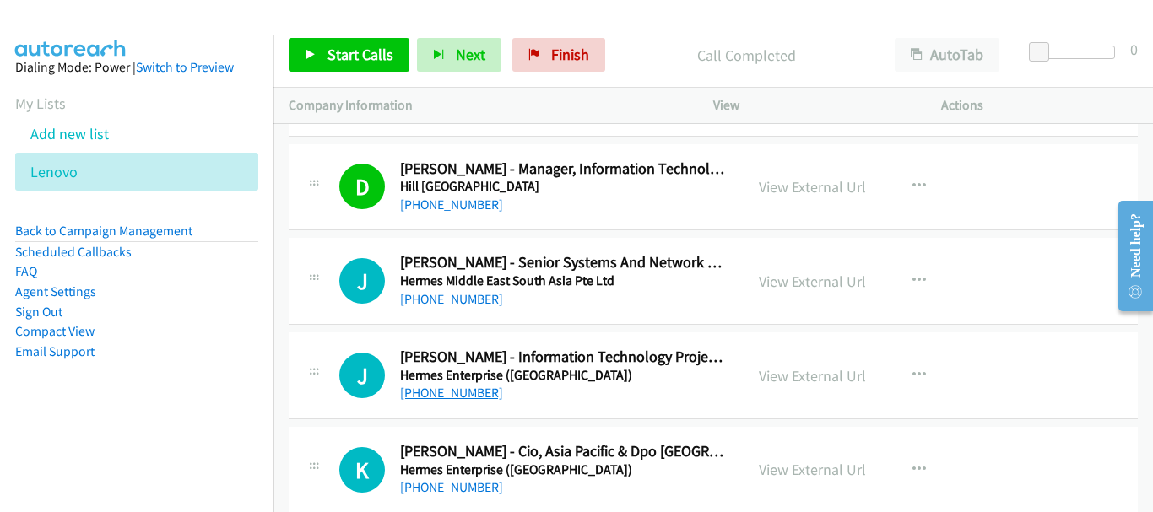
click at [449, 391] on link "+65 9668 8224" at bounding box center [451, 393] width 103 height 16
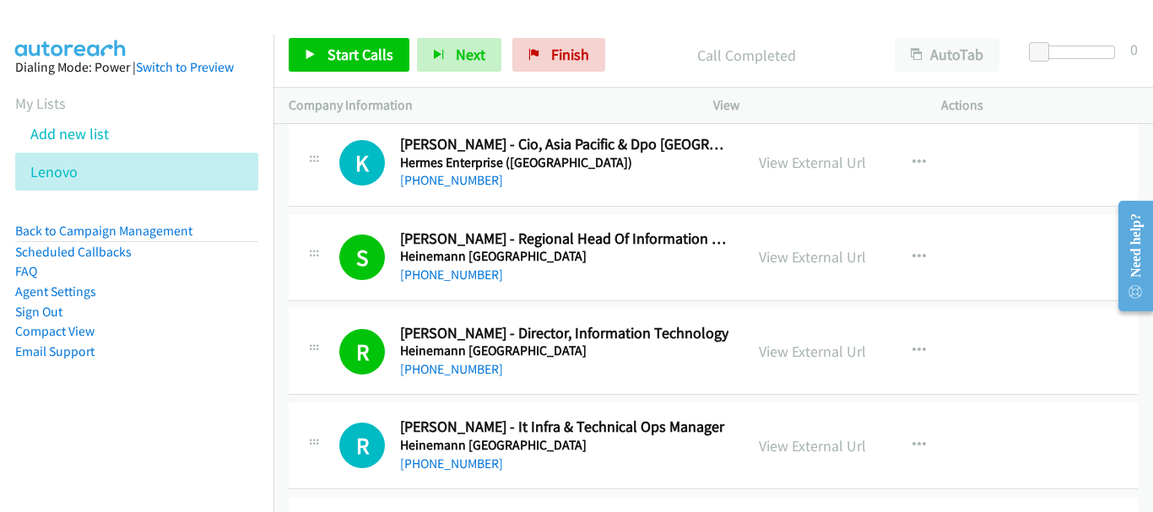
scroll to position [4810, 0]
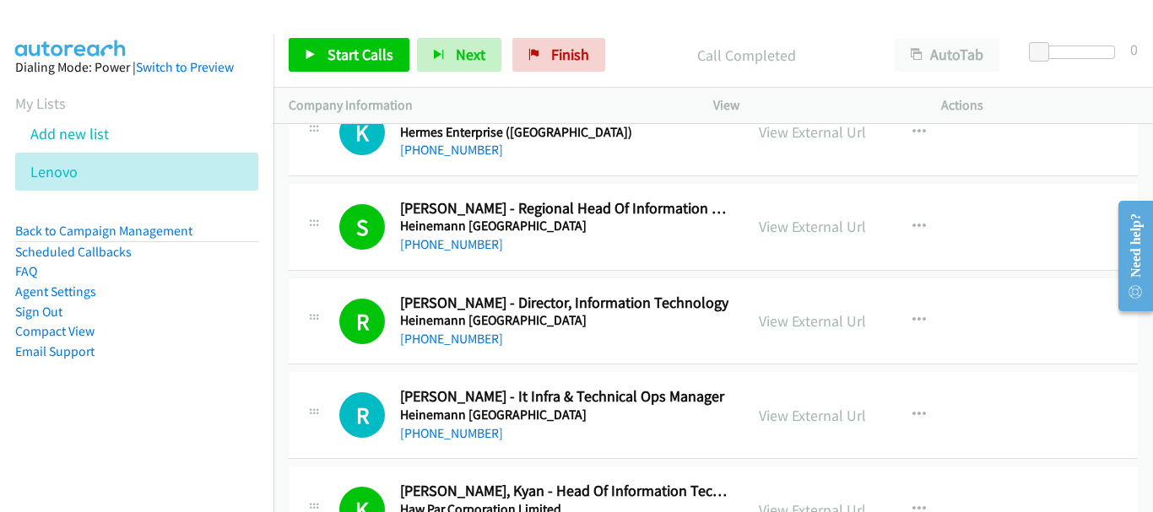
click at [440, 441] on div "+65 9236 2564" at bounding box center [564, 434] width 328 height 20
click at [440, 436] on link "+65 9236 2564" at bounding box center [451, 433] width 103 height 16
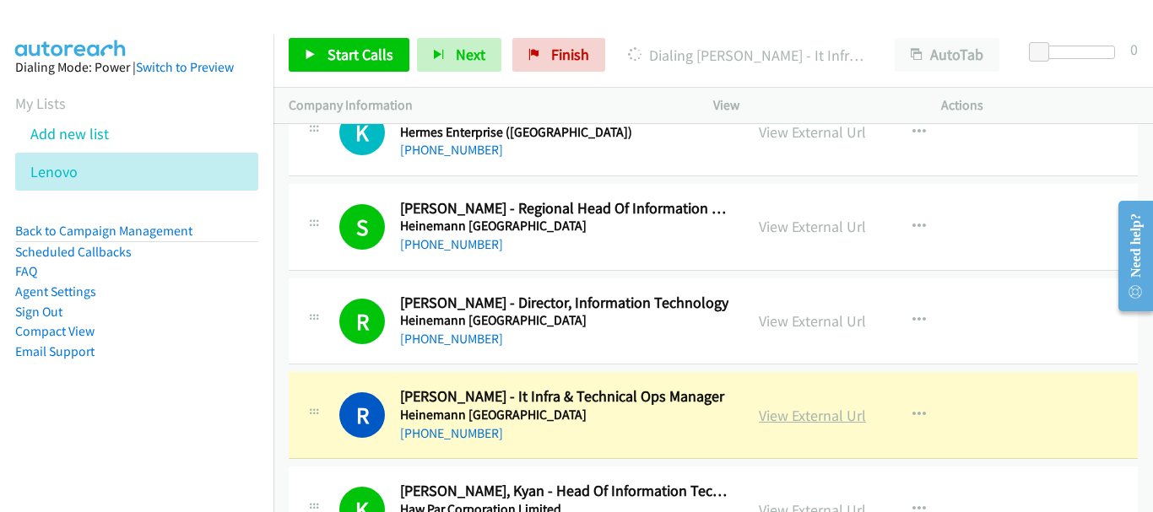
click at [813, 419] on link "View External Url" at bounding box center [812, 415] width 107 height 19
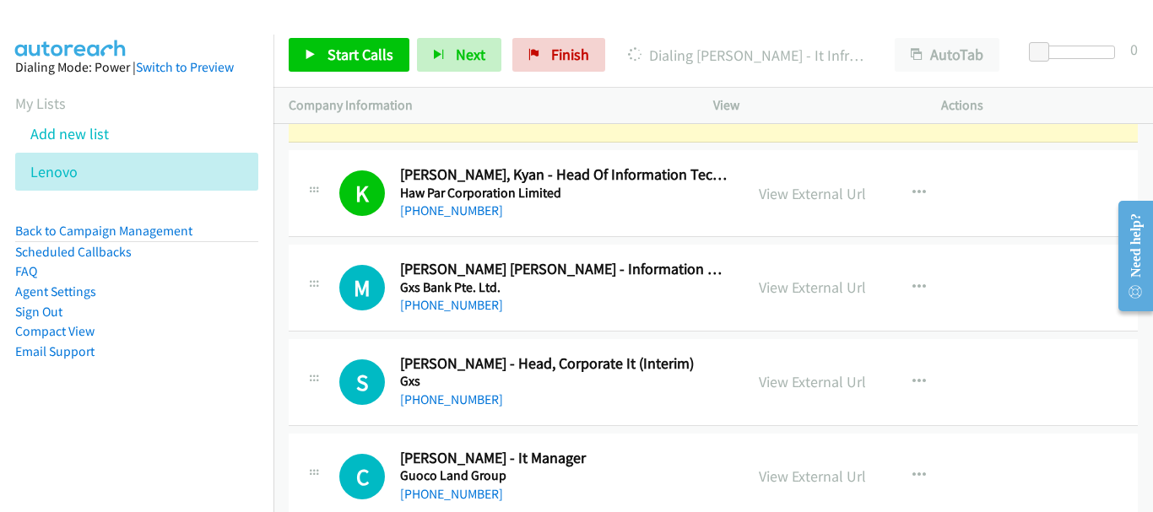
scroll to position [5232, 0]
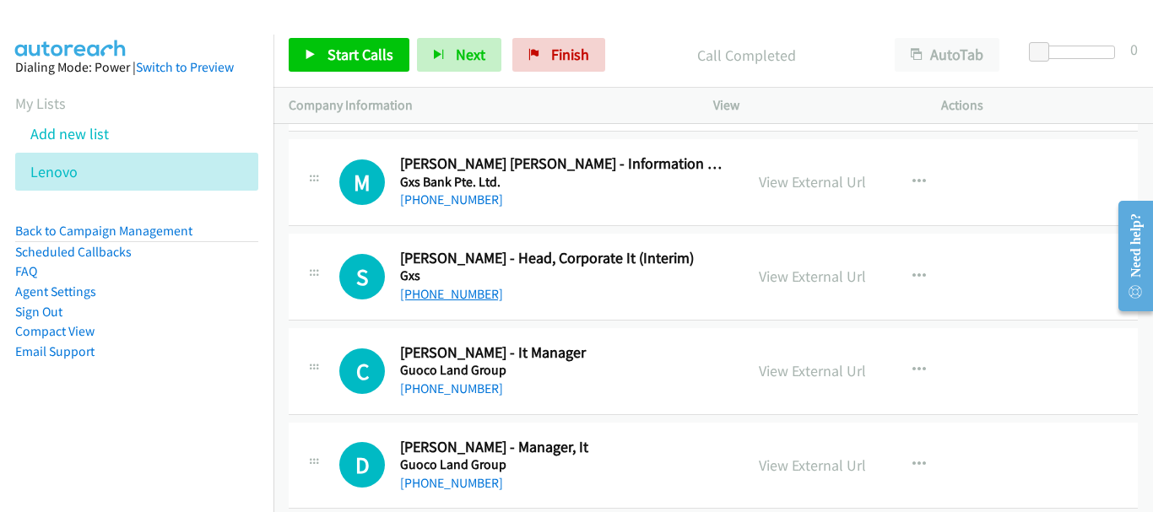
click at [429, 300] on link "+65 8687 4257" at bounding box center [451, 294] width 103 height 16
click at [456, 382] on link "+65 8125 2261" at bounding box center [451, 389] width 103 height 16
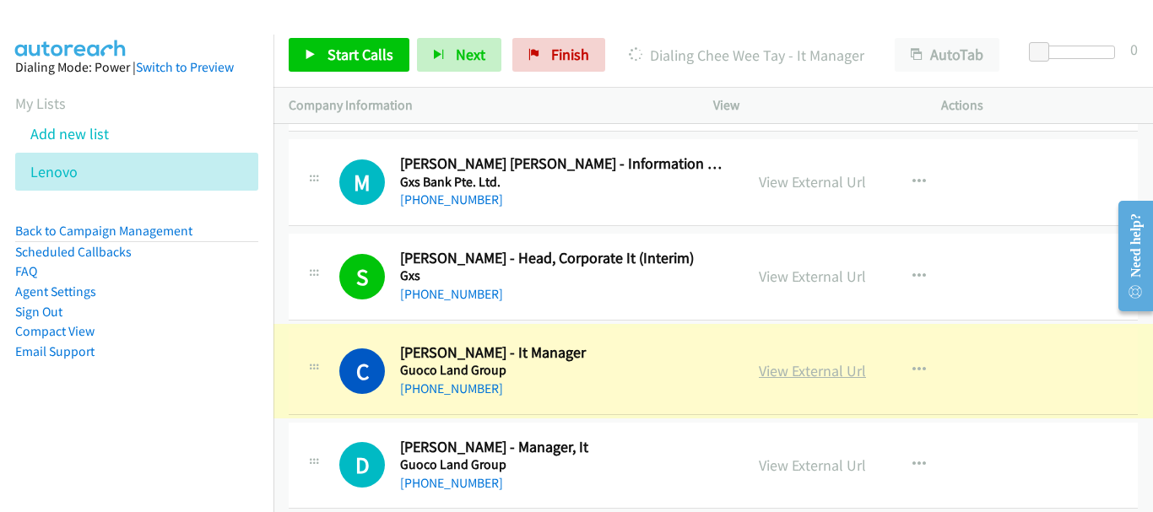
click at [775, 373] on link "View External Url" at bounding box center [812, 370] width 107 height 19
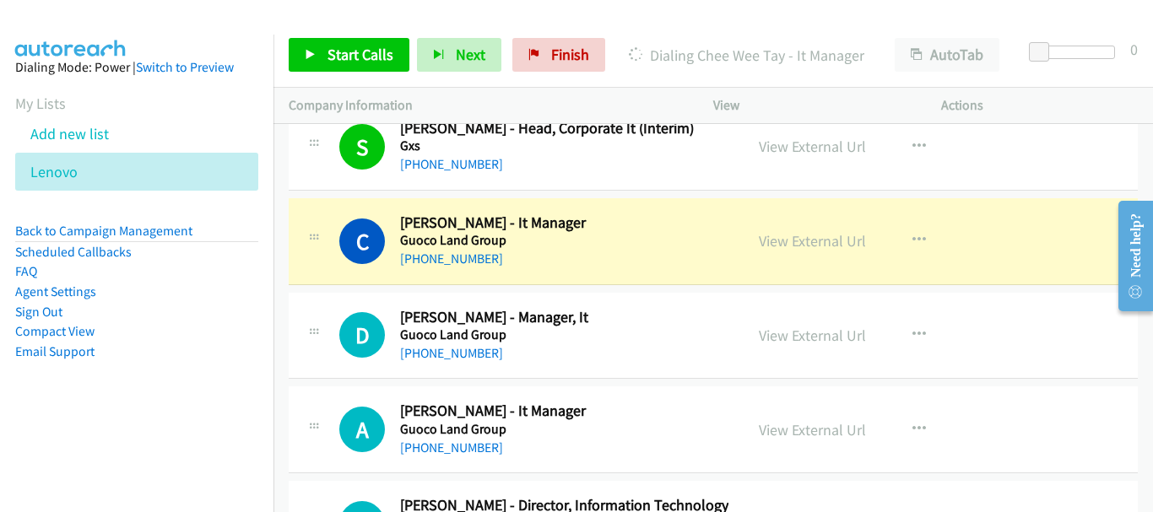
scroll to position [5401, 0]
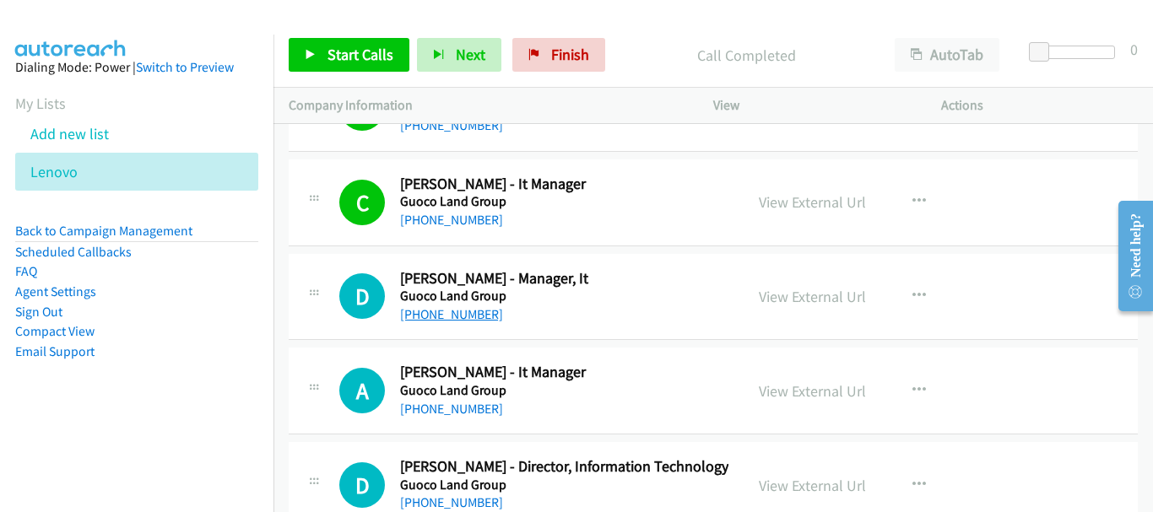
click at [453, 321] on link "+65 8180 0239" at bounding box center [451, 314] width 103 height 16
click at [446, 397] on h5 "Guoco Land Group" at bounding box center [564, 390] width 328 height 17
click at [450, 409] on link "+65 9643 9705" at bounding box center [451, 409] width 103 height 16
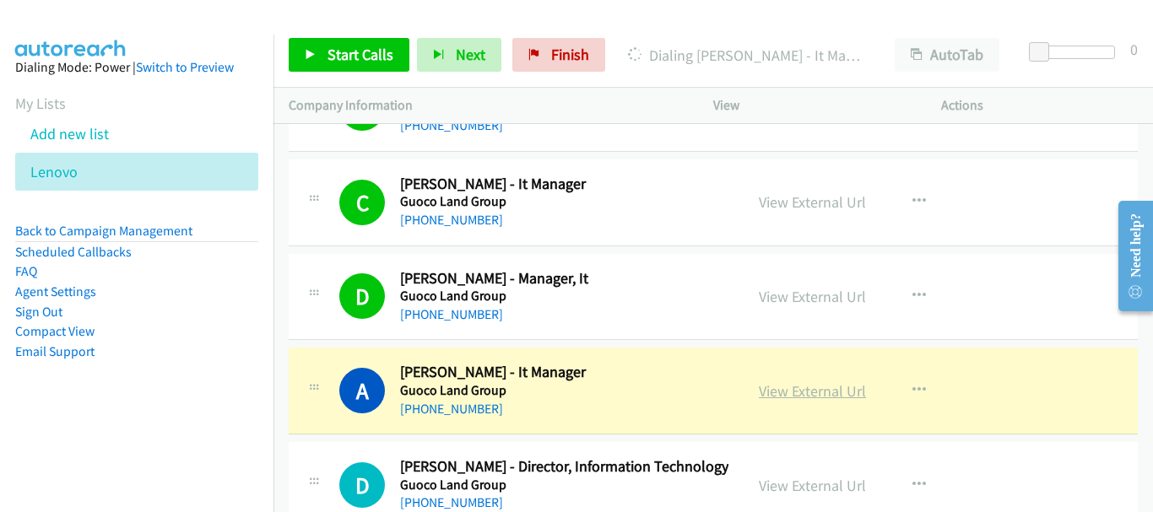
click at [802, 396] on link "View External Url" at bounding box center [812, 390] width 107 height 19
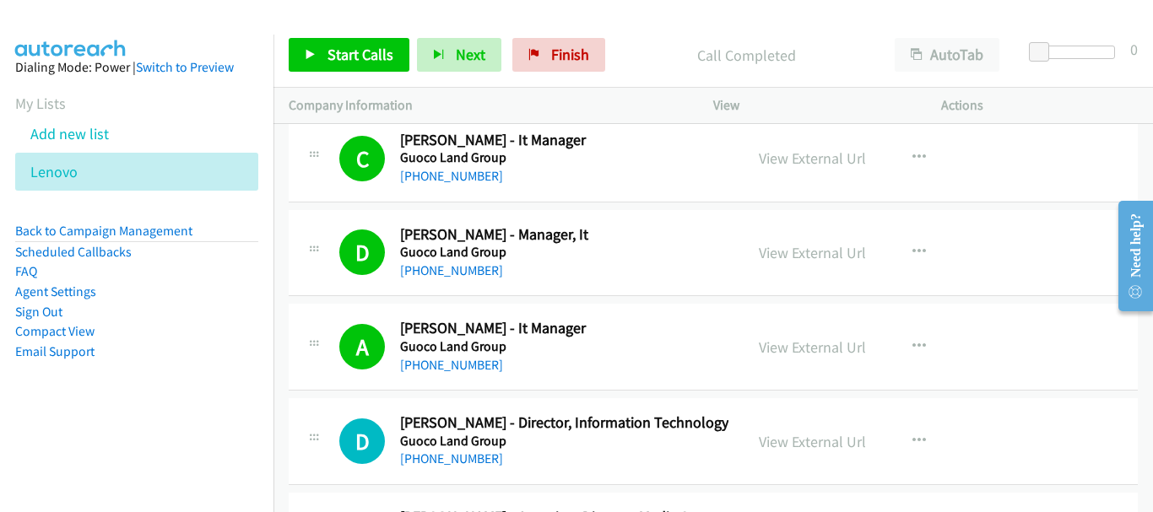
scroll to position [5485, 0]
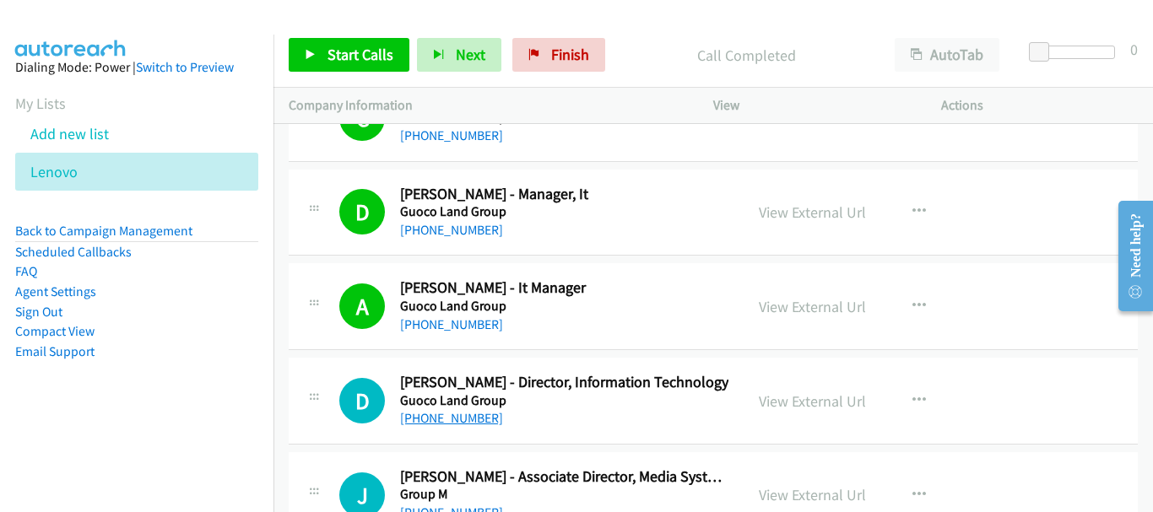
click at [441, 412] on link "+65 9695 3298" at bounding box center [451, 418] width 103 height 16
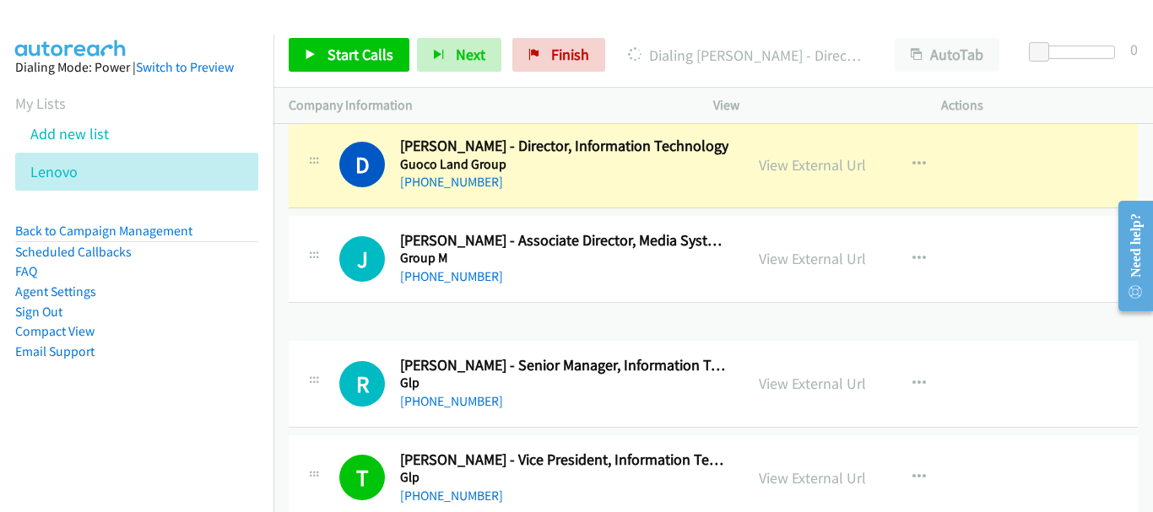
scroll to position [5822, 0]
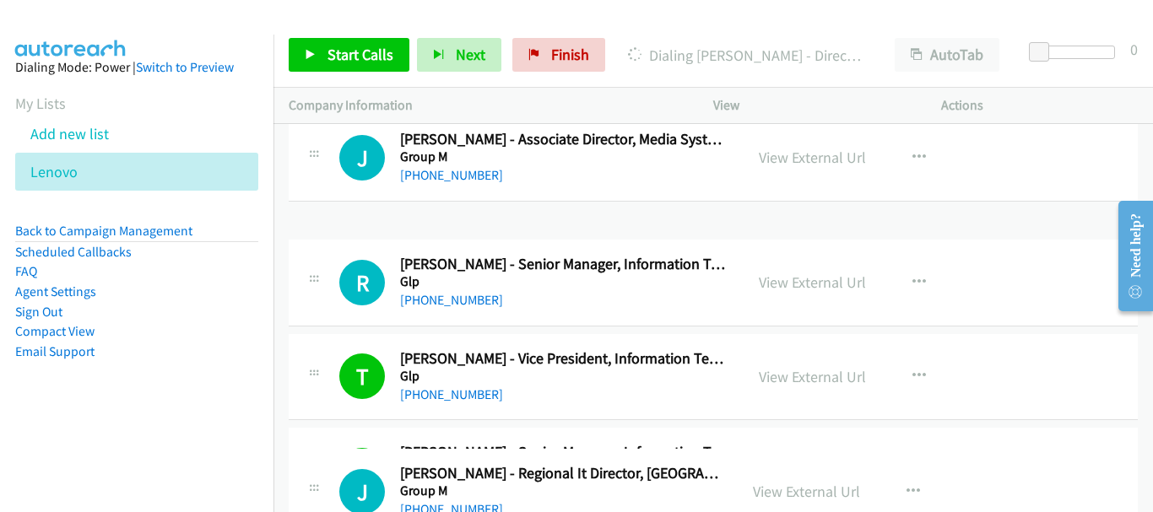
drag, startPoint x: 570, startPoint y: 508, endPoint x: 554, endPoint y: 529, distance: 26.0
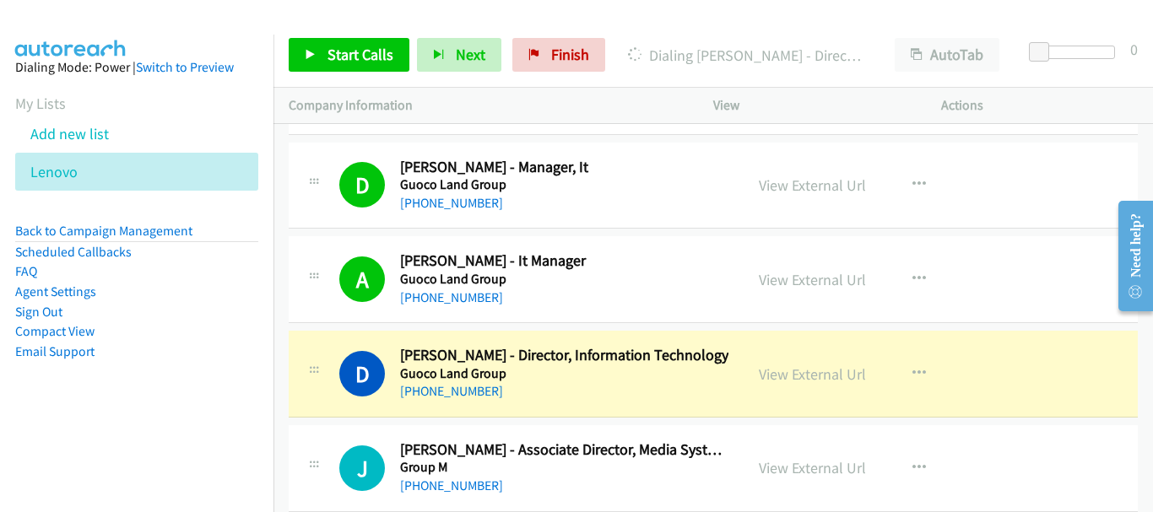
scroll to position [5485, 0]
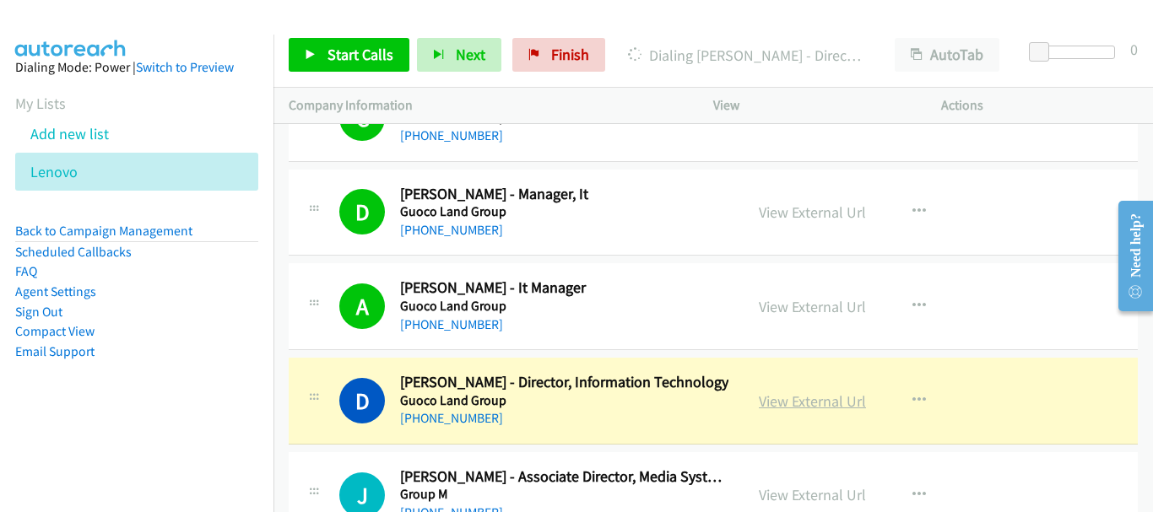
click at [824, 397] on link "View External Url" at bounding box center [812, 401] width 107 height 19
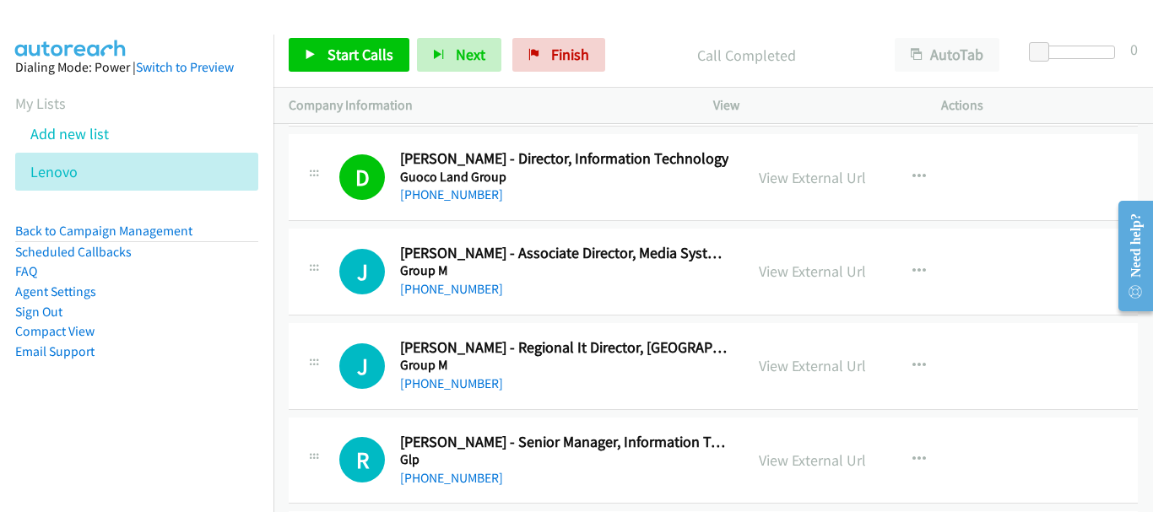
scroll to position [5738, 0]
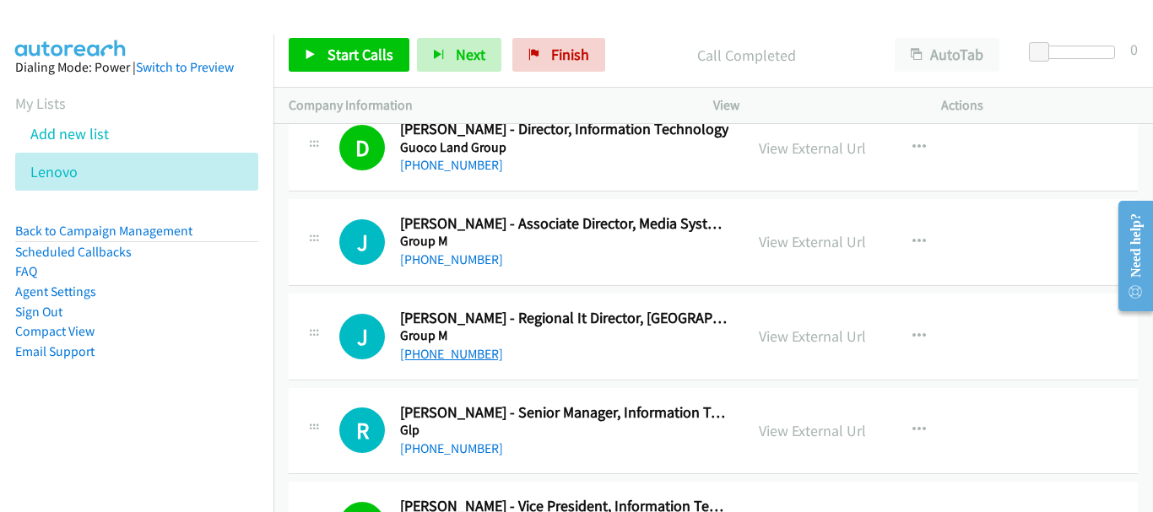
click at [462, 346] on link "+65 9825 6684" at bounding box center [451, 354] width 103 height 16
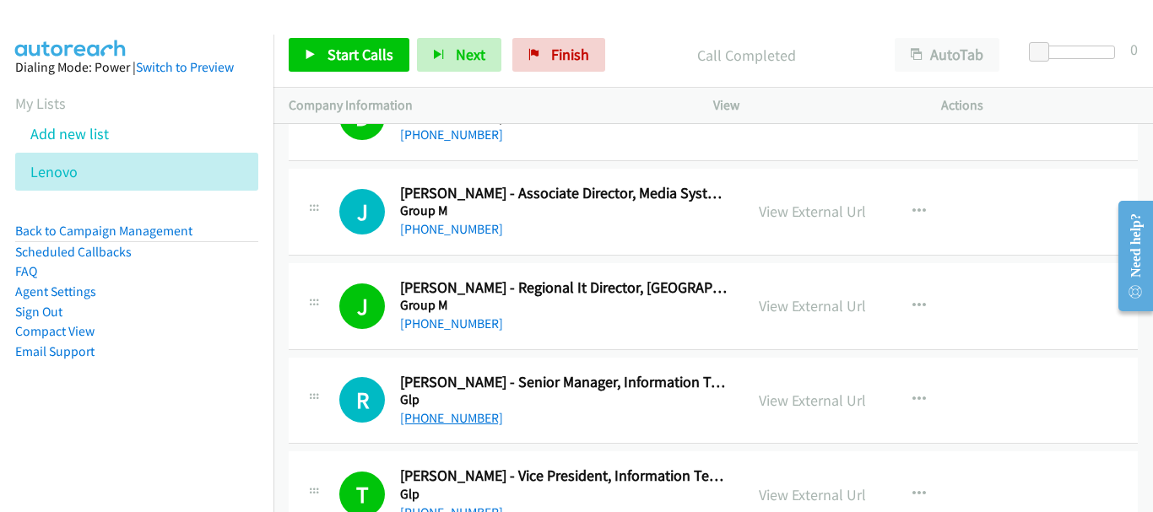
scroll to position [5822, 0]
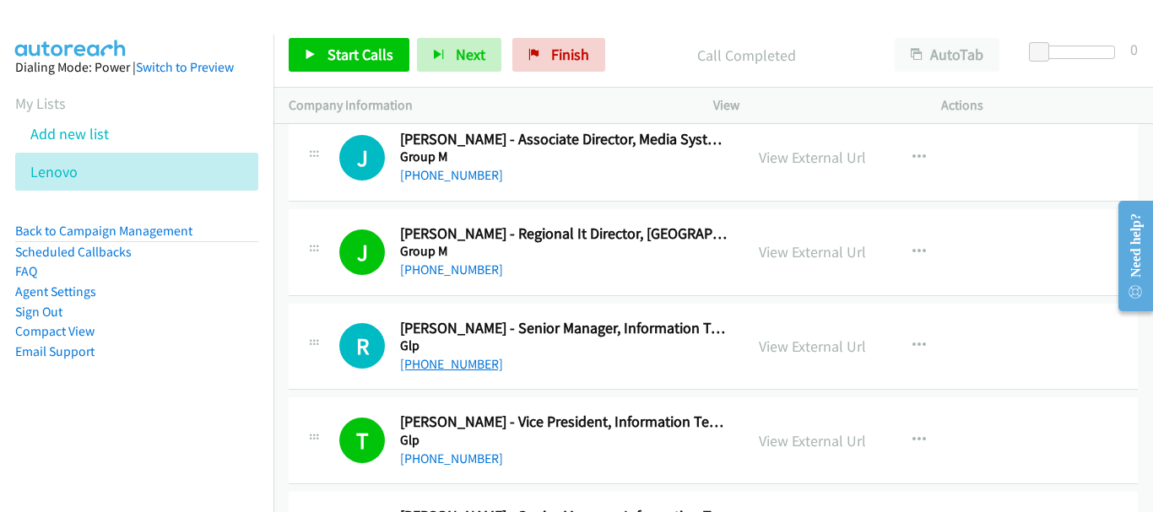
click at [452, 362] on link "+65 8292 0841" at bounding box center [451, 364] width 103 height 16
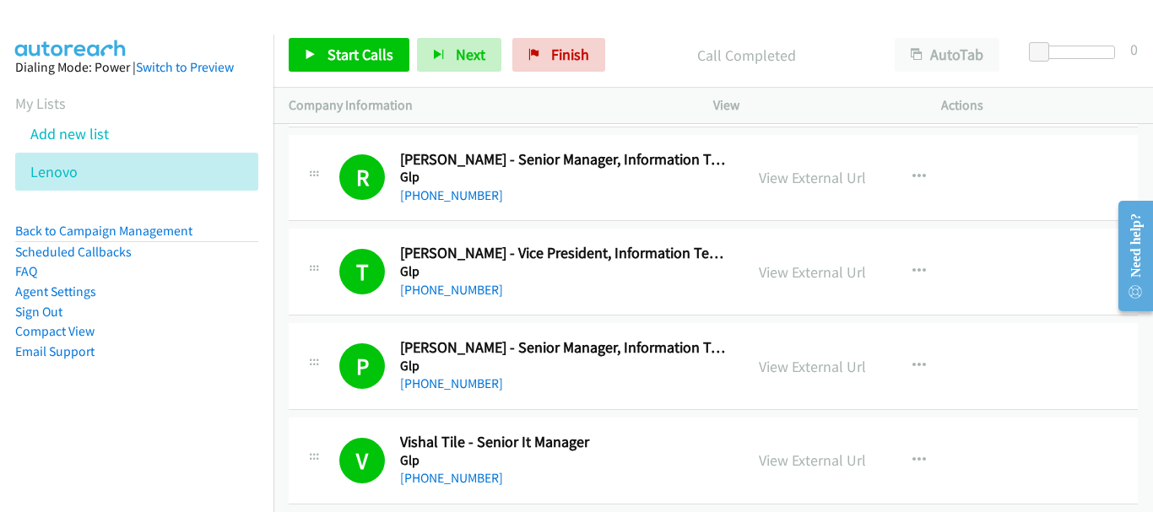
scroll to position [6160, 0]
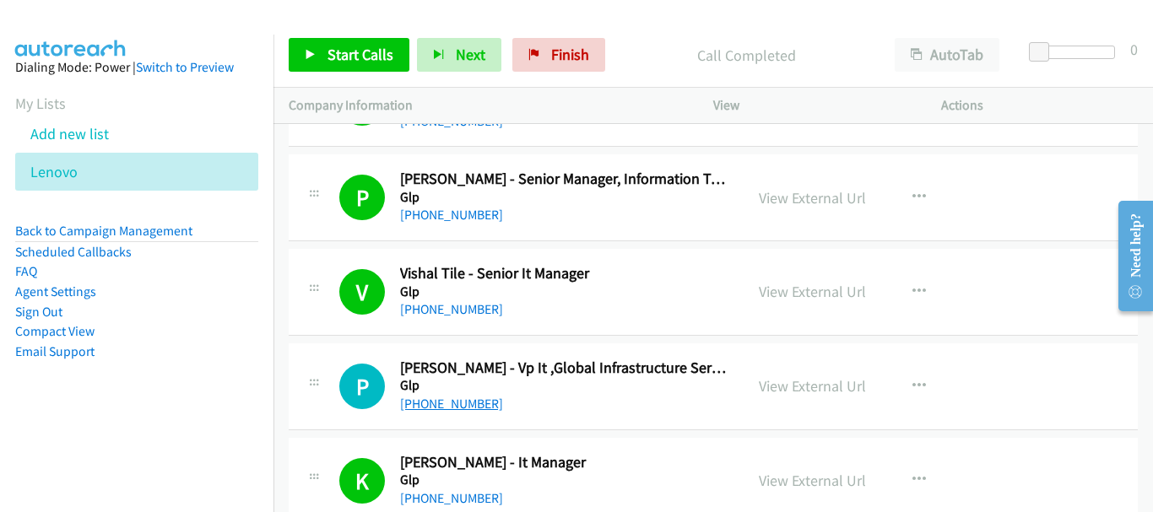
click at [441, 410] on link "+65 9666 4290" at bounding box center [451, 404] width 103 height 16
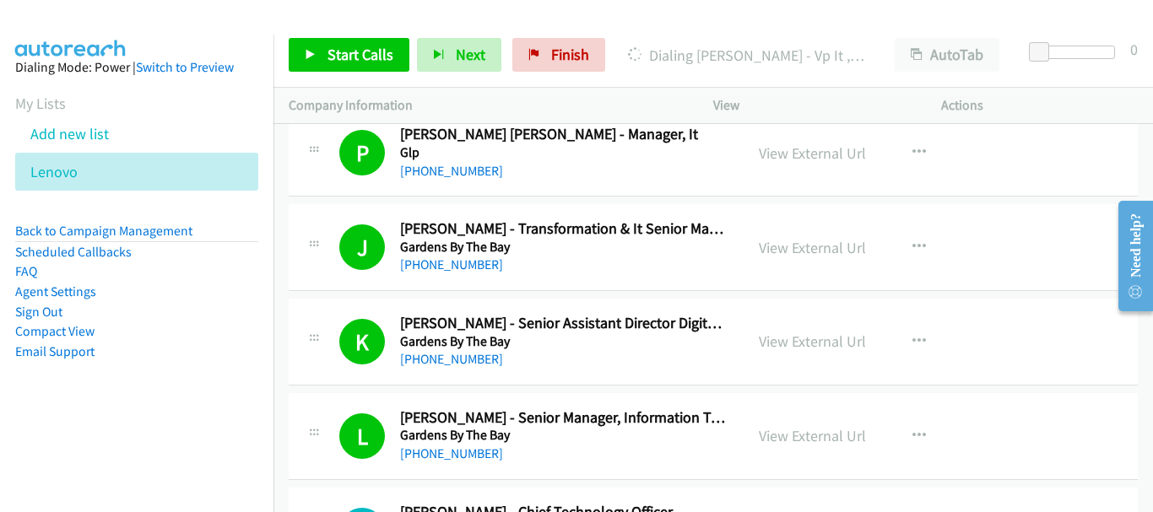
scroll to position [6751, 0]
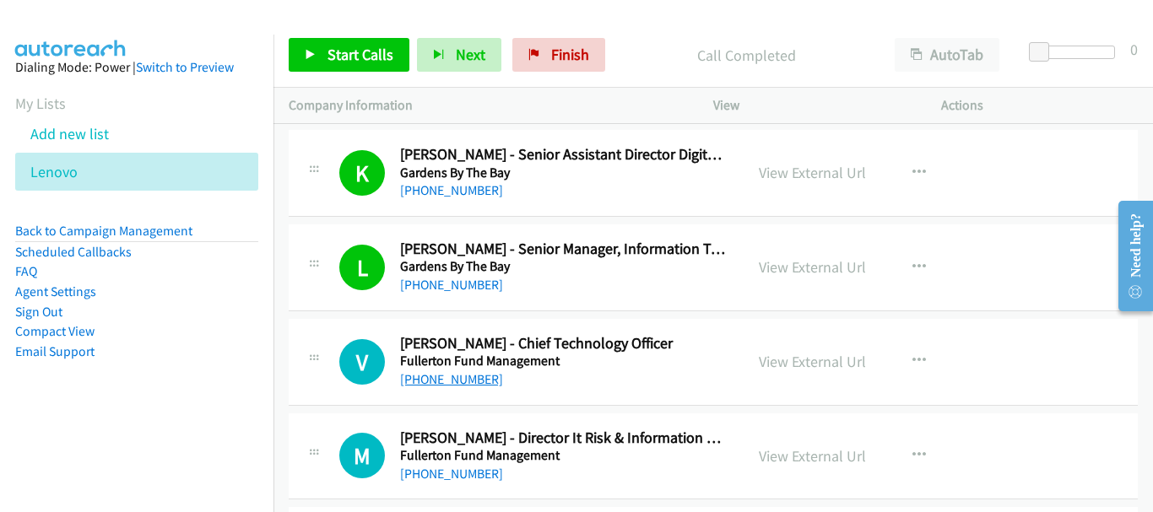
click at [448, 381] on link "+65 9455 6823" at bounding box center [451, 379] width 103 height 16
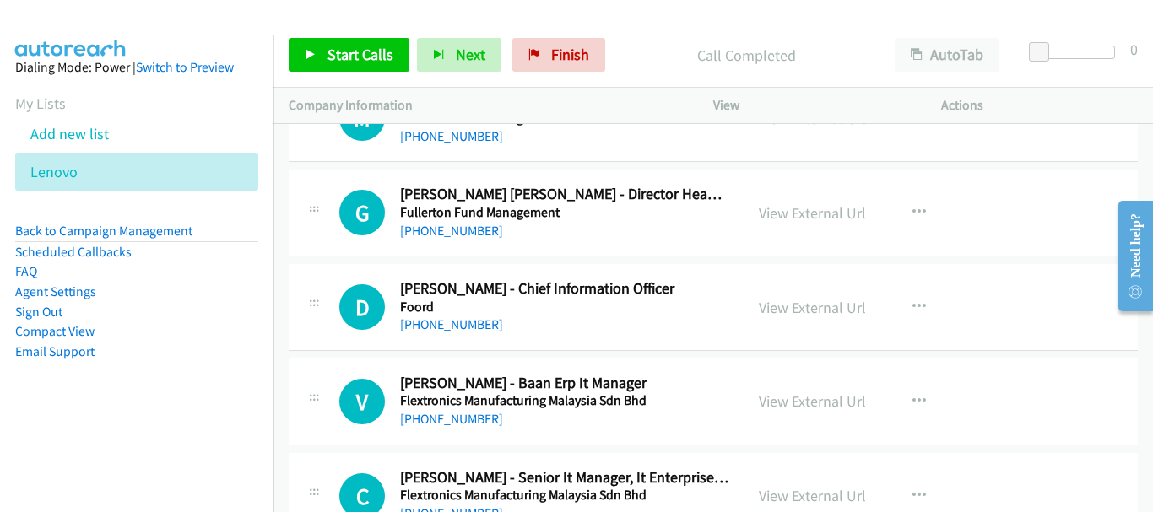
scroll to position [7173, 0]
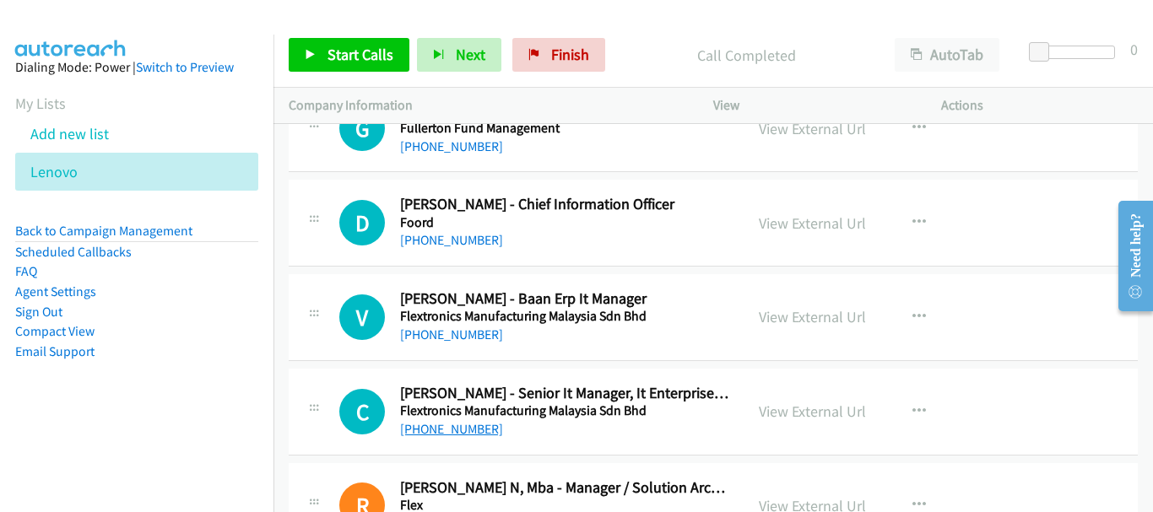
click at [443, 428] on link "+65 9698 7592" at bounding box center [451, 429] width 103 height 16
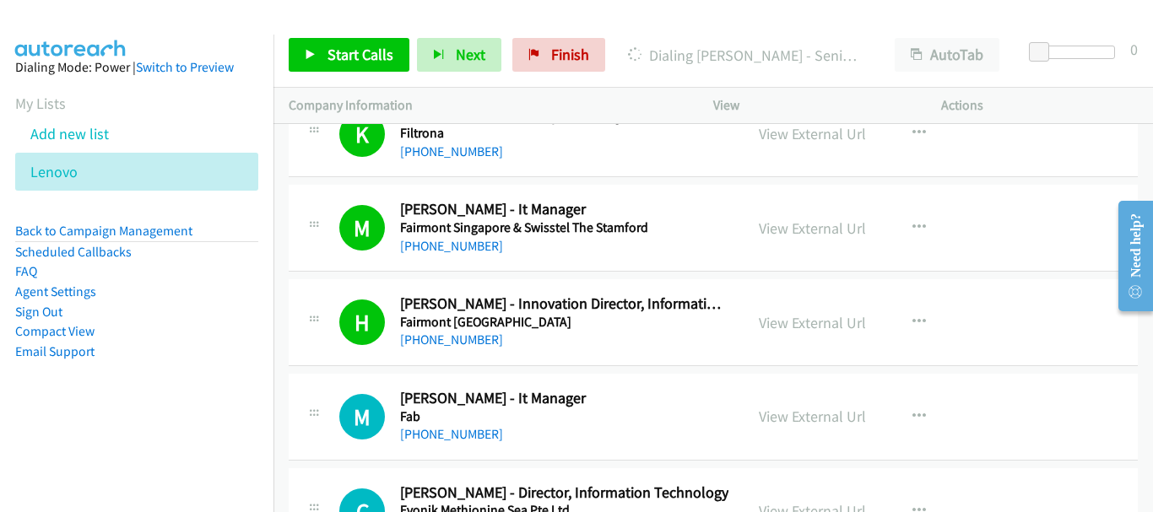
scroll to position [8101, 0]
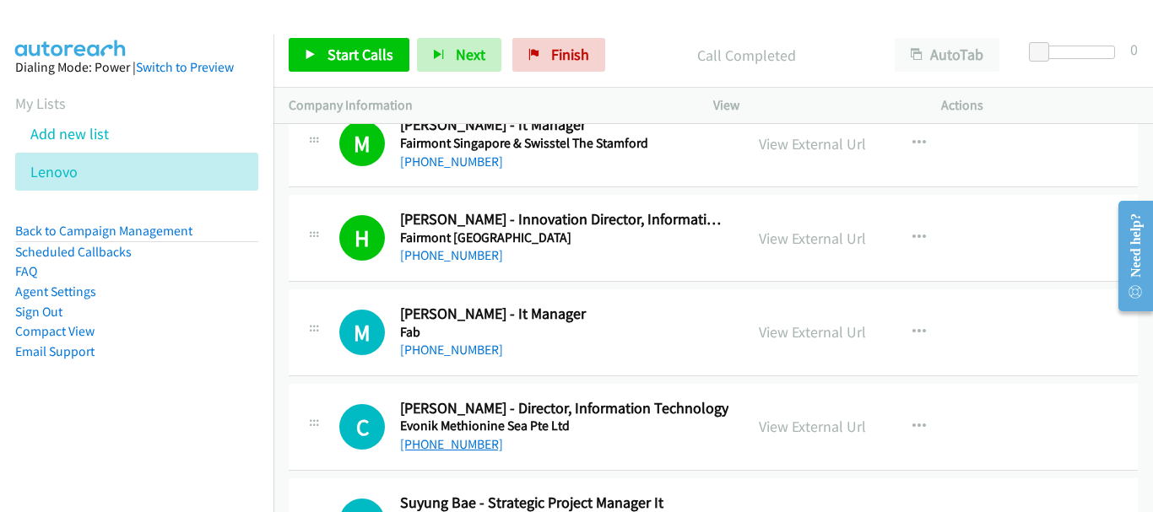
click at [453, 436] on link "+65 9822 6893" at bounding box center [451, 444] width 103 height 16
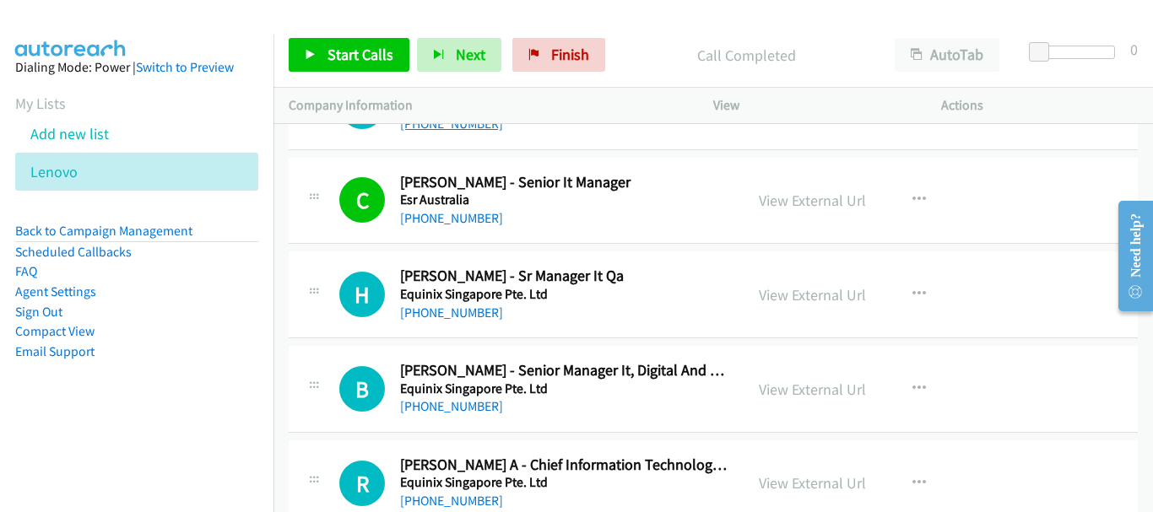
scroll to position [8523, 0]
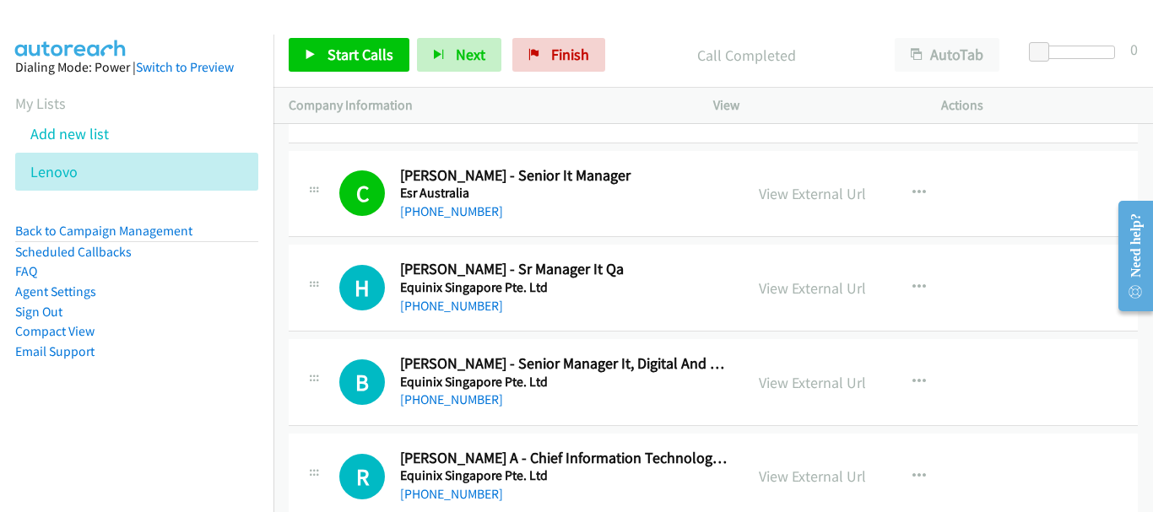
click at [479, 397] on div "+65 9238 9667" at bounding box center [564, 400] width 328 height 20
click at [464, 397] on link "+65 9238 9667" at bounding box center [451, 400] width 103 height 16
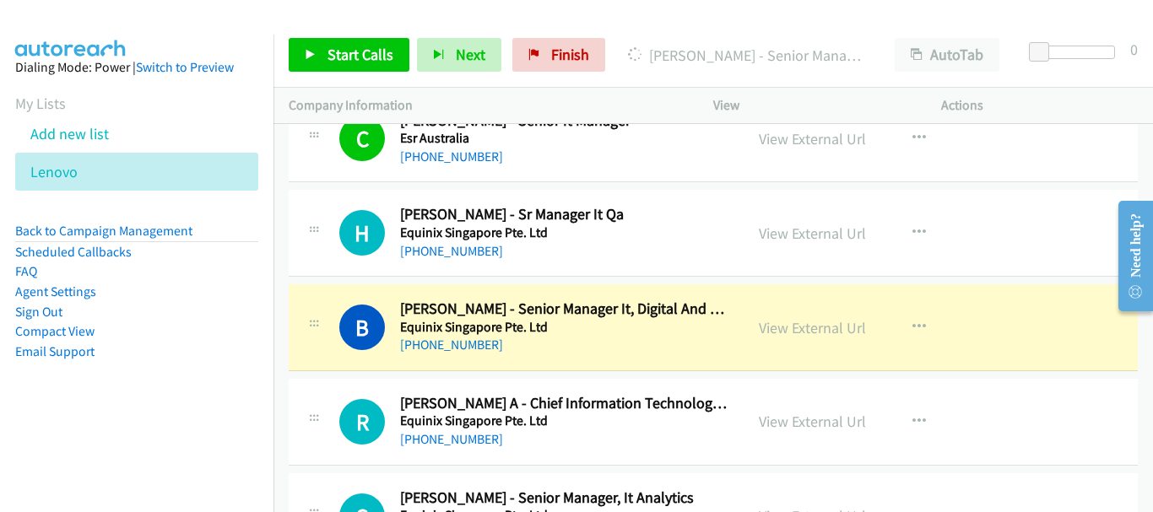
scroll to position [8607, 0]
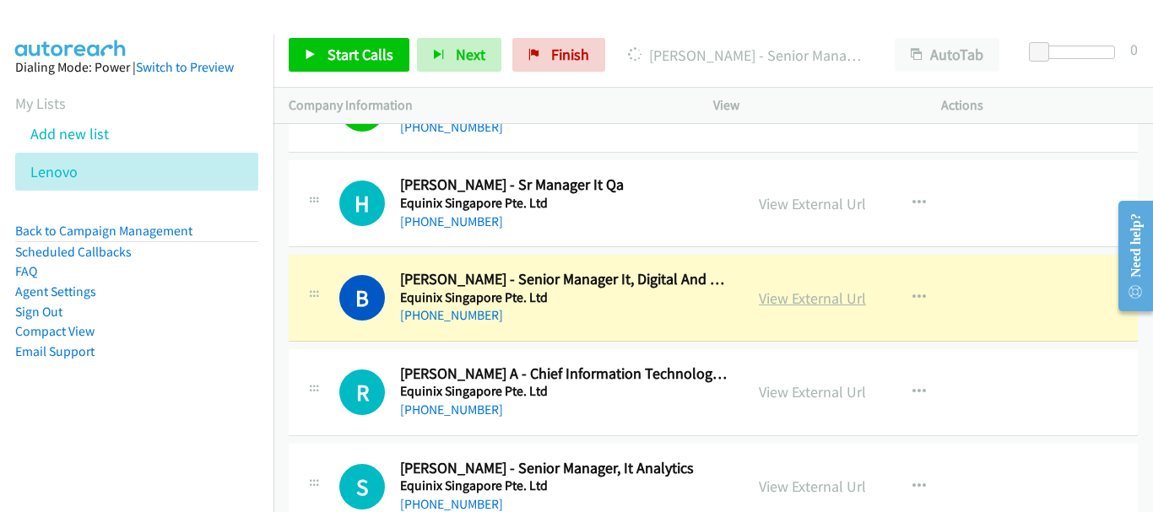
click at [813, 297] on link "View External Url" at bounding box center [812, 298] width 107 height 19
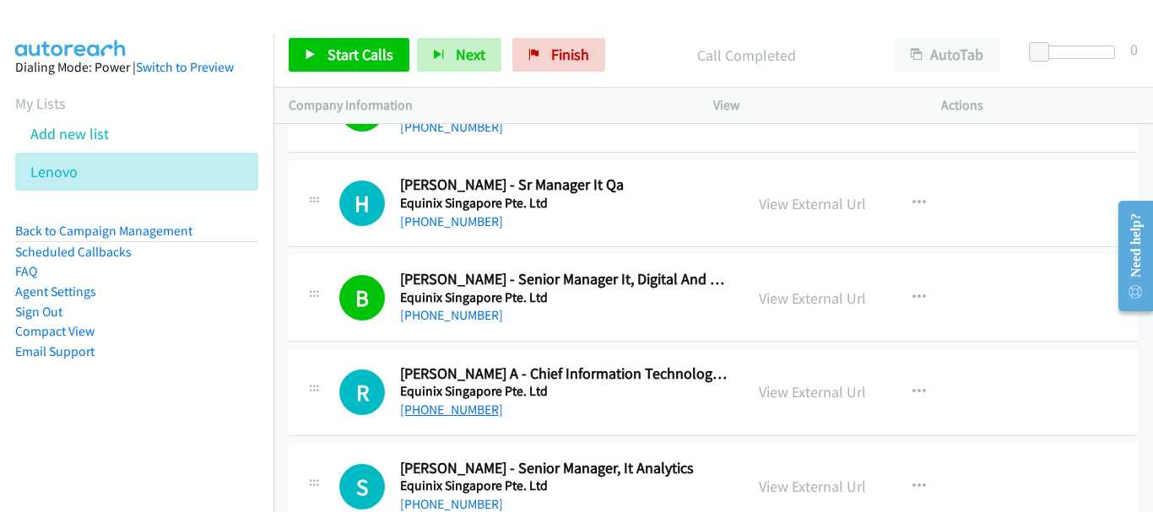
click at [451, 407] on link "+65 9117 5923" at bounding box center [451, 410] width 103 height 16
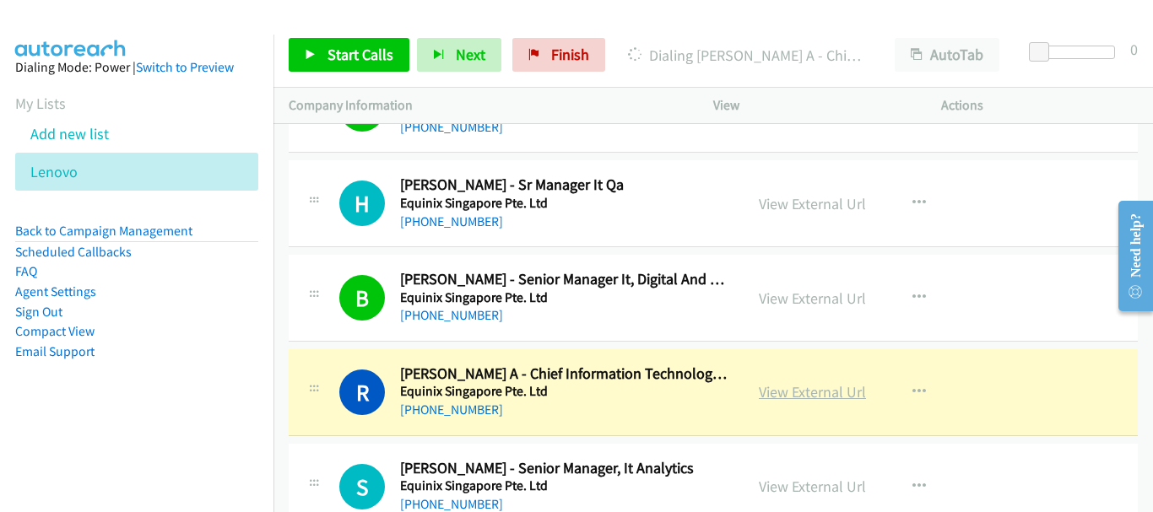
click at [841, 393] on link "View External Url" at bounding box center [812, 391] width 107 height 19
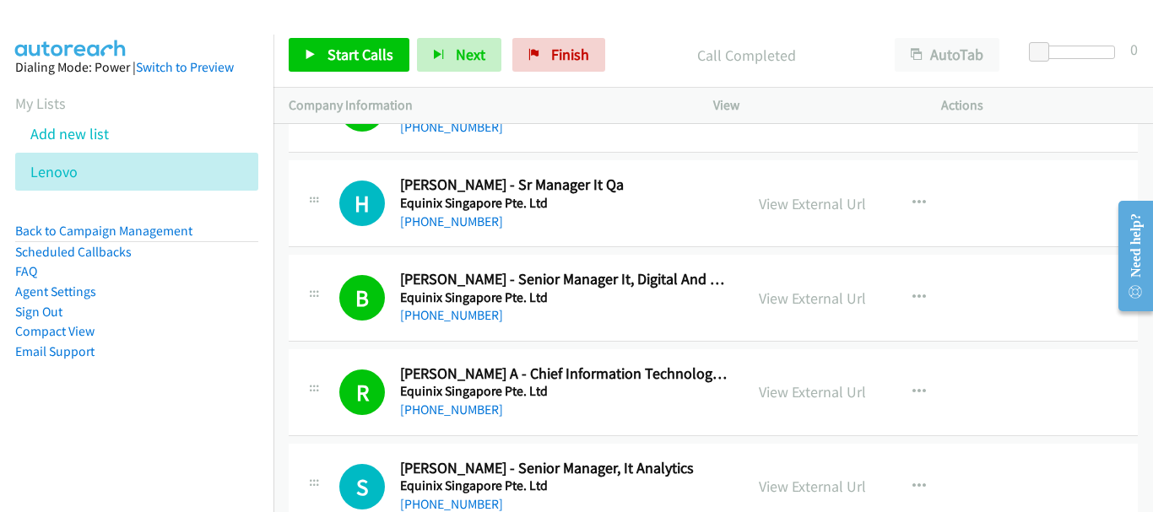
scroll to position [8776, 0]
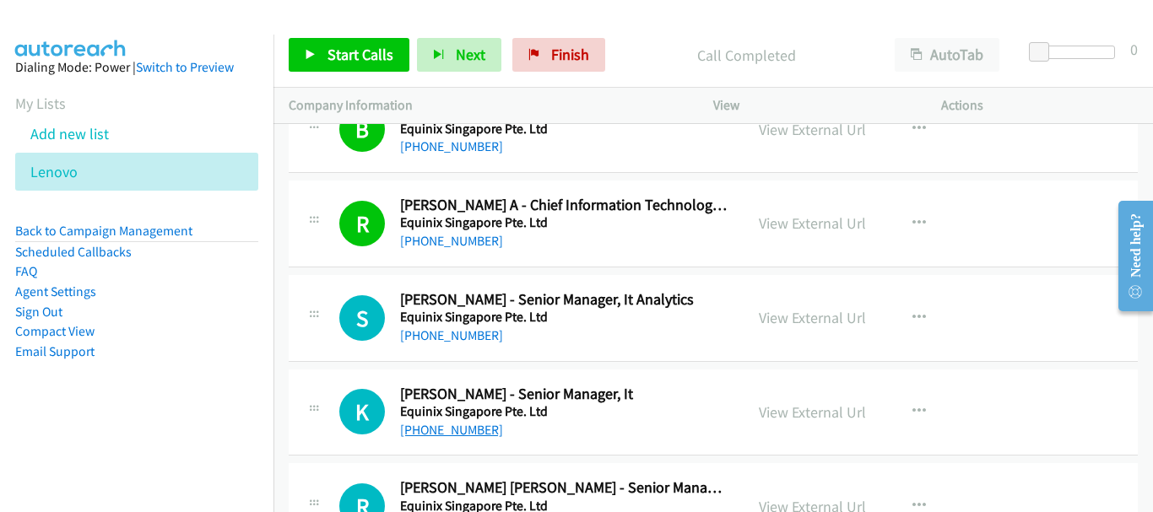
click at [451, 425] on link "+65 9036 7938" at bounding box center [451, 430] width 103 height 16
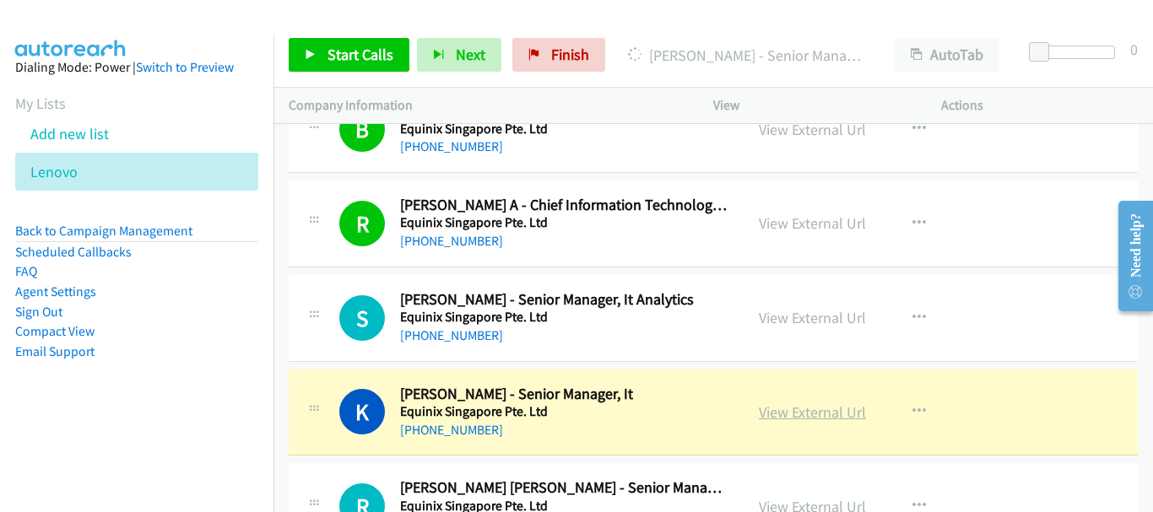
click at [835, 419] on link "View External Url" at bounding box center [812, 412] width 107 height 19
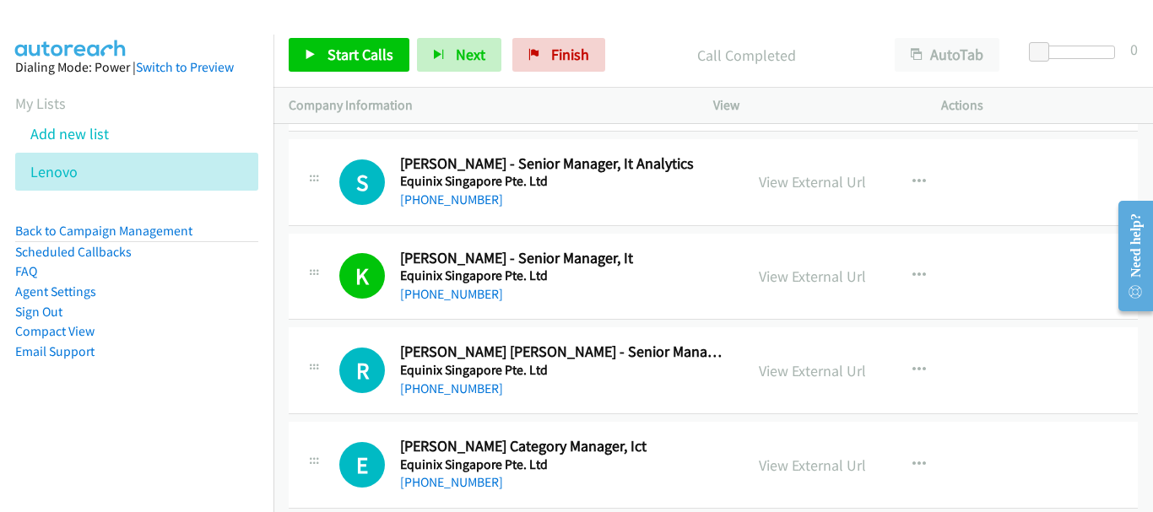
scroll to position [8945, 0]
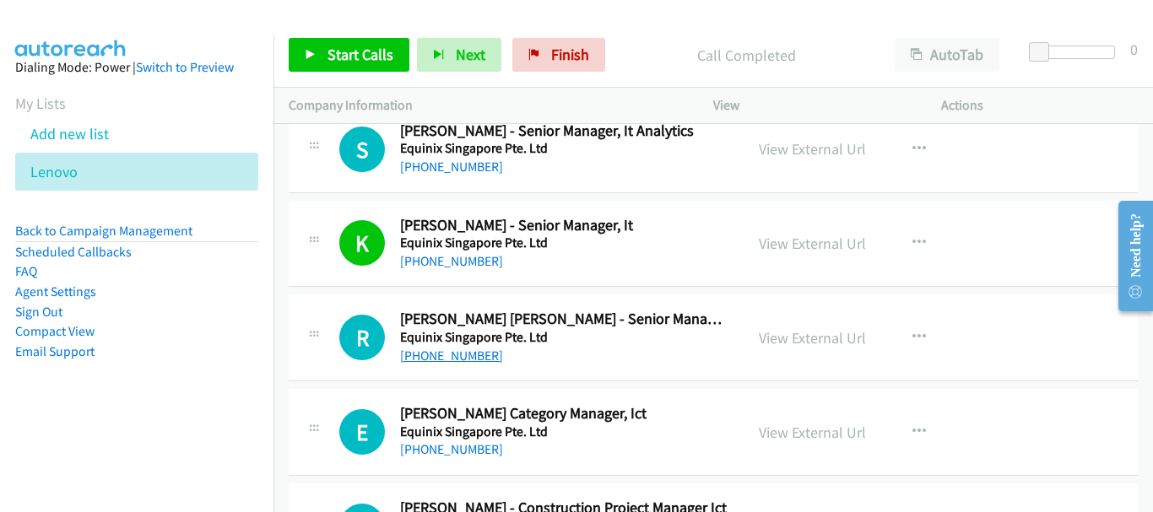
click at [460, 349] on link "+65 9106 7156" at bounding box center [451, 356] width 103 height 16
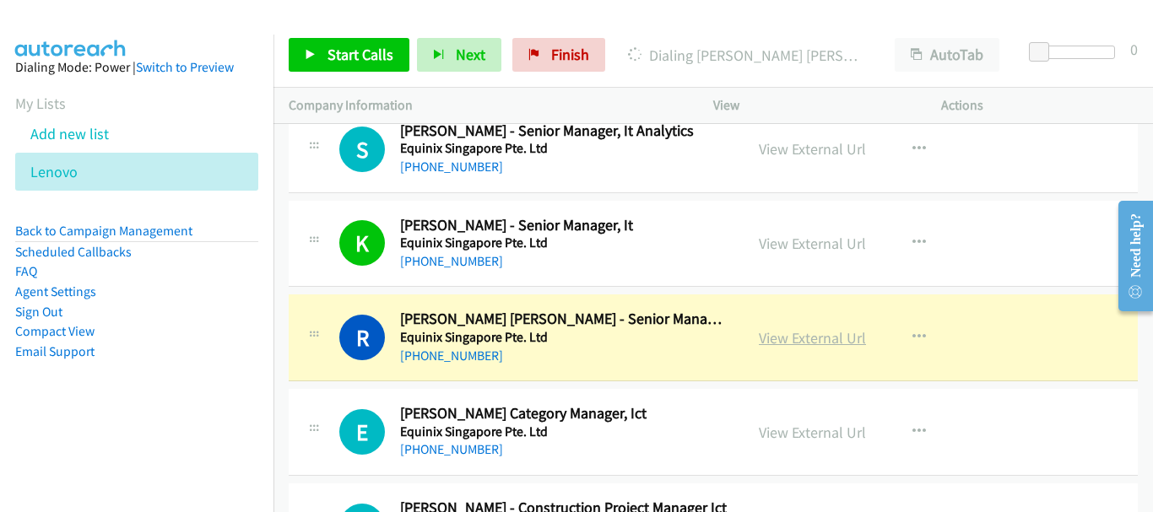
click at [795, 340] on link "View External Url" at bounding box center [812, 337] width 107 height 19
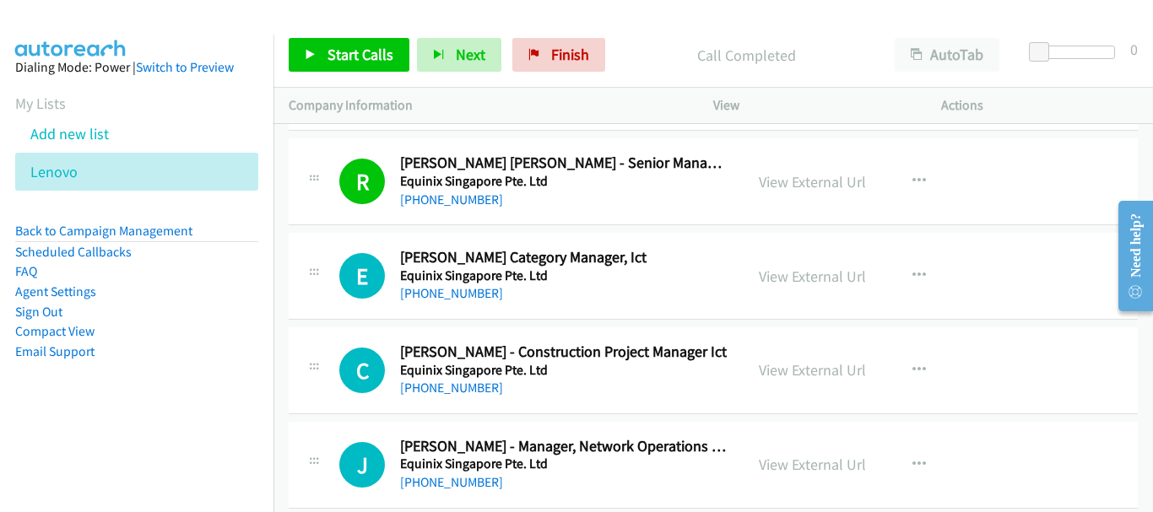
scroll to position [9113, 0]
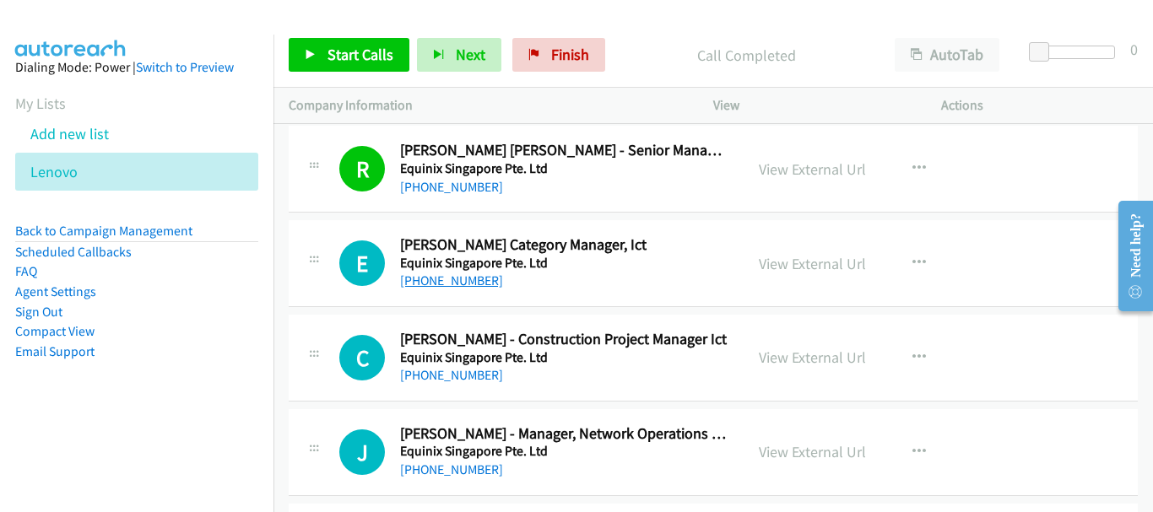
click at [461, 284] on link "+65 9664 9078" at bounding box center [451, 281] width 103 height 16
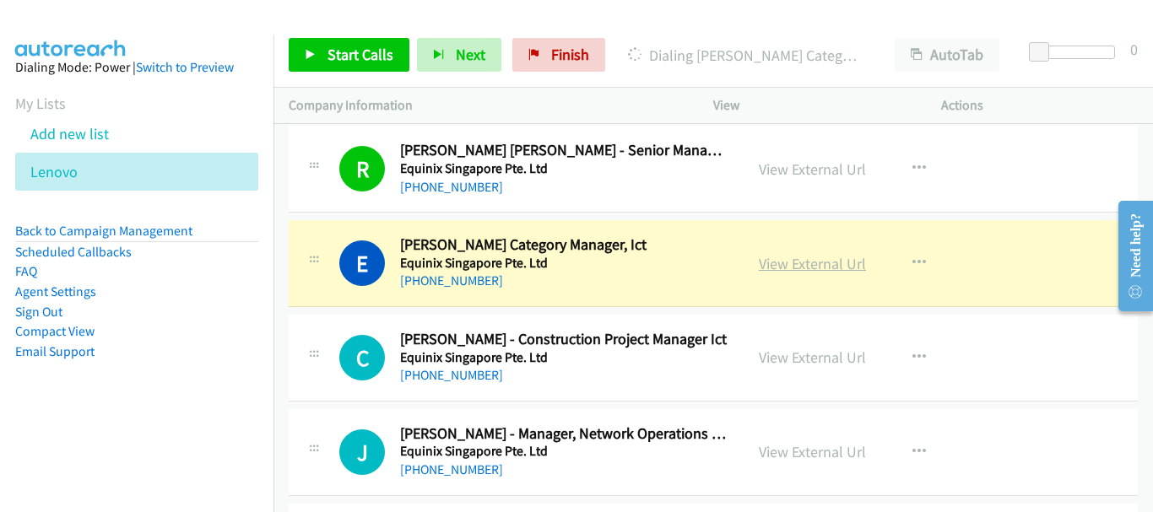
click at [795, 261] on link "View External Url" at bounding box center [812, 263] width 107 height 19
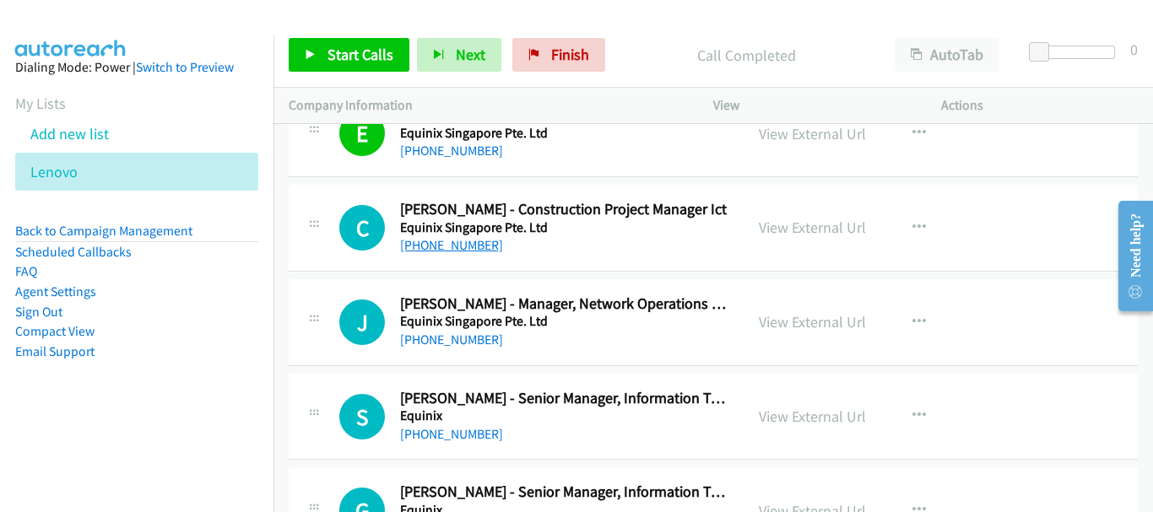
scroll to position [9282, 0]
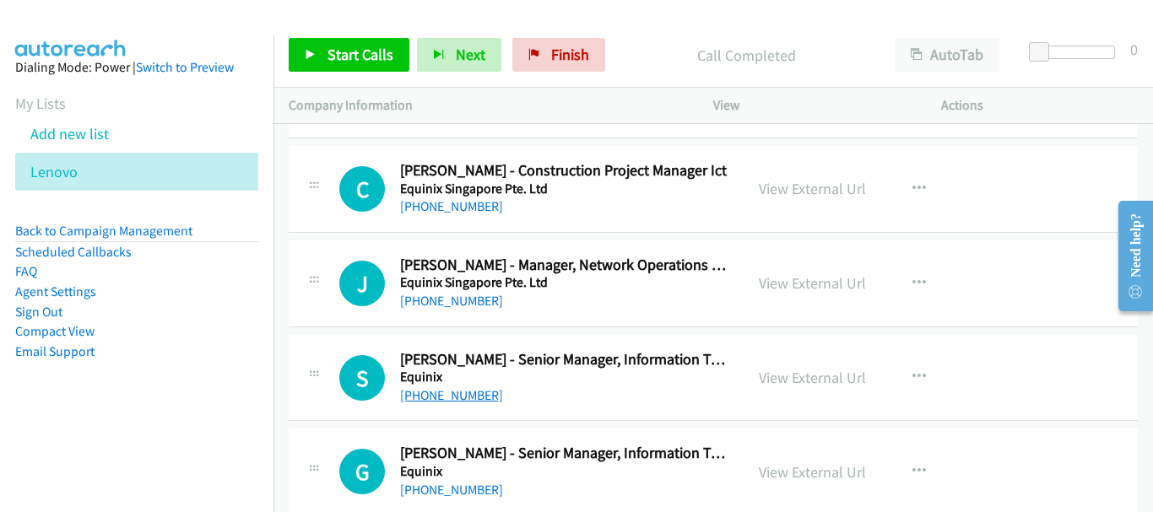
click at [458, 395] on link "+65 8360 7025" at bounding box center [451, 395] width 103 height 16
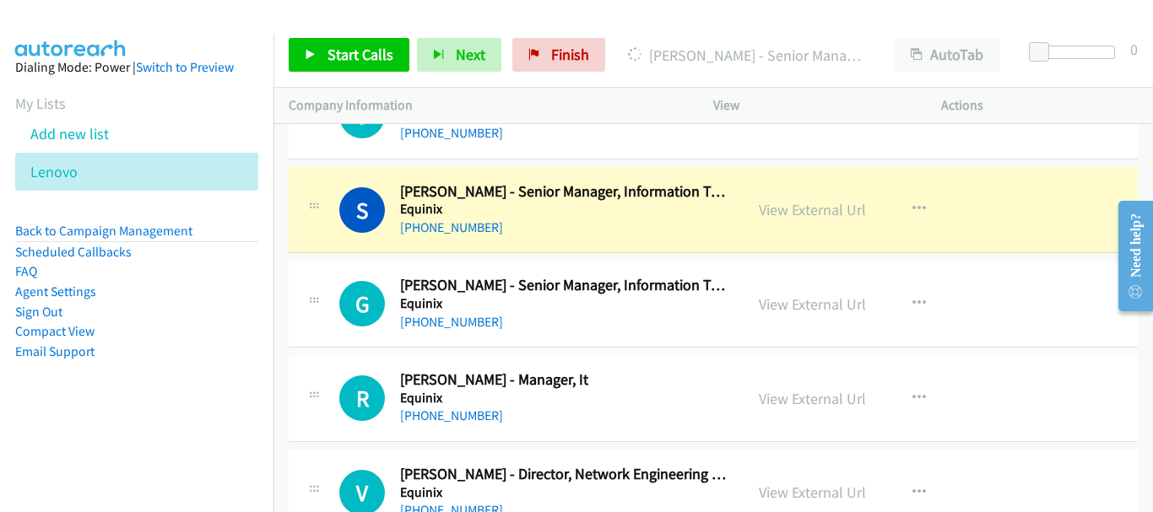
scroll to position [9535, 0]
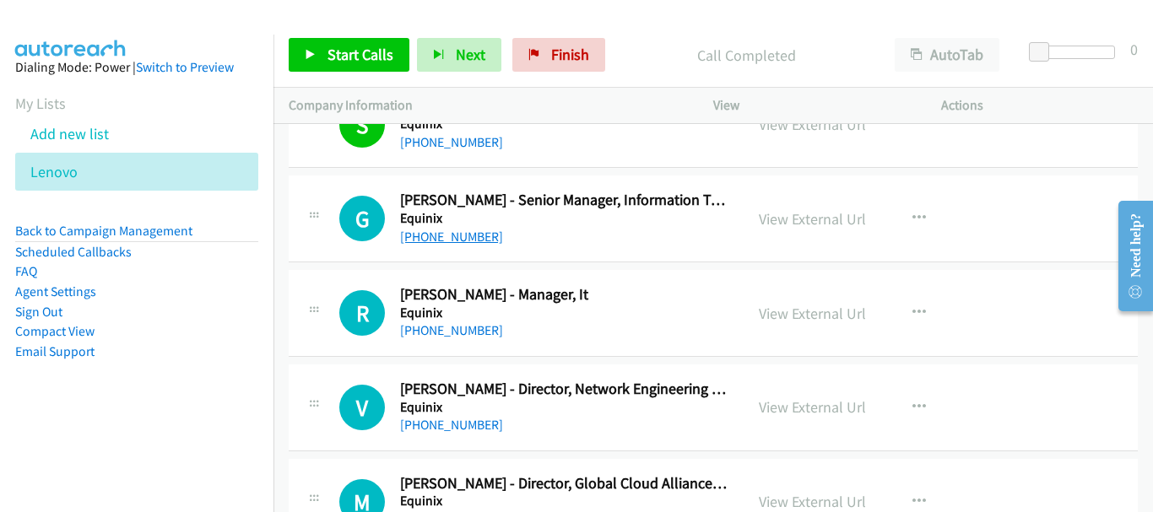
click at [435, 240] on link "+65 9169 7840" at bounding box center [451, 237] width 103 height 16
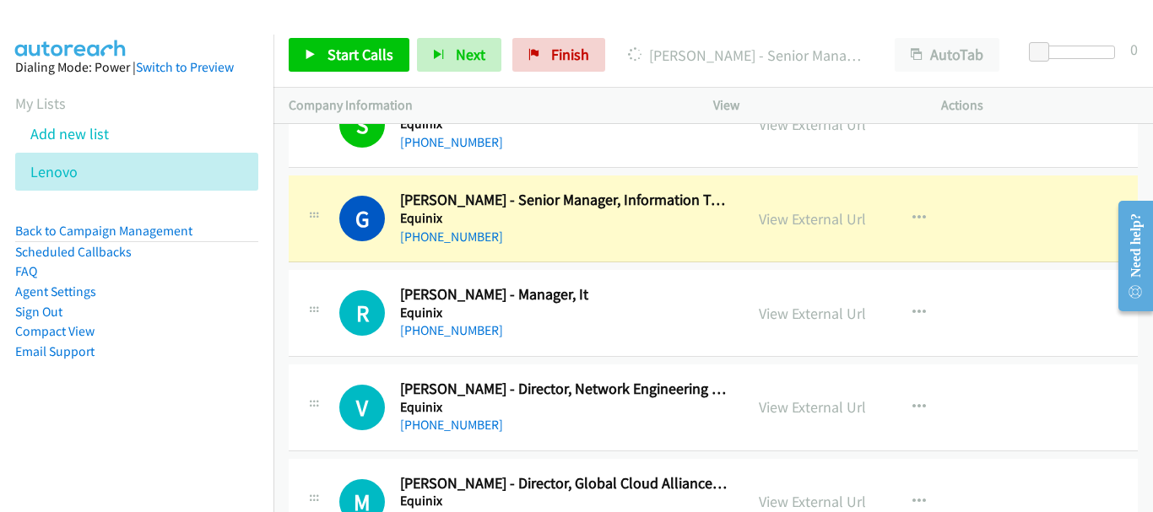
scroll to position [9451, 0]
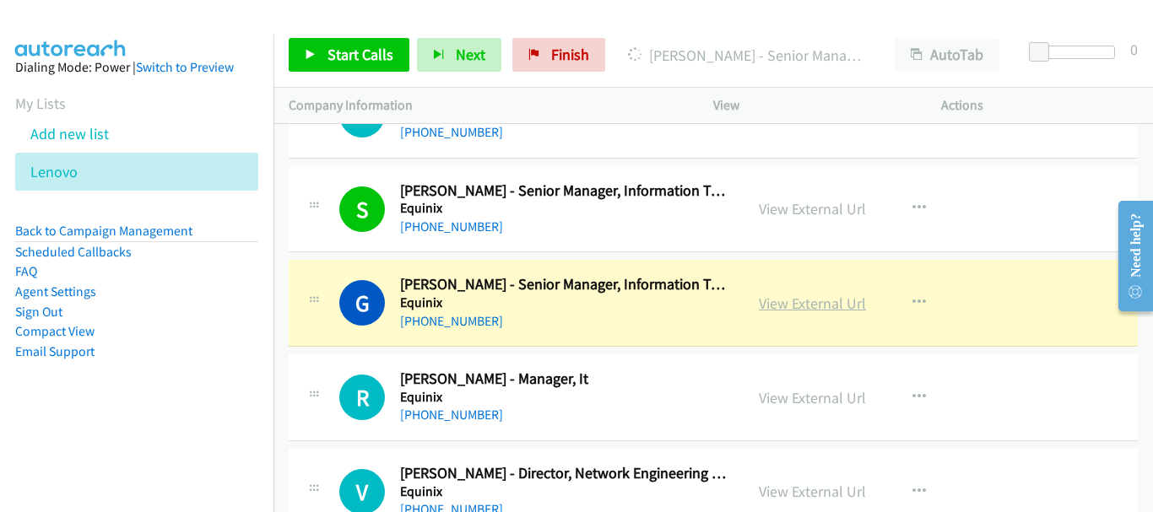
click at [768, 299] on link "View External Url" at bounding box center [812, 303] width 107 height 19
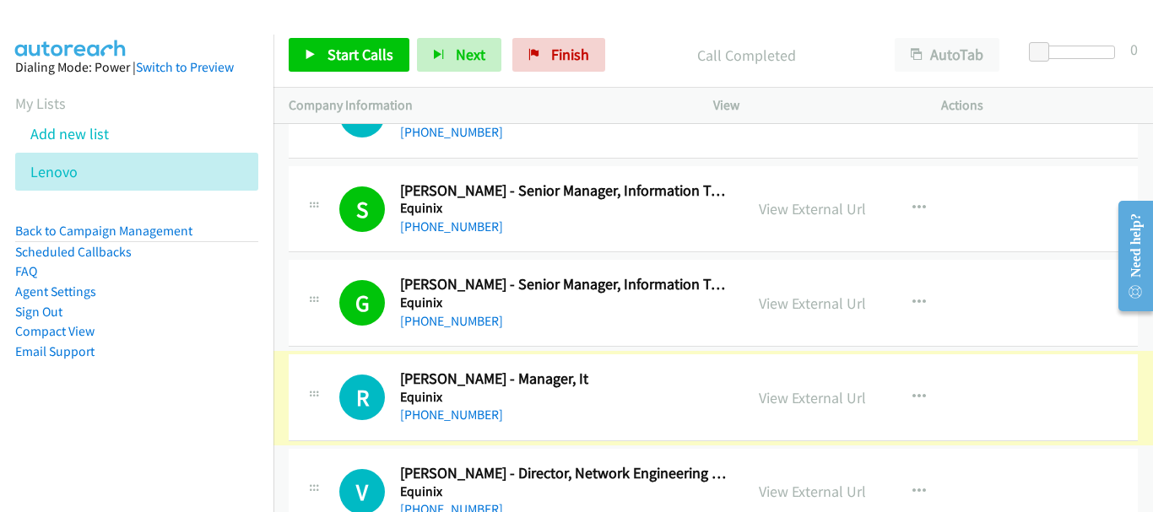
click at [457, 417] on link "+65 8599 0700" at bounding box center [451, 415] width 103 height 16
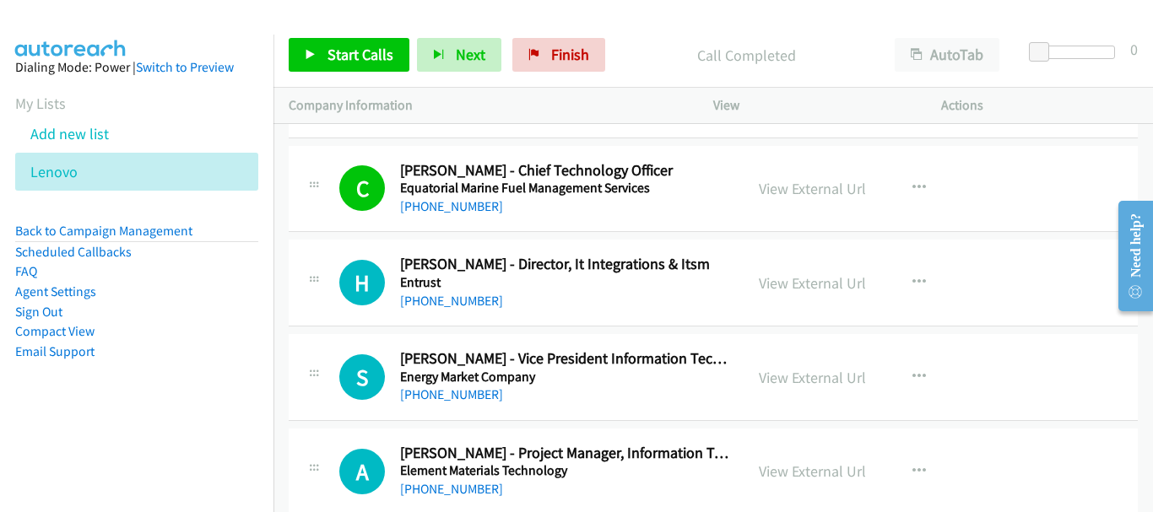
scroll to position [10042, 0]
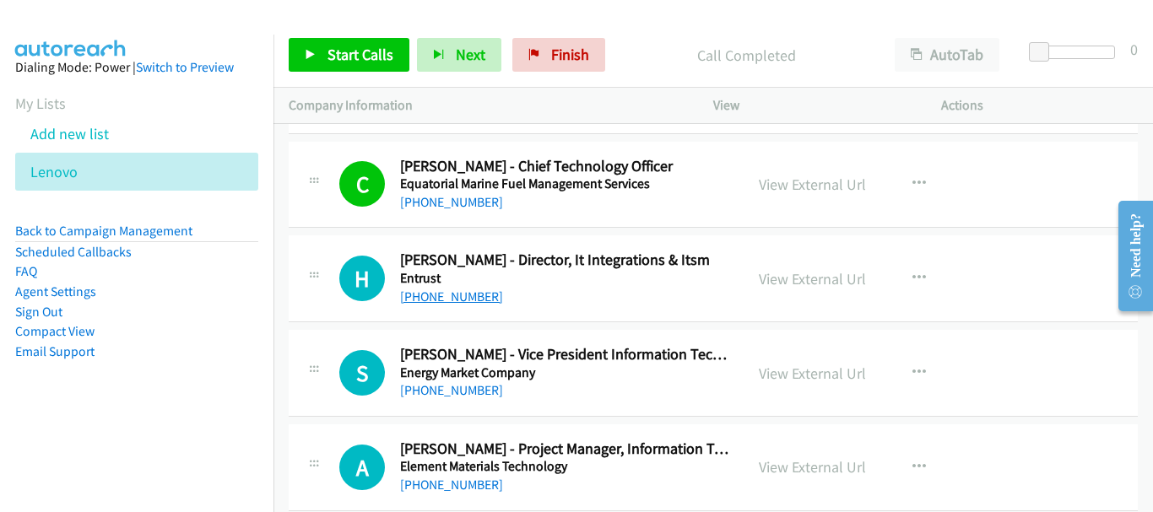
click at [450, 296] on link "+65 9642 8140" at bounding box center [451, 297] width 103 height 16
click at [431, 383] on link "+65 9873 7766" at bounding box center [451, 390] width 103 height 16
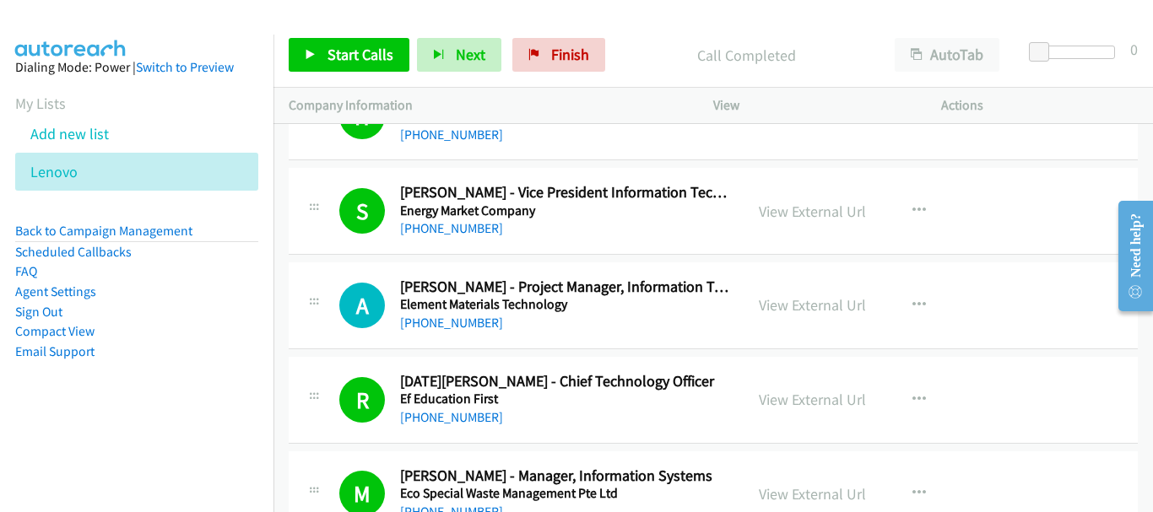
scroll to position [10210, 0]
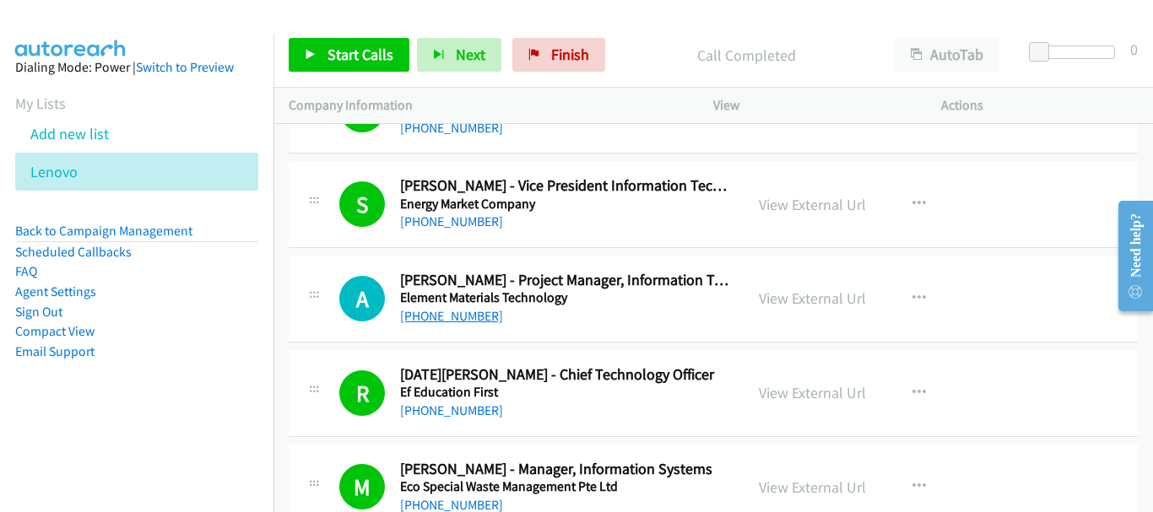
click at [416, 320] on link "+65 9438 7976" at bounding box center [451, 316] width 103 height 16
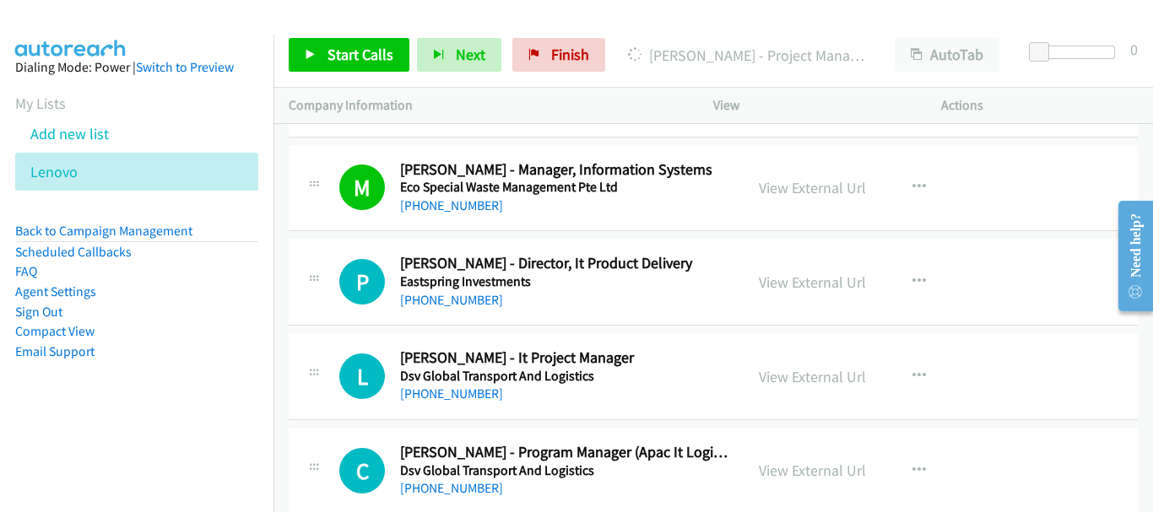
scroll to position [10548, 0]
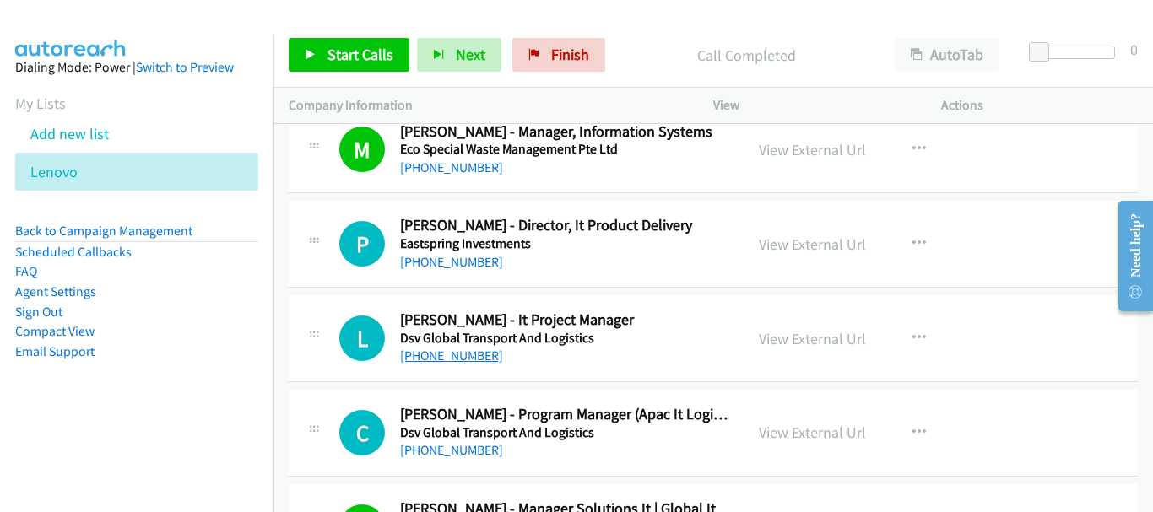
click at [453, 357] on link "+65 9735 6838" at bounding box center [451, 356] width 103 height 16
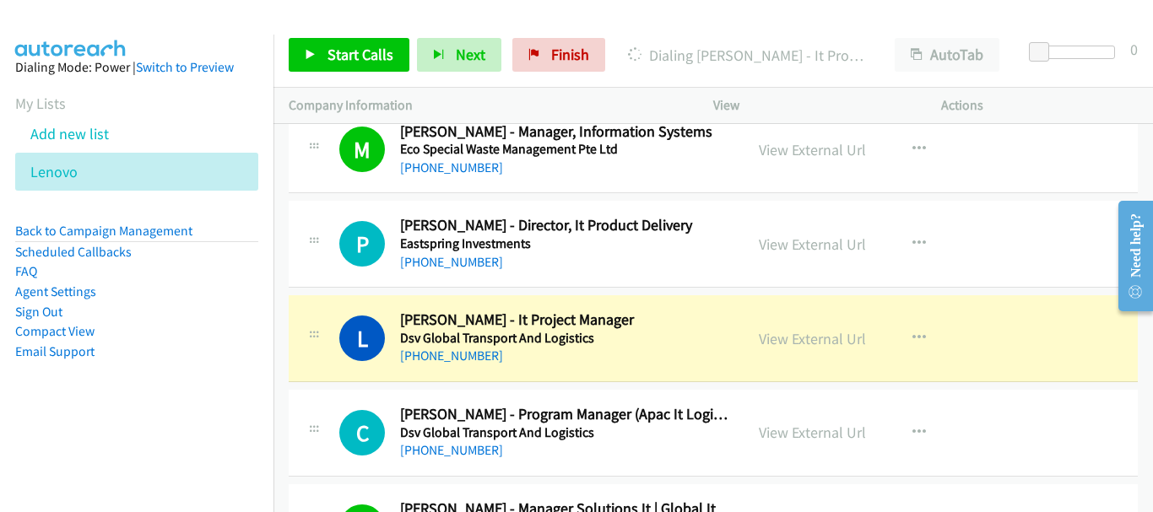
scroll to position [10717, 0]
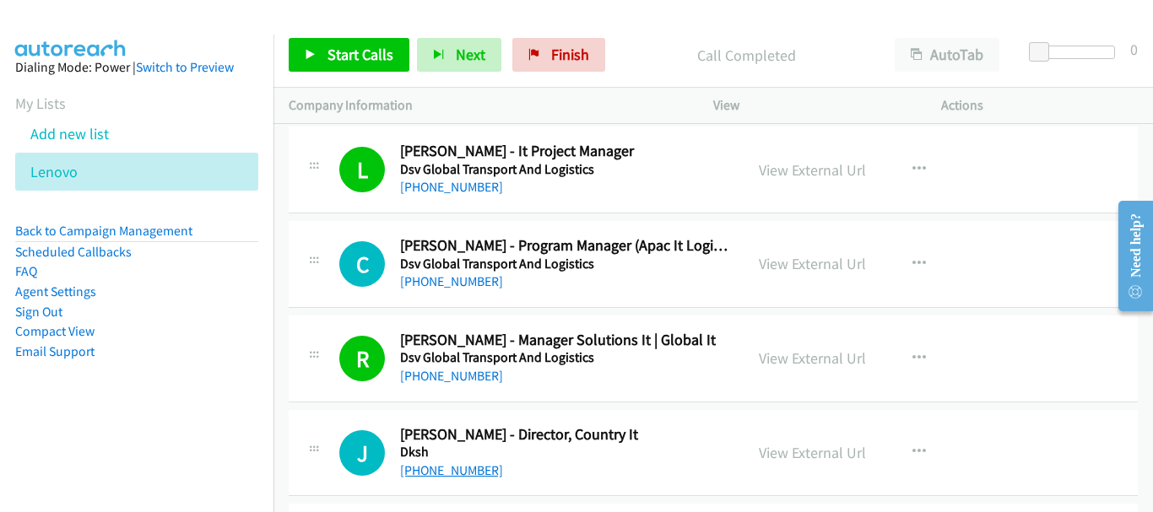
click at [435, 470] on link "+65 9100 8315" at bounding box center [451, 470] width 103 height 16
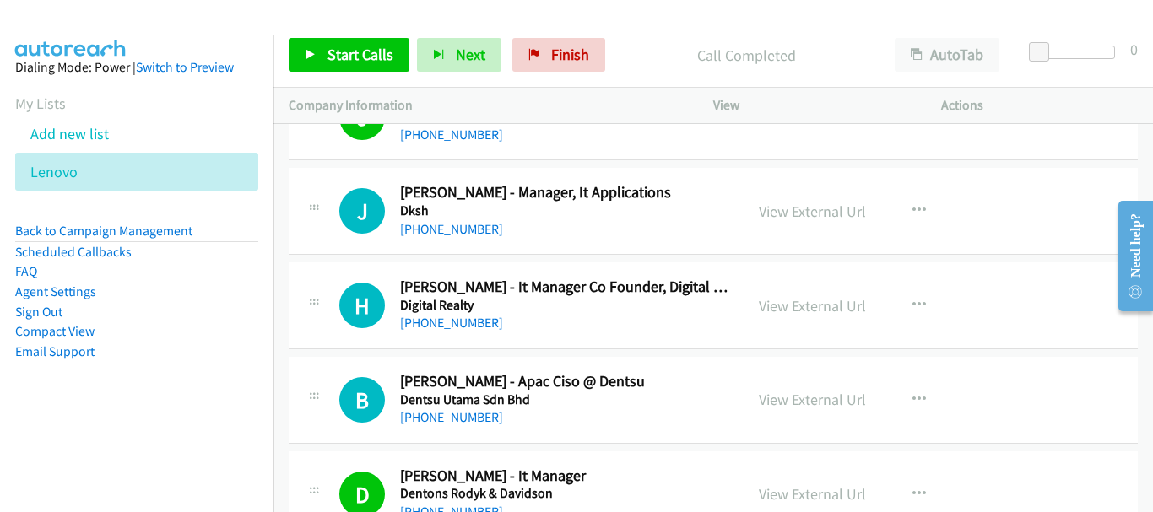
scroll to position [11054, 0]
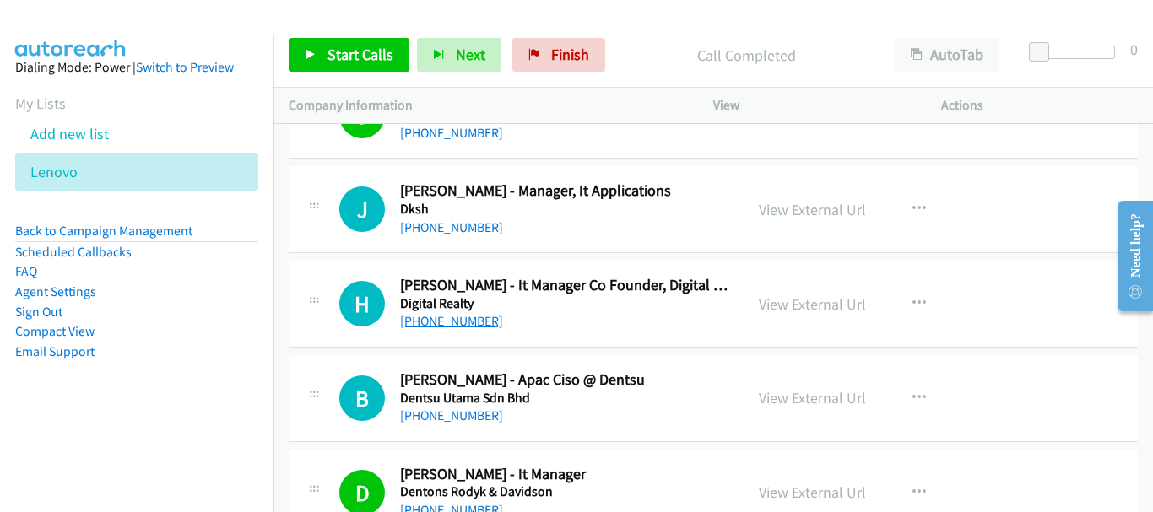
click at [448, 325] on link "+65 9853 9881" at bounding box center [451, 321] width 103 height 16
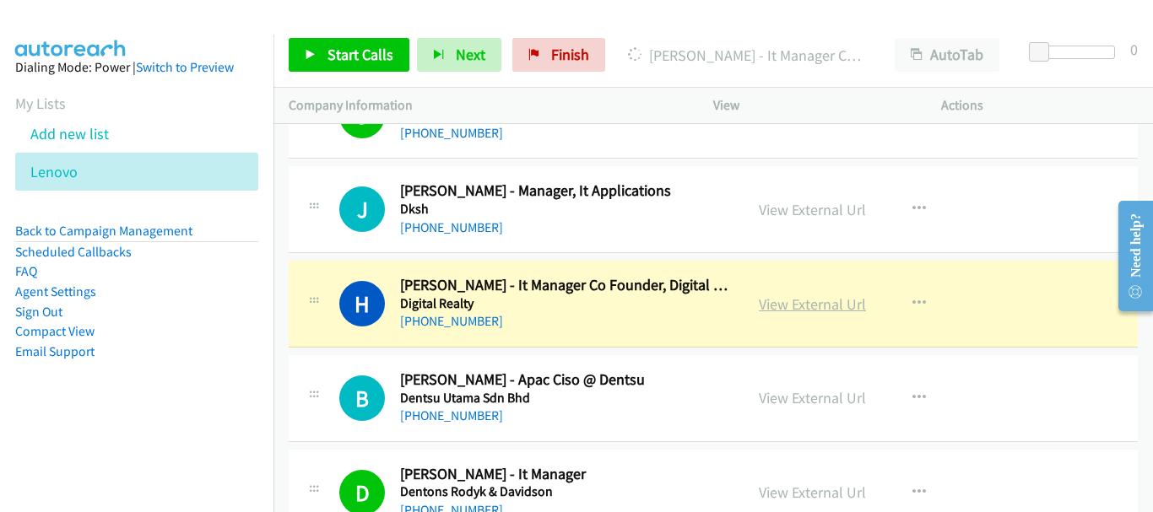
click at [782, 304] on link "View External Url" at bounding box center [812, 303] width 107 height 19
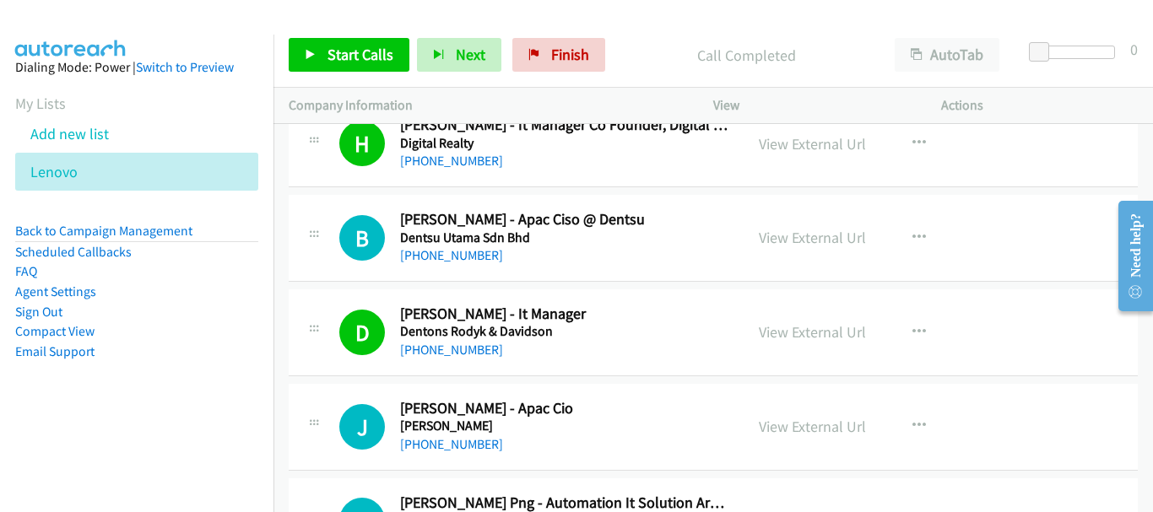
scroll to position [11307, 0]
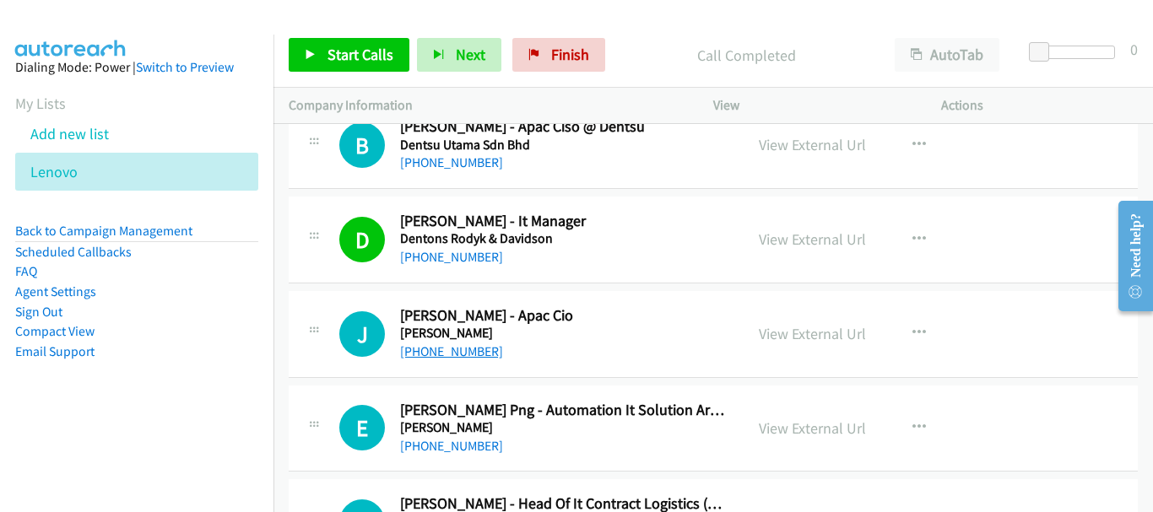
click at [442, 351] on link "+65 9875 3166" at bounding box center [451, 351] width 103 height 16
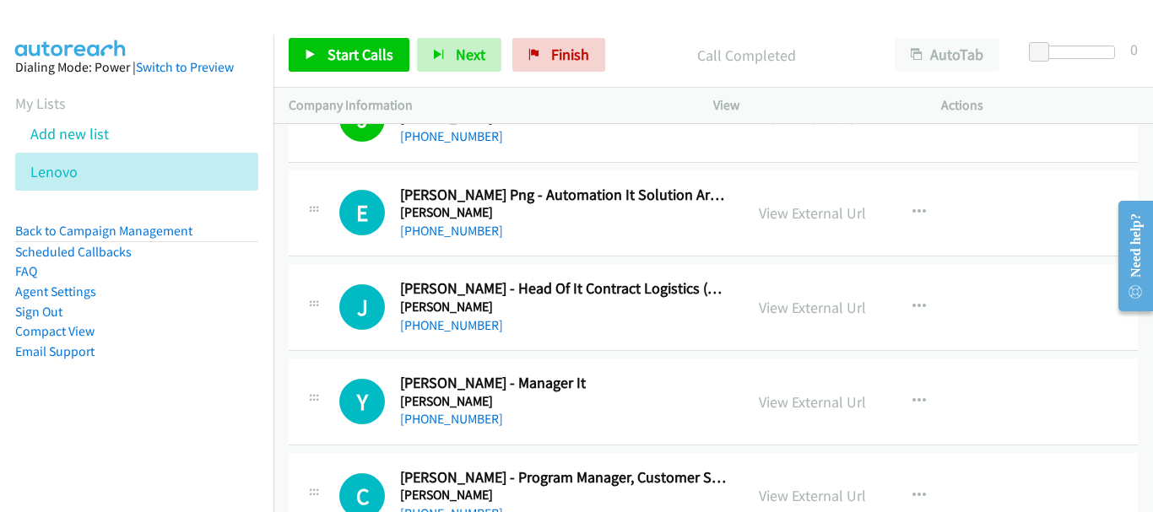
scroll to position [11561, 0]
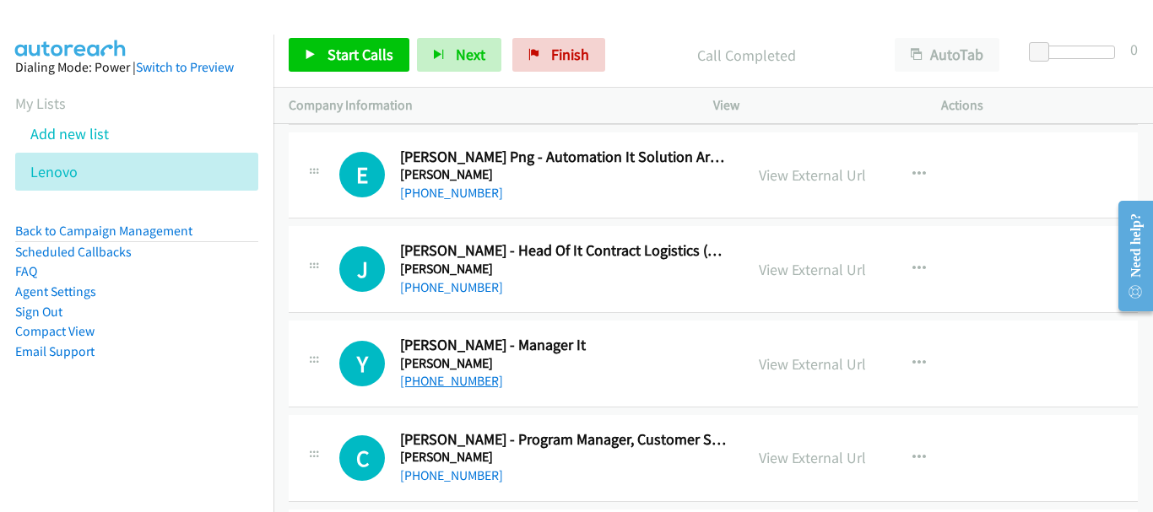
click at [445, 379] on link "+65 9663 6483" at bounding box center [451, 381] width 103 height 16
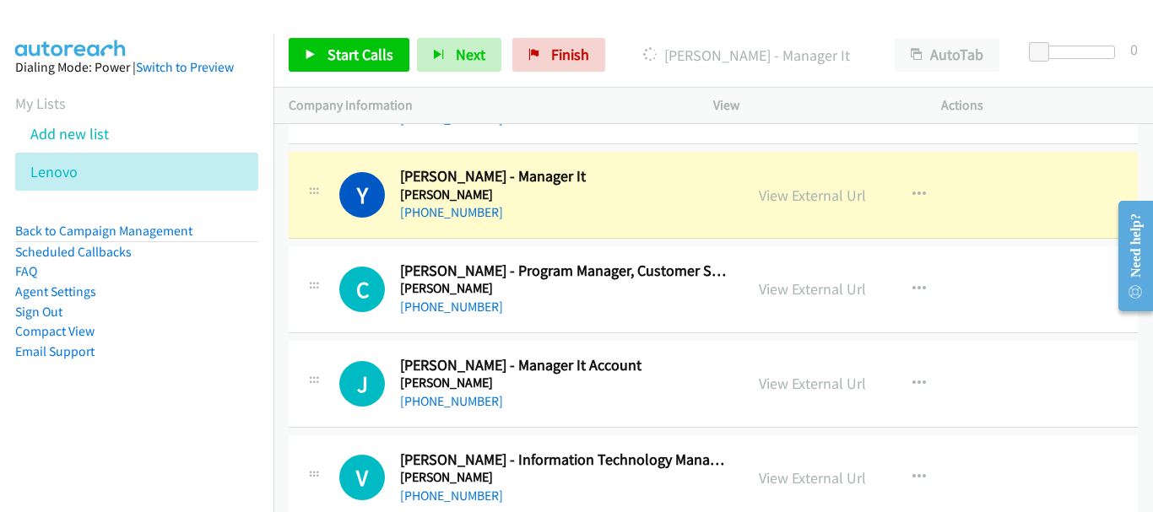
scroll to position [11645, 0]
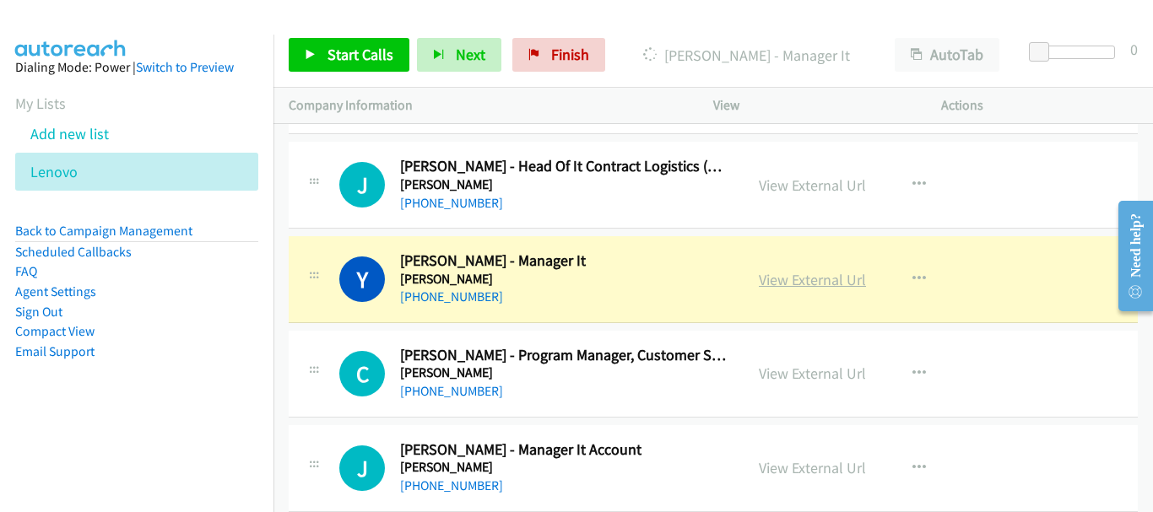
click at [812, 284] on link "View External Url" at bounding box center [812, 279] width 107 height 19
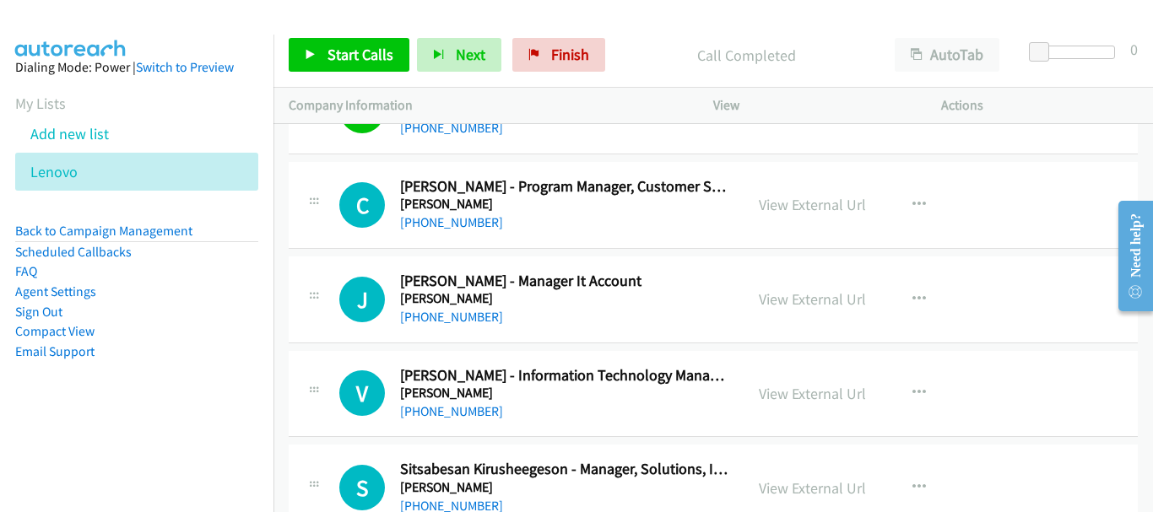
scroll to position [11898, 0]
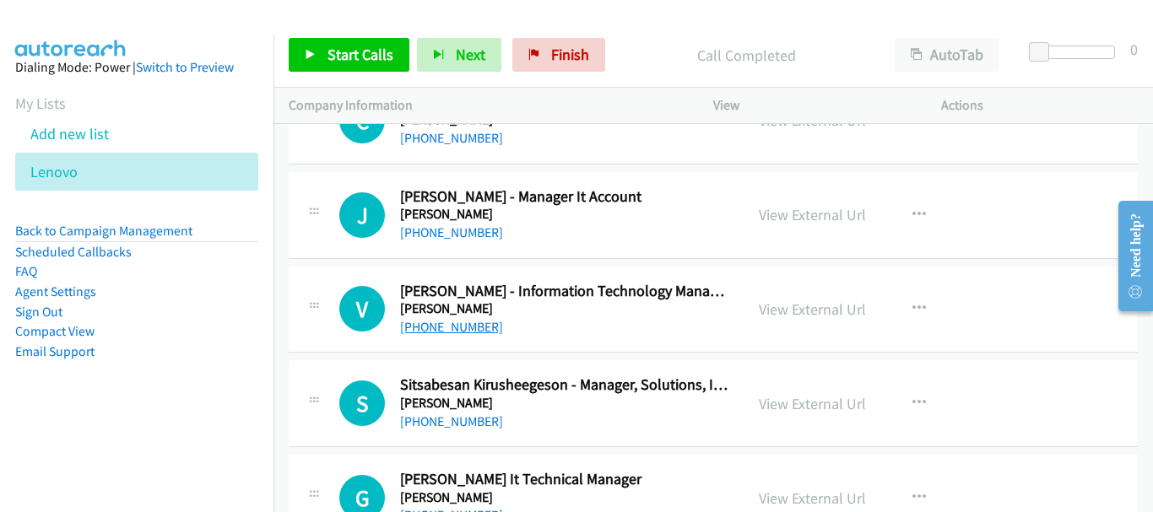
click at [438, 322] on link "+65 9008 4211" at bounding box center [451, 327] width 103 height 16
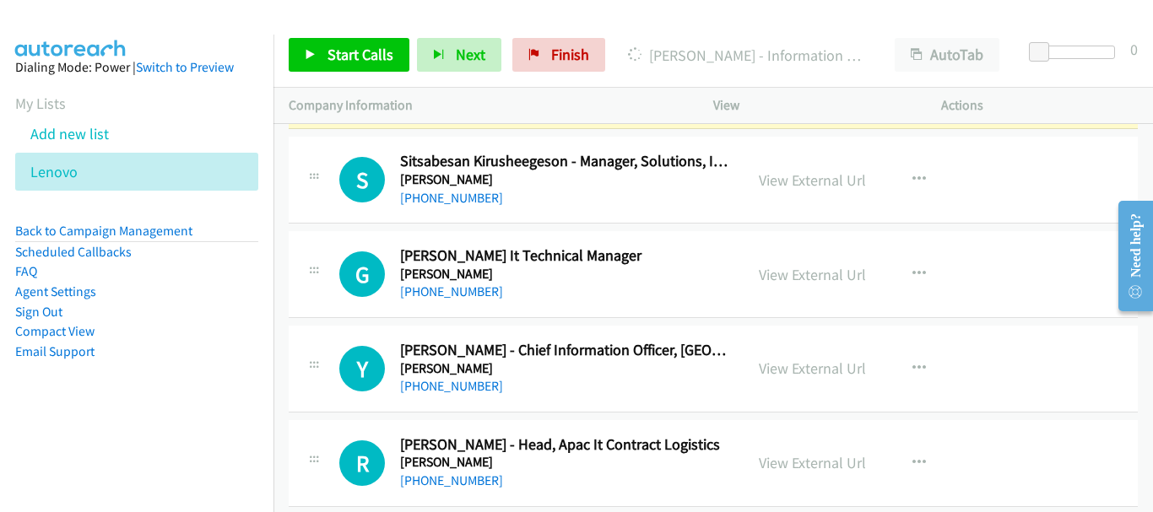
scroll to position [12151, 0]
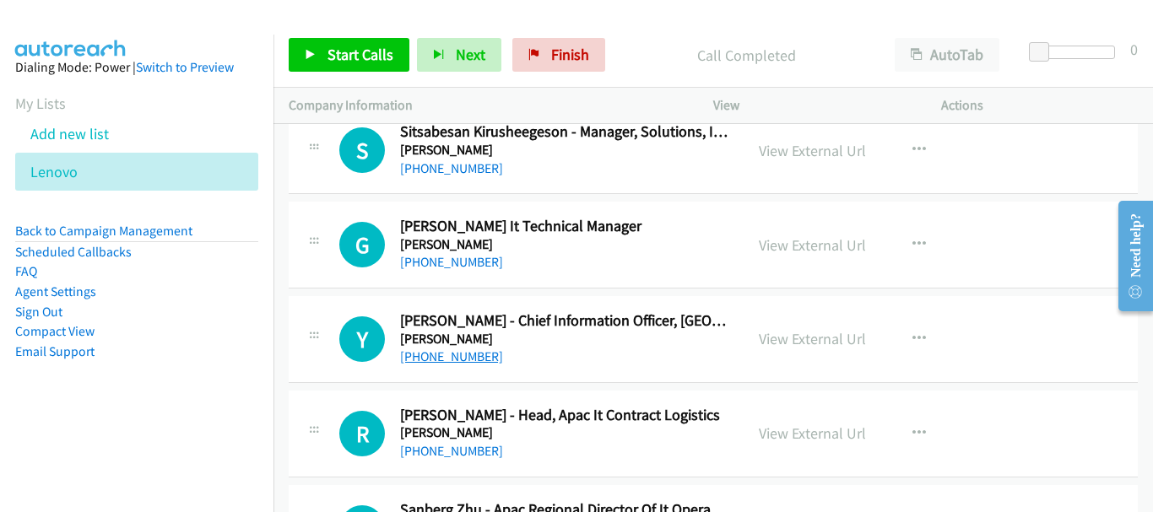
click at [440, 354] on link "+65 9002 7638" at bounding box center [451, 357] width 103 height 16
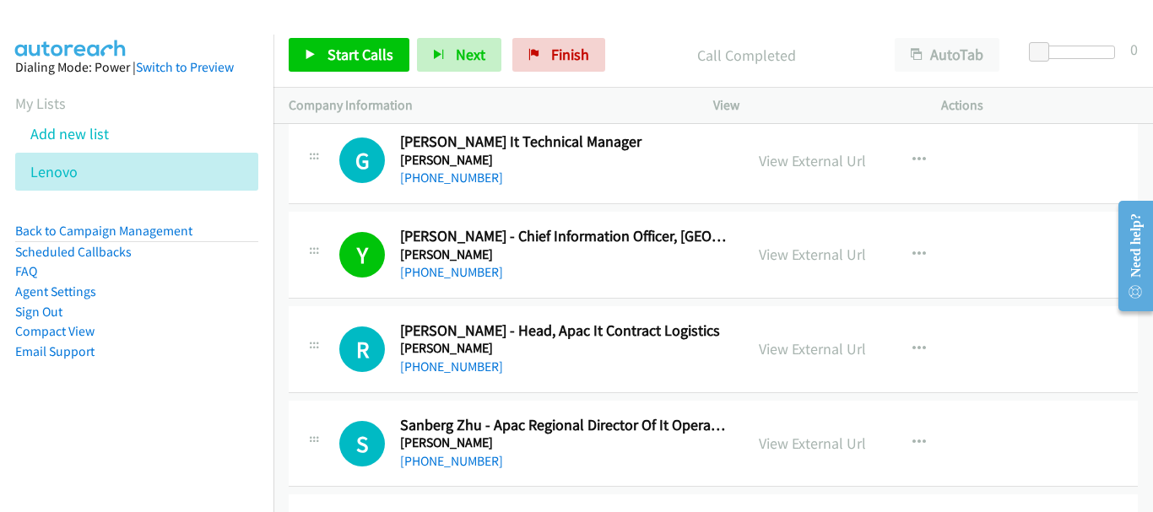
scroll to position [12320, 0]
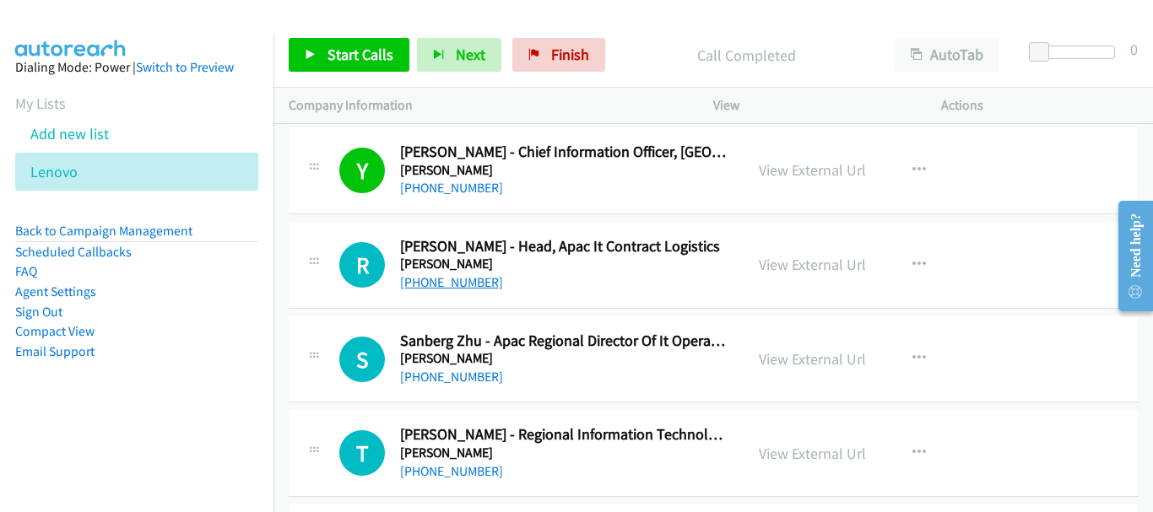
click at [439, 284] on link "+65 9742 1747" at bounding box center [451, 282] width 103 height 16
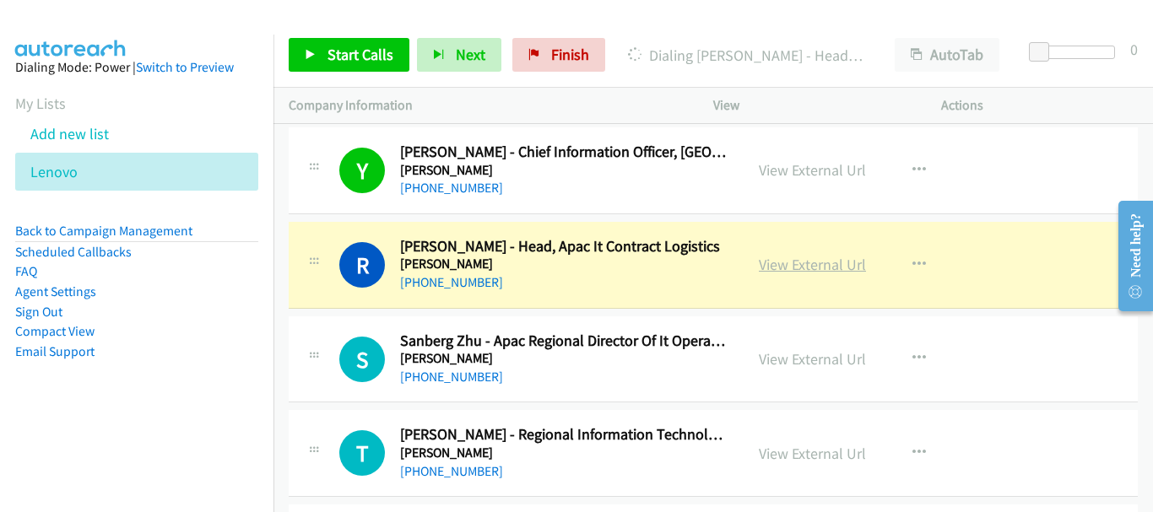
click at [815, 263] on link "View External Url" at bounding box center [812, 264] width 107 height 19
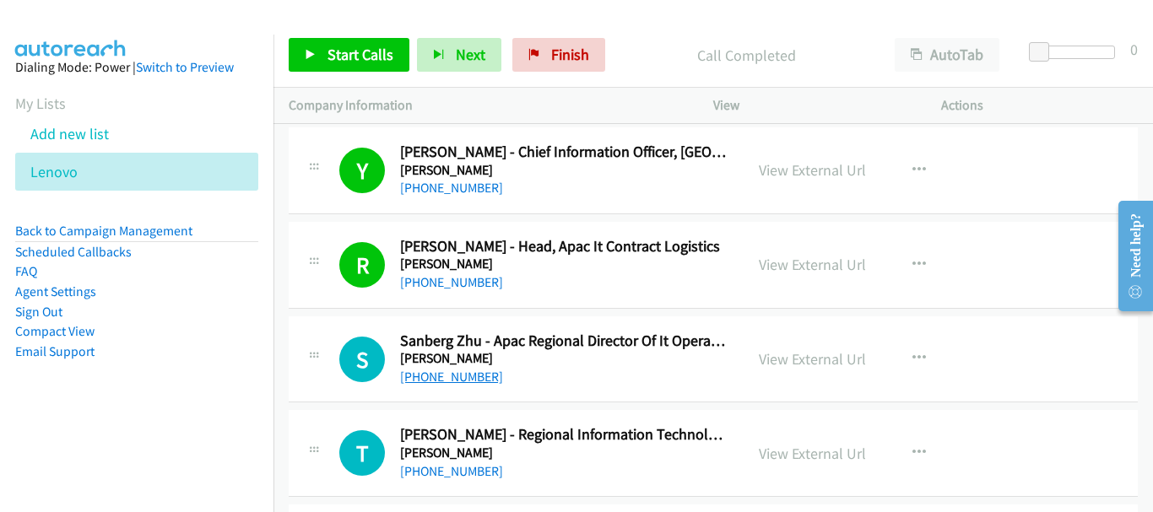
click at [467, 380] on link "+65 8942 5659" at bounding box center [451, 377] width 103 height 16
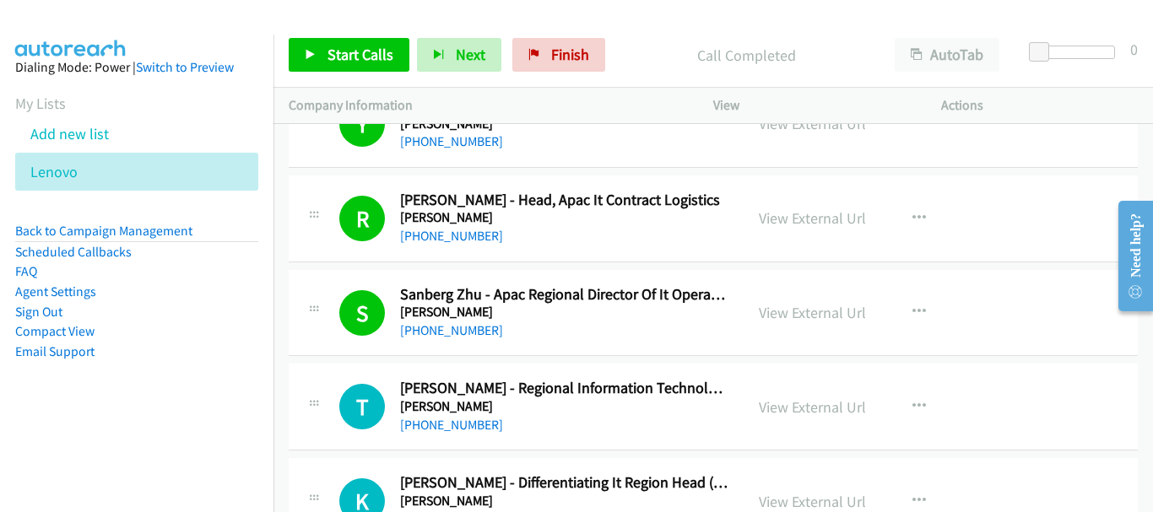
scroll to position [12404, 0]
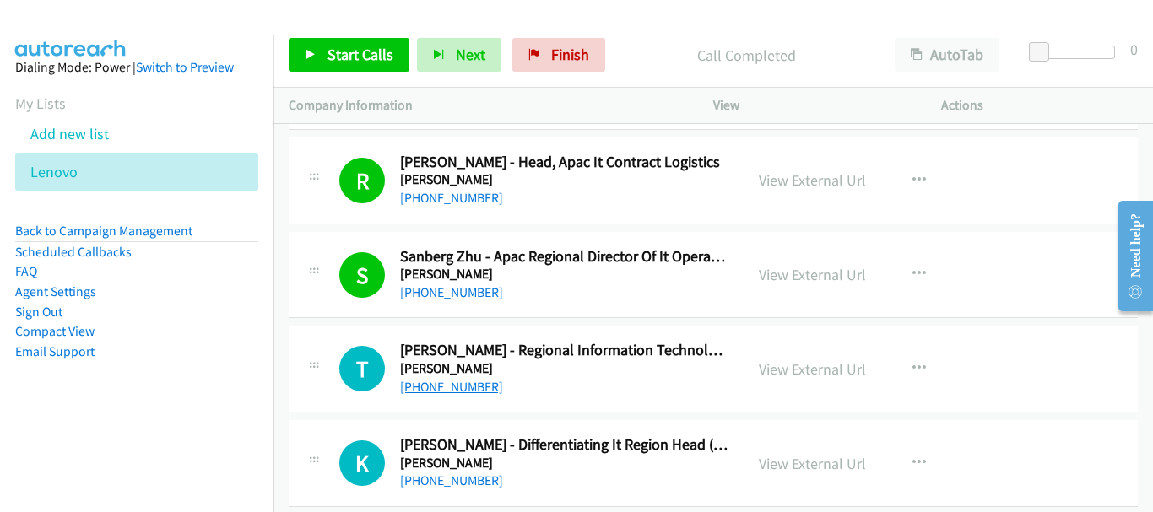
click at [466, 389] on link "+65 9247 1690" at bounding box center [451, 387] width 103 height 16
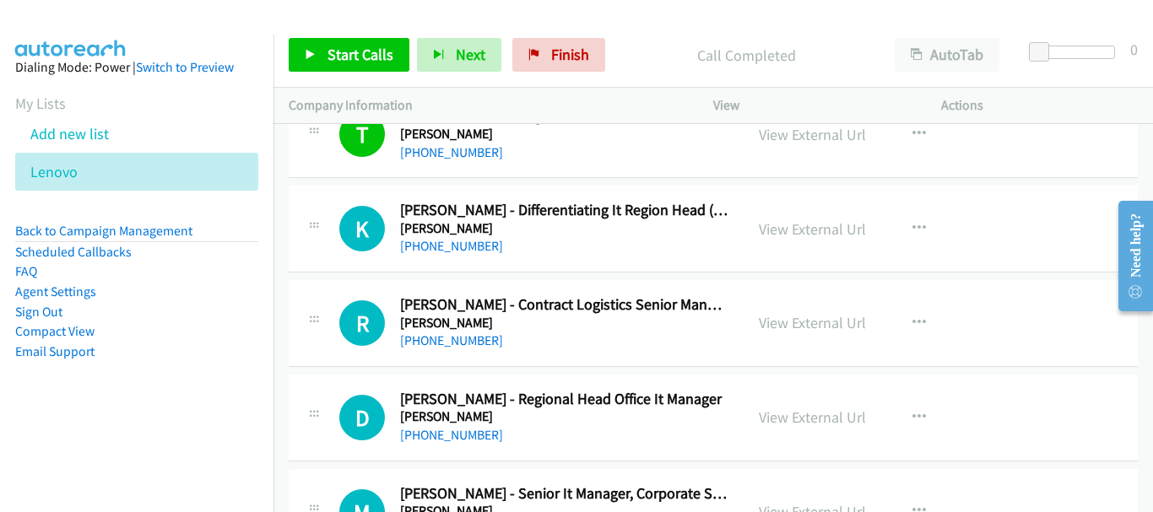
scroll to position [12658, 0]
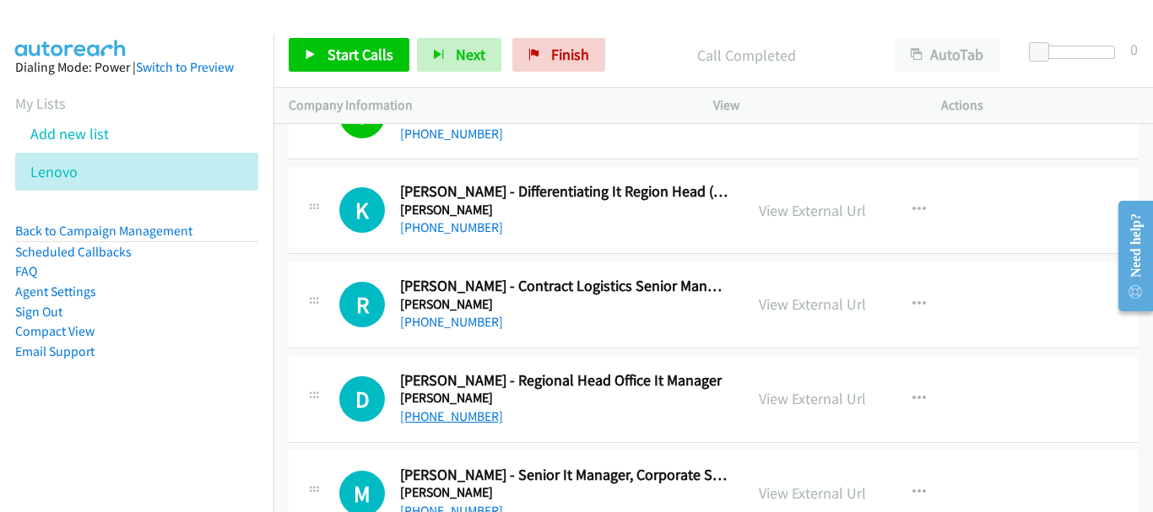
click at [456, 412] on link "+65 9847 0266" at bounding box center [451, 416] width 103 height 16
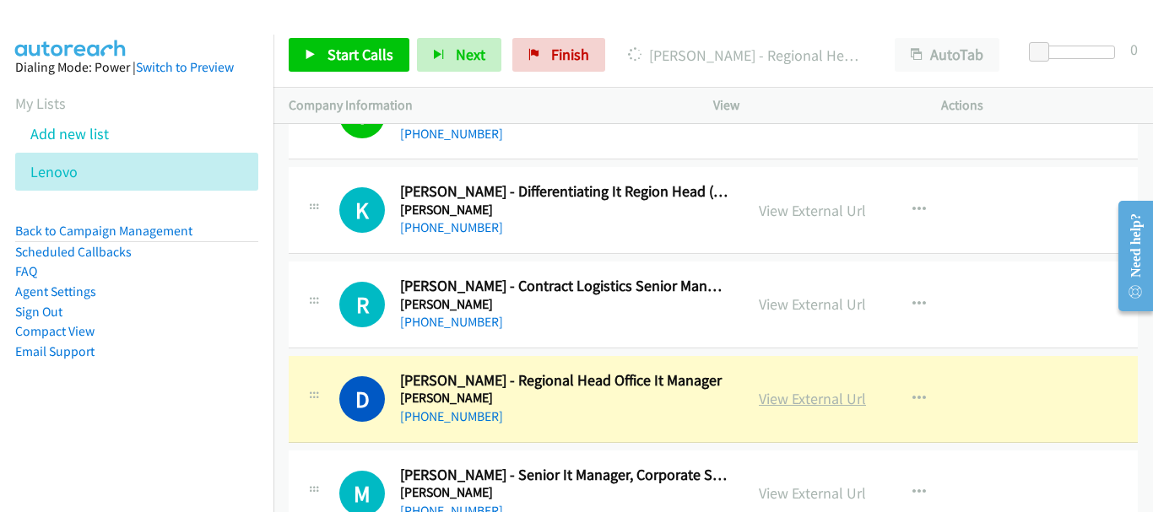
click at [851, 393] on link "View External Url" at bounding box center [812, 398] width 107 height 19
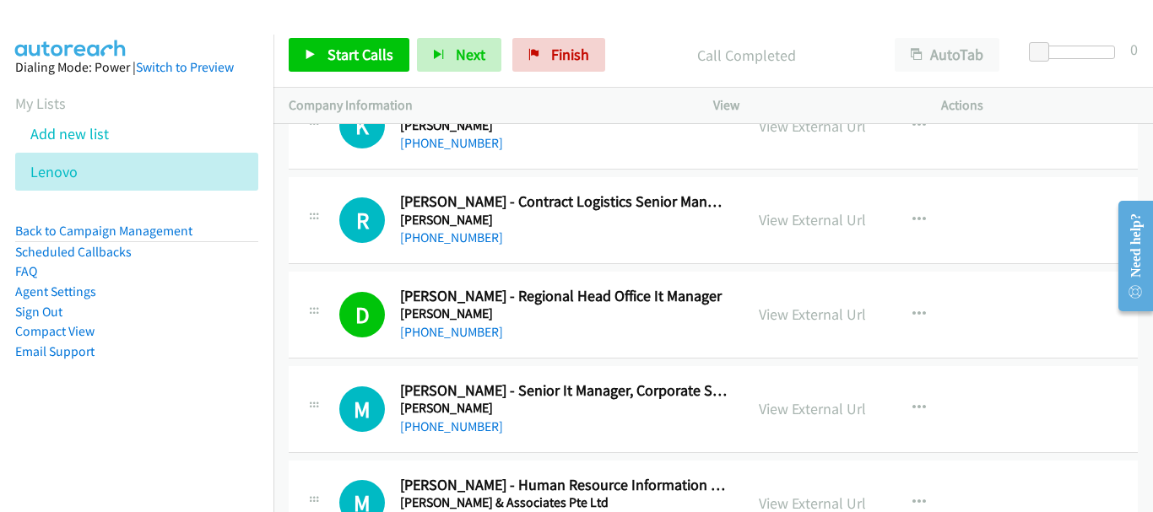
scroll to position [12826, 0]
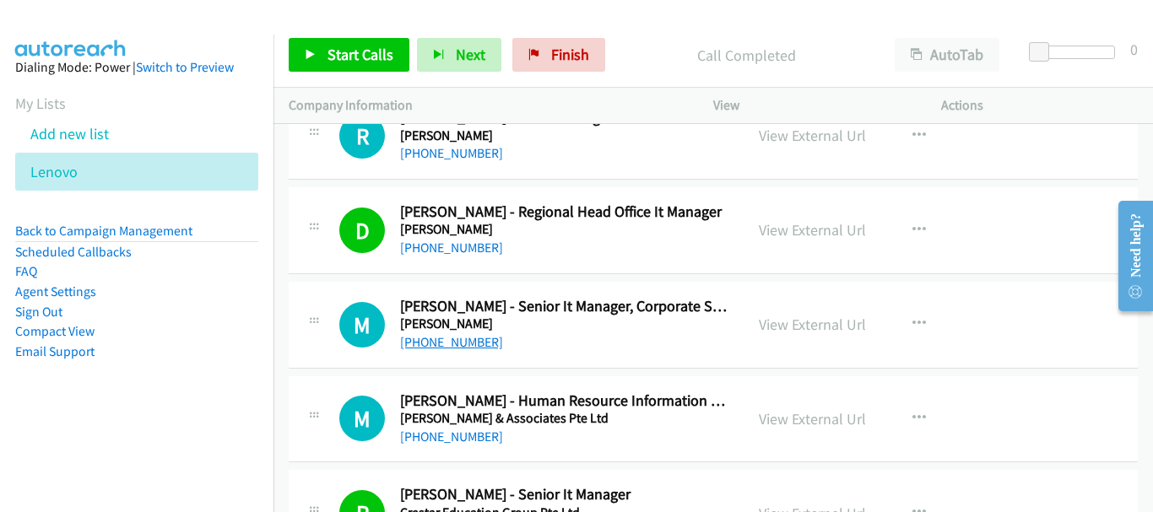
click at [443, 335] on link "+65 8161 4781" at bounding box center [451, 342] width 103 height 16
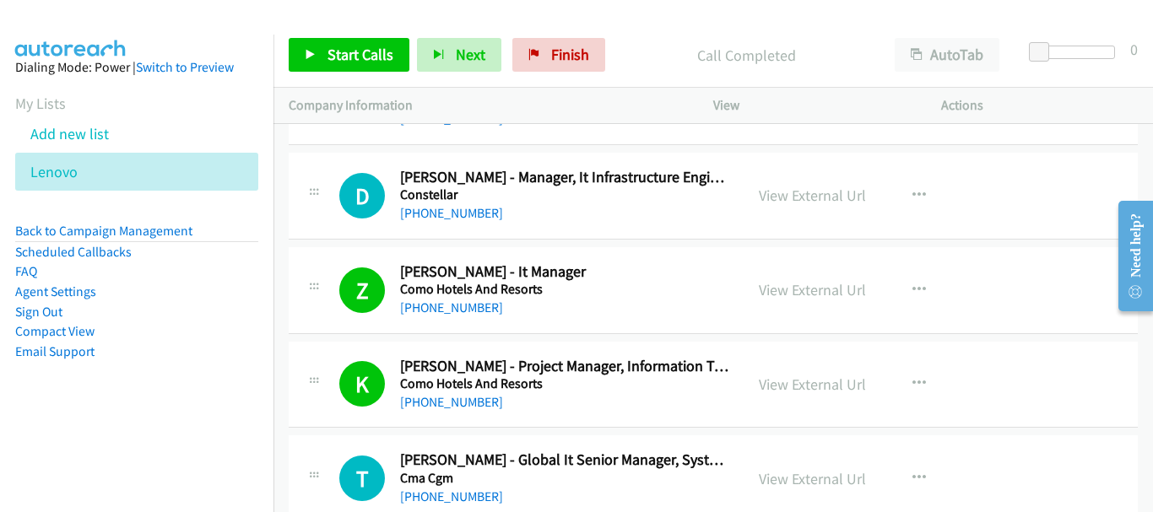
scroll to position [13248, 0]
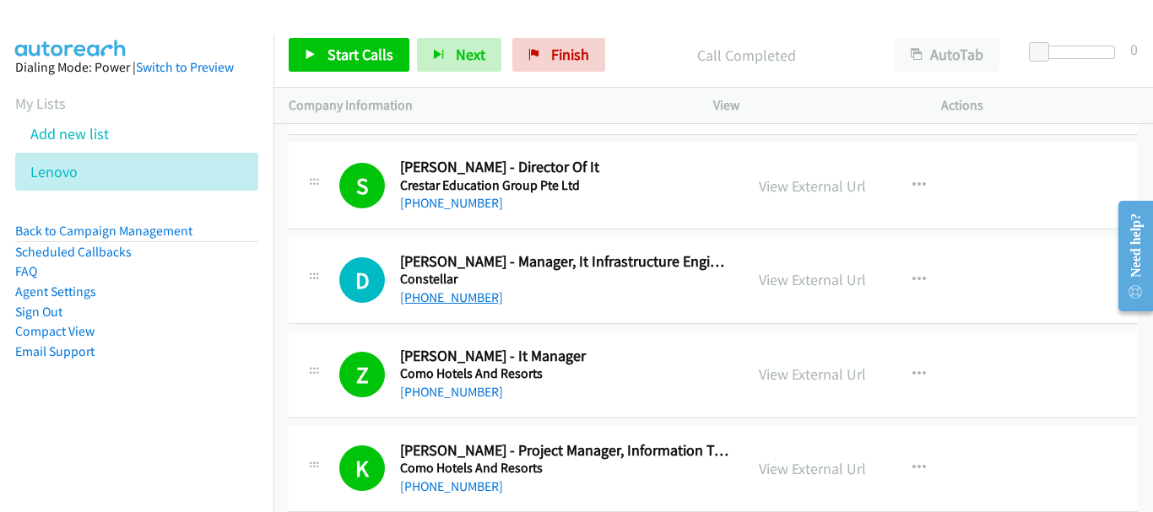
click at [460, 295] on link "+65 9107 8711" at bounding box center [451, 297] width 103 height 16
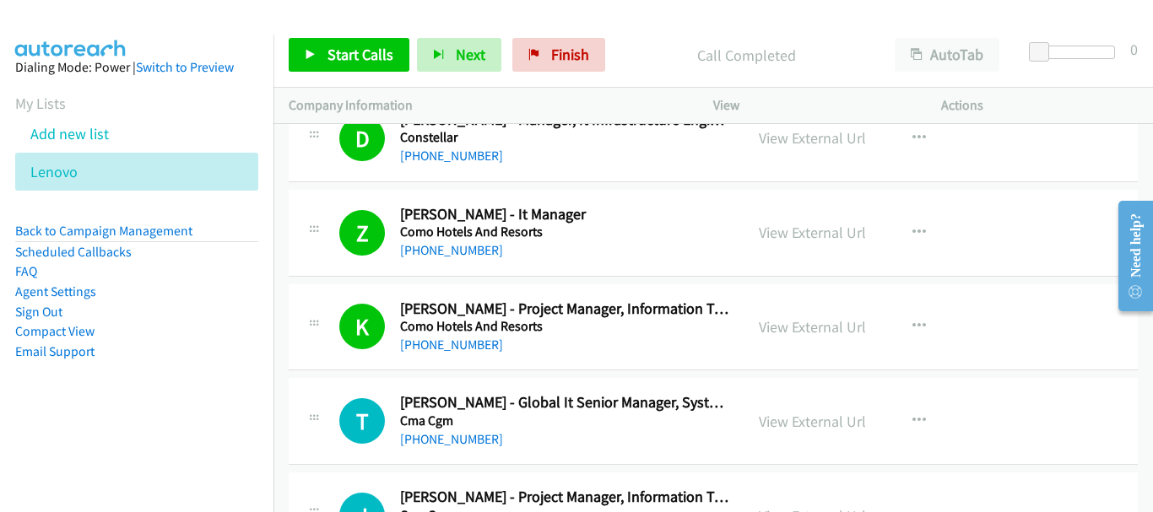
scroll to position [13586, 0]
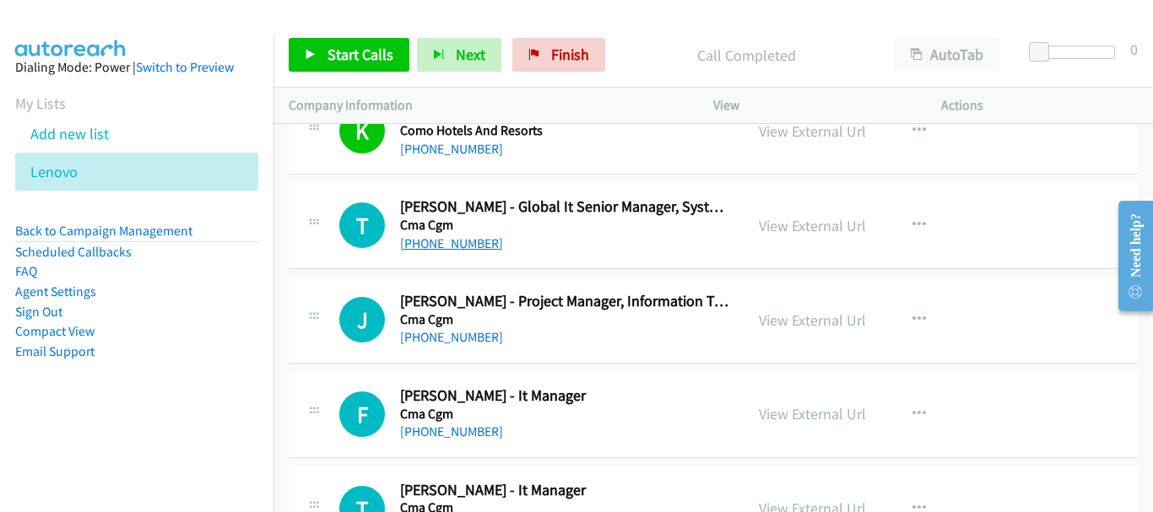
click at [450, 246] on link "+65 8531 9266" at bounding box center [451, 243] width 103 height 16
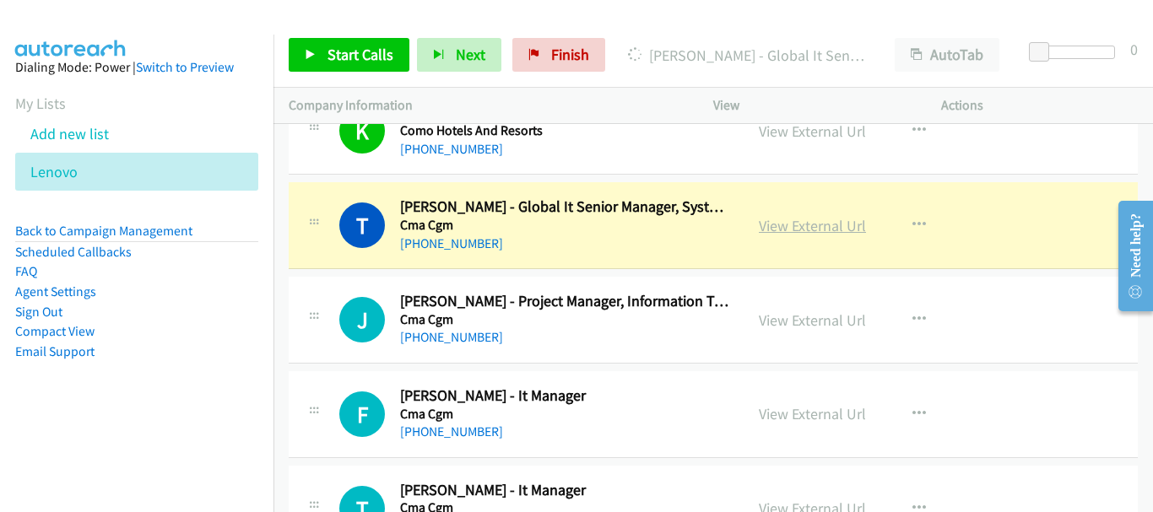
click at [797, 224] on link "View External Url" at bounding box center [812, 225] width 107 height 19
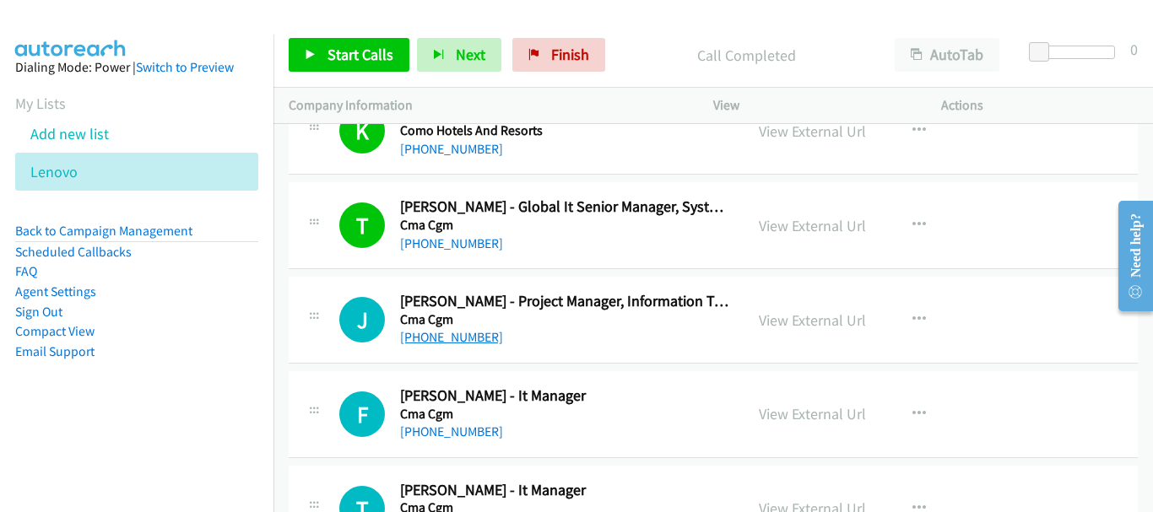
click at [453, 338] on link "+65 9006 5452" at bounding box center [451, 337] width 103 height 16
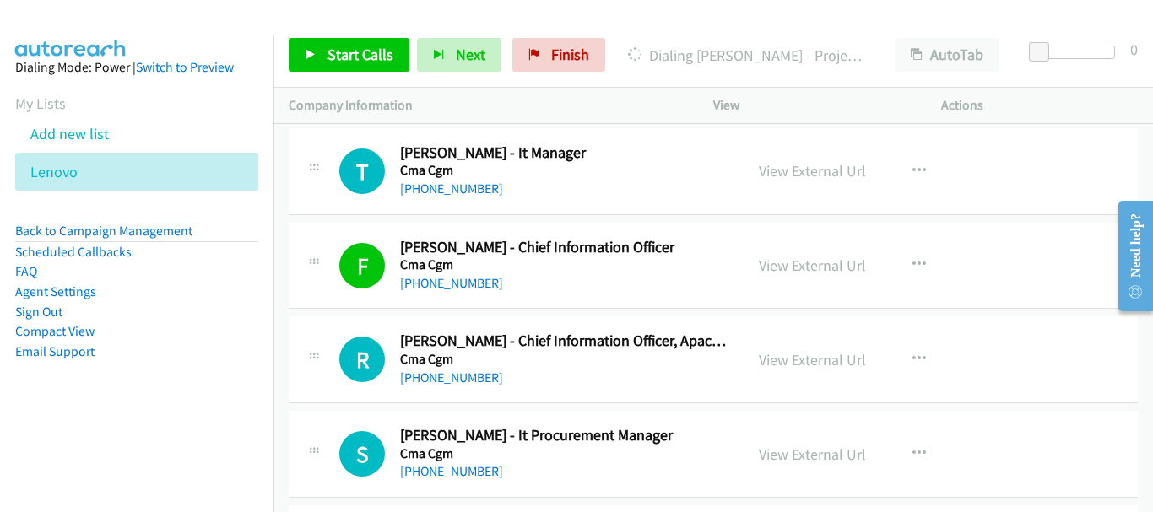
scroll to position [13754, 0]
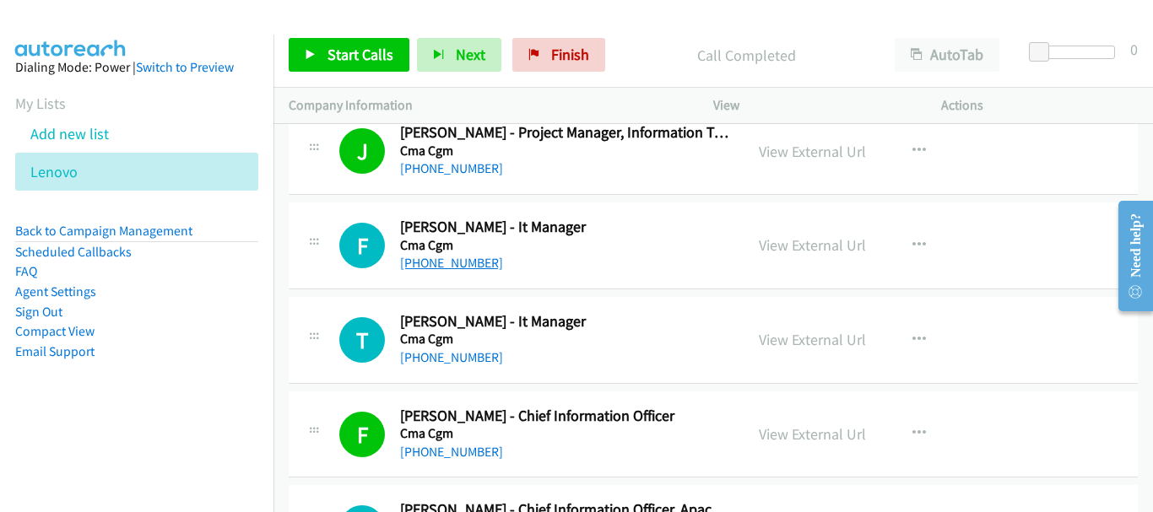
click at [444, 270] on link "+65 9670 4622" at bounding box center [451, 263] width 103 height 16
click at [436, 362] on link "+65 9327 3908" at bounding box center [451, 357] width 103 height 16
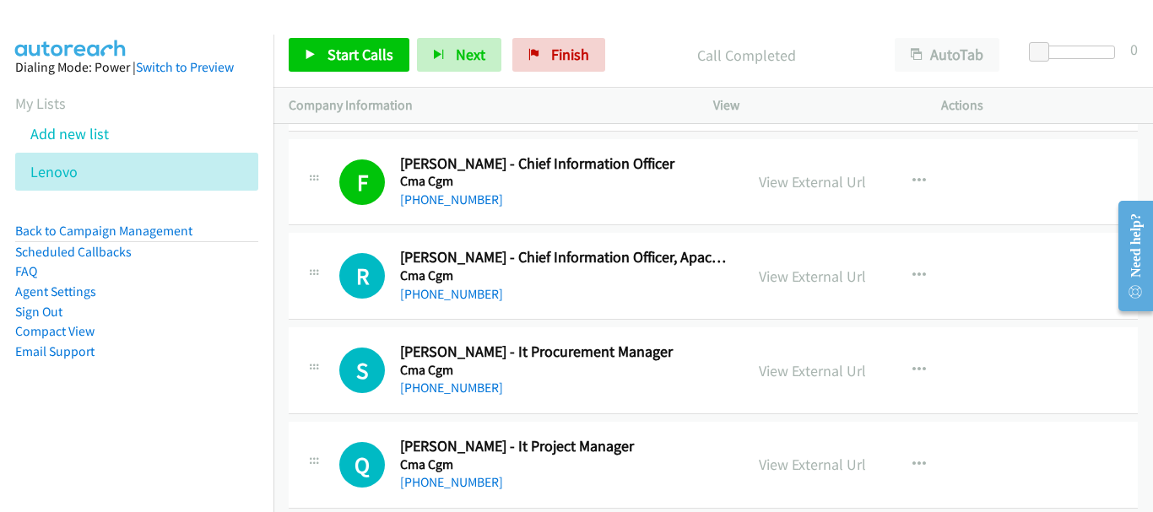
scroll to position [14008, 0]
click at [435, 285] on link "+65 9761 7181" at bounding box center [451, 293] width 103 height 16
click at [471, 383] on link "+65 9226 3398" at bounding box center [451, 387] width 103 height 16
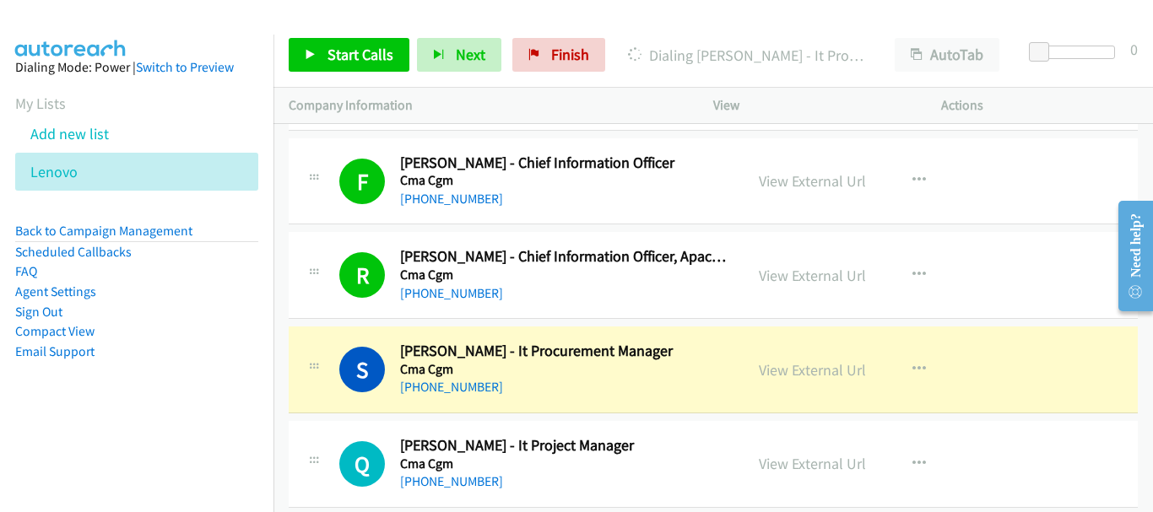
scroll to position [14092, 0]
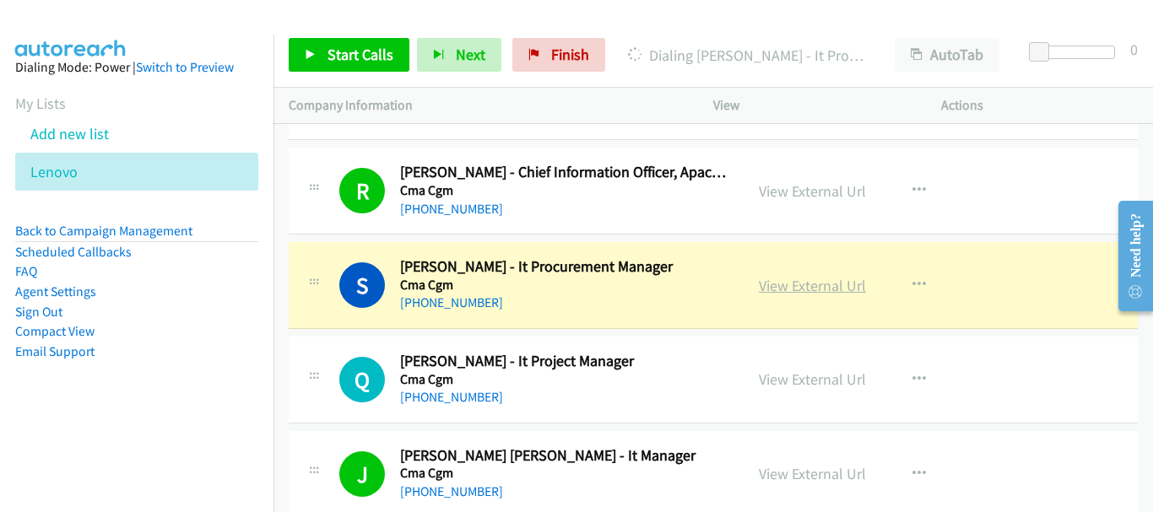
click at [802, 284] on link "View External Url" at bounding box center [812, 285] width 107 height 19
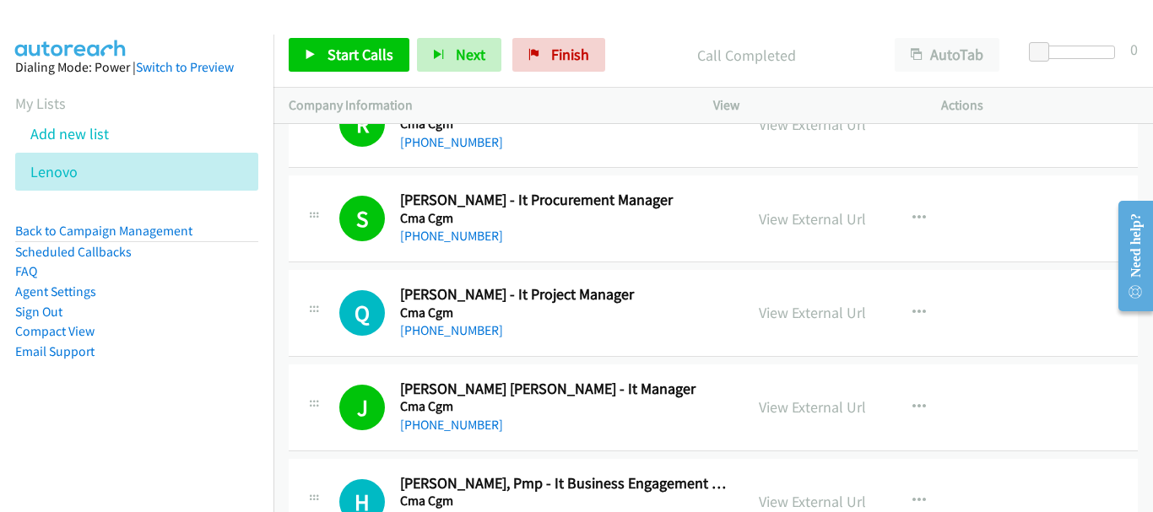
scroll to position [14176, 0]
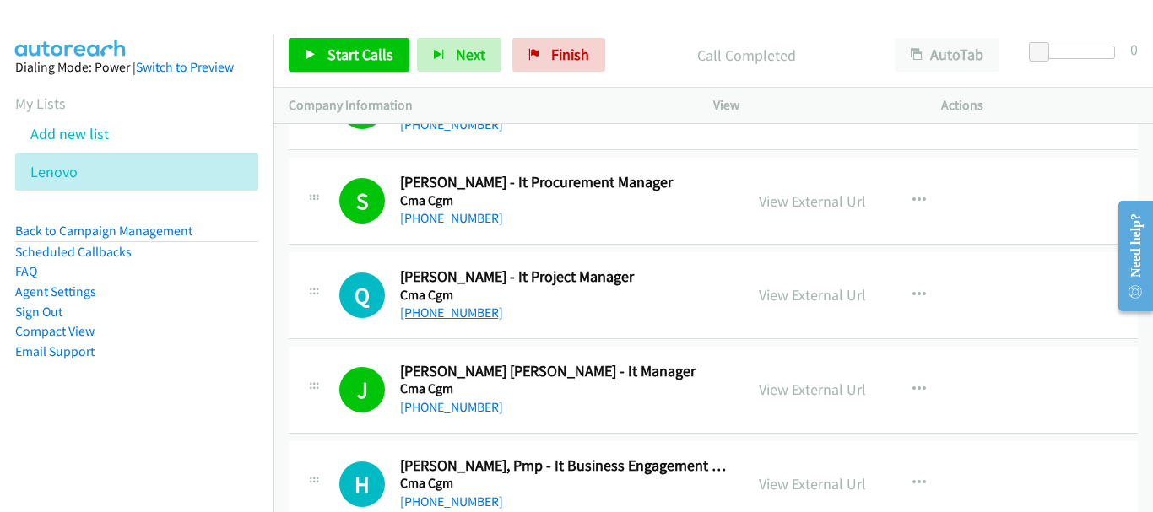
click at [423, 314] on link "+65 8360 5825" at bounding box center [451, 313] width 103 height 16
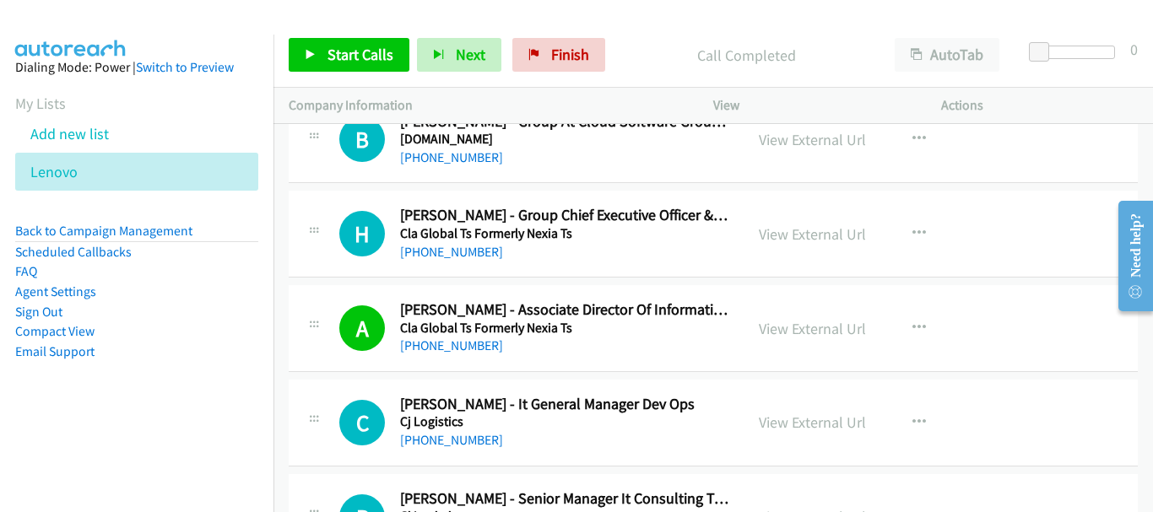
scroll to position [14683, 0]
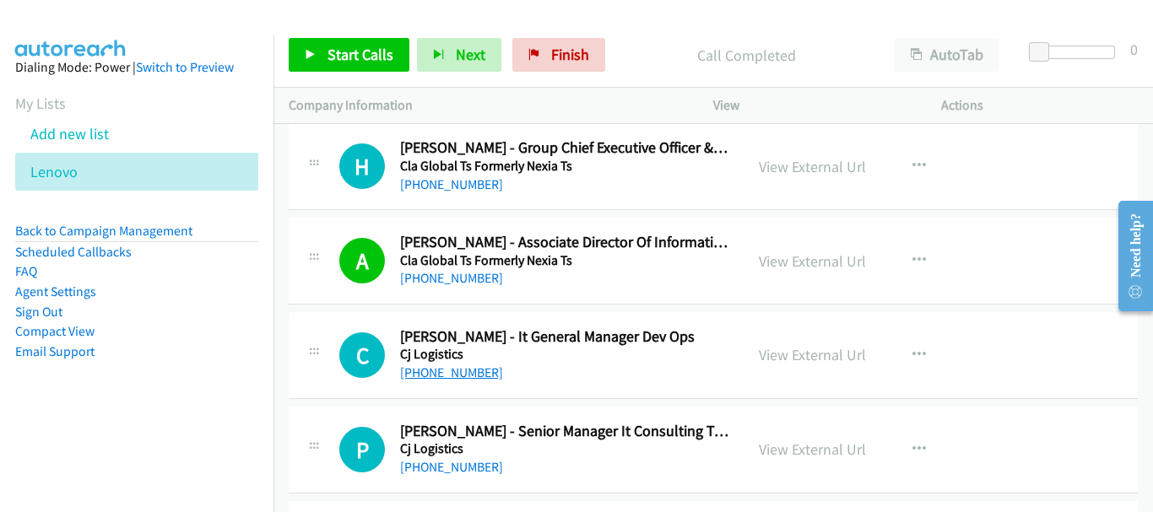
click at [444, 370] on link "+65 8125 0993" at bounding box center [451, 373] width 103 height 16
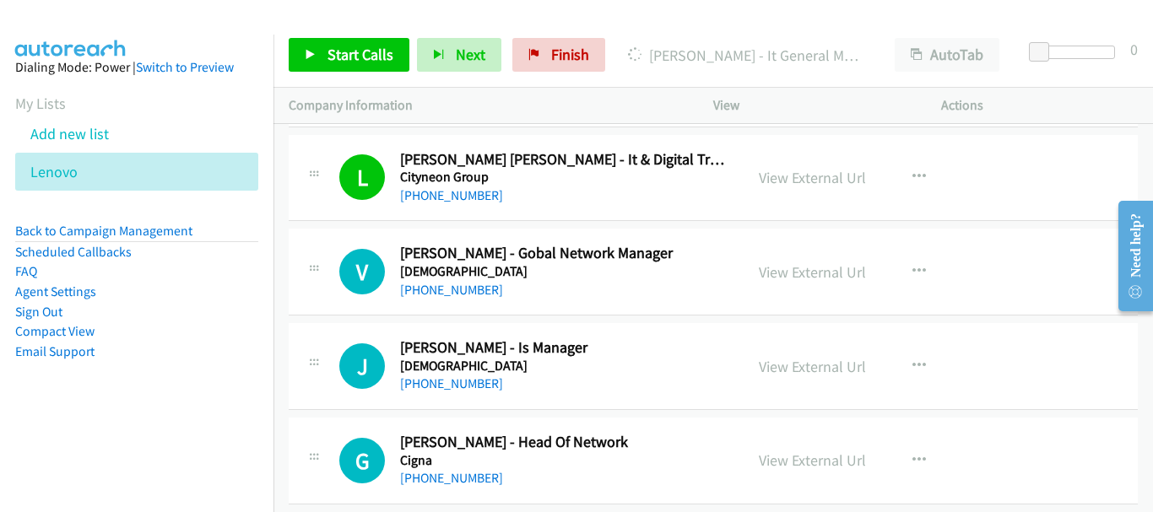
scroll to position [15020, 0]
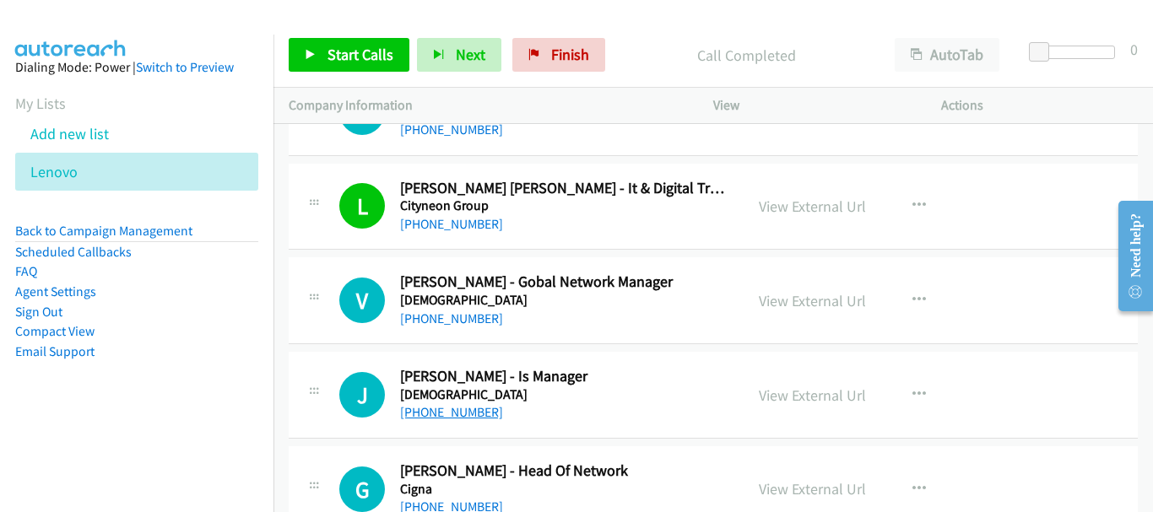
click at [445, 408] on link "+65 9829 4870" at bounding box center [451, 412] width 103 height 16
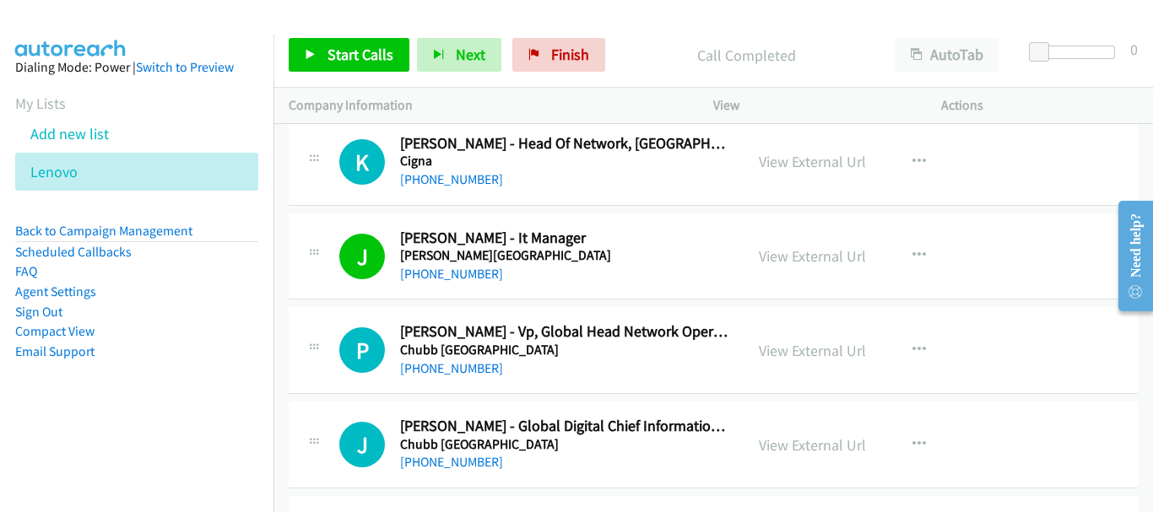
scroll to position [15527, 0]
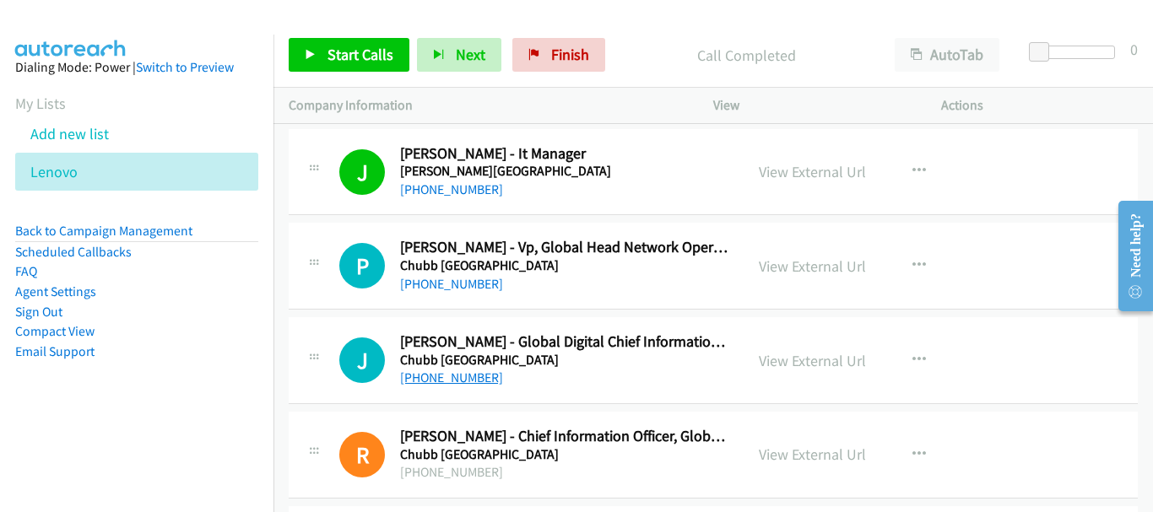
click at [458, 376] on link "+65 9126 5808" at bounding box center [451, 378] width 103 height 16
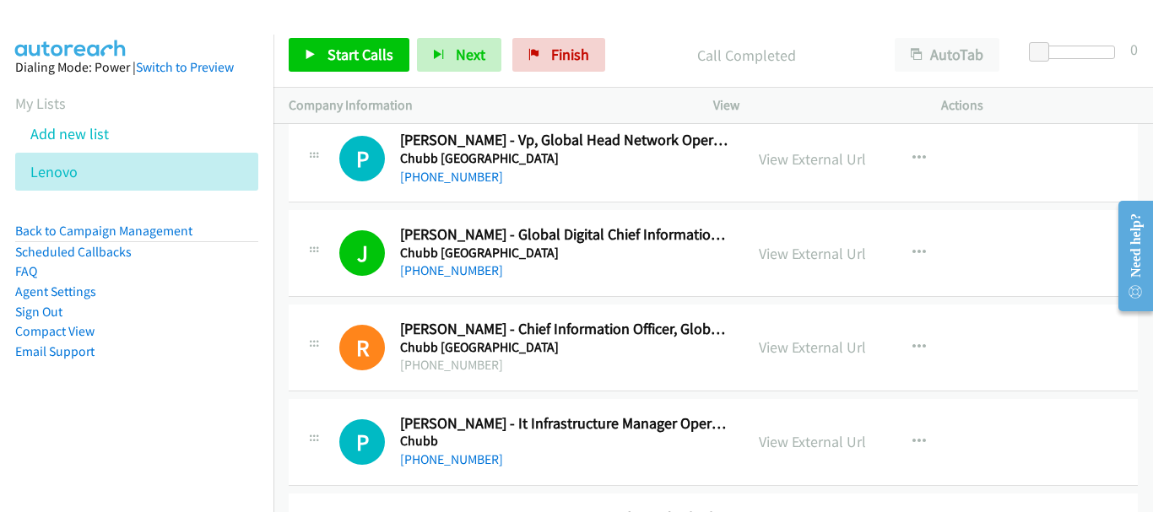
scroll to position [15780, 0]
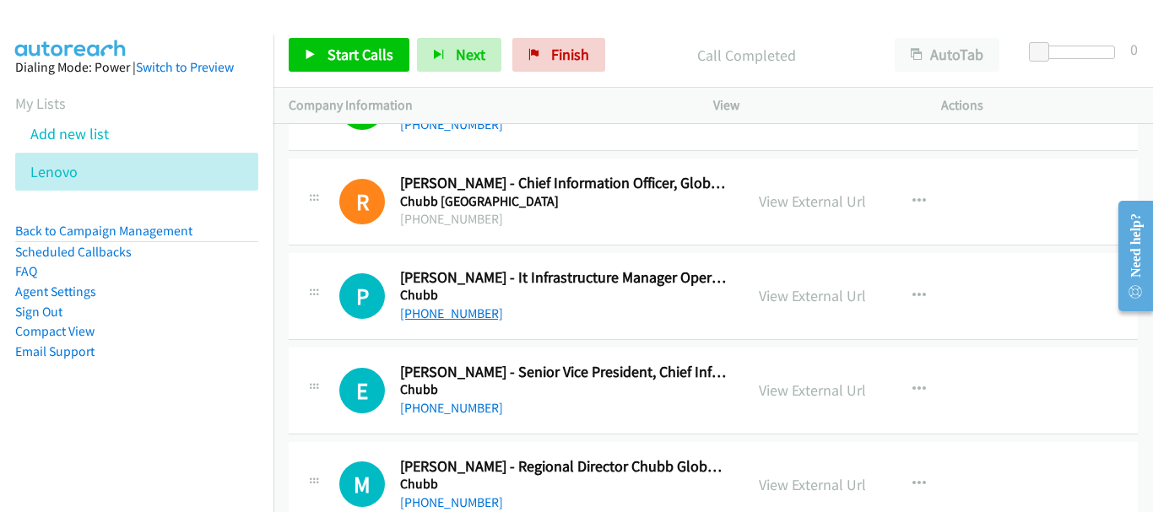
click at [475, 312] on link "+65 9788 7540" at bounding box center [451, 313] width 103 height 16
click at [465, 413] on link "+65 9784 9111" at bounding box center [451, 408] width 103 height 16
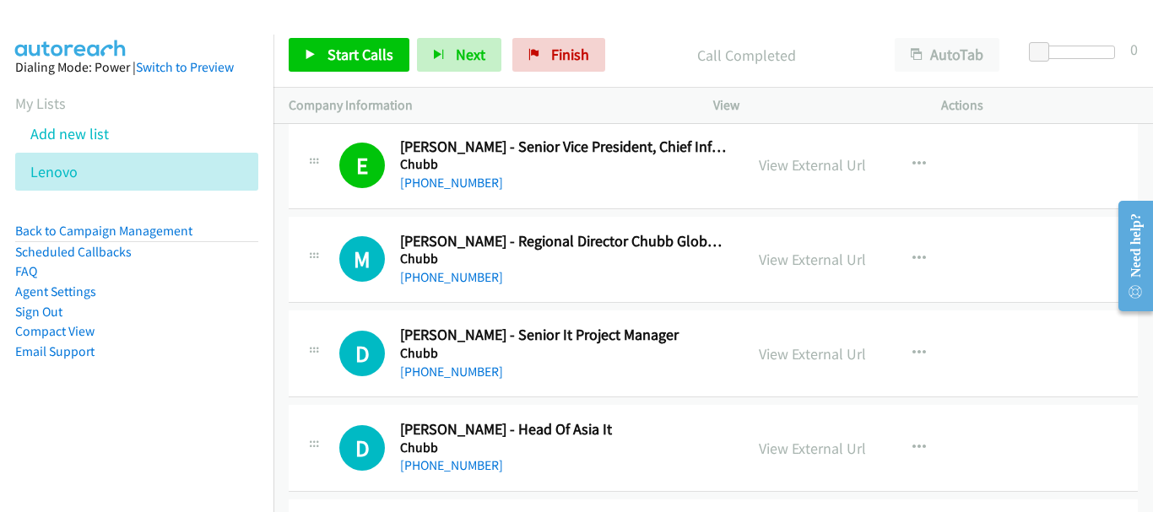
scroll to position [16033, 0]
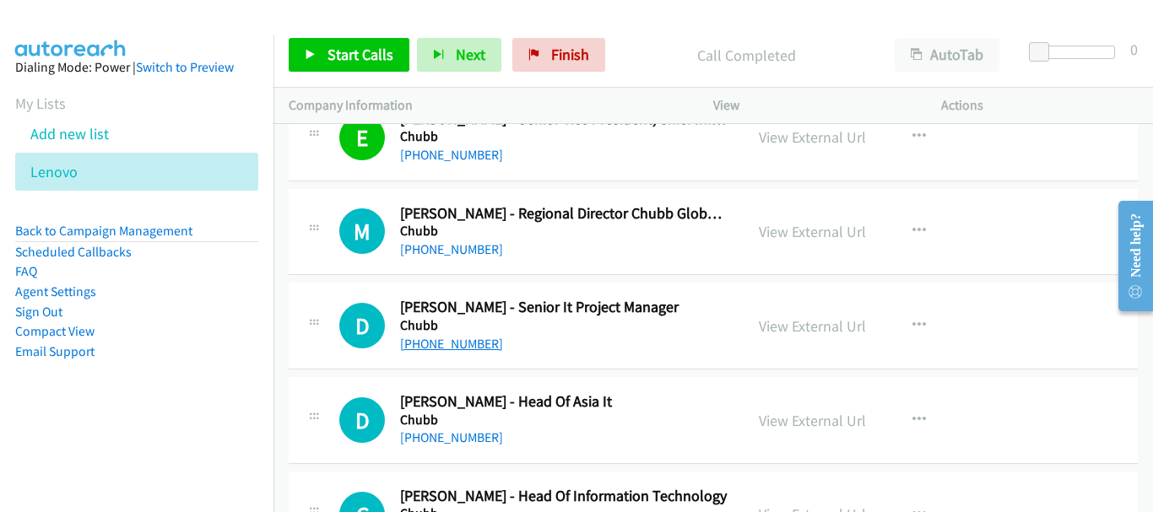
click at [446, 343] on link "+65 9642 1244" at bounding box center [451, 344] width 103 height 16
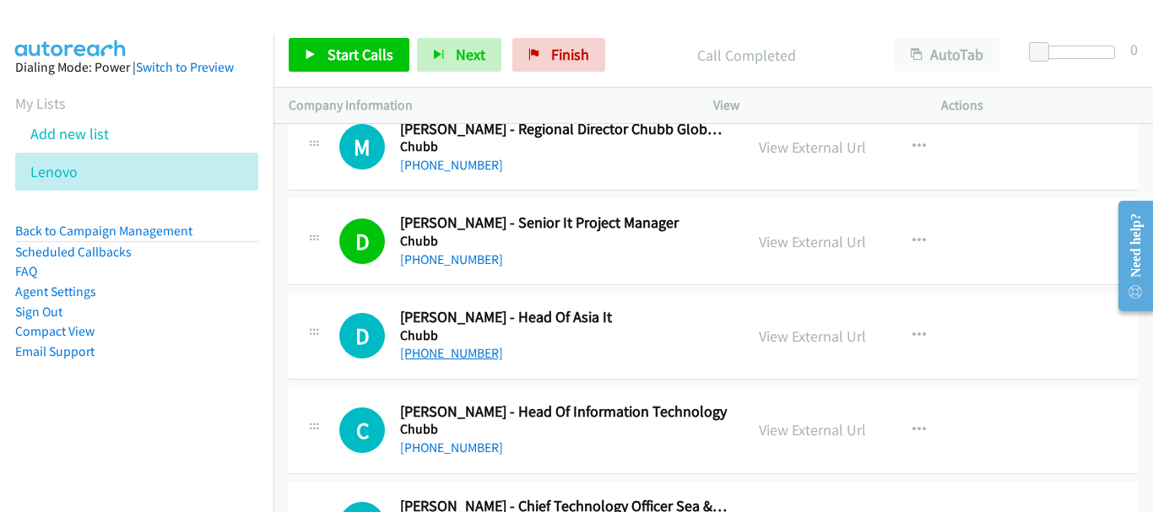
click at [456, 356] on link "+65 9270 0285" at bounding box center [451, 353] width 103 height 16
click at [437, 447] on link "+65 9680 7465" at bounding box center [451, 448] width 103 height 16
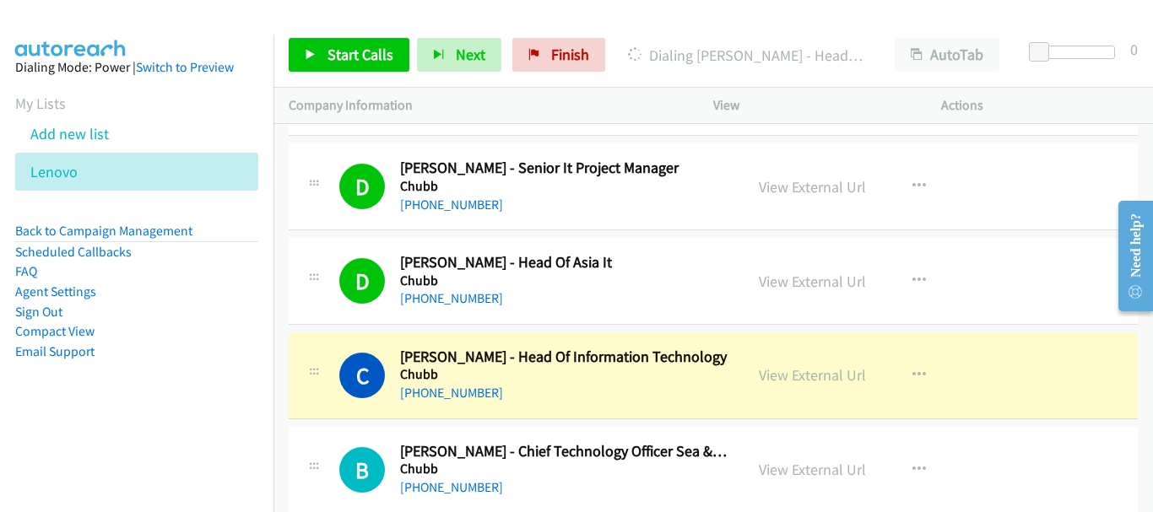
scroll to position [16202, 0]
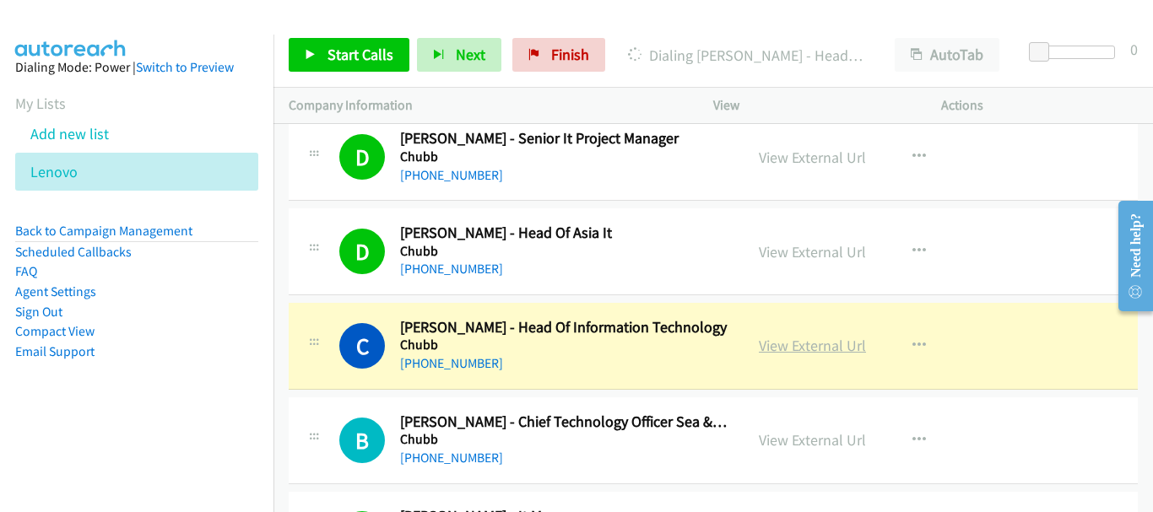
click at [835, 344] on link "View External Url" at bounding box center [812, 345] width 107 height 19
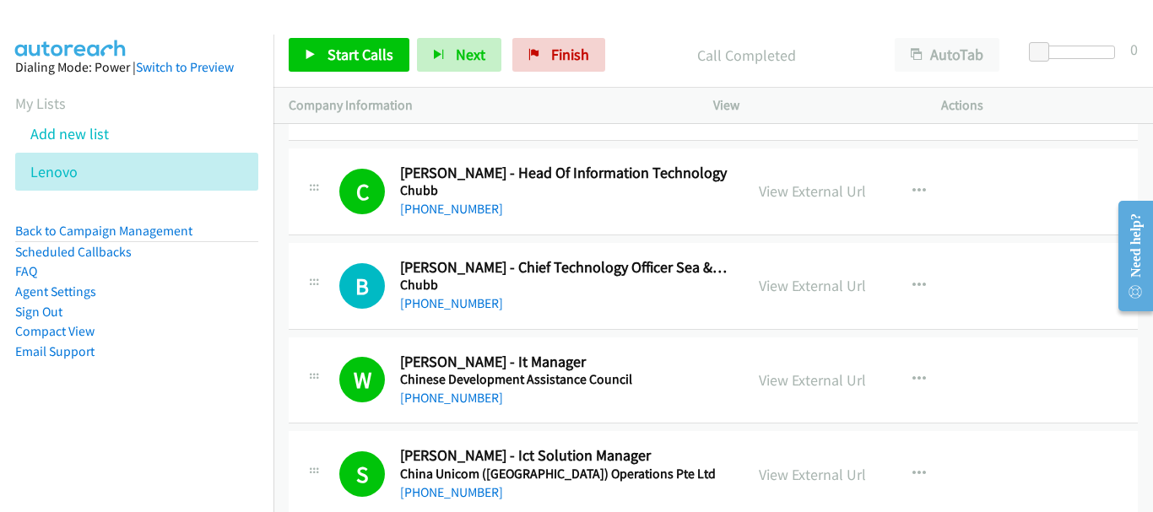
scroll to position [16370, 0]
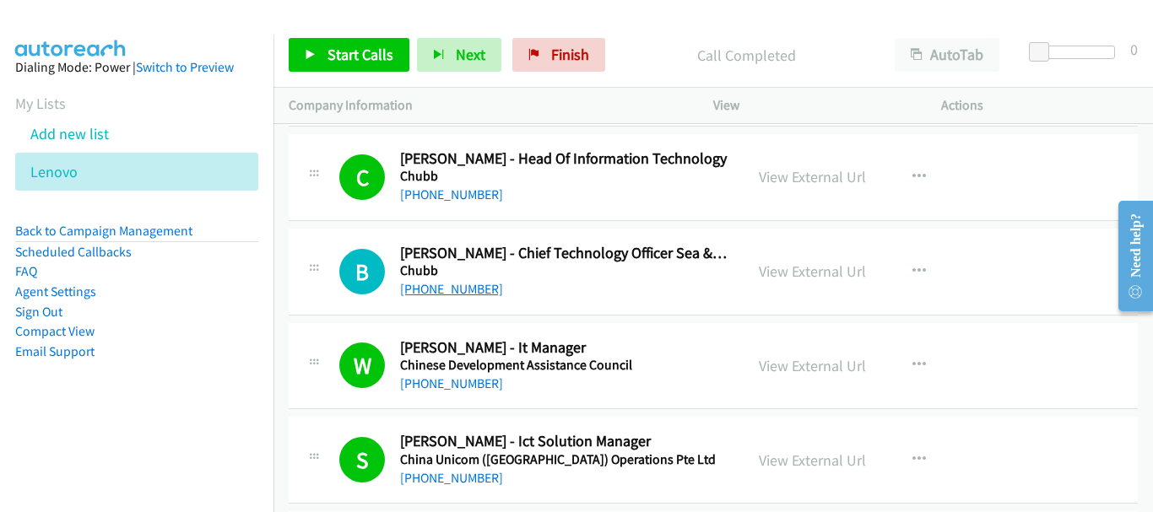
click at [453, 289] on link "+65 9006 9126" at bounding box center [451, 289] width 103 height 16
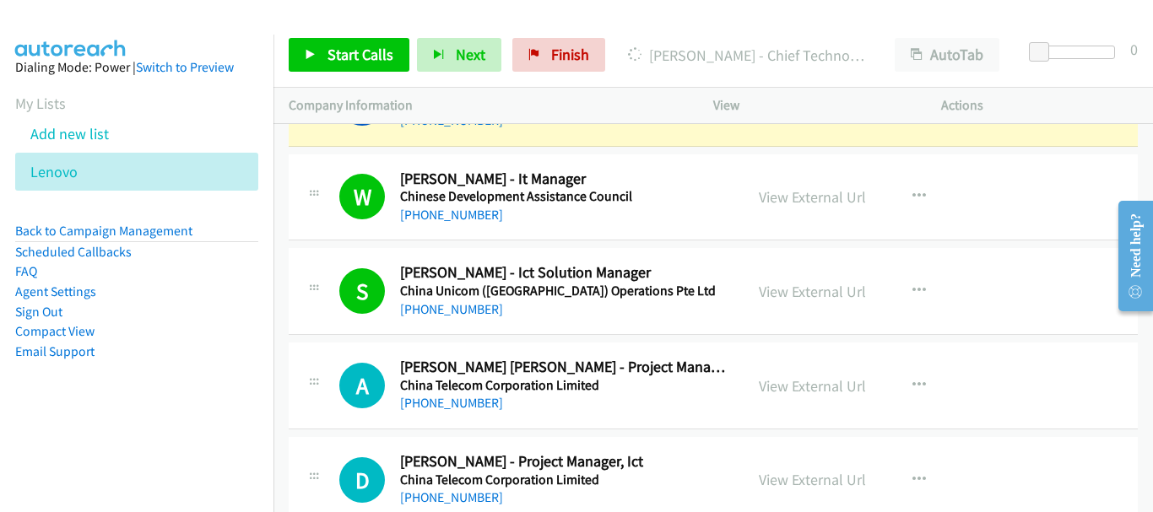
scroll to position [16624, 0]
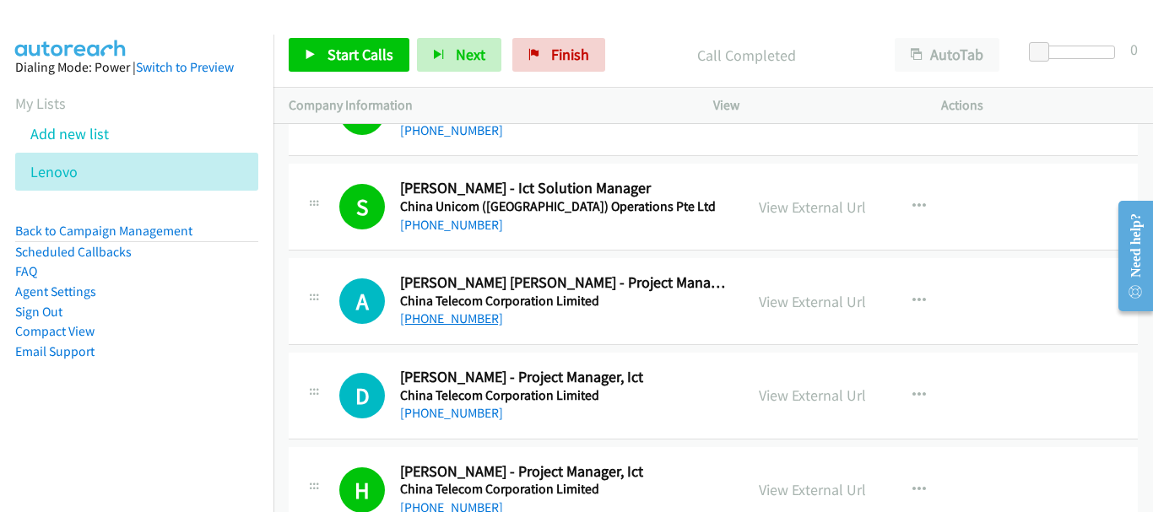
click at [436, 319] on link "+65 9046 6996" at bounding box center [451, 319] width 103 height 16
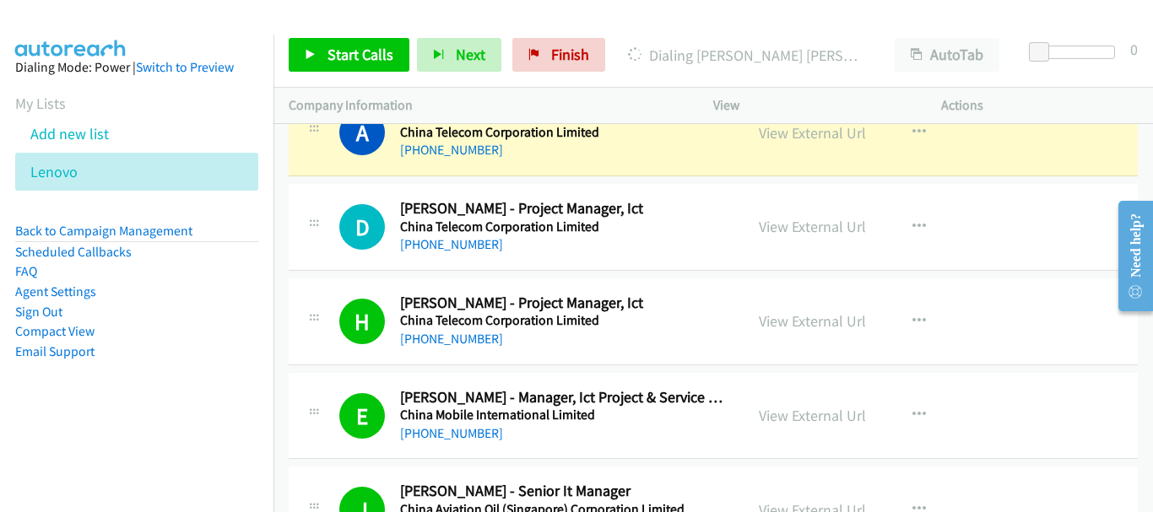
scroll to position [16708, 0]
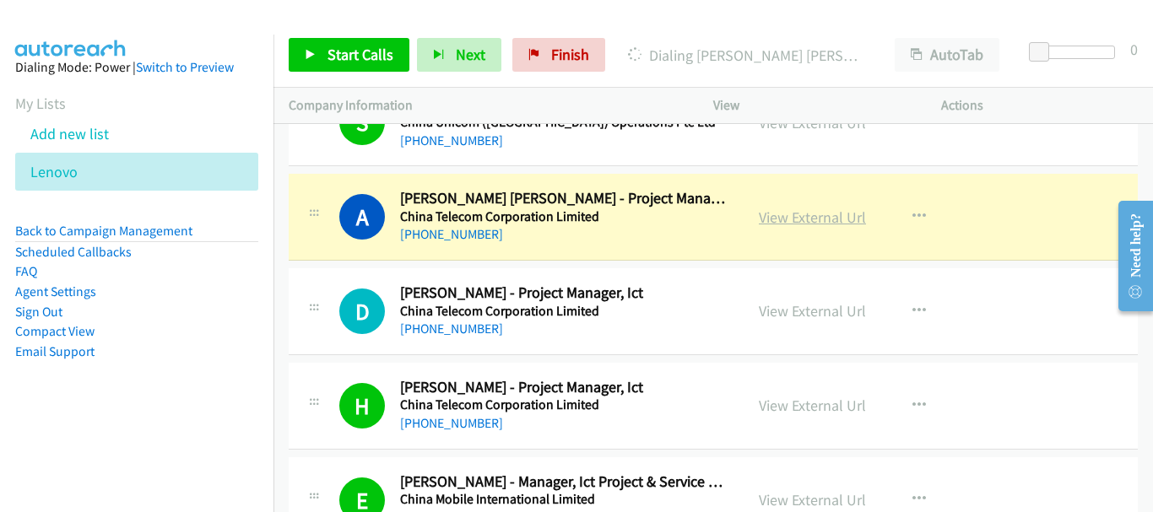
click at [824, 218] on link "View External Url" at bounding box center [812, 217] width 107 height 19
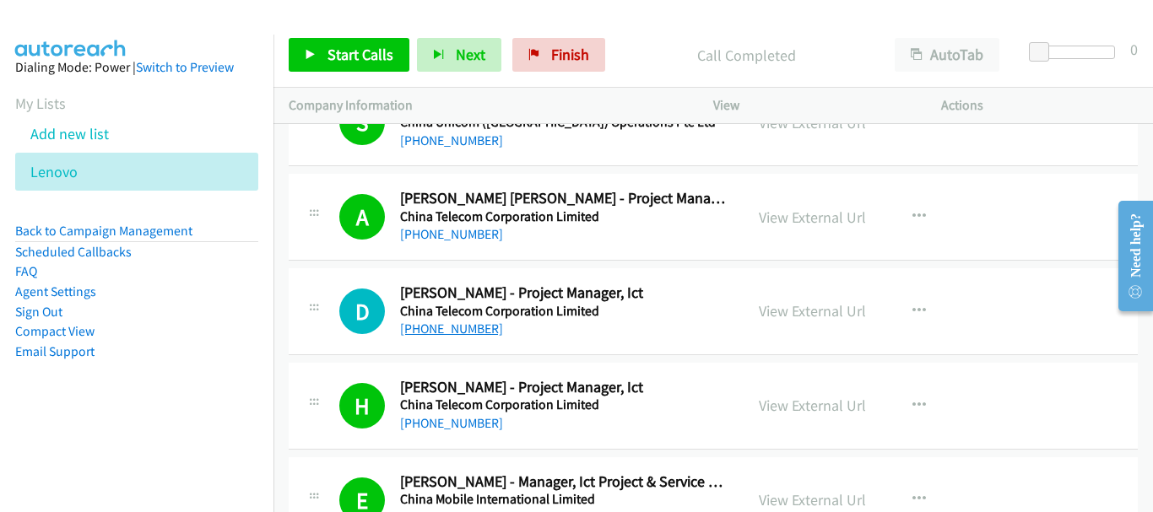
click at [424, 323] on link "+65 9645 2905" at bounding box center [451, 329] width 103 height 16
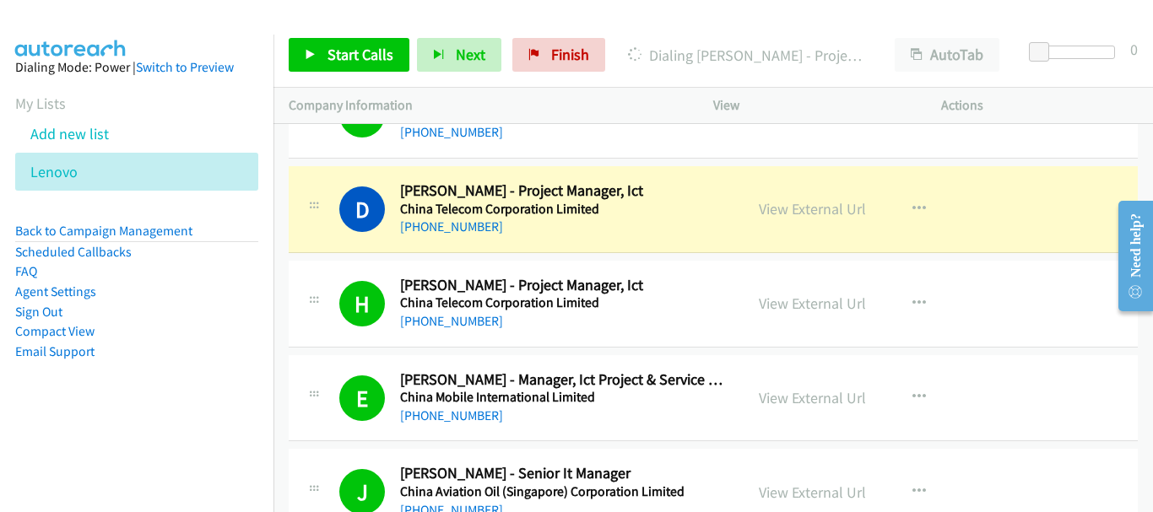
scroll to position [16792, 0]
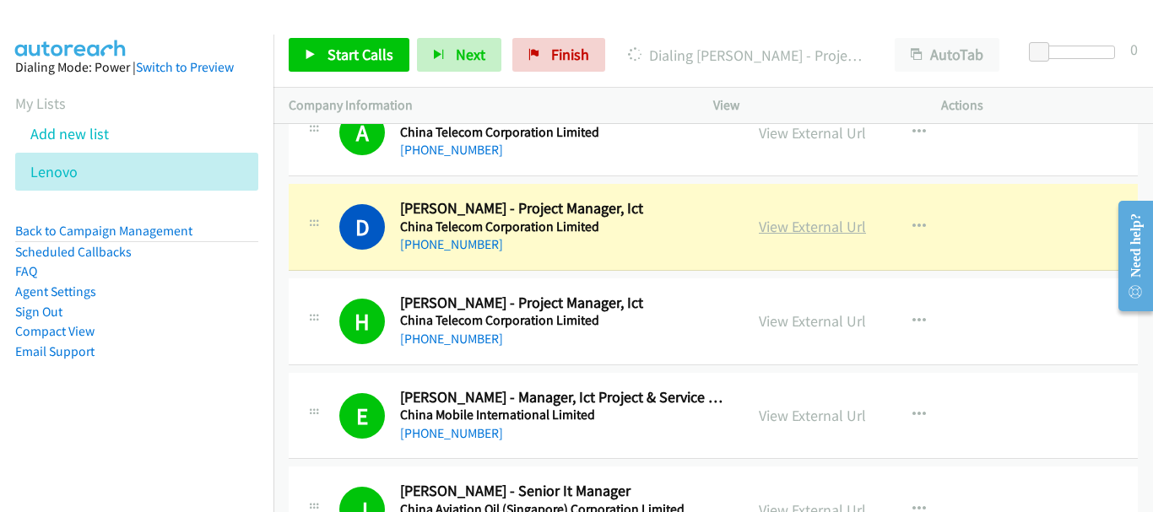
click at [848, 219] on link "View External Url" at bounding box center [812, 226] width 107 height 19
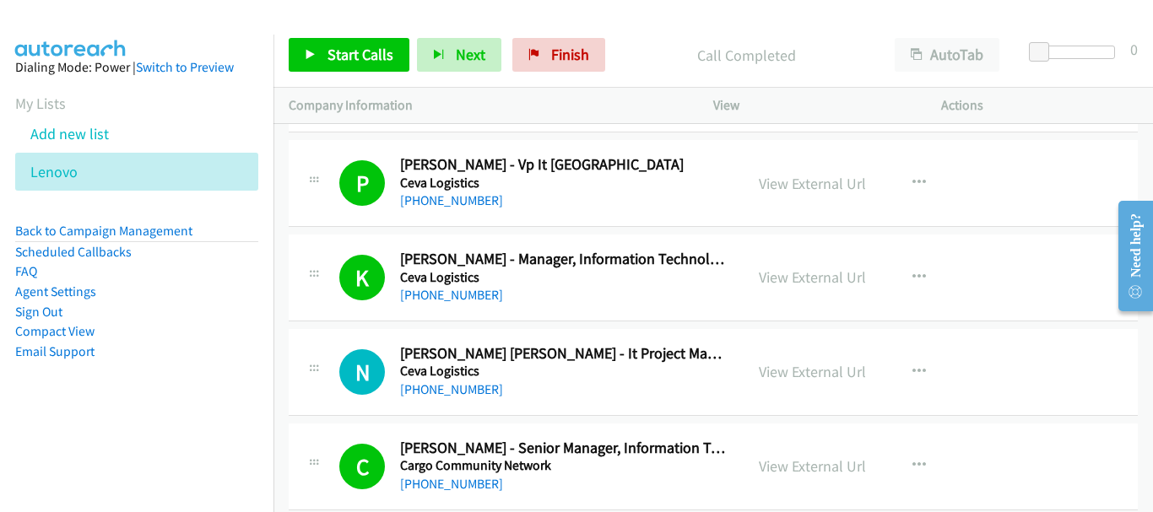
scroll to position [17214, 0]
click at [449, 387] on link "+65 8298 9319" at bounding box center [451, 389] width 103 height 16
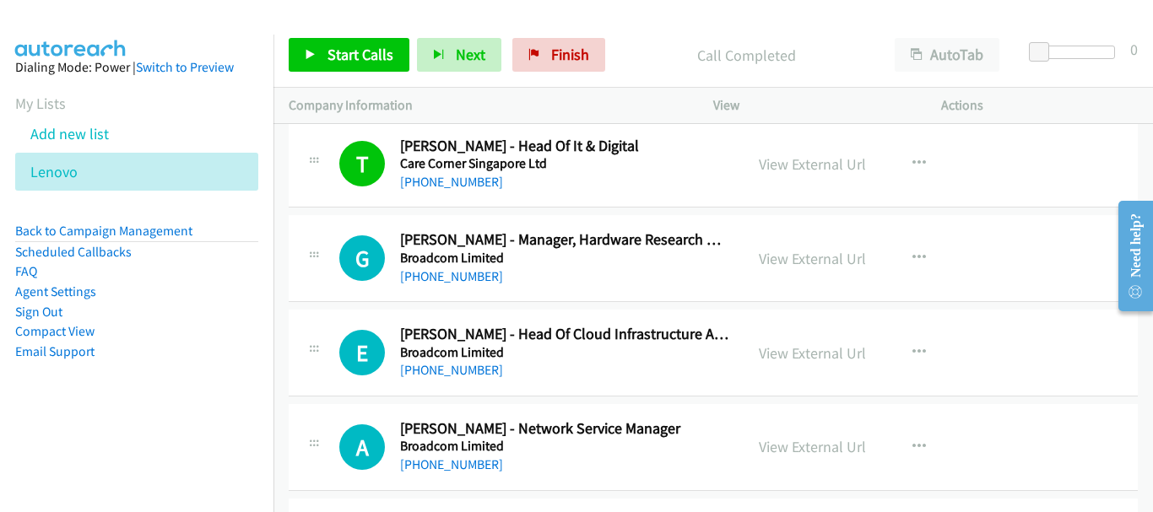
scroll to position [17636, 0]
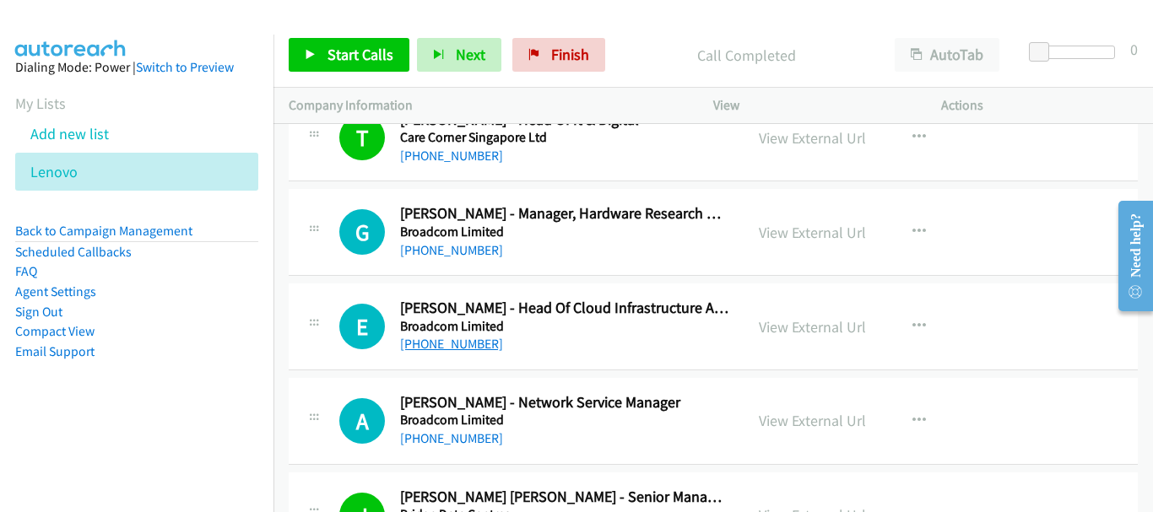
click at [458, 348] on link "+65 9101 5464" at bounding box center [451, 344] width 103 height 16
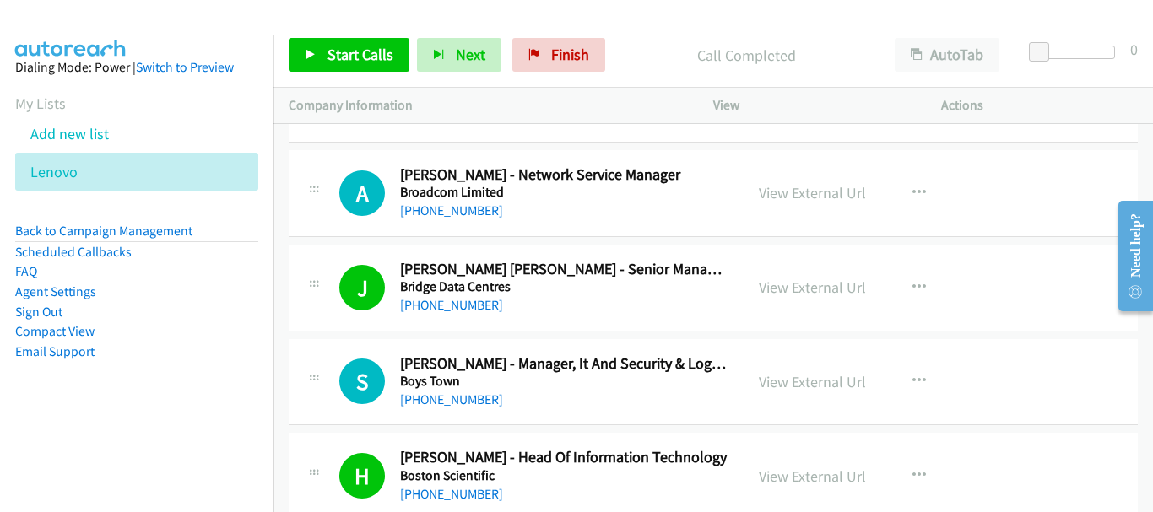
scroll to position [17889, 0]
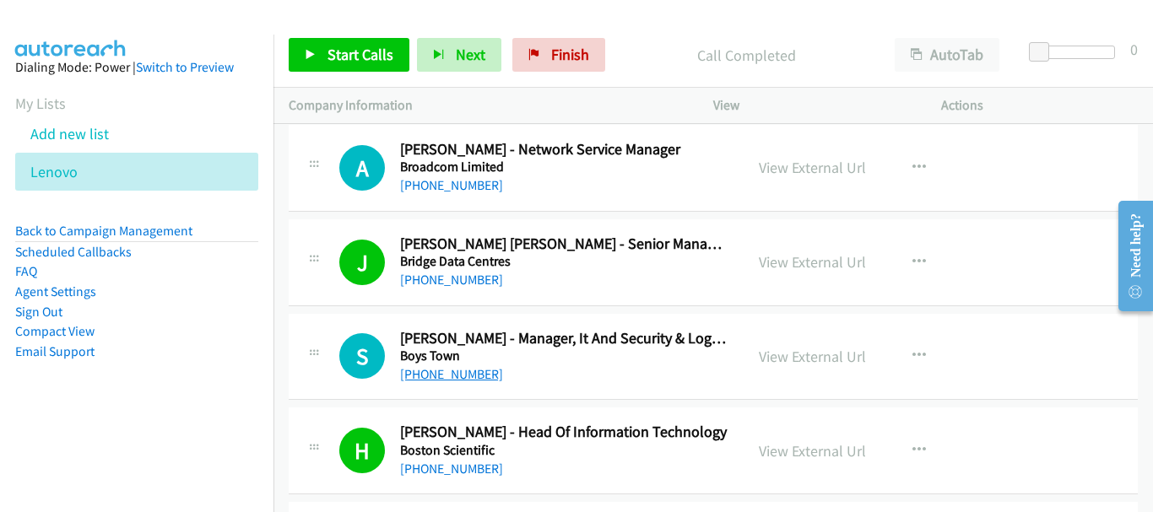
click at [433, 376] on link "+65 9845 0370" at bounding box center [451, 374] width 103 height 16
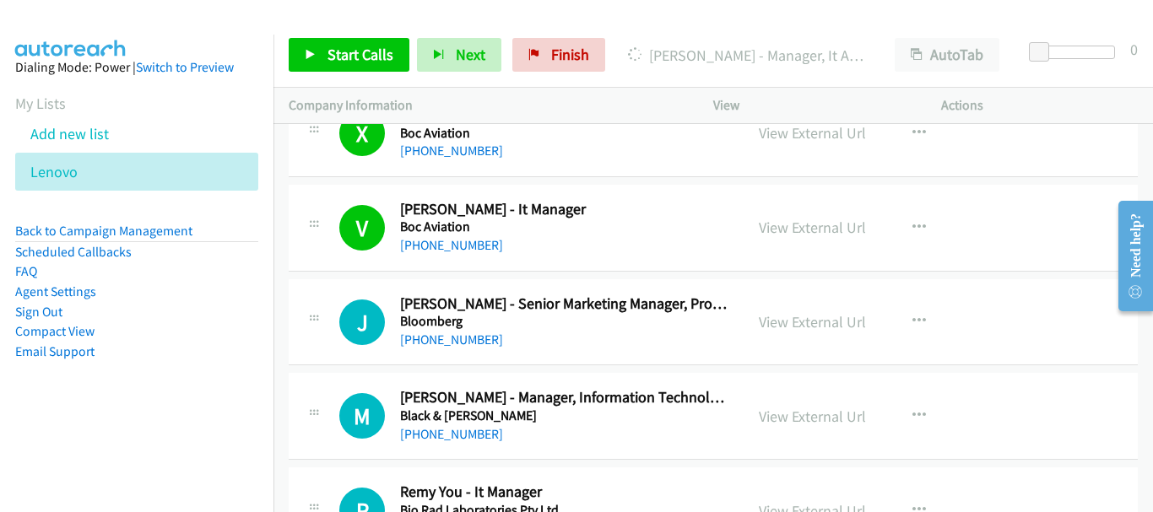
scroll to position [18480, 0]
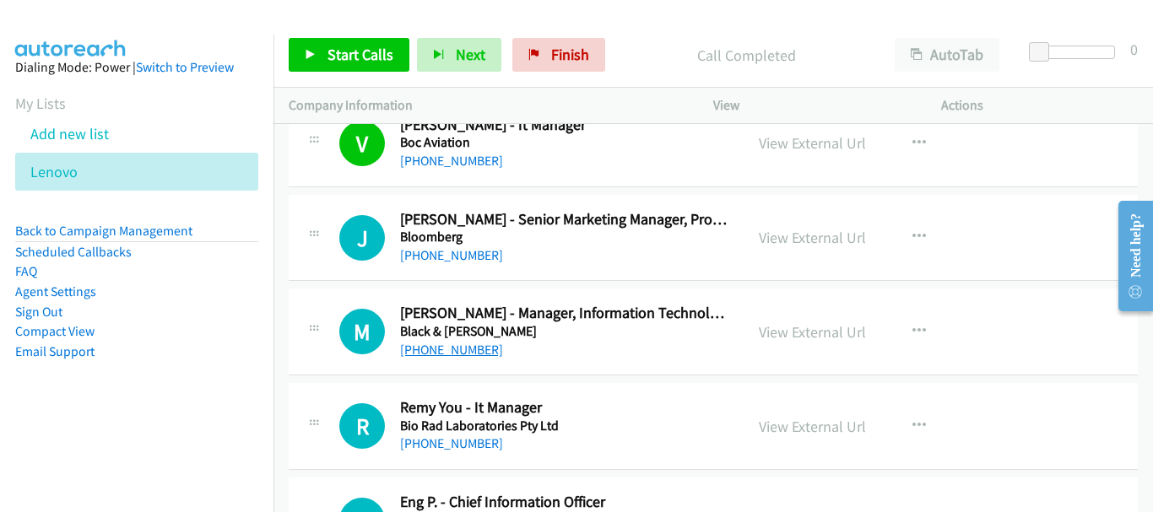
click at [465, 349] on link "+65 9755 2819" at bounding box center [451, 350] width 103 height 16
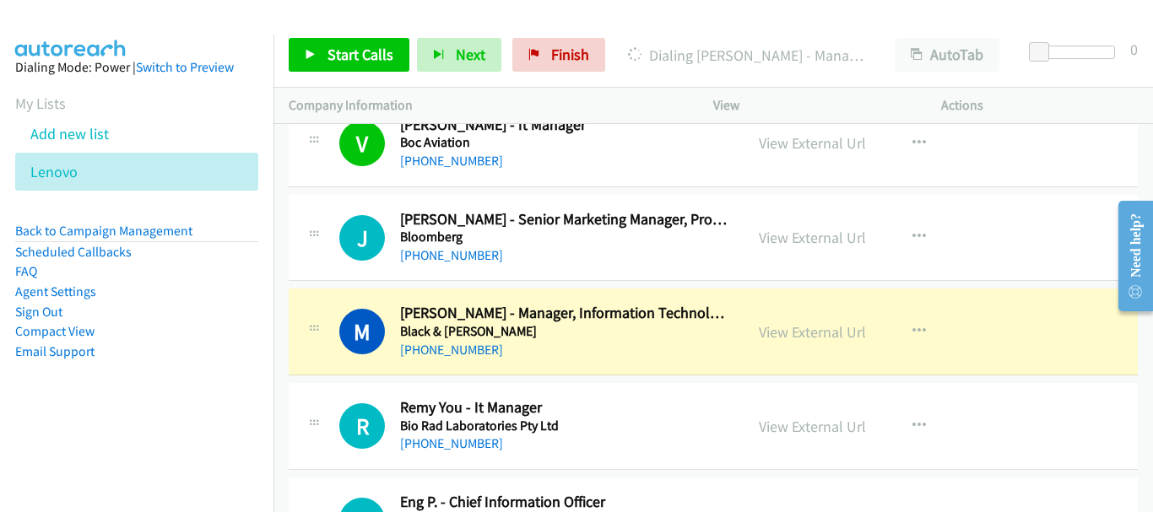
scroll to position [18564, 0]
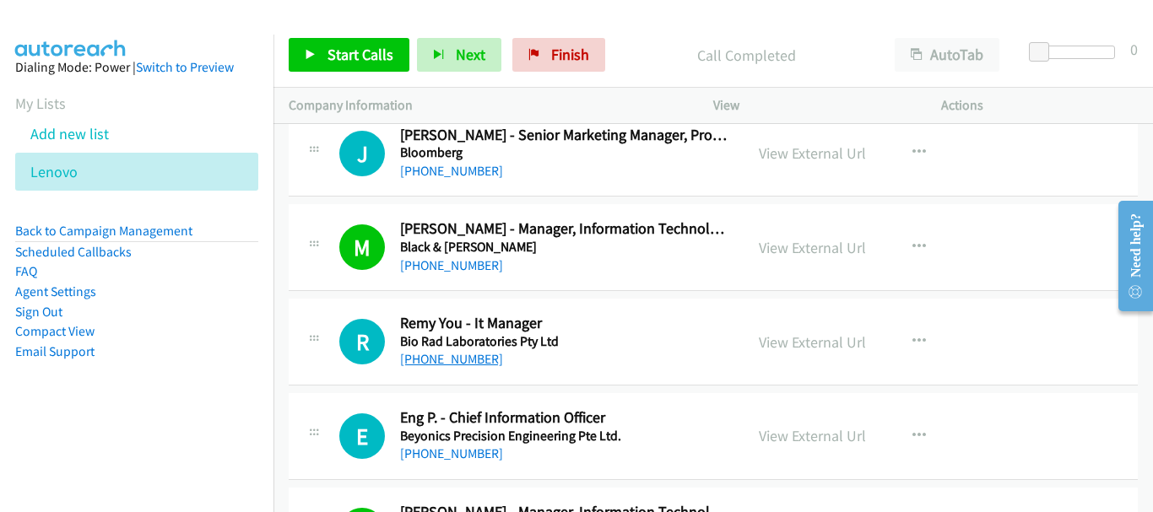
click at [437, 359] on link "+65 9771 8875" at bounding box center [451, 359] width 103 height 16
click at [440, 457] on link "+65 8428 8121" at bounding box center [451, 454] width 103 height 16
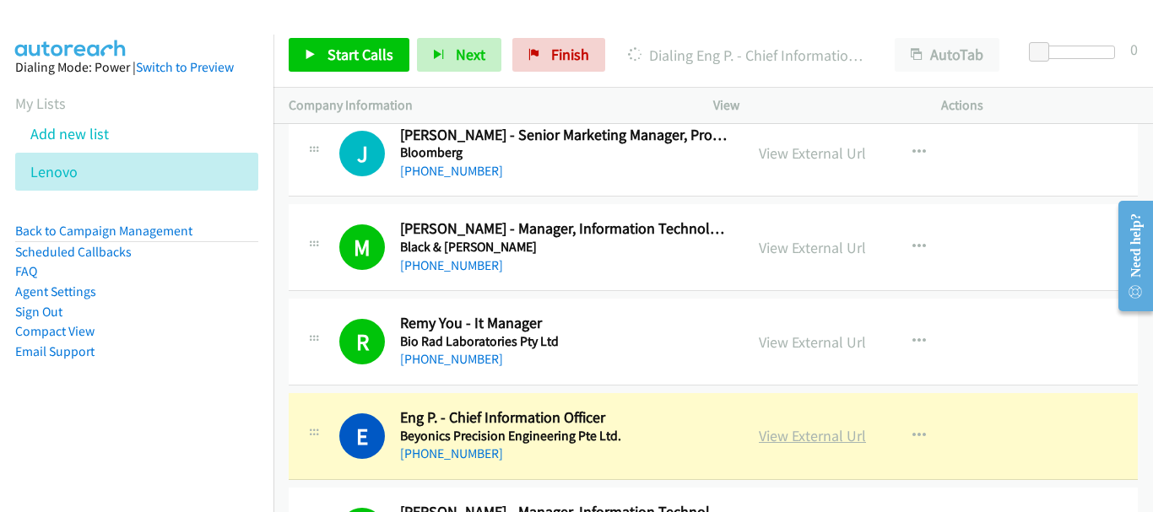
click at [829, 438] on link "View External Url" at bounding box center [812, 435] width 107 height 19
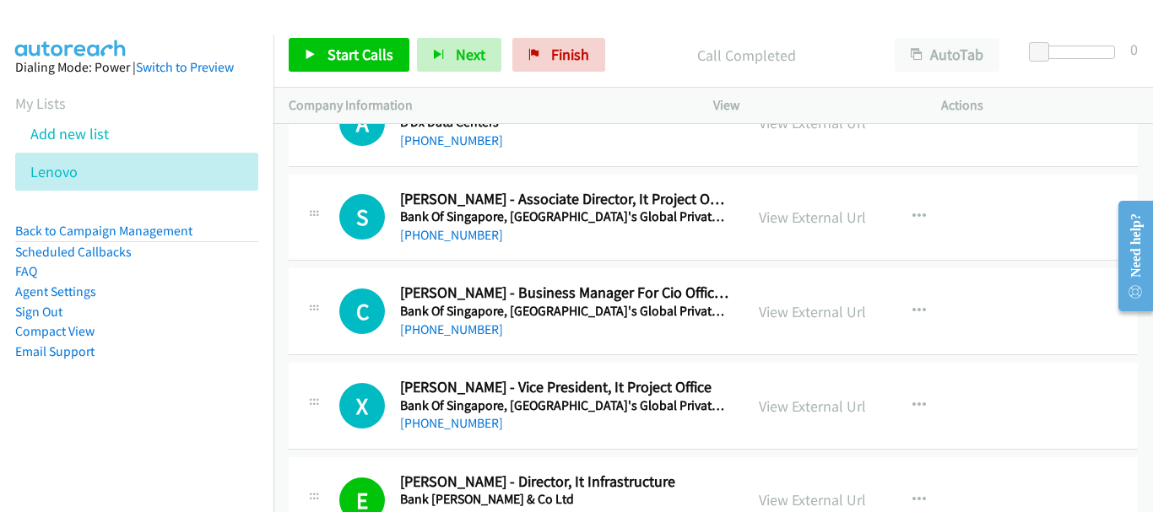
scroll to position [19071, 0]
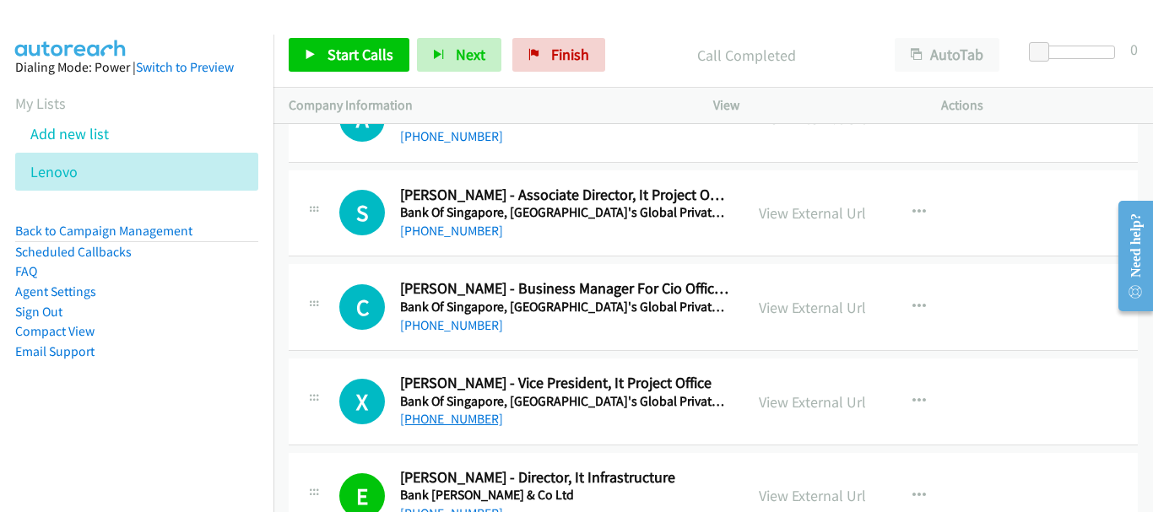
click at [463, 419] on link "+65 9733 4333" at bounding box center [451, 419] width 103 height 16
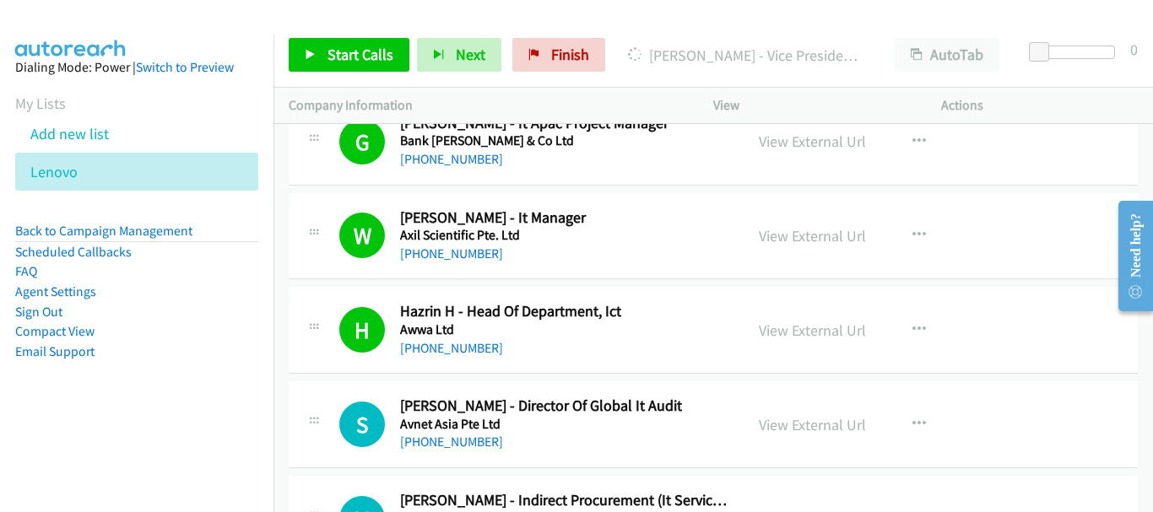
scroll to position [19577, 0]
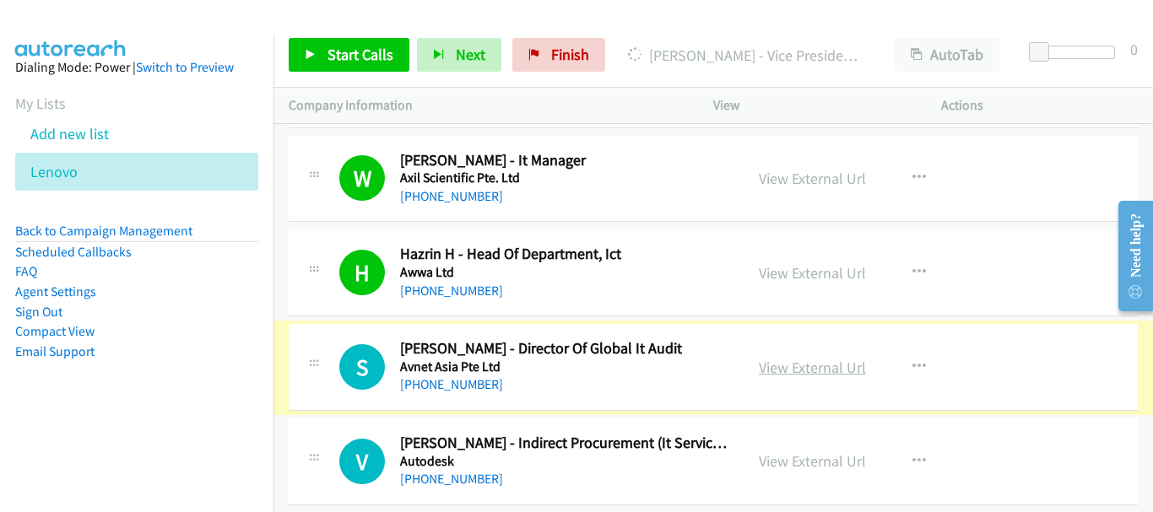
click at [789, 365] on link "View External Url" at bounding box center [812, 367] width 107 height 19
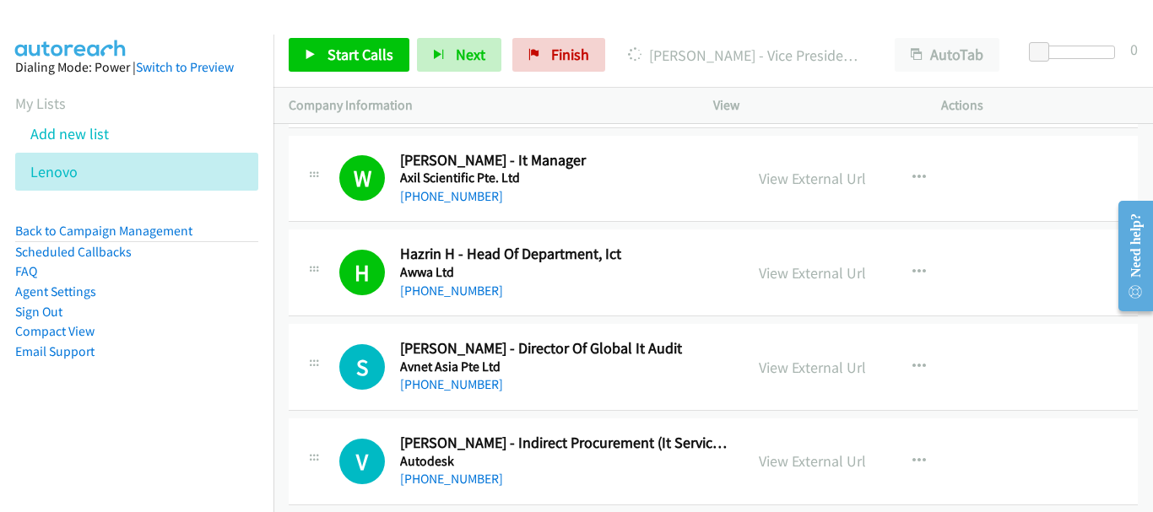
scroll to position [19746, 0]
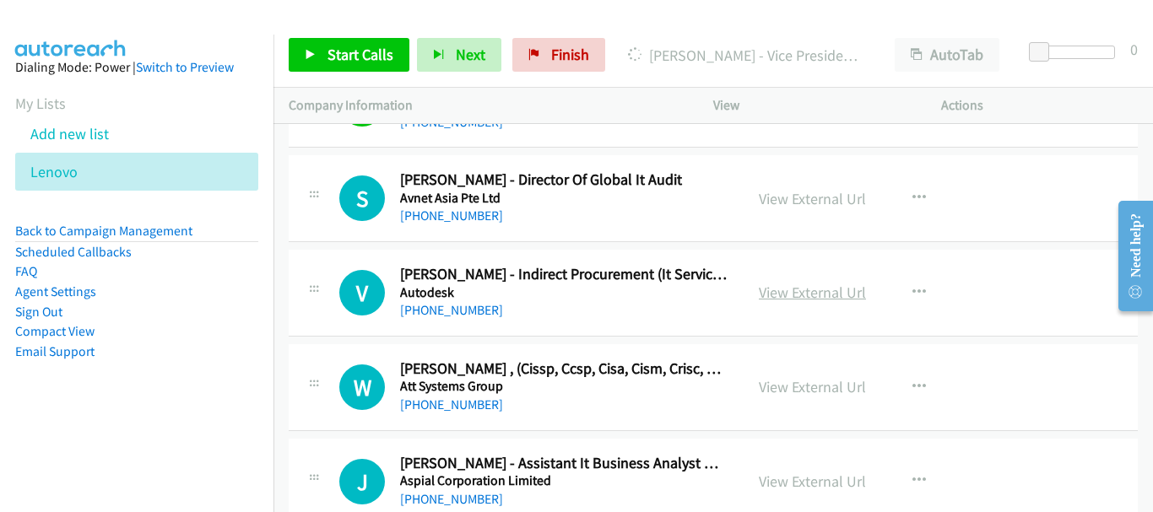
click at [818, 288] on link "View External Url" at bounding box center [812, 292] width 107 height 19
click at [807, 389] on link "View External Url" at bounding box center [812, 386] width 107 height 19
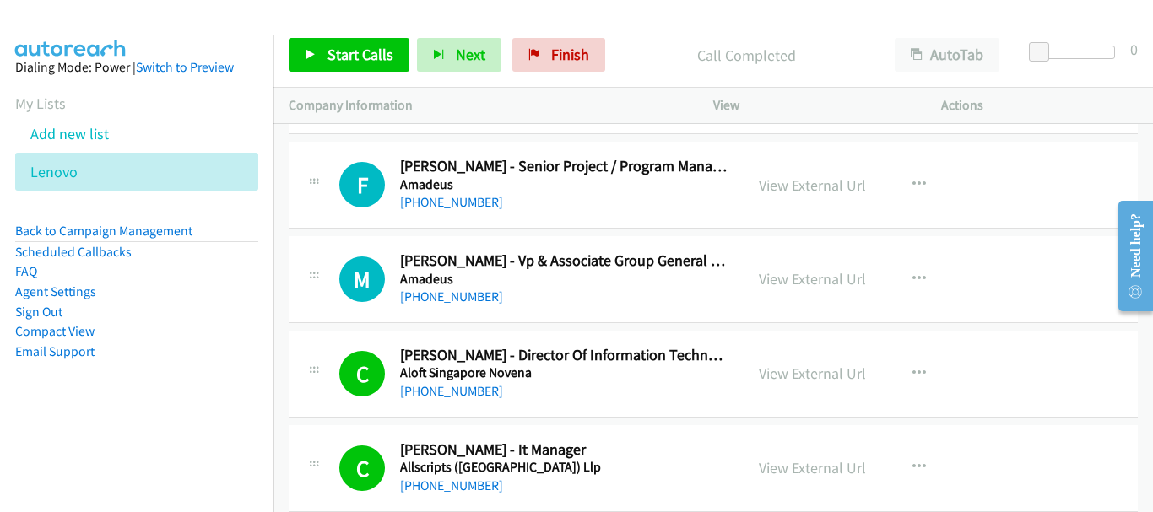
scroll to position [21656, 0]
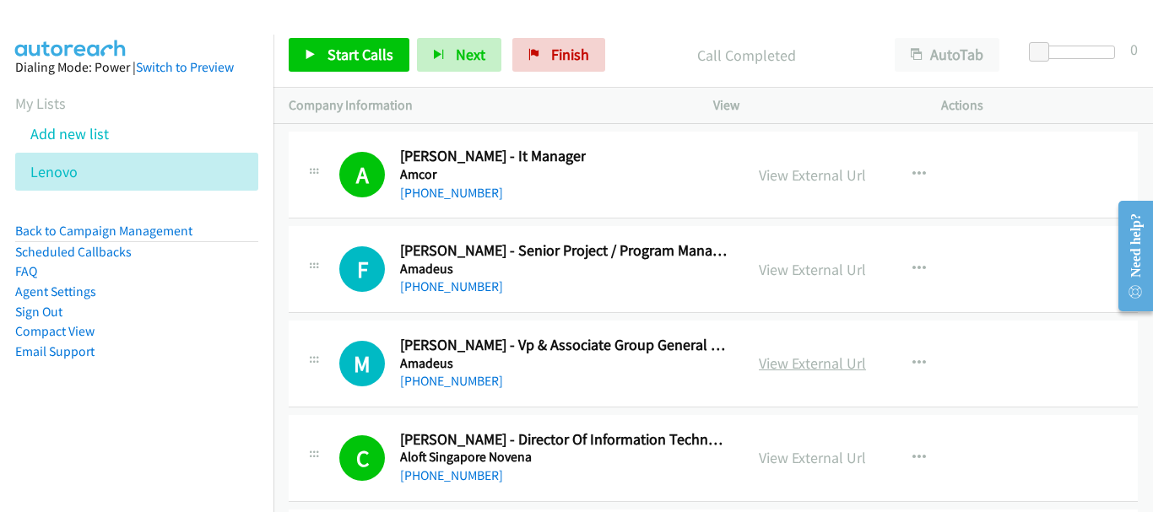
click at [781, 356] on link "View External Url" at bounding box center [812, 363] width 107 height 19
click at [781, 267] on link "View External Url" at bounding box center [812, 269] width 107 height 19
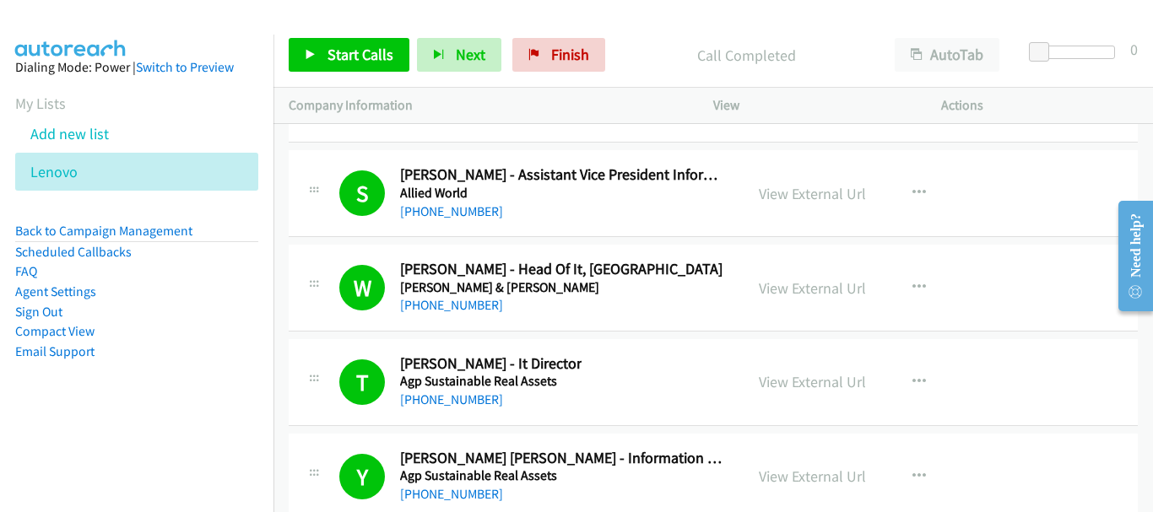
scroll to position [22331, 0]
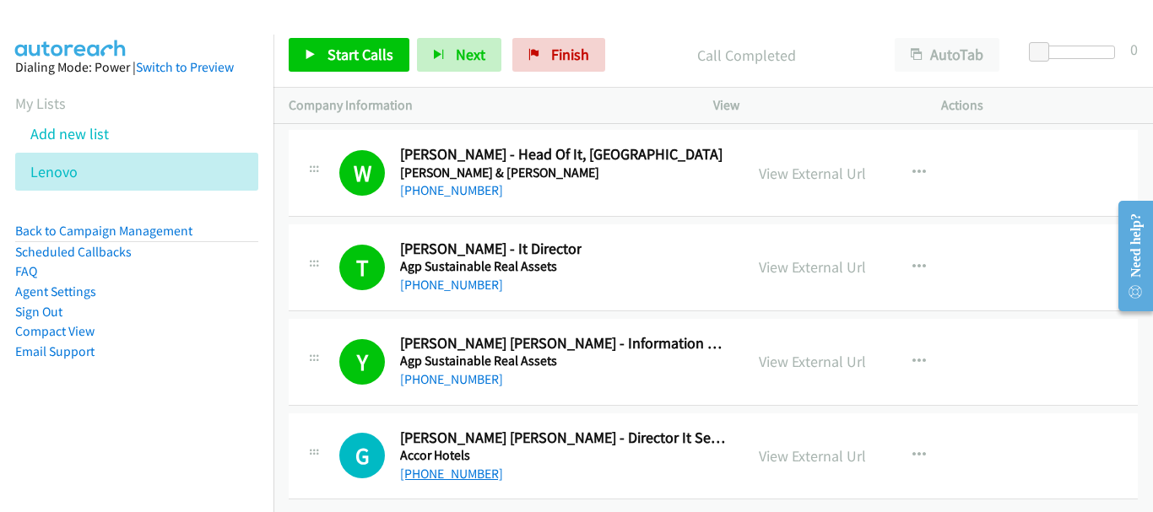
click at [469, 466] on link "+65 8118 4507" at bounding box center [451, 474] width 103 height 16
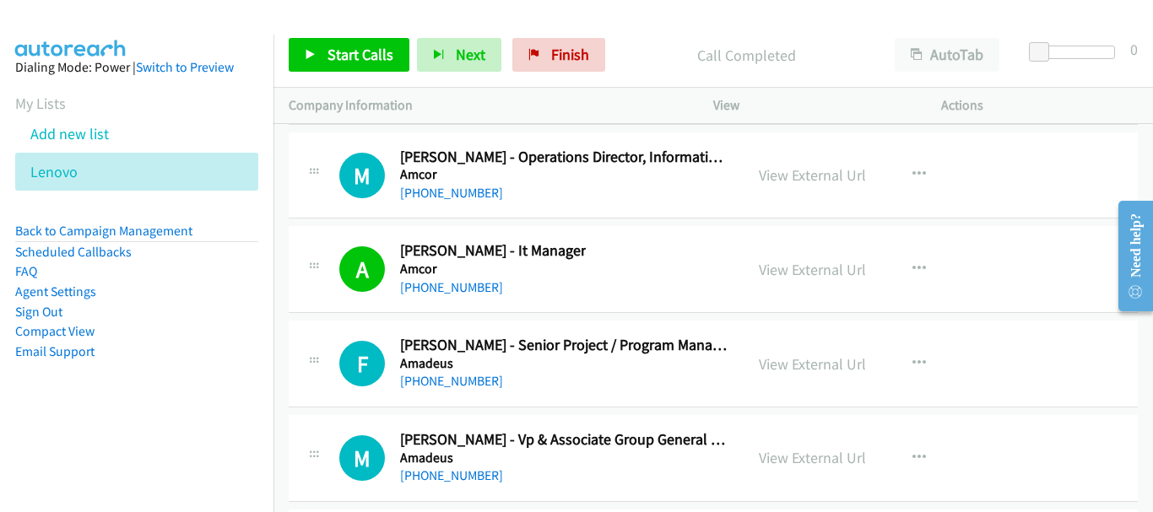
scroll to position [21403, 0]
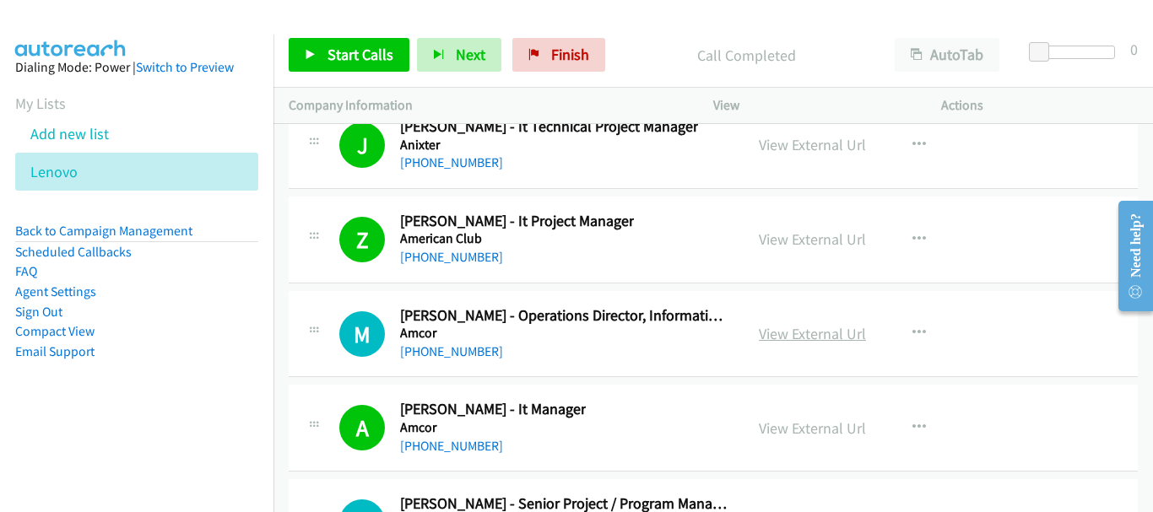
click at [830, 337] on link "View External Url" at bounding box center [812, 333] width 107 height 19
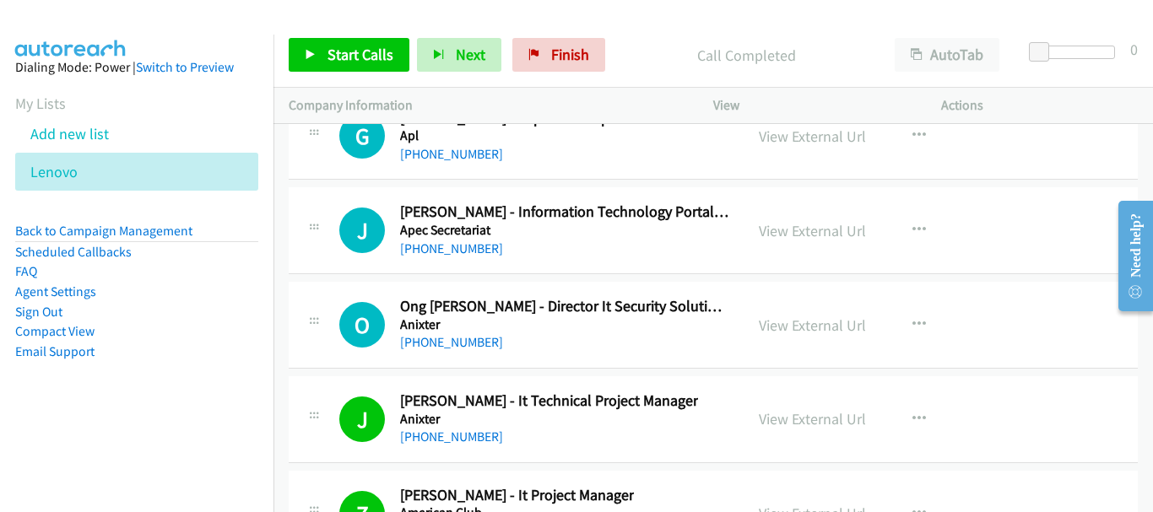
scroll to position [21065, 0]
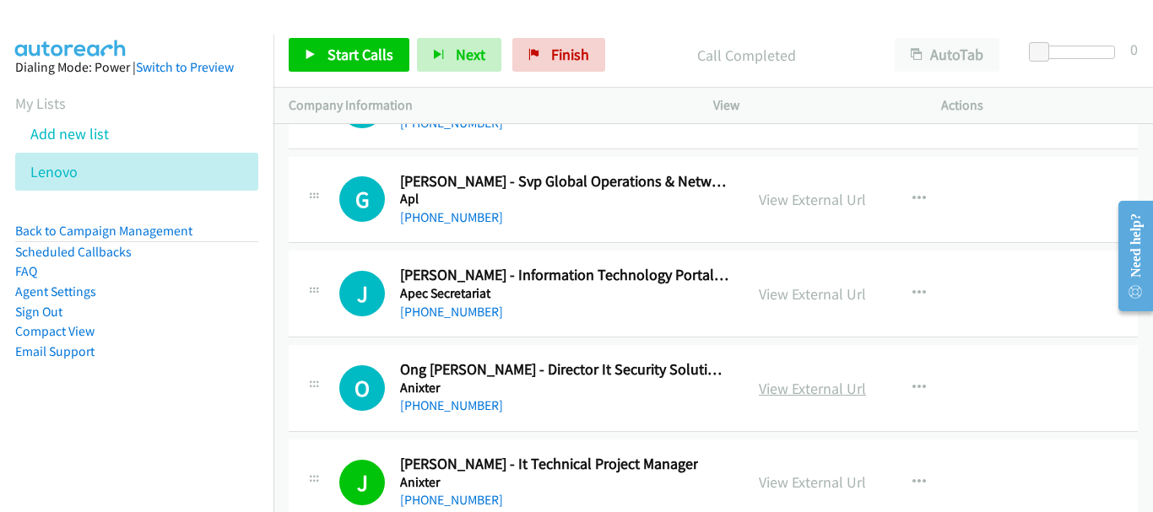
click at [796, 384] on link "View External Url" at bounding box center [812, 388] width 107 height 19
click at [780, 294] on link "View External Url" at bounding box center [812, 293] width 107 height 19
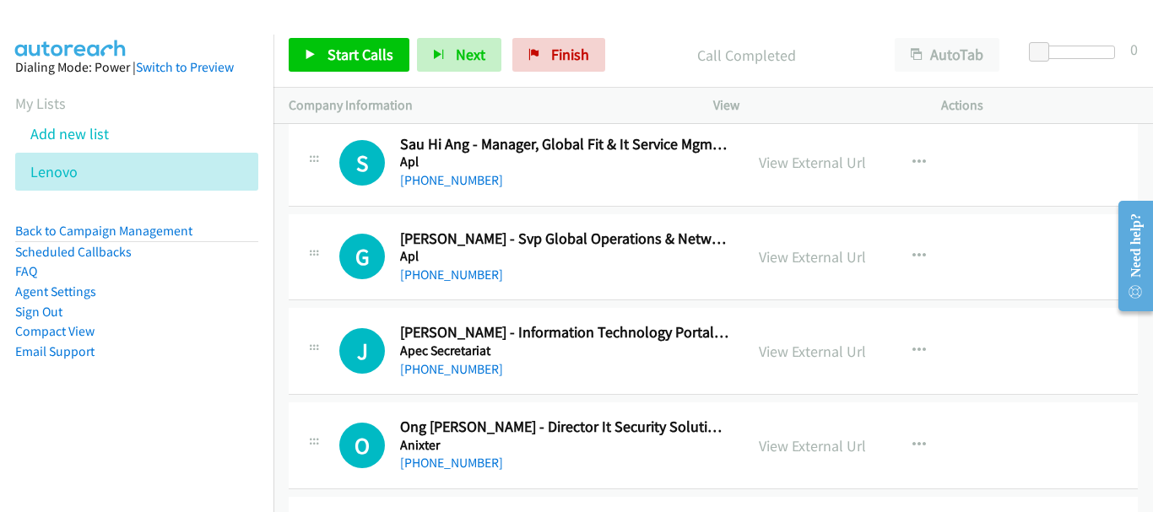
scroll to position [20981, 0]
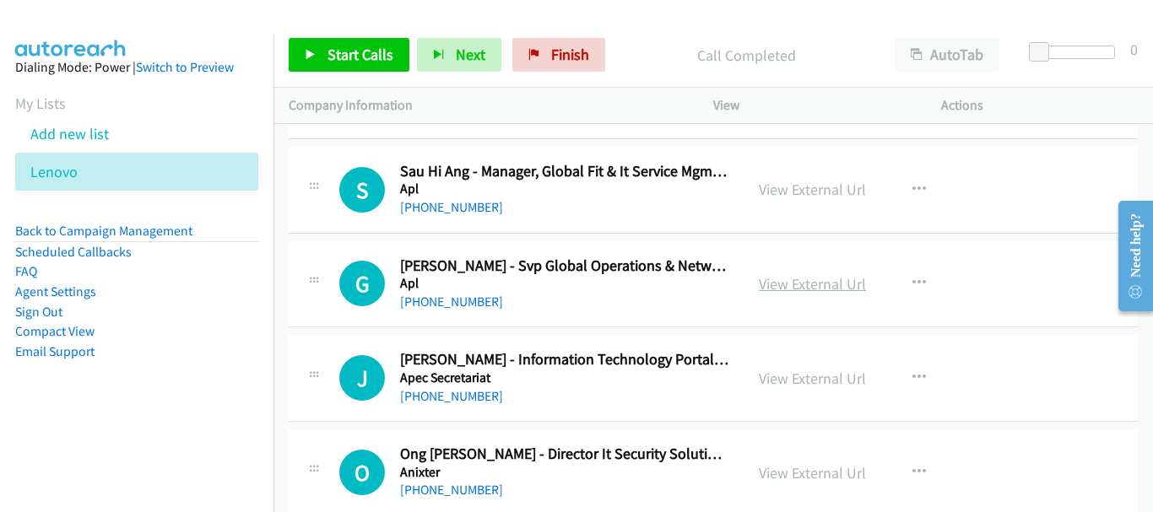
click at [815, 280] on link "View External Url" at bounding box center [812, 283] width 107 height 19
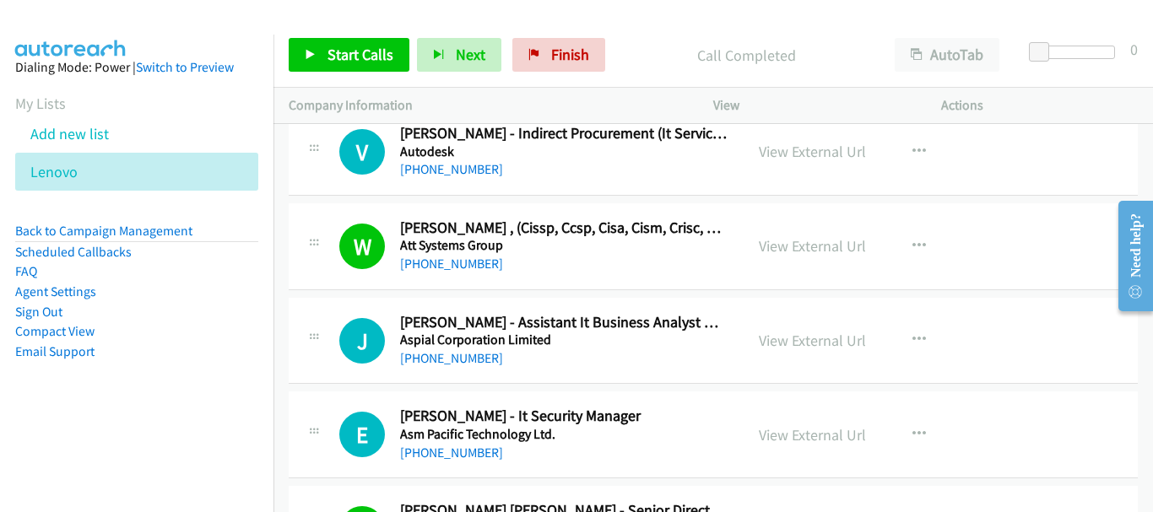
scroll to position [19884, 0]
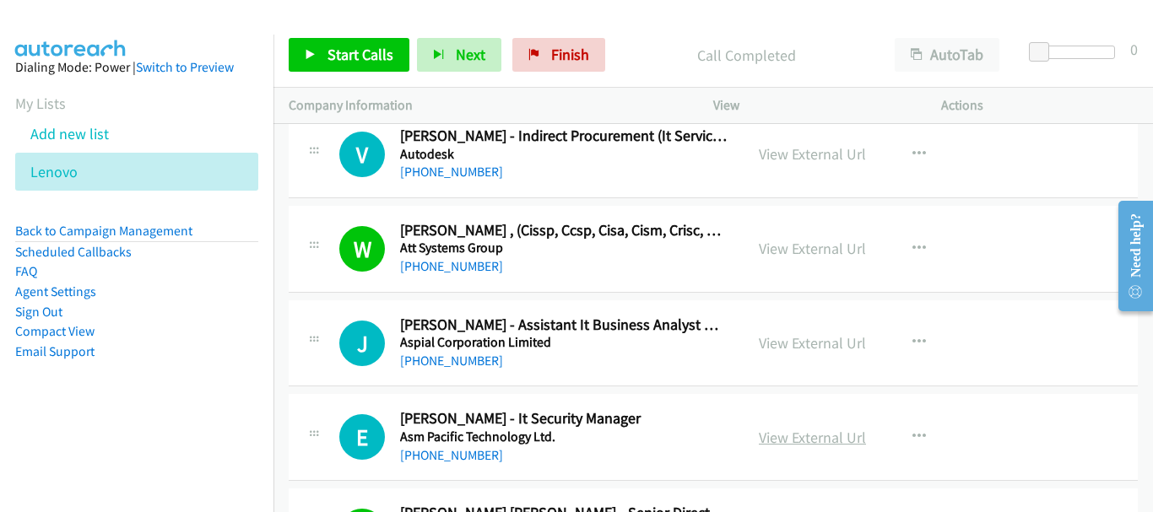
click at [796, 444] on link "View External Url" at bounding box center [812, 437] width 107 height 19
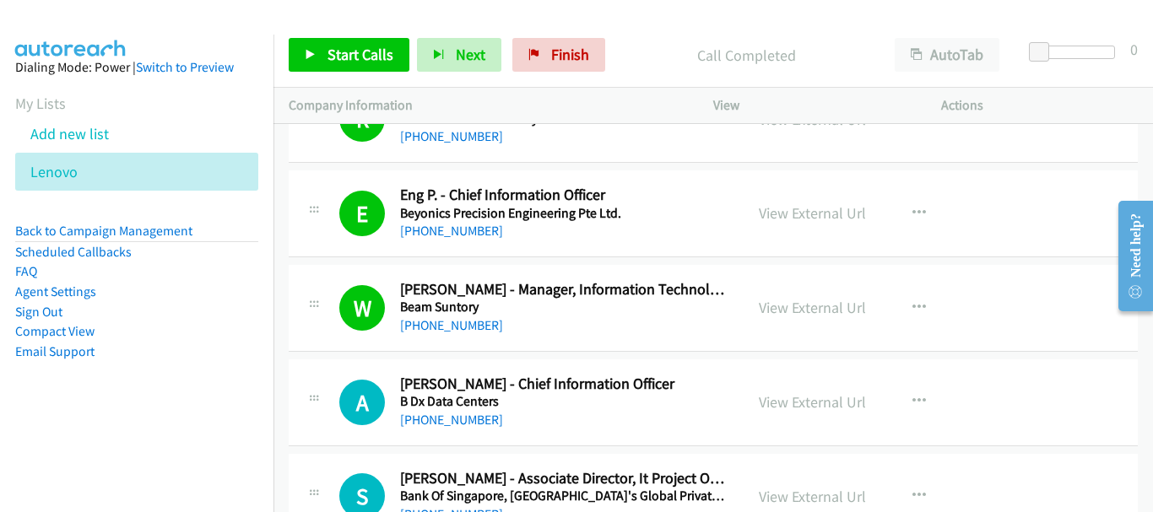
scroll to position [0, 0]
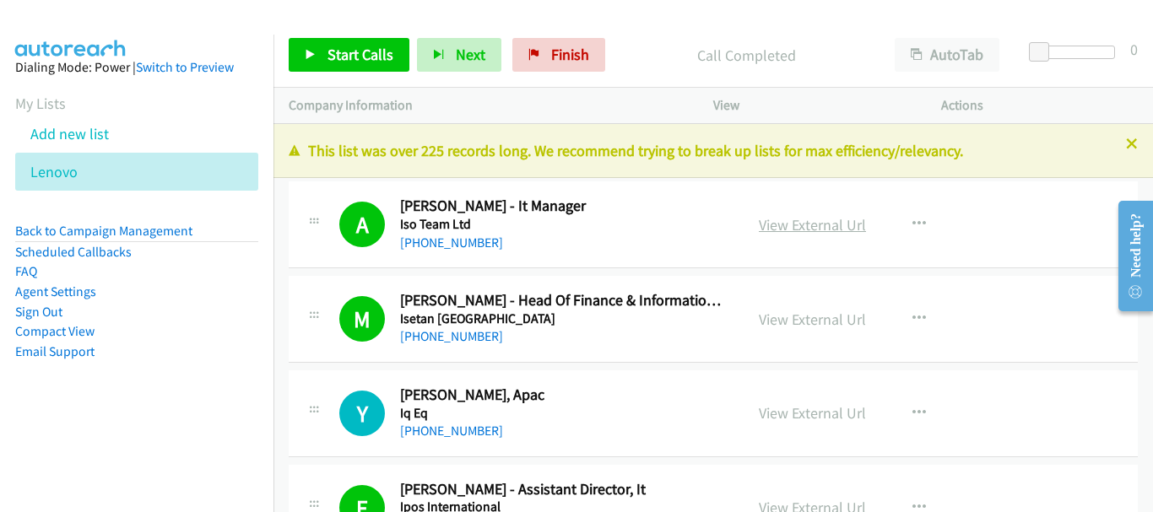
click at [779, 226] on link "View External Url" at bounding box center [812, 224] width 107 height 19
click at [764, 316] on link "View External Url" at bounding box center [812, 319] width 107 height 19
